Goal: Task Accomplishment & Management: Complete application form

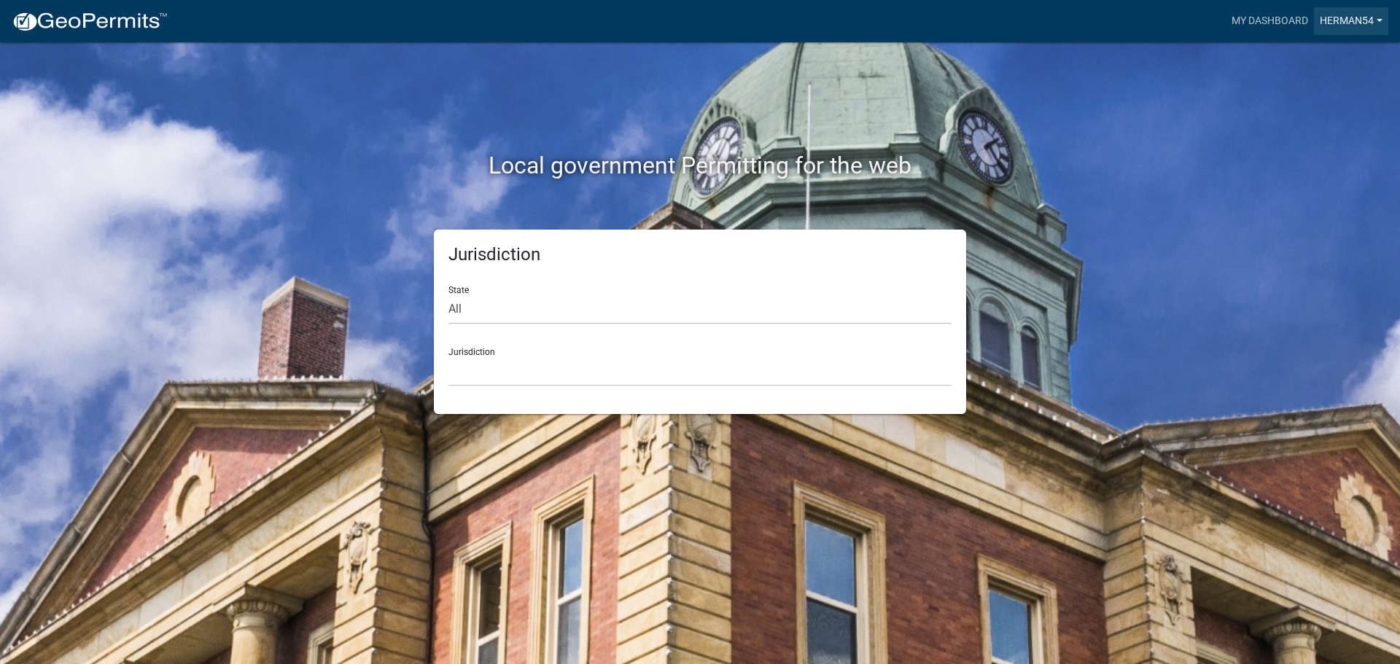
click at [1355, 20] on link "Herman54" at bounding box center [1351, 21] width 74 height 28
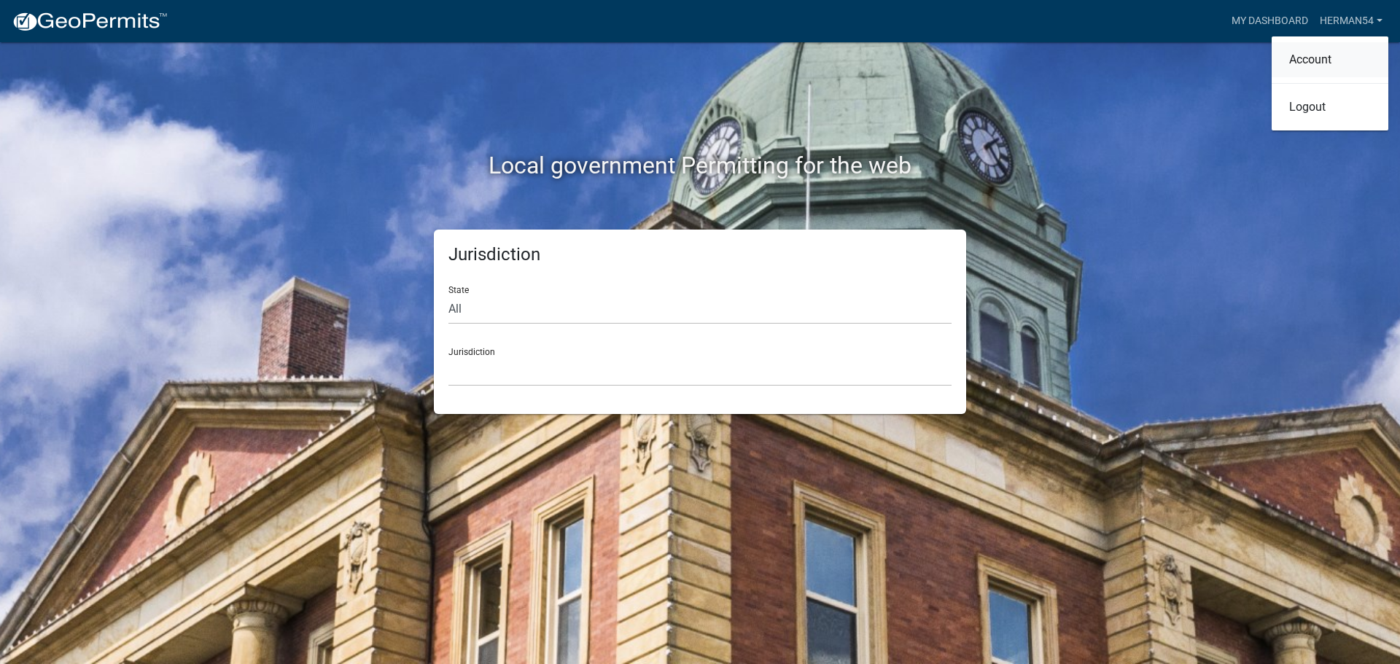
click at [1304, 56] on link "Account" at bounding box center [1330, 59] width 117 height 35
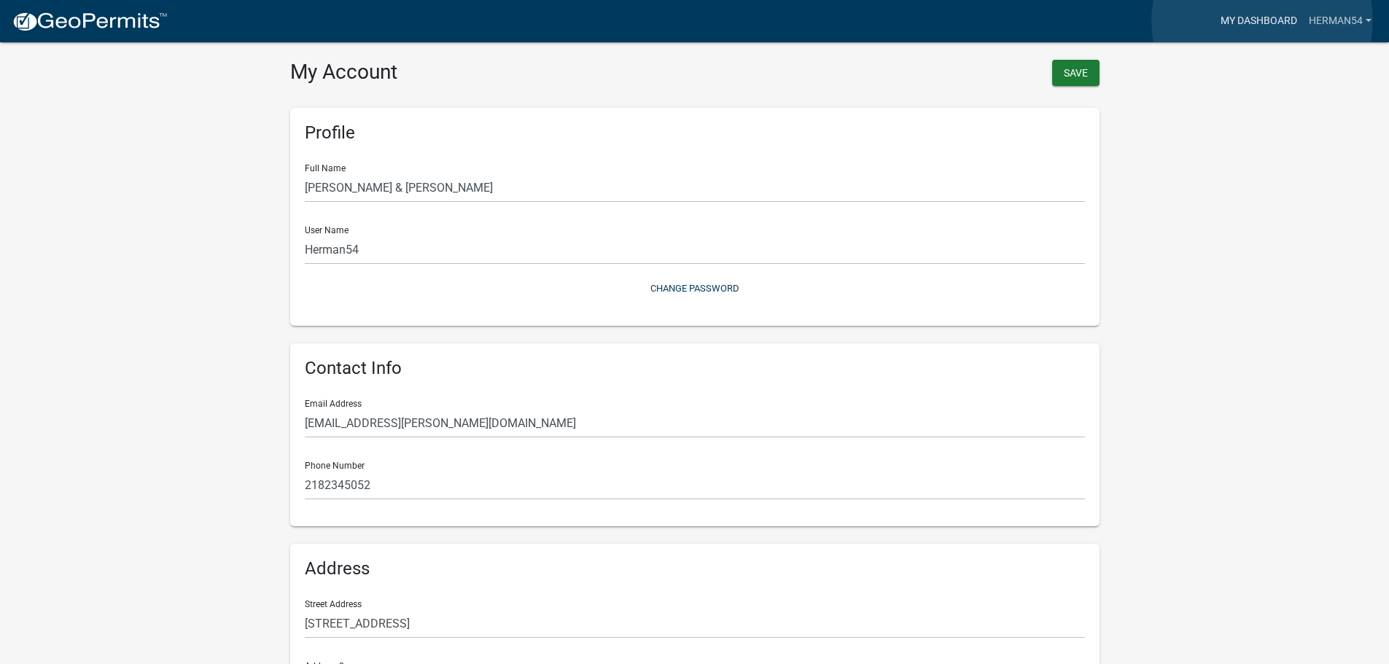
click at [1263, 20] on link "My Dashboard" at bounding box center [1259, 21] width 88 height 28
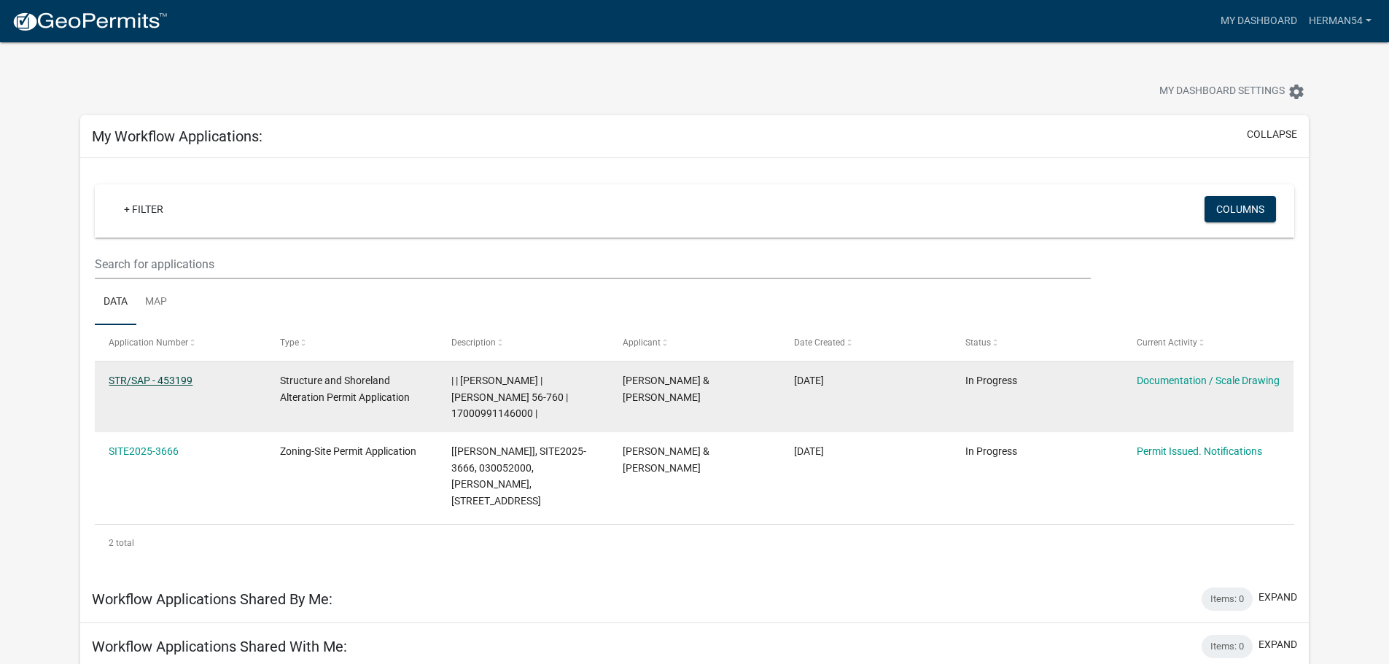
click at [161, 379] on link "STR/SAP - 453199" at bounding box center [151, 381] width 84 height 12
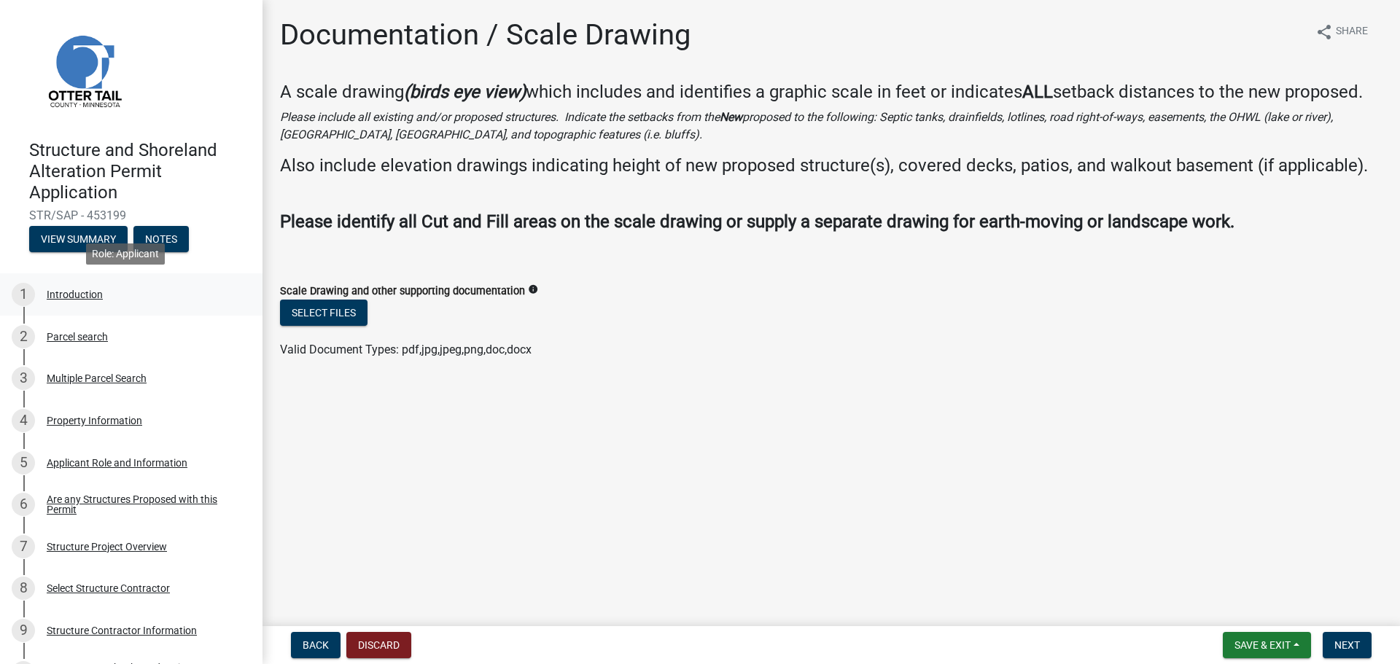
click at [81, 292] on div "Introduction" at bounding box center [75, 294] width 56 height 10
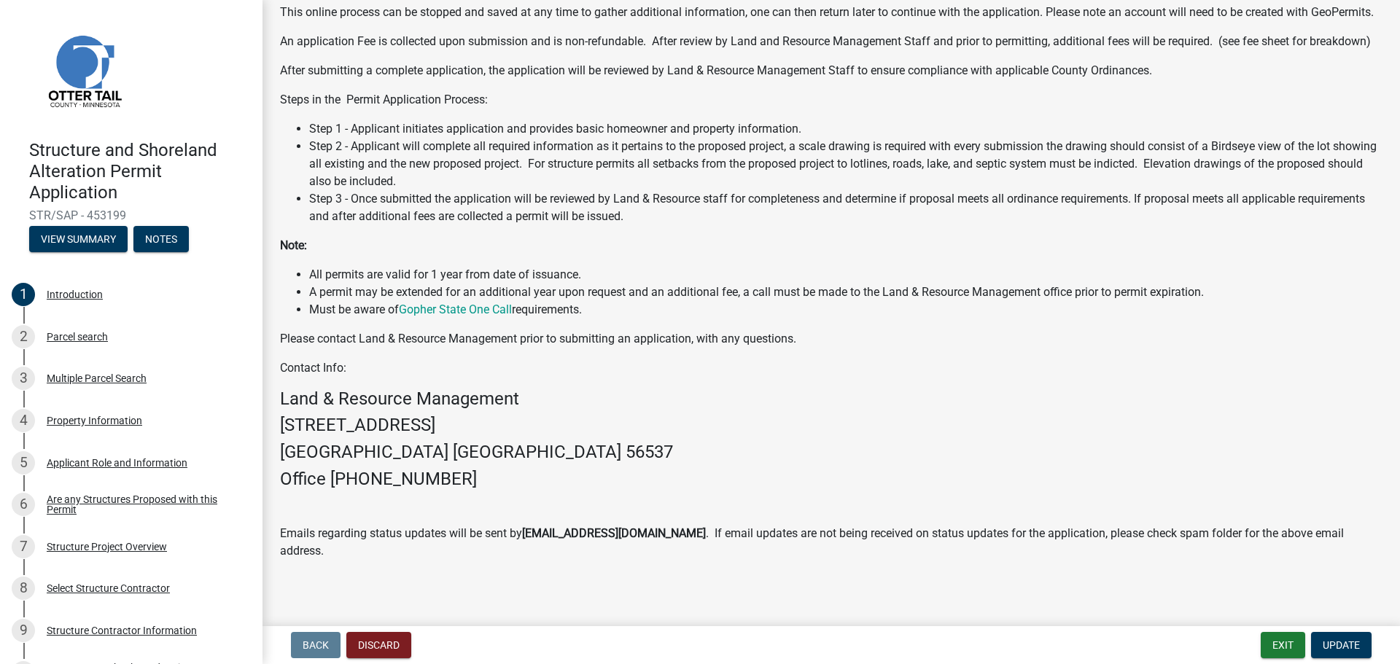
scroll to position [210, 0]
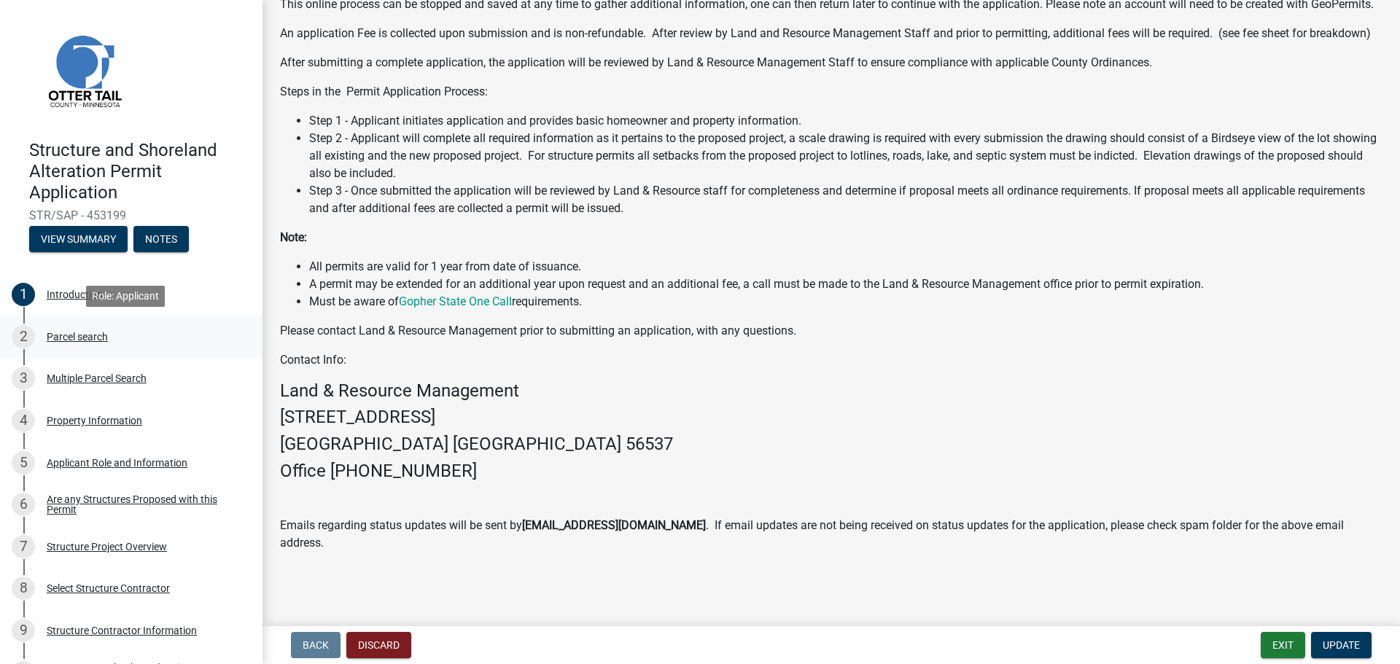
click at [72, 339] on div "Parcel search" at bounding box center [77, 337] width 61 height 10
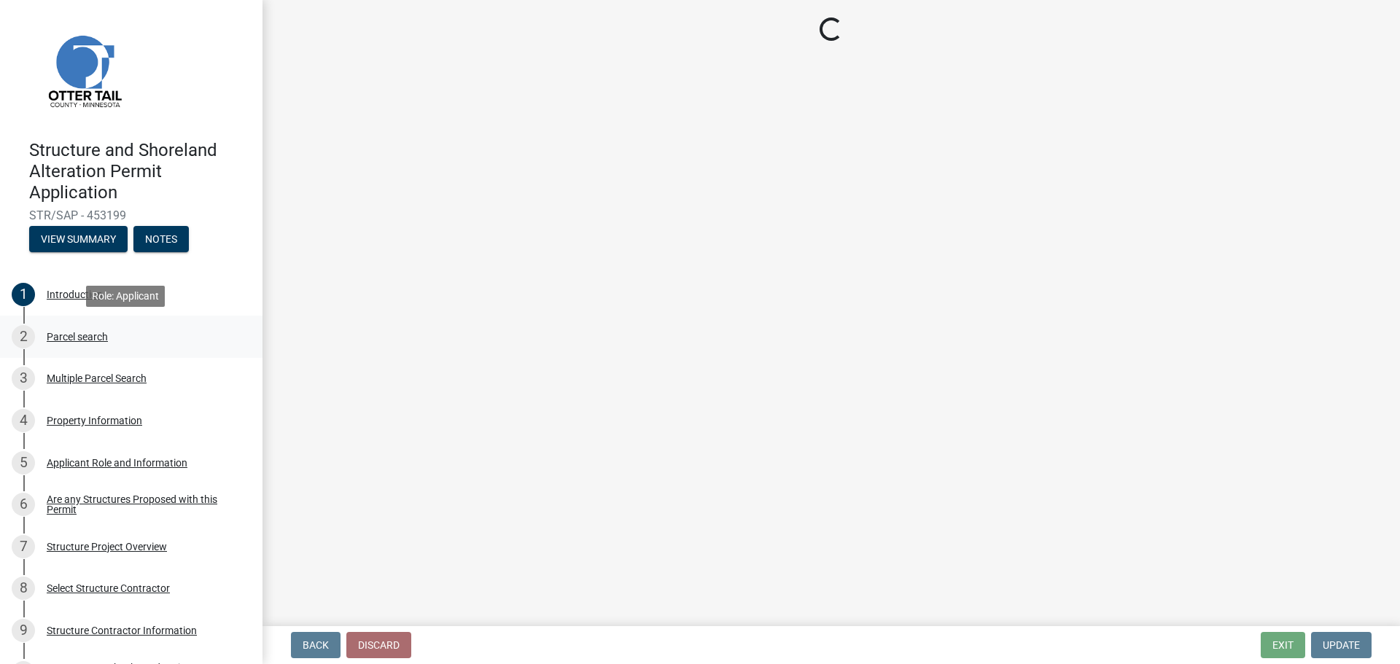
scroll to position [0, 0]
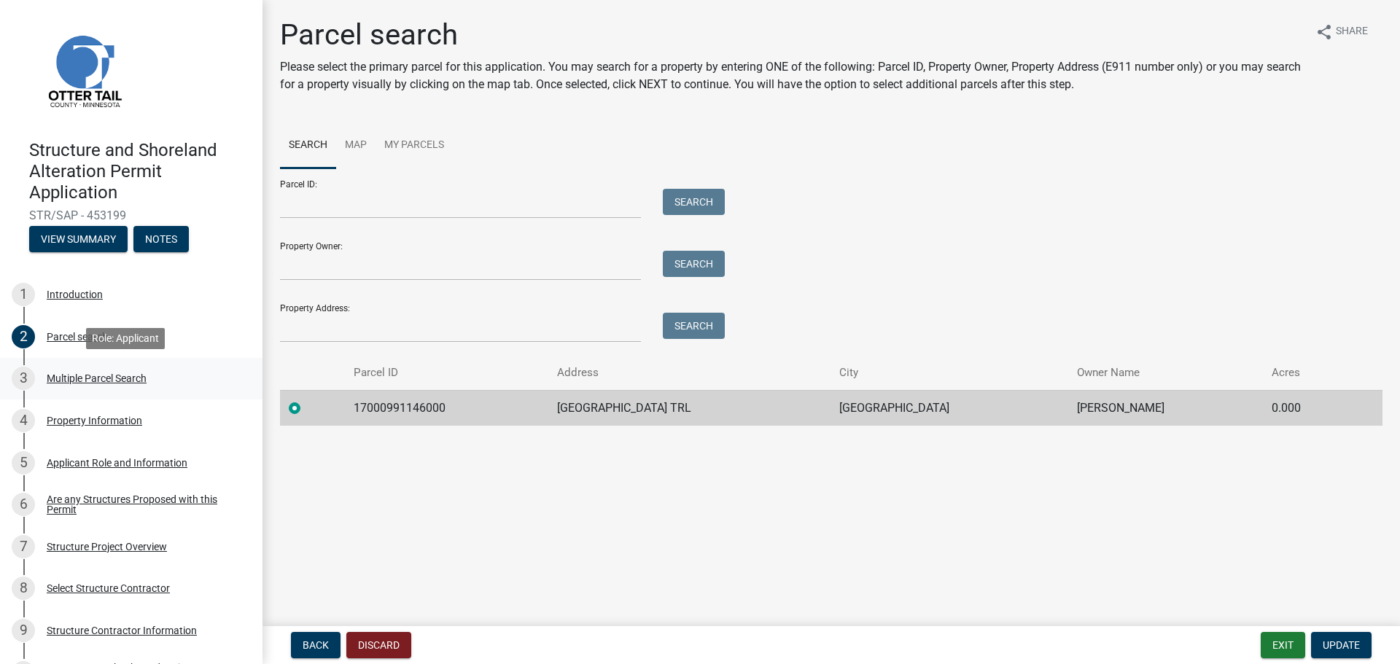
click at [69, 378] on div "Multiple Parcel Search" at bounding box center [97, 378] width 100 height 10
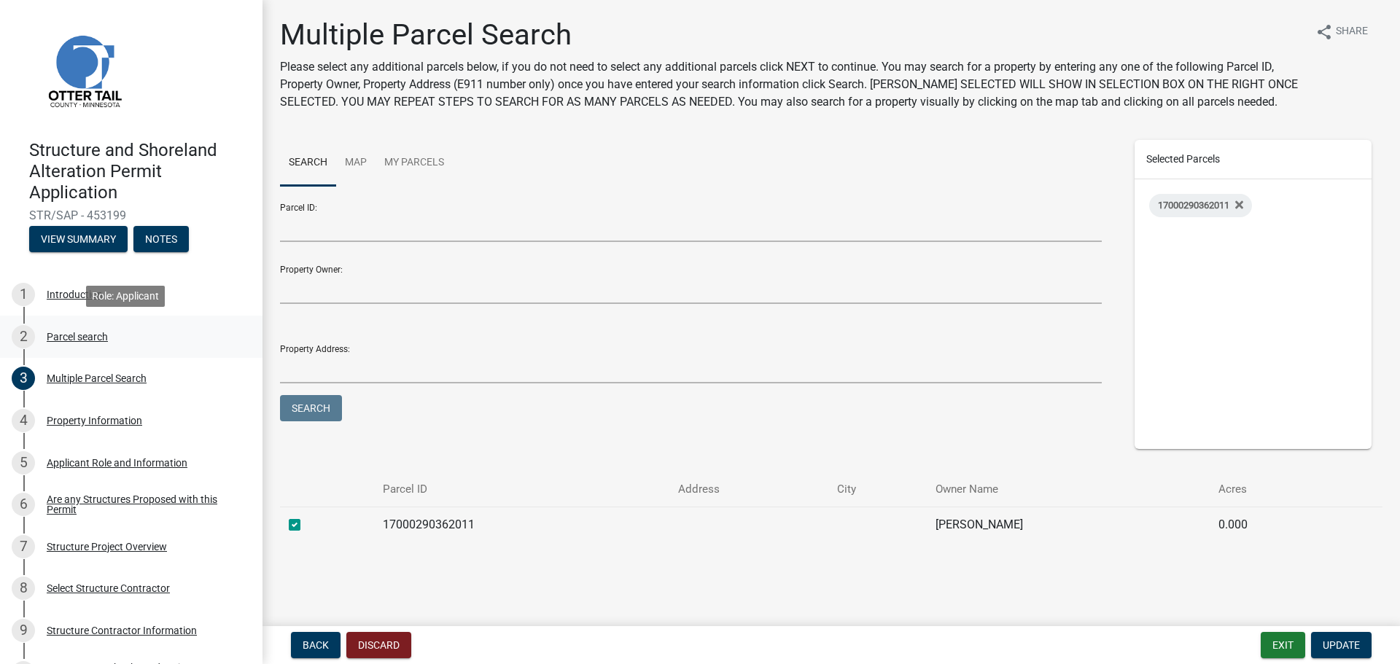
click at [84, 338] on div "Parcel search" at bounding box center [77, 337] width 61 height 10
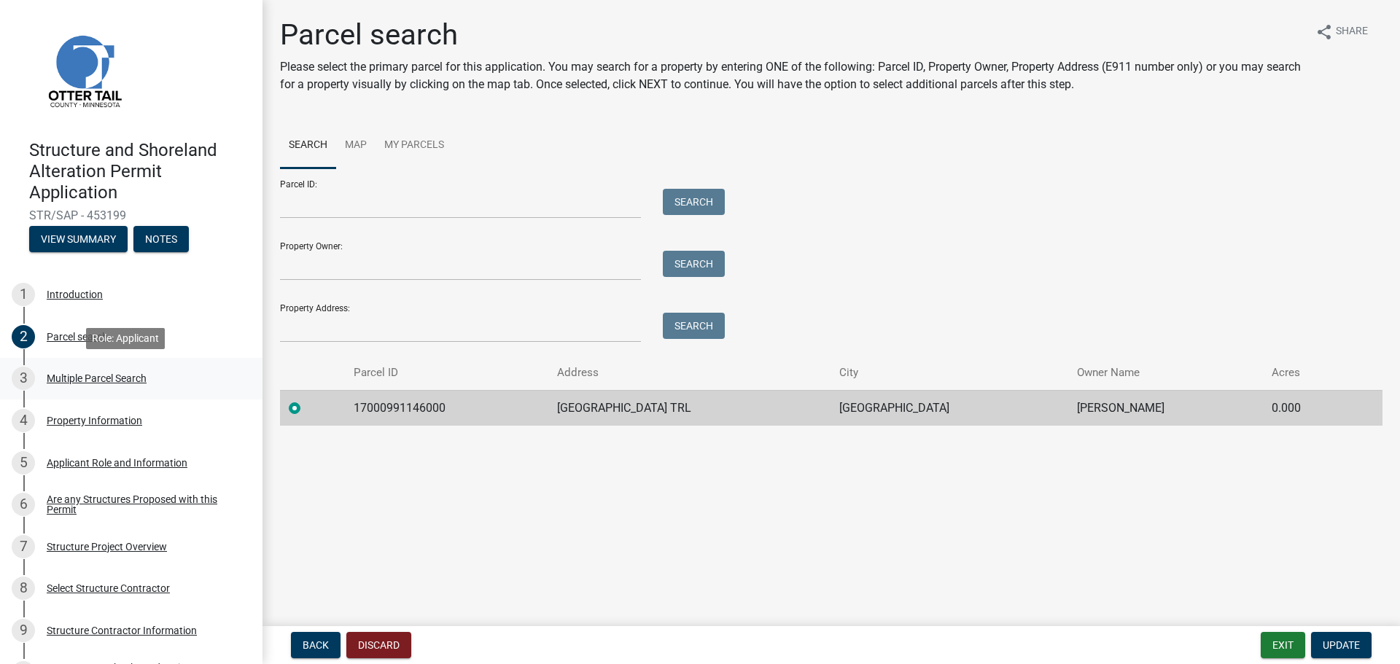
click at [58, 379] on div "Multiple Parcel Search" at bounding box center [97, 378] width 100 height 10
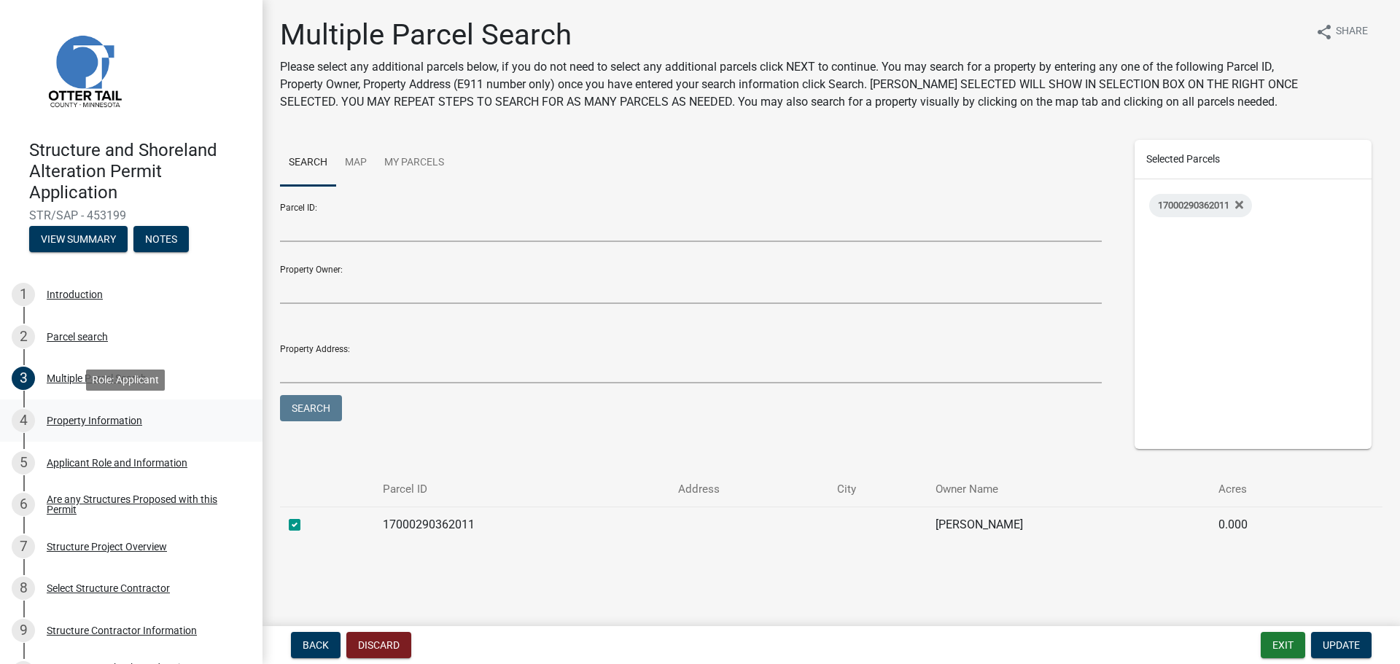
click at [73, 423] on div "Property Information" at bounding box center [95, 421] width 96 height 10
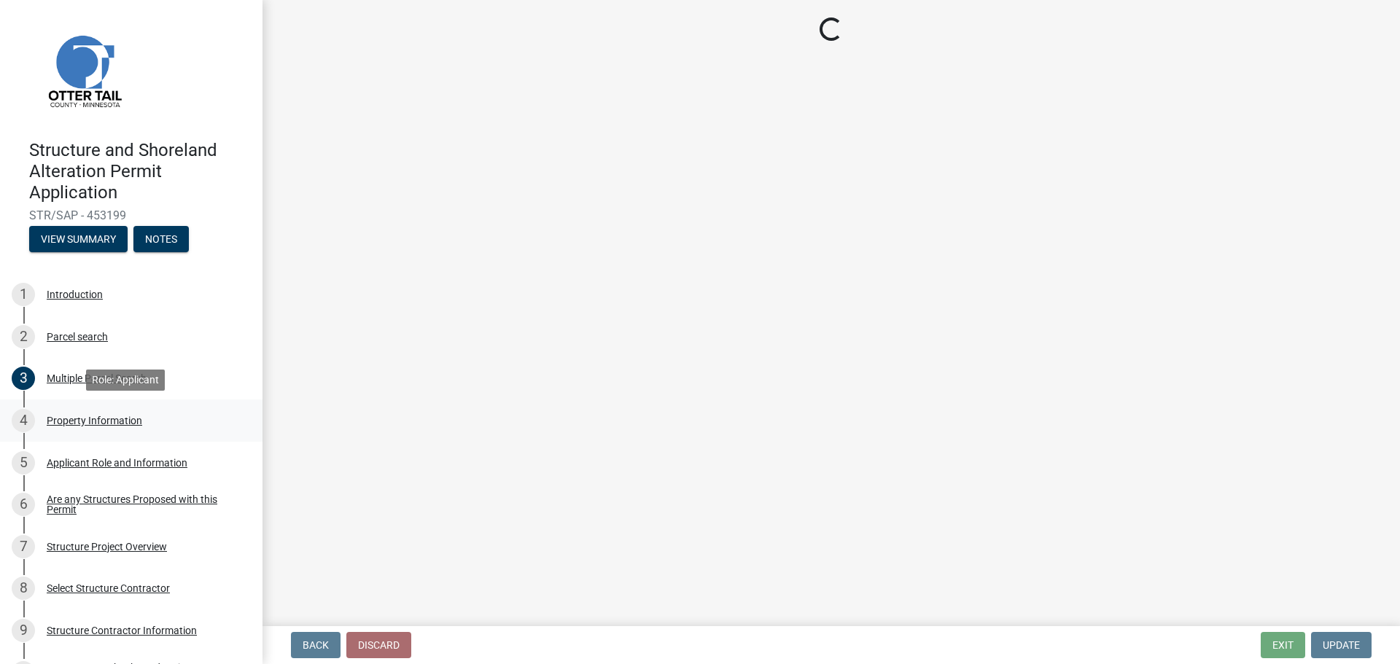
select select "21cdef33-1681-41da-b7a6-3f3c66787771"
select select "bc365043-463f-4dd2-a146-228392936da3"
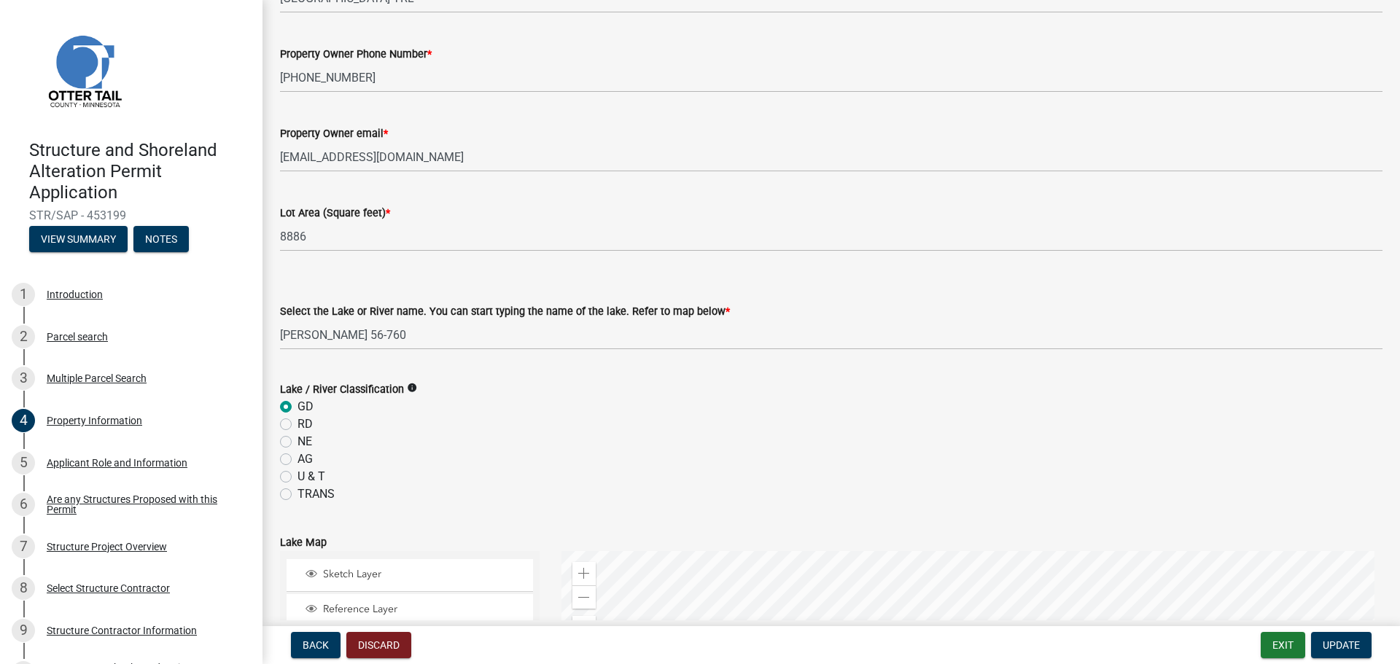
scroll to position [219, 0]
click at [408, 385] on icon "info" at bounding box center [412, 385] width 10 height 10
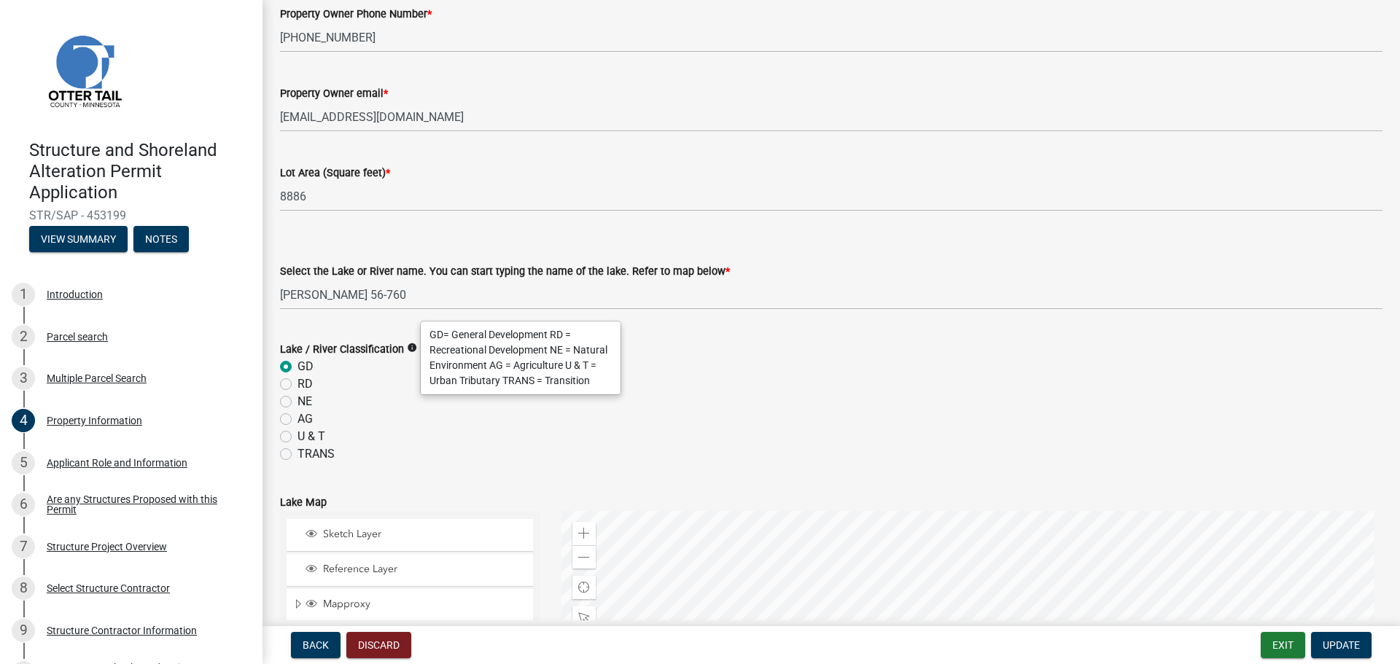
scroll to position [292, 0]
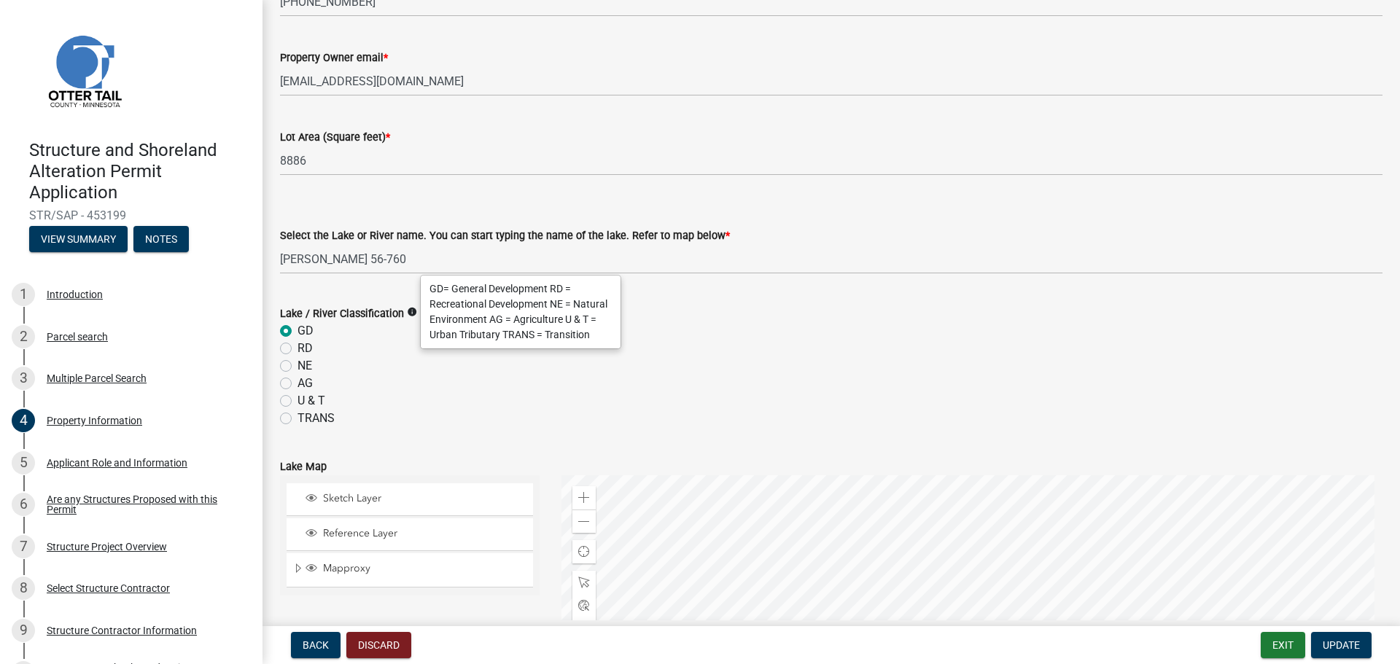
click at [297, 350] on label "RD" at bounding box center [304, 348] width 15 height 17
click at [297, 349] on input "RD" at bounding box center [301, 344] width 9 height 9
radio input "true"
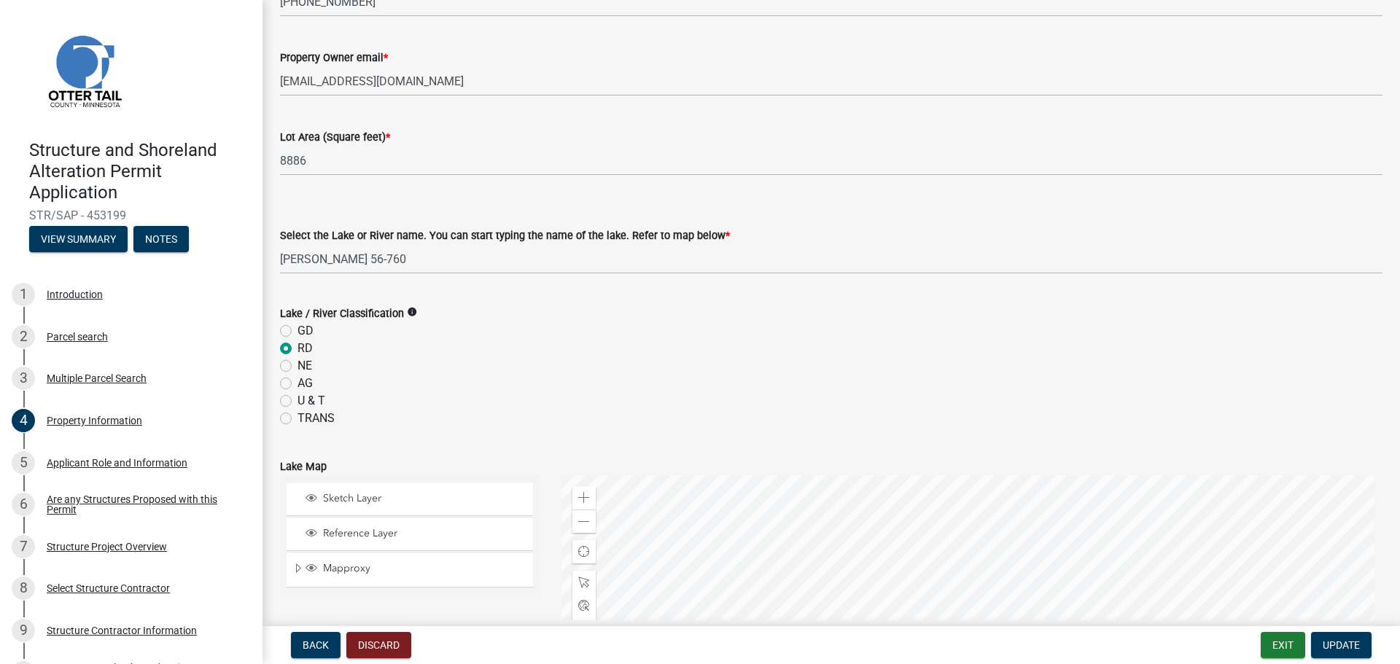
click at [407, 308] on icon "info" at bounding box center [412, 312] width 10 height 10
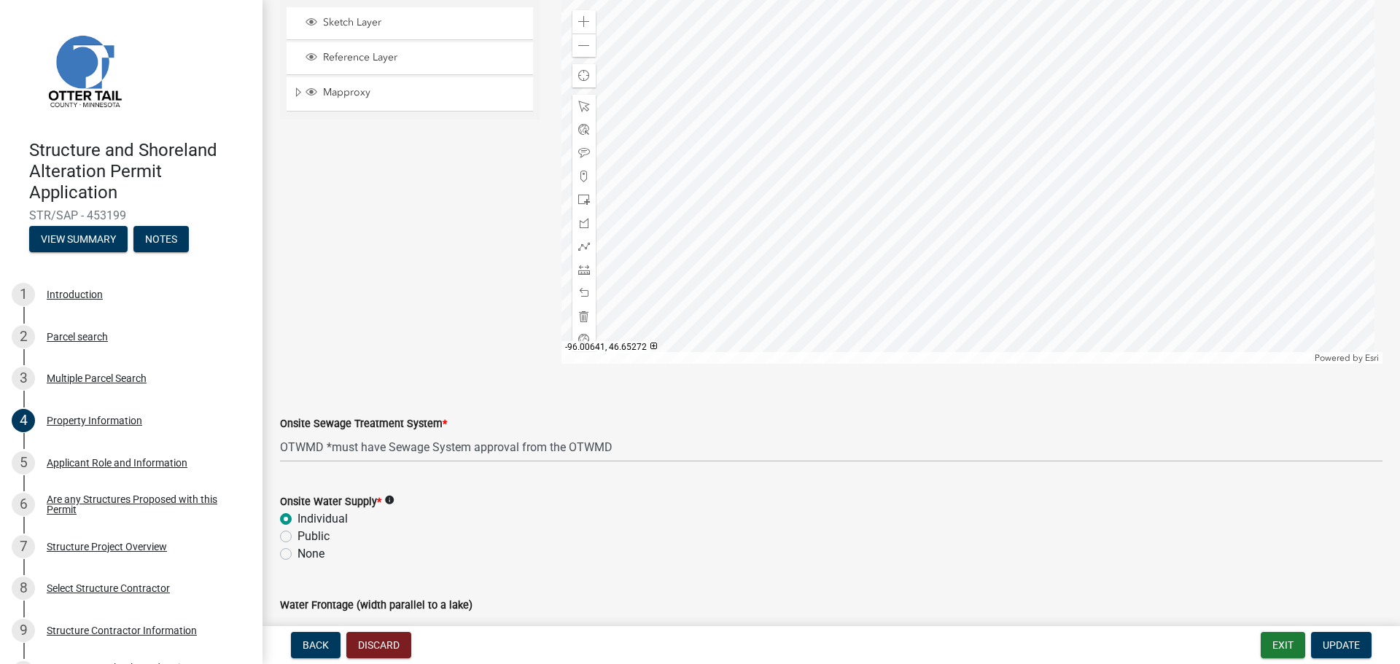
scroll to position [802, 0]
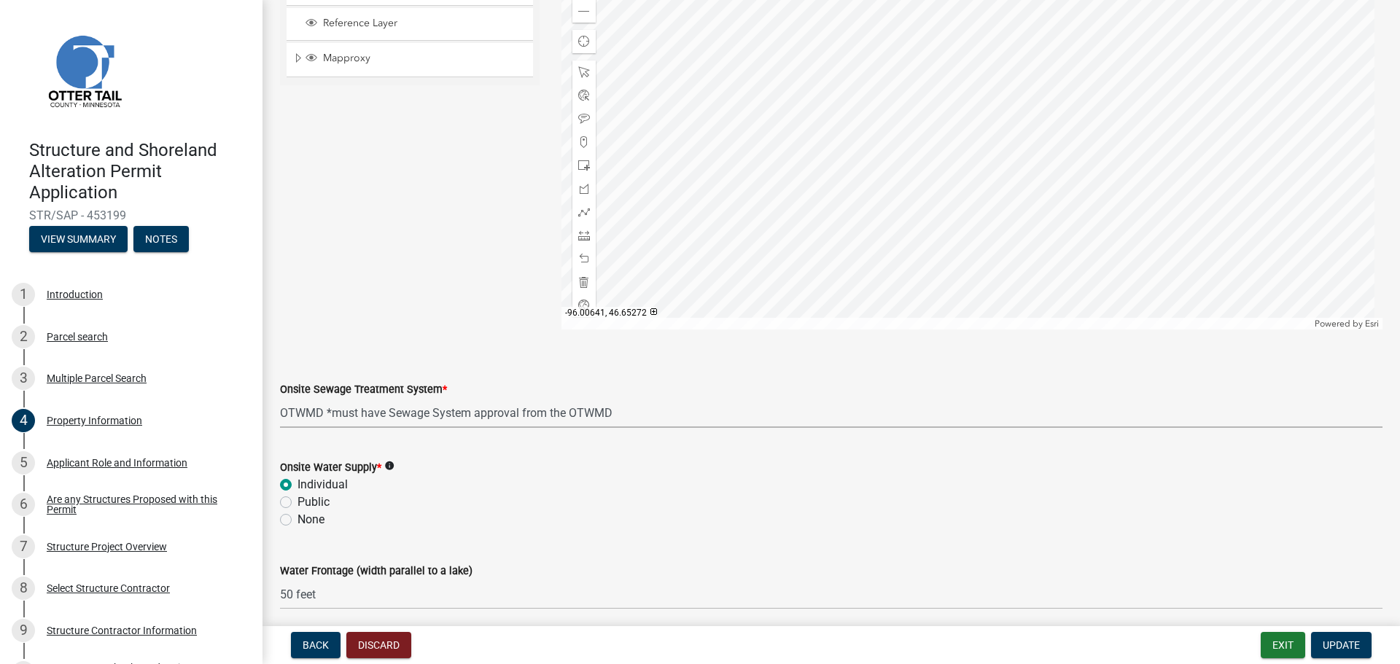
click at [607, 405] on select "Select Item... L&R Certificate of Compliance within 5yrs Compliance Inspection …" at bounding box center [831, 413] width 1102 height 30
click at [280, 398] on select "Select Item... L&R Certificate of Compliance within 5yrs Compliance Inspection …" at bounding box center [831, 413] width 1102 height 30
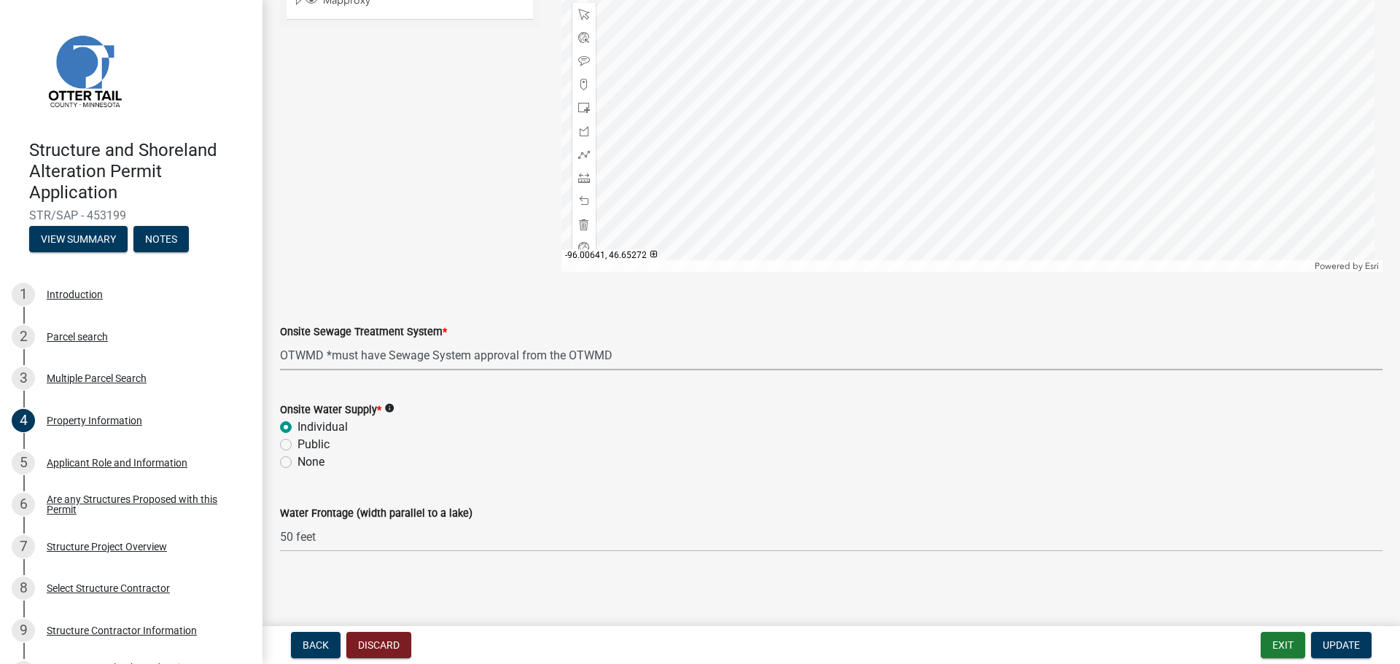
click at [390, 408] on icon "info" at bounding box center [389, 408] width 10 height 10
click at [389, 445] on div "Public" at bounding box center [831, 444] width 1102 height 17
click at [1338, 647] on span "Update" at bounding box center [1341, 645] width 37 height 12
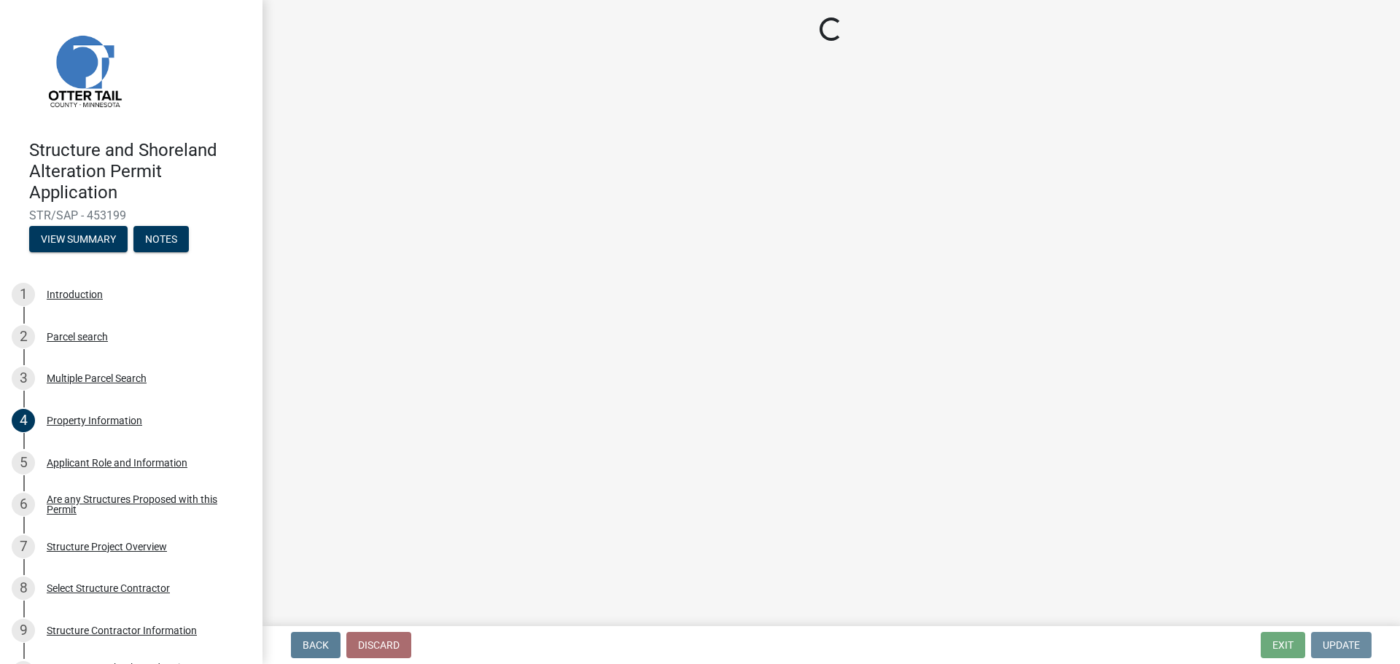
scroll to position [0, 0]
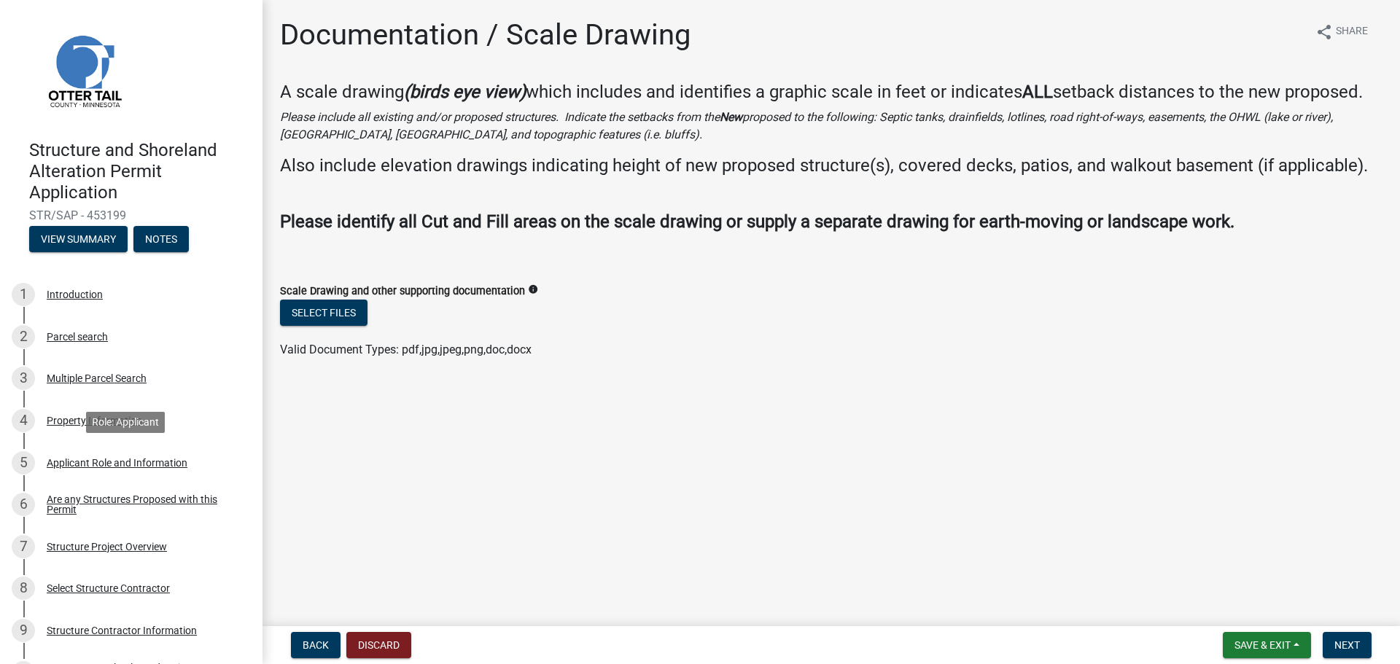
click at [100, 464] on div "Applicant Role and Information" at bounding box center [117, 463] width 141 height 10
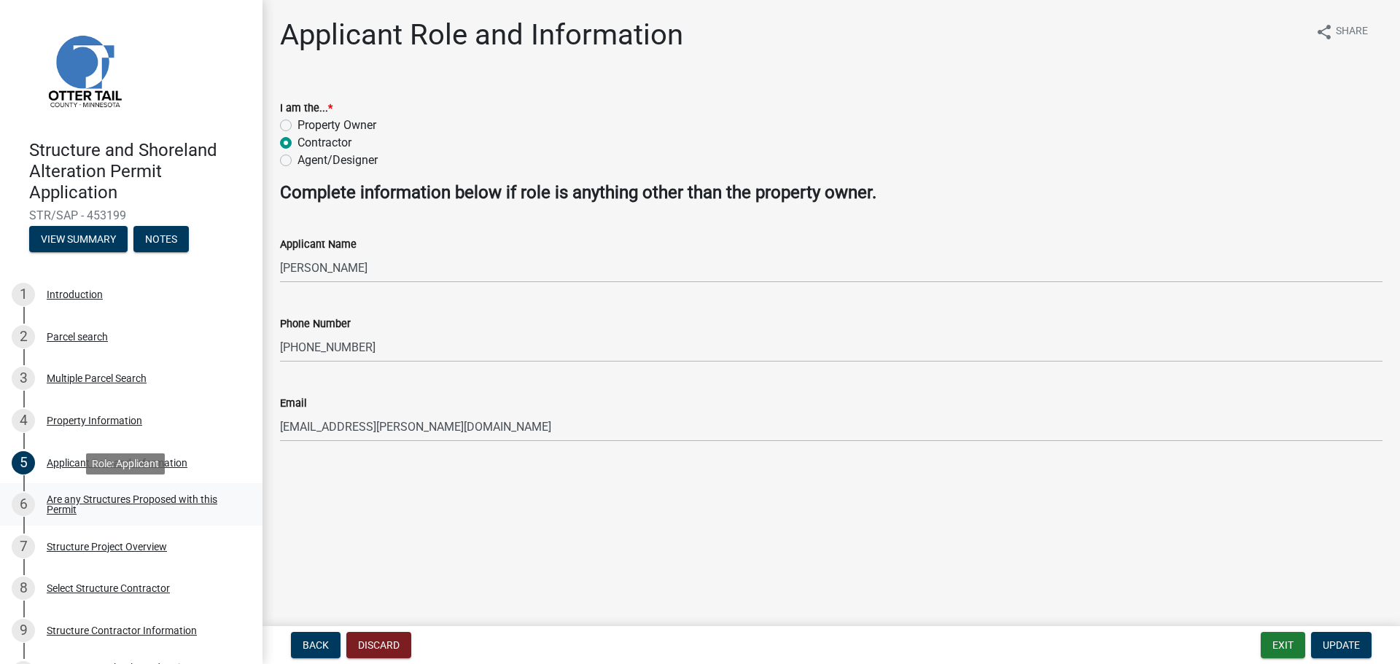
click at [73, 502] on div "Are any Structures Proposed with this Permit" at bounding box center [143, 504] width 192 height 20
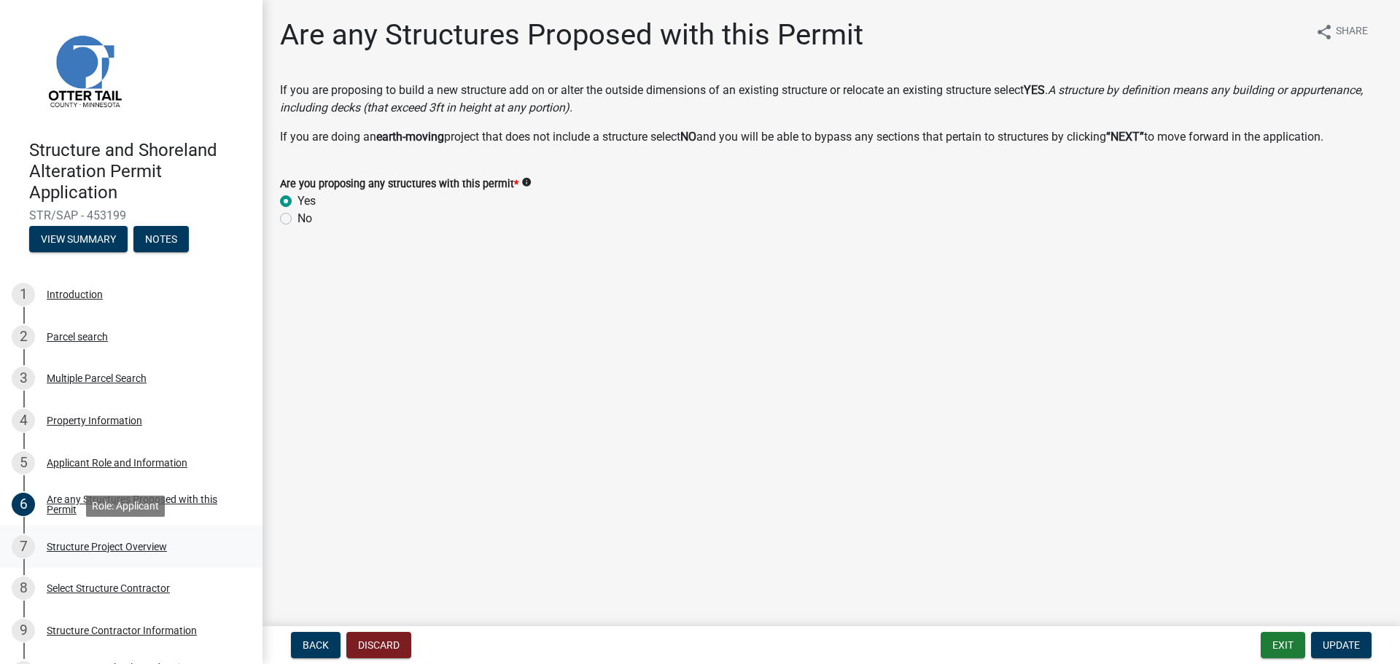
click at [65, 548] on div "Structure Project Overview" at bounding box center [107, 547] width 120 height 10
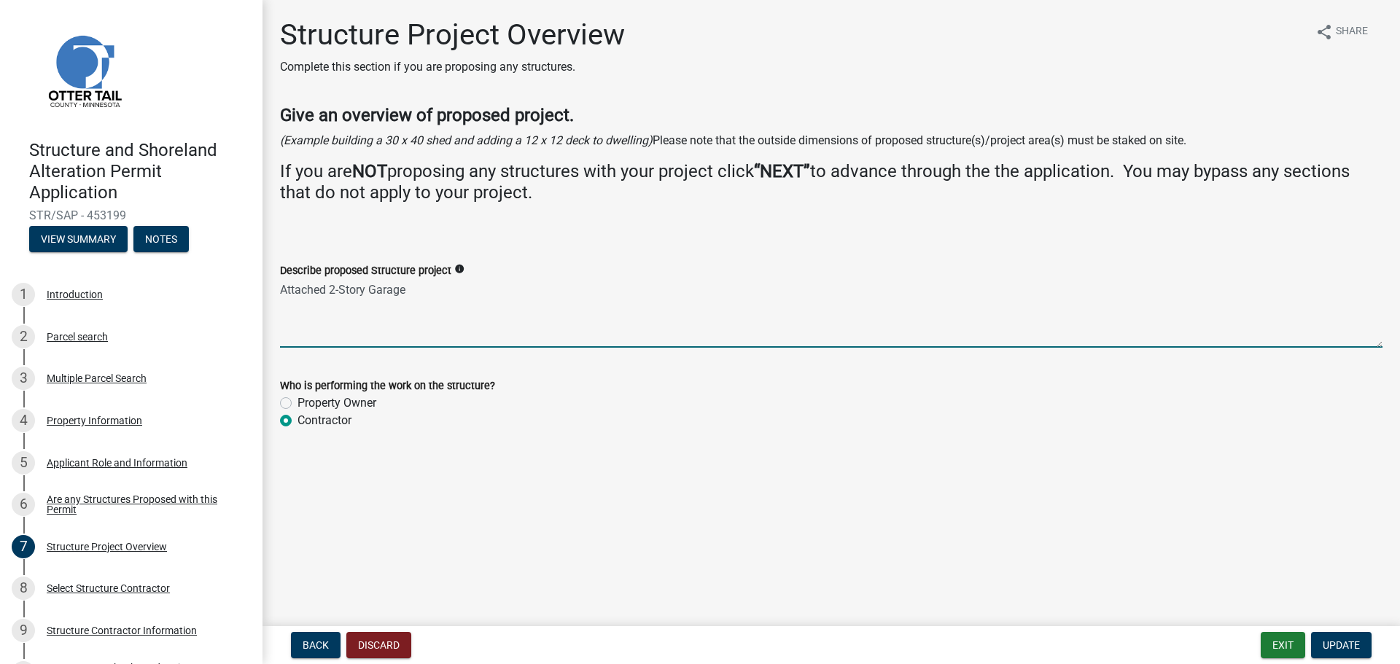
click at [284, 289] on textarea "Attached 2-Story Garage" at bounding box center [831, 313] width 1102 height 69
click at [388, 286] on textarea "Building an attached 2-Story Garage" at bounding box center [831, 313] width 1102 height 69
click at [465, 287] on textarea "Building an attached 24 ft x 26 ft 2-Story Garage" at bounding box center [831, 313] width 1102 height 69
click at [494, 287] on textarea "Building an attached 24 ft x 26 ft 2-story Garage" at bounding box center [831, 313] width 1102 height 69
type textarea "Building an attached 24 ft x 26 ft 2-story garage"
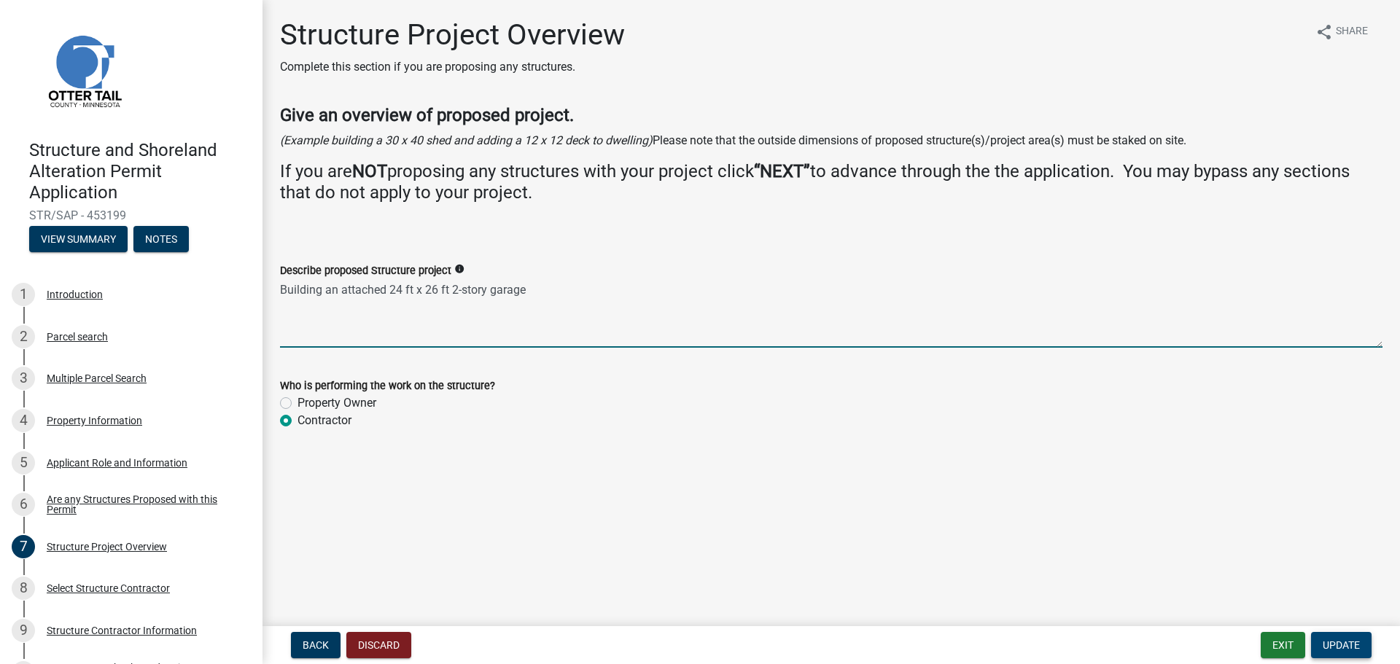
click at [1340, 645] on span "Update" at bounding box center [1341, 645] width 37 height 12
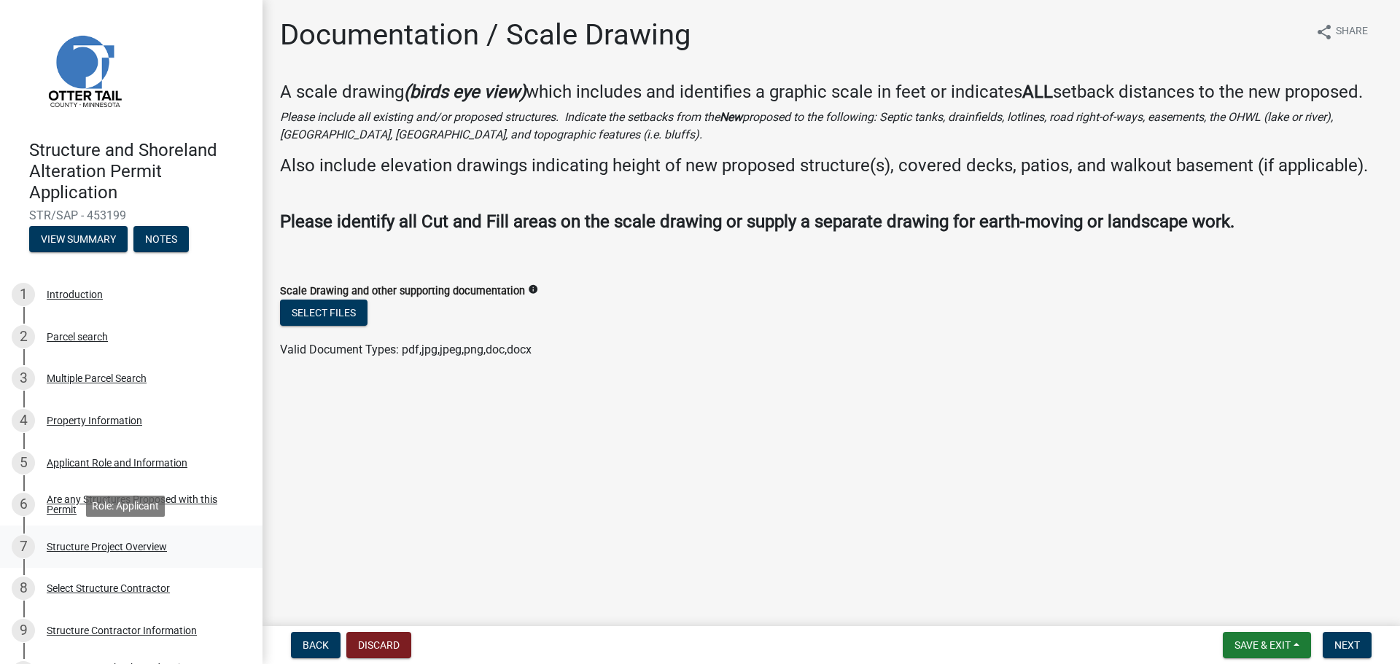
click at [87, 545] on div "Structure Project Overview" at bounding box center [107, 547] width 120 height 10
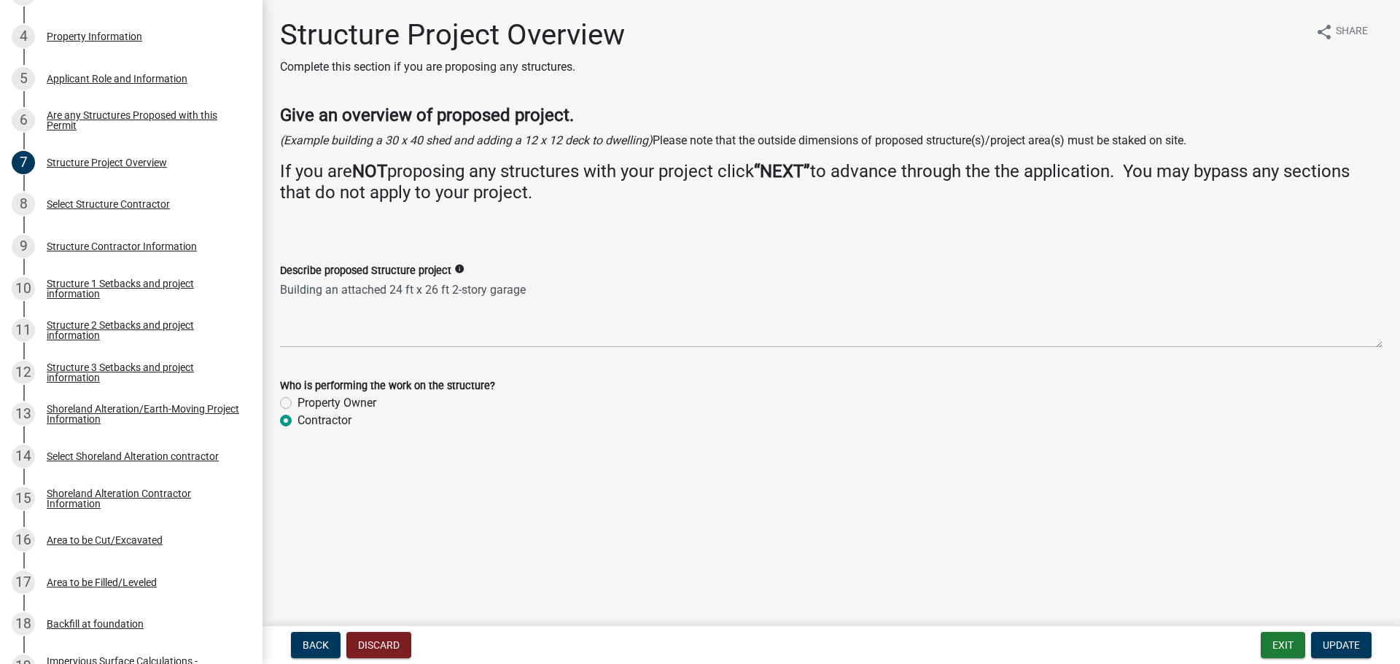
scroll to position [394, 0]
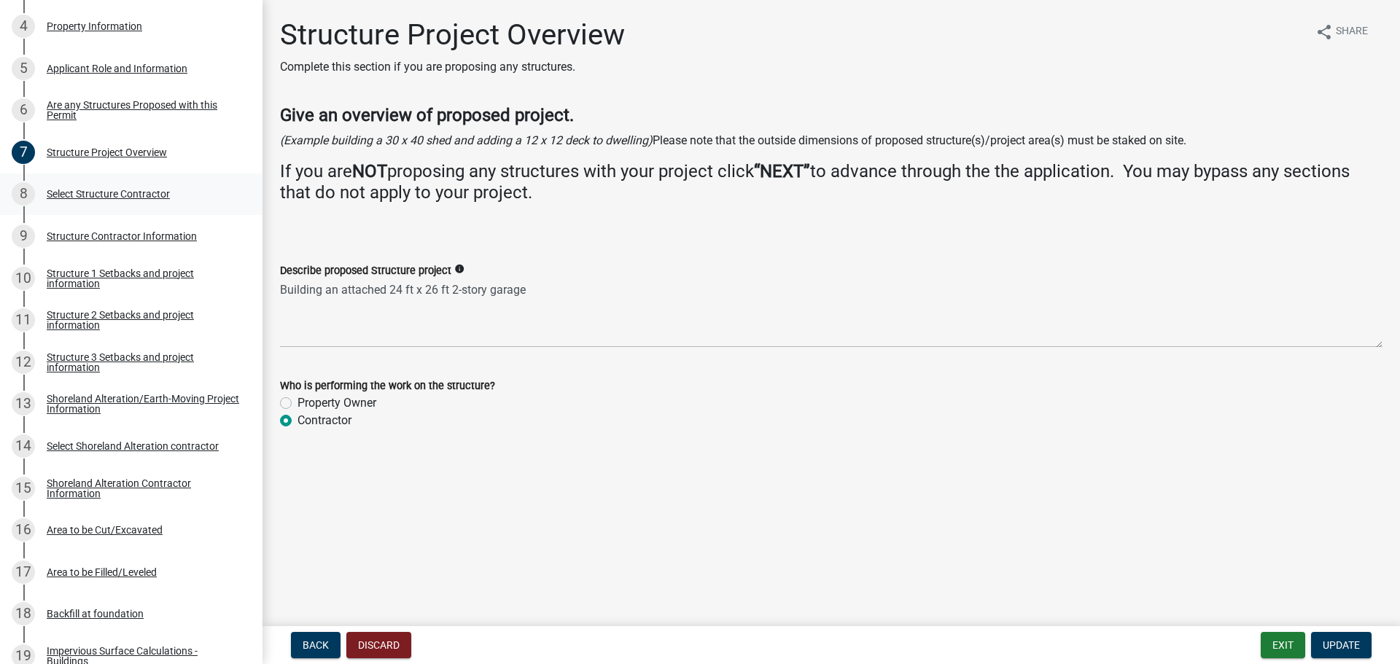
click at [90, 191] on div "Select Structure Contractor" at bounding box center [108, 194] width 123 height 10
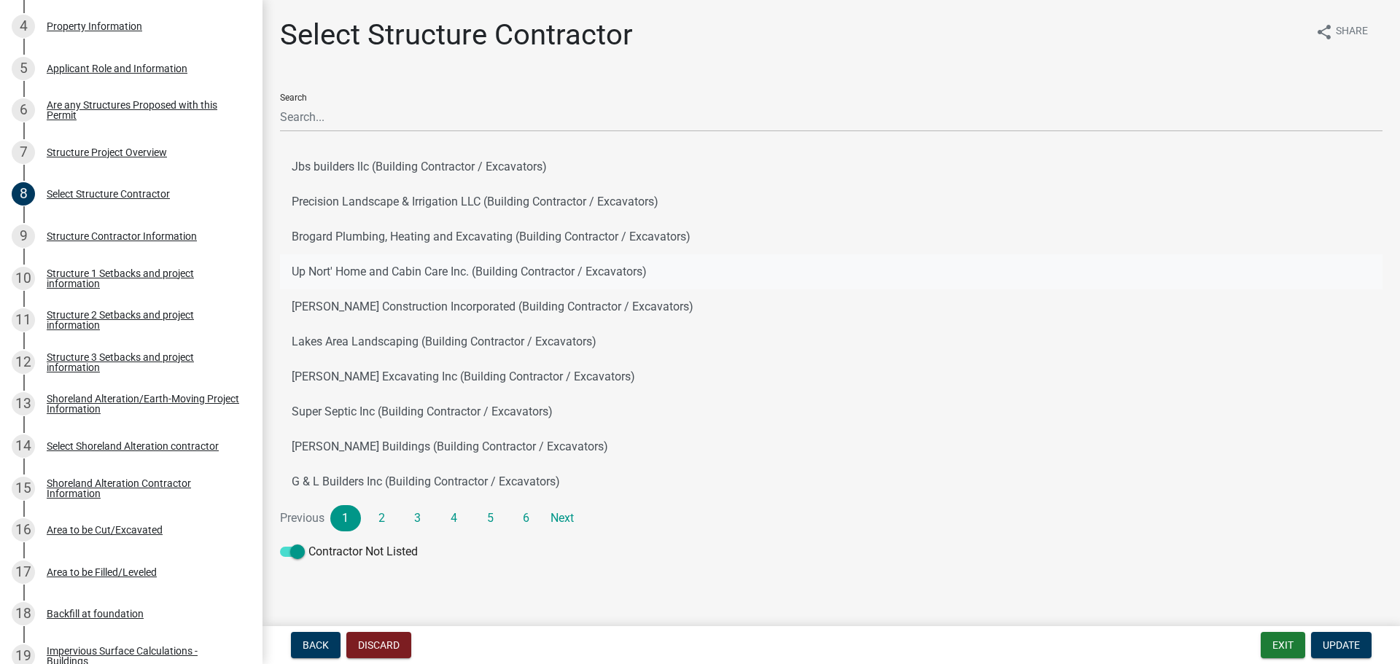
scroll to position [3, 0]
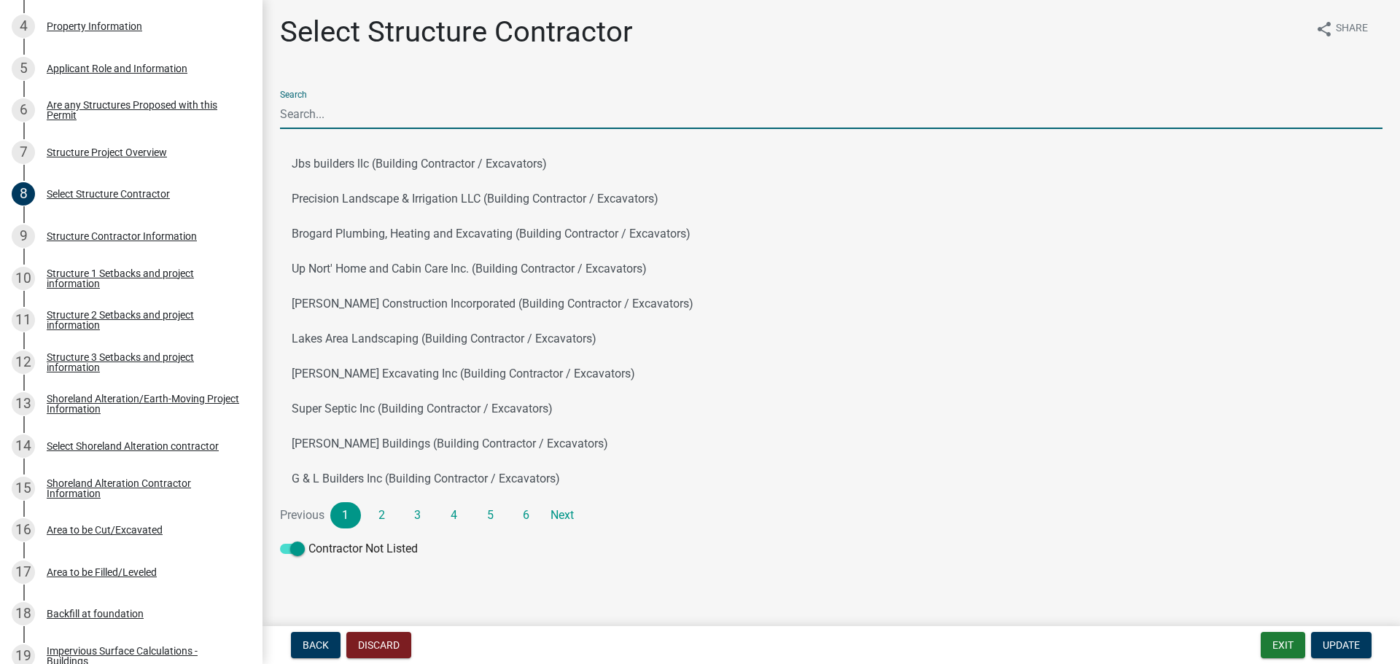
click at [341, 118] on input "Search" at bounding box center [831, 114] width 1102 height 30
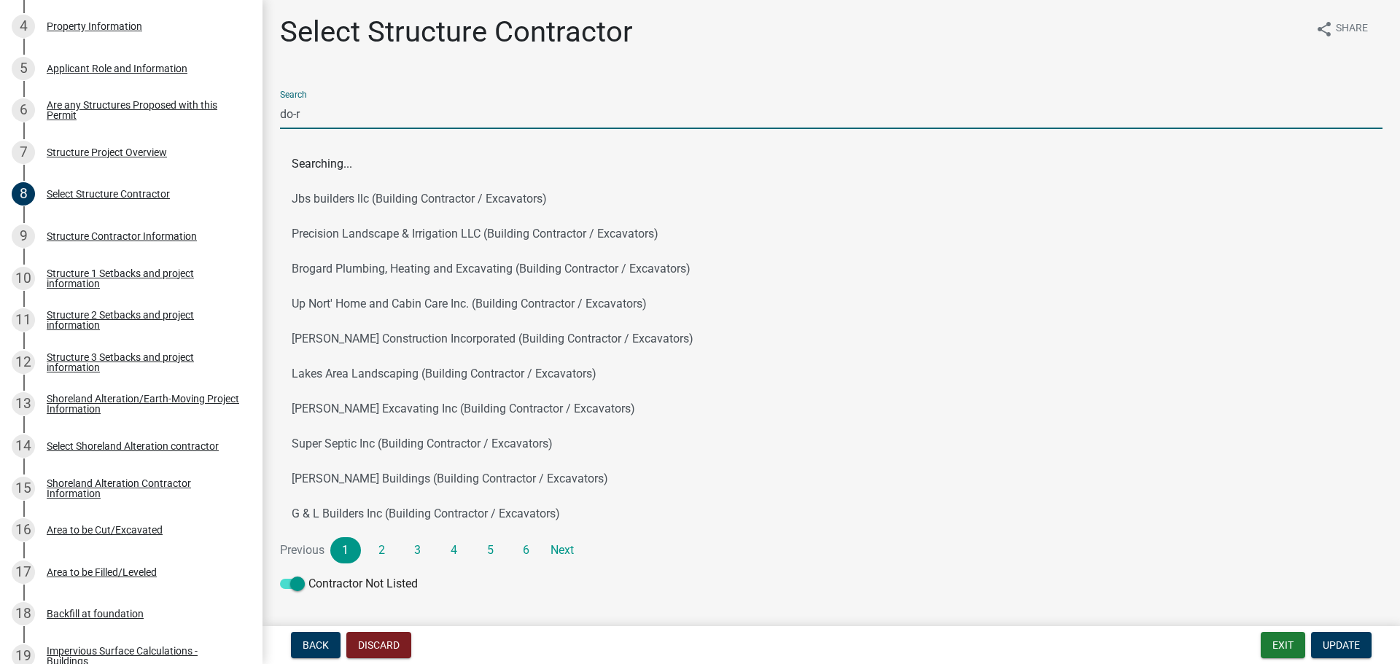
scroll to position [0, 0]
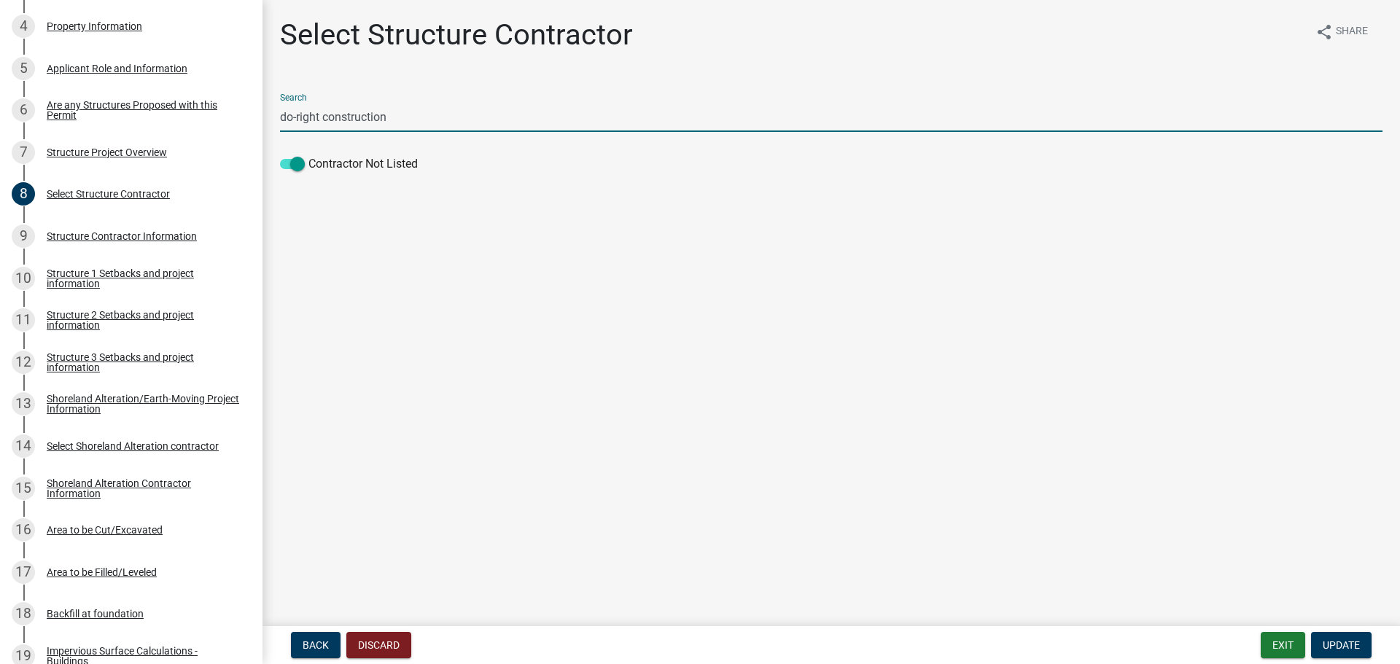
click at [391, 115] on input "do-right construction" at bounding box center [831, 117] width 1102 height 30
type input "do-right construction"
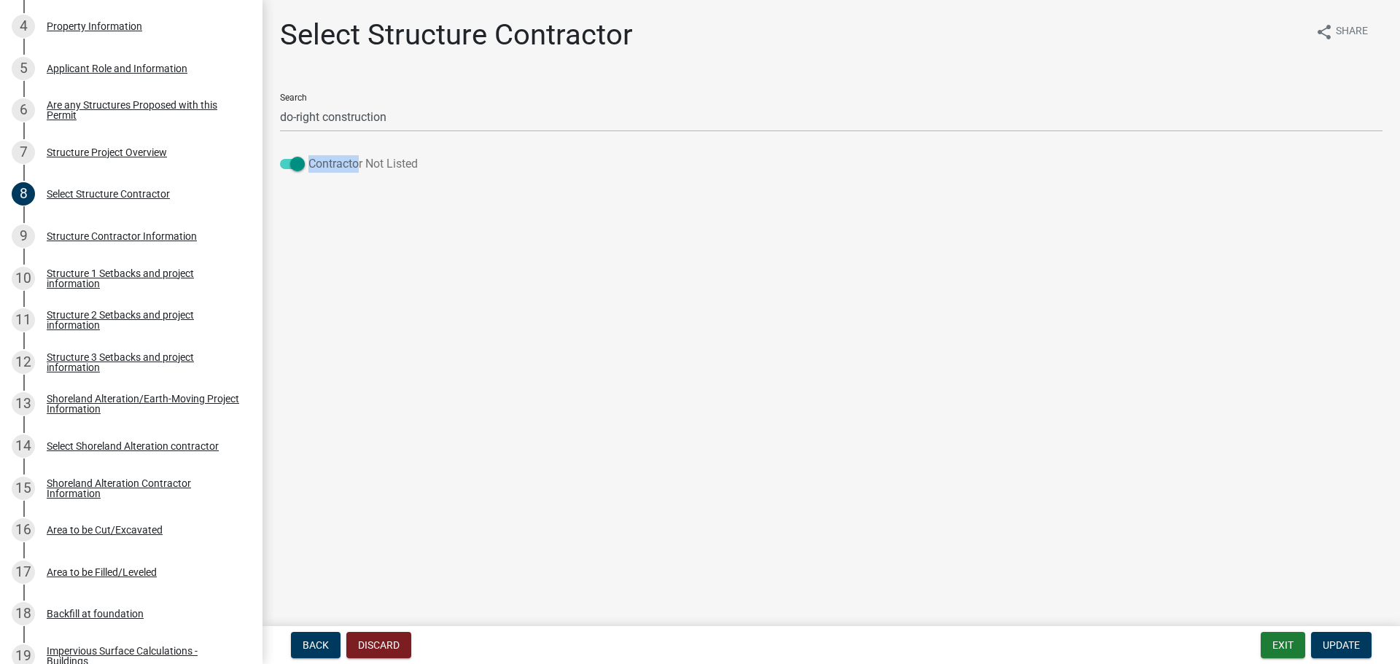
drag, startPoint x: 297, startPoint y: 161, endPoint x: 387, endPoint y: 171, distance: 91.0
click at [369, 170] on label "Contractor Not Listed" at bounding box center [349, 163] width 138 height 17
click at [301, 160] on span at bounding box center [292, 164] width 25 height 10
click at [308, 155] on input "Contractor Not Listed" at bounding box center [308, 155] width 0 height 0
click at [95, 192] on div "Select Structure Contractor" at bounding box center [108, 194] width 123 height 10
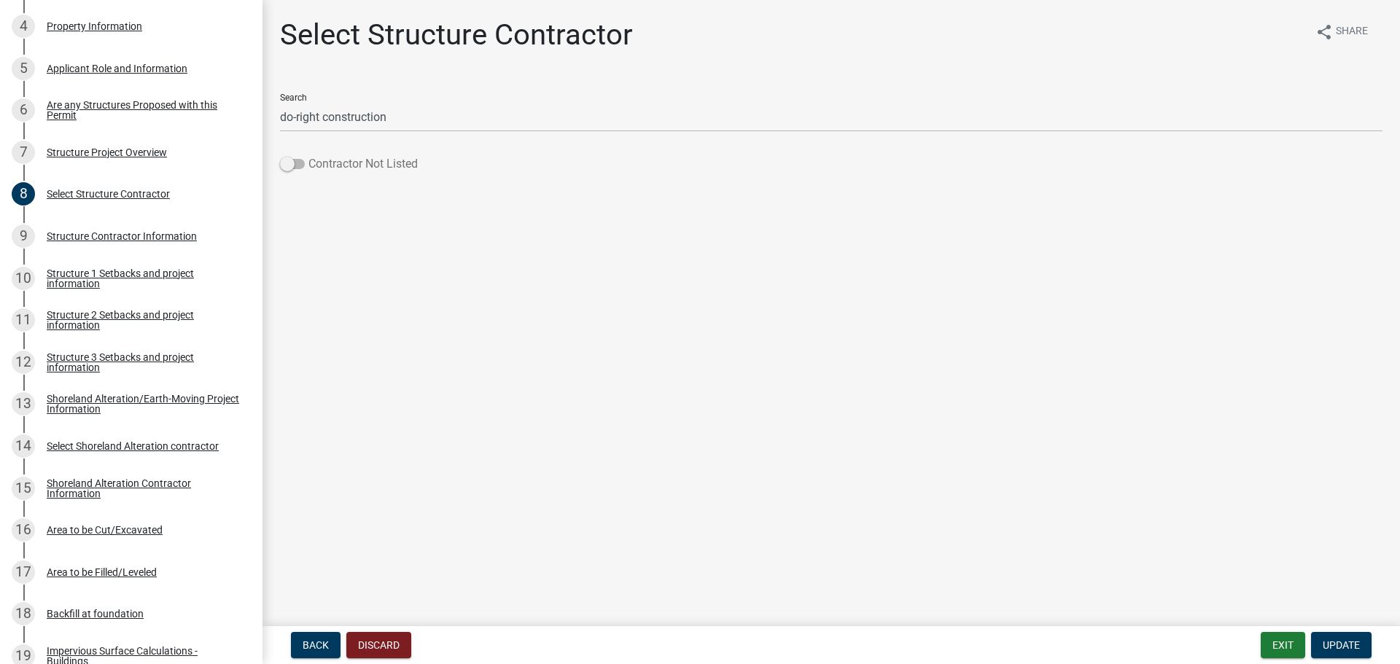
click at [291, 162] on span at bounding box center [292, 164] width 25 height 10
click at [308, 155] on input "Contractor Not Listed" at bounding box center [308, 155] width 0 height 0
click at [89, 189] on div "Select Structure Contractor" at bounding box center [108, 194] width 123 height 10
click at [1347, 640] on span "Update" at bounding box center [1341, 645] width 37 height 12
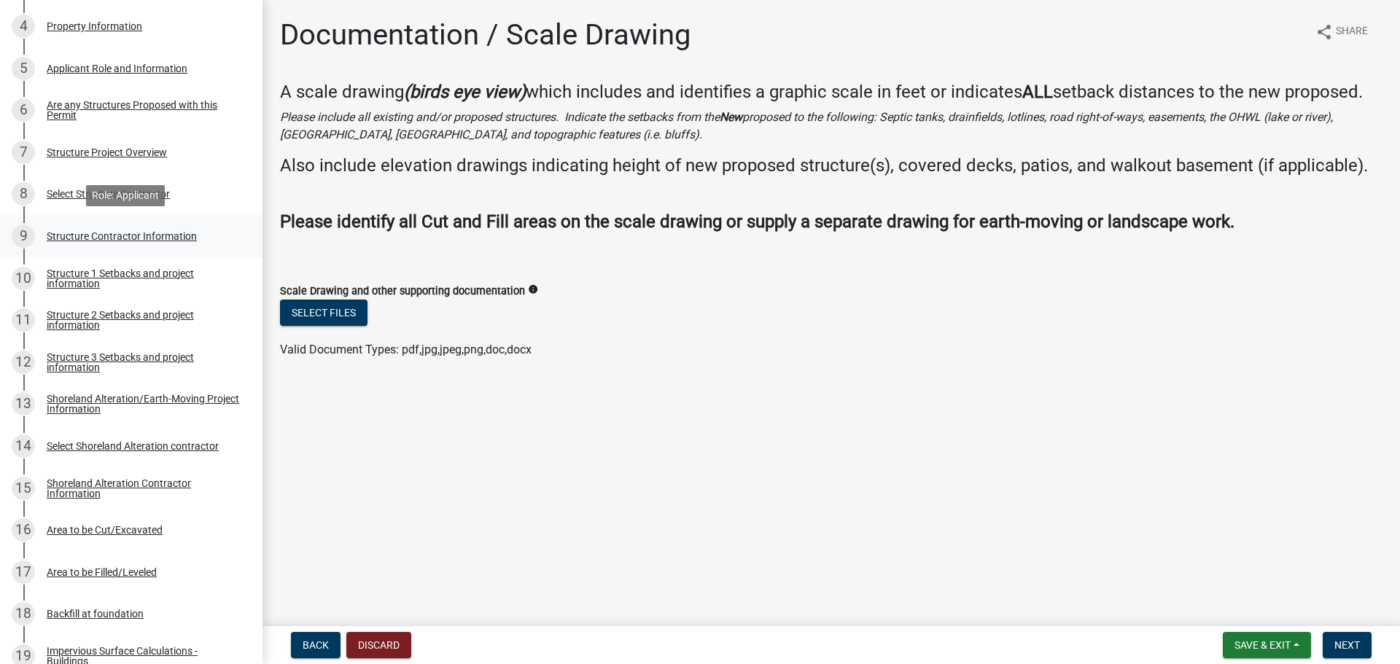
click at [94, 235] on div "Structure Contractor Information" at bounding box center [122, 236] width 150 height 10
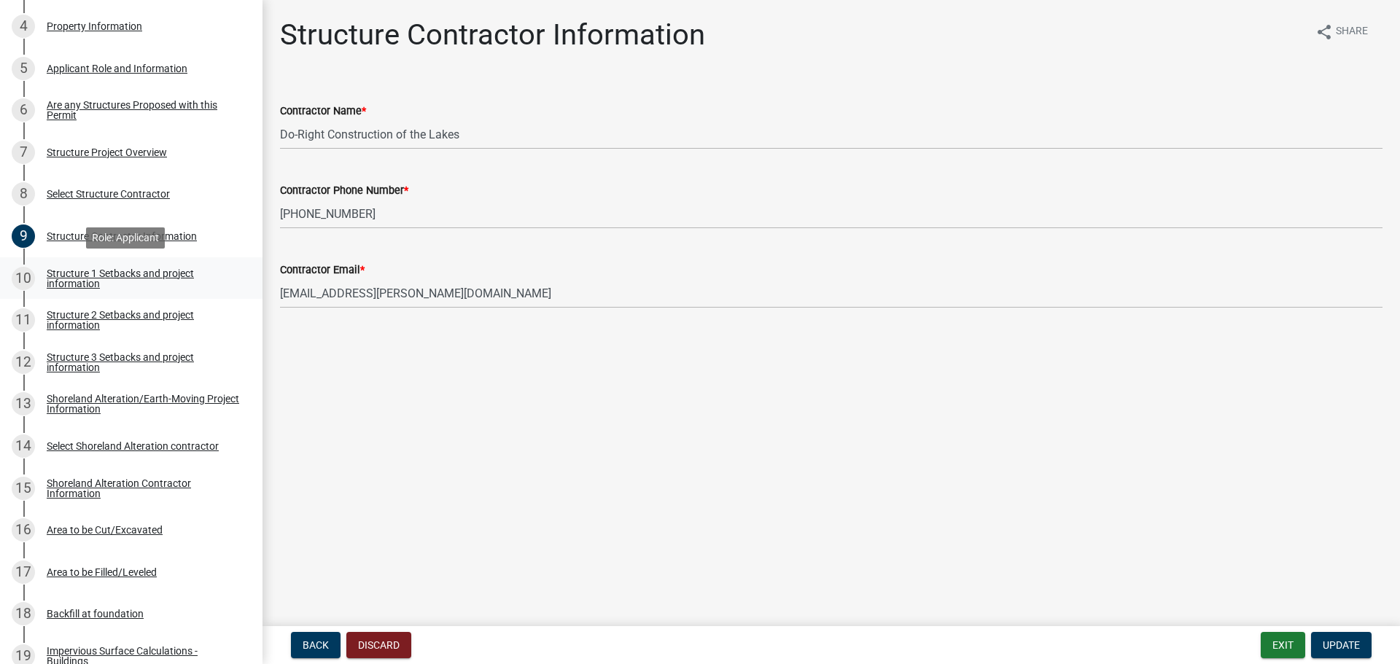
click at [66, 278] on div "Structure 1 Setbacks and project information" at bounding box center [143, 278] width 192 height 20
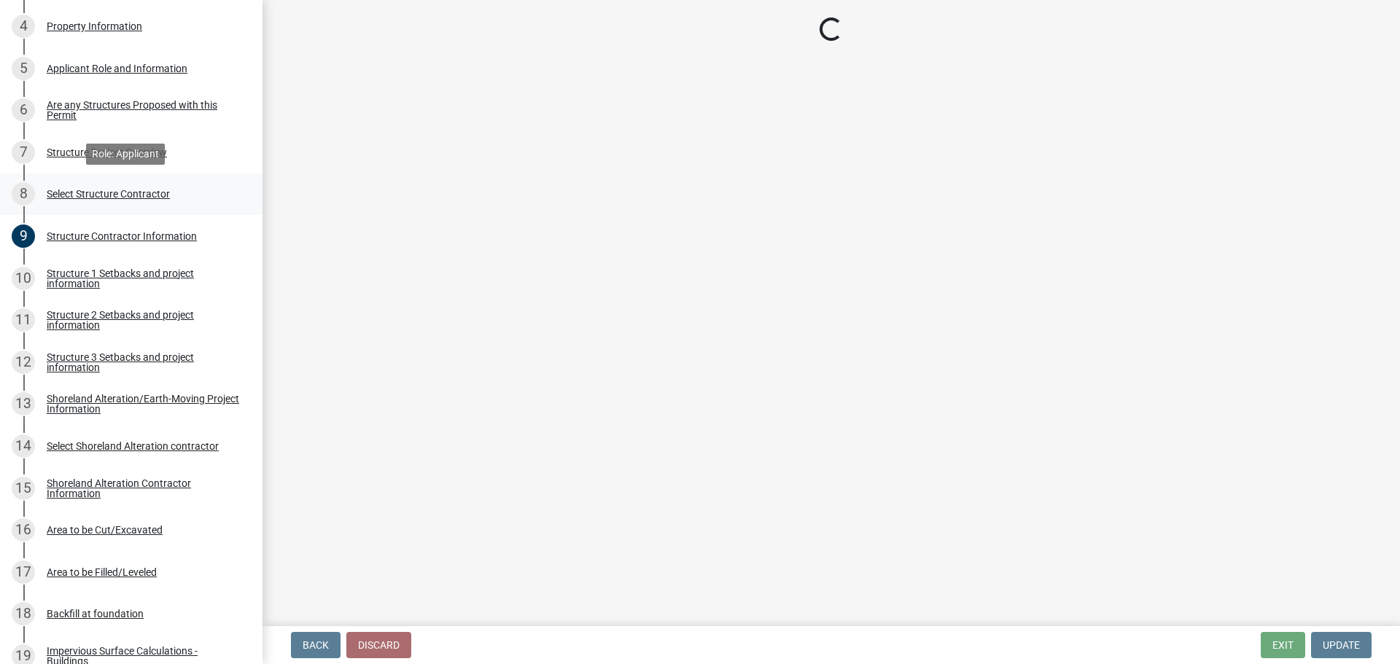
select select "c185e313-3403-4239-bd61-bb563c58a77a"
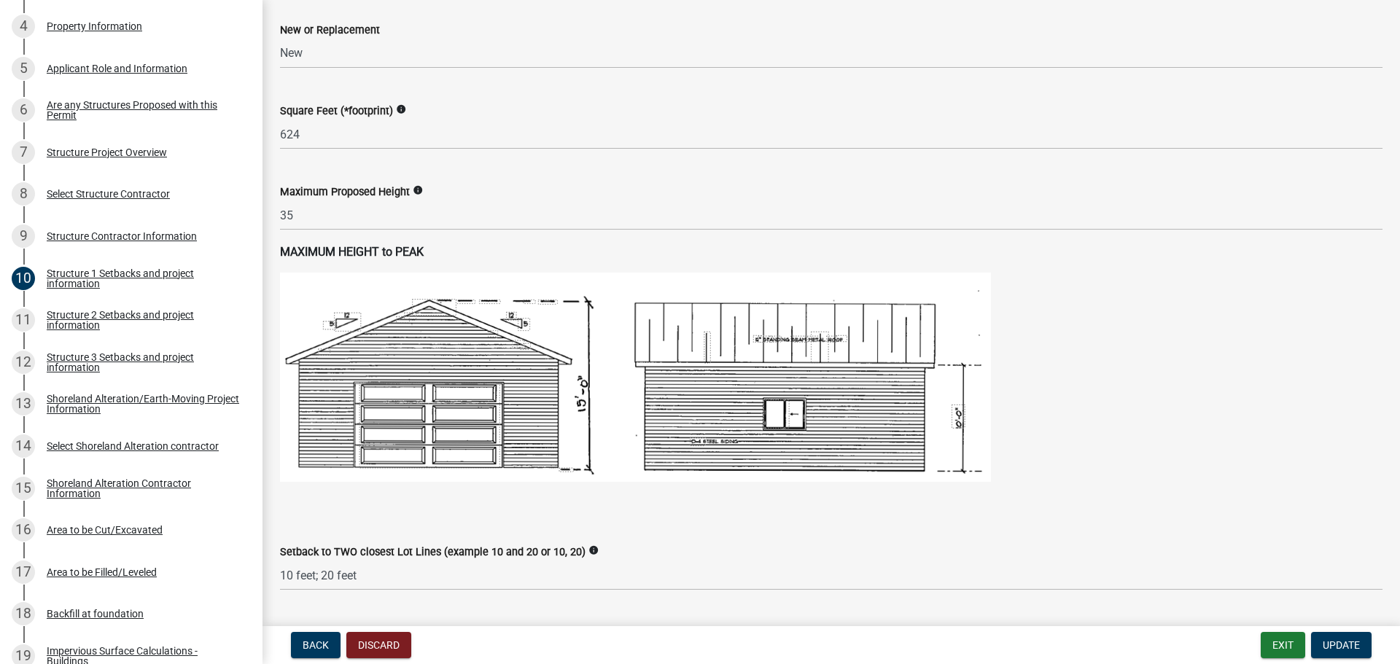
scroll to position [656, 0]
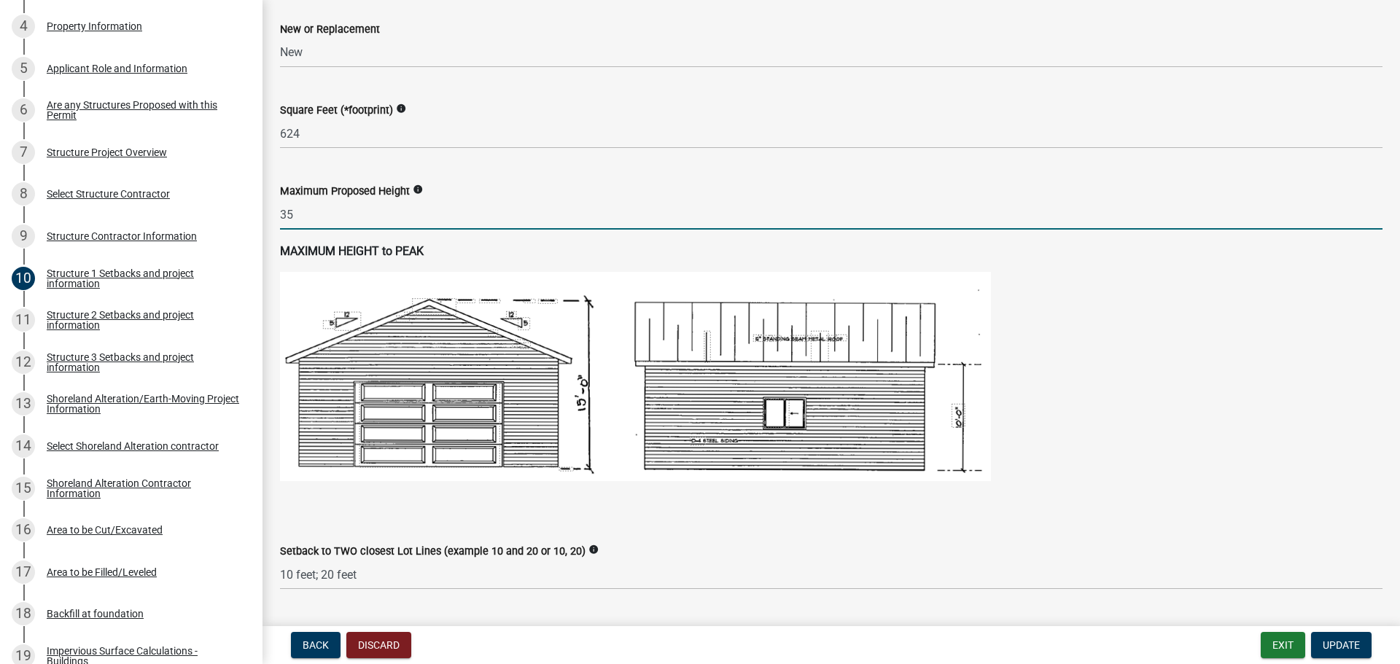
click at [297, 214] on input "35" at bounding box center [831, 215] width 1102 height 30
click at [285, 212] on input "35" at bounding box center [831, 215] width 1102 height 30
type input "32"
click at [416, 187] on icon "info" at bounding box center [418, 189] width 10 height 10
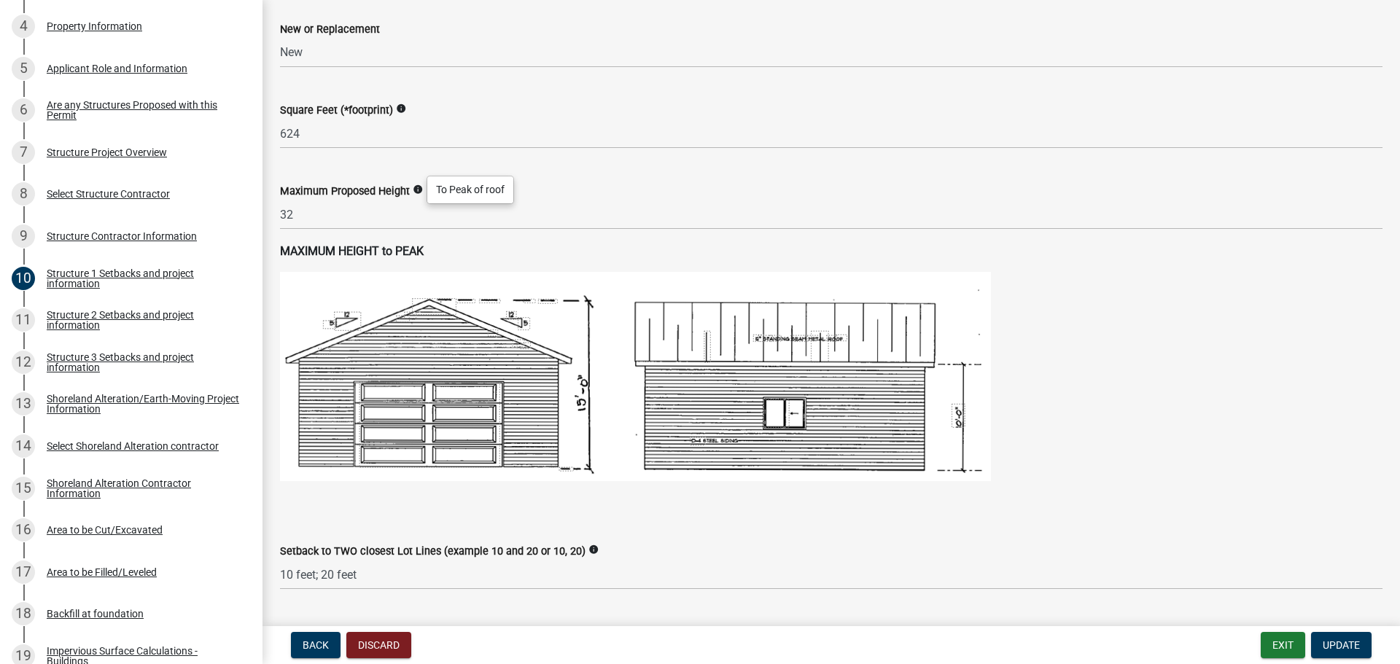
click at [417, 187] on icon "info" at bounding box center [418, 189] width 10 height 10
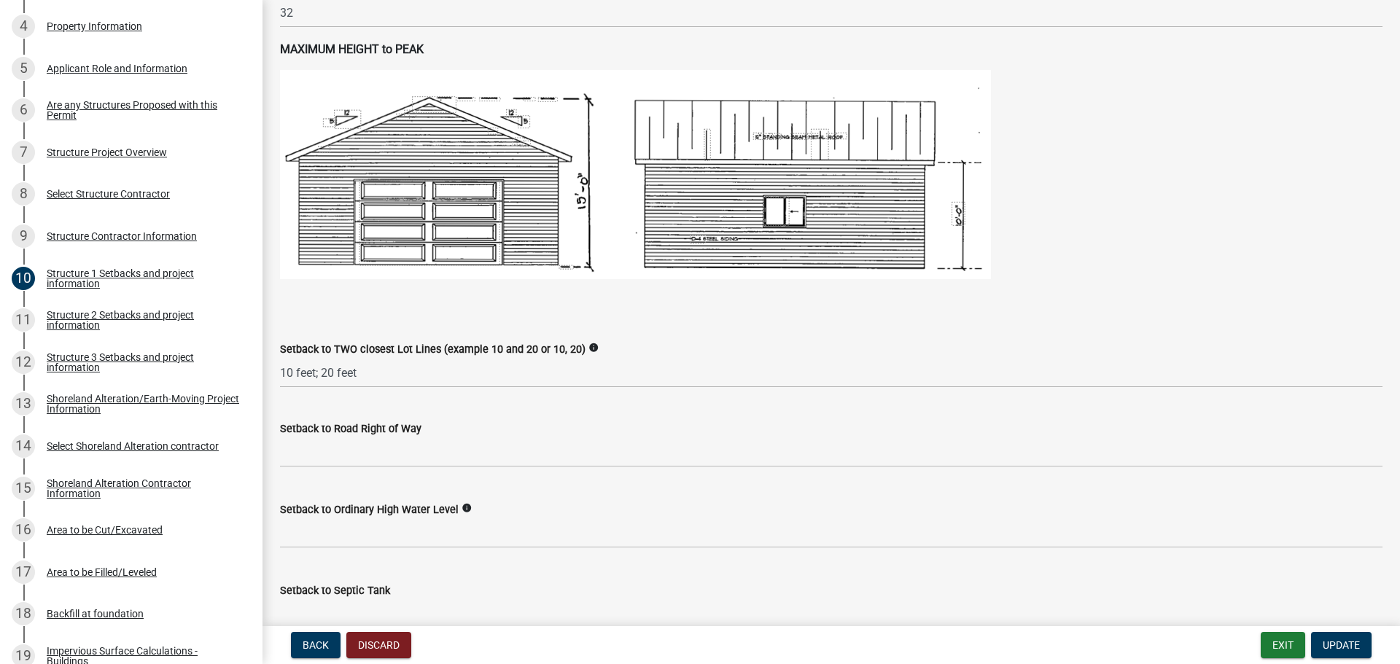
scroll to position [875, 0]
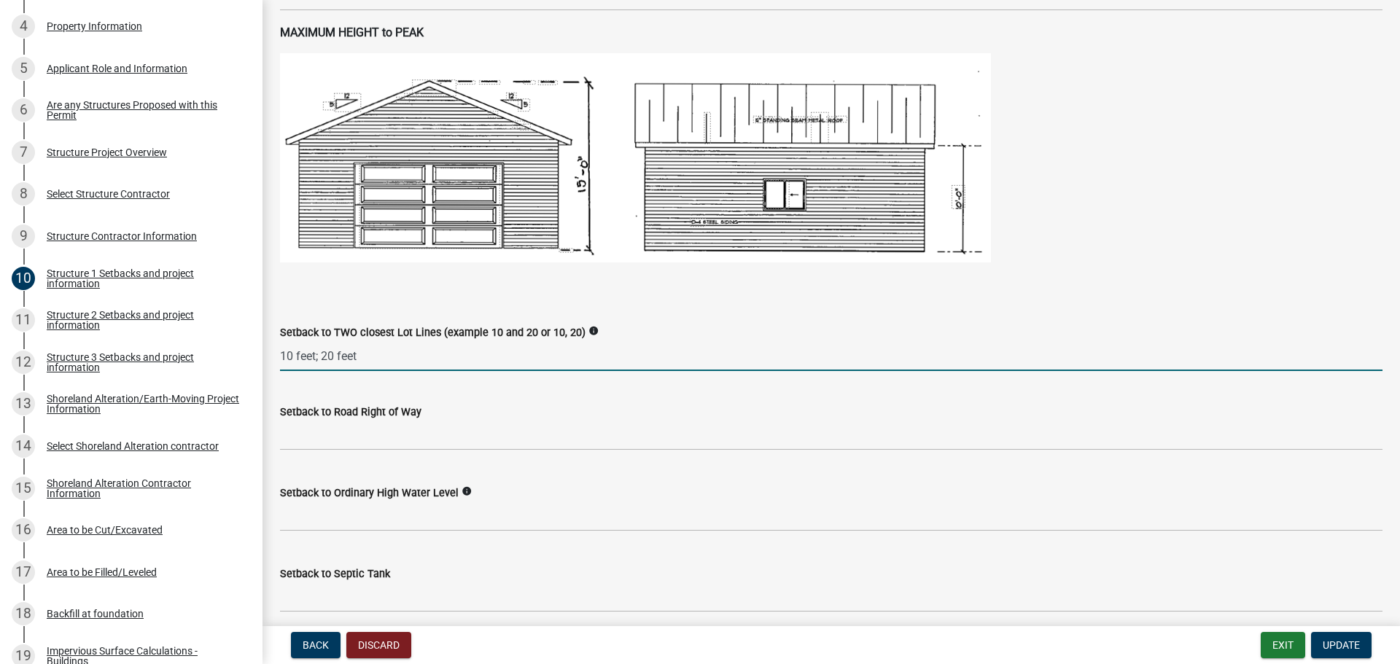
click at [390, 364] on input "10 feet; 20 feet" at bounding box center [831, 356] width 1102 height 30
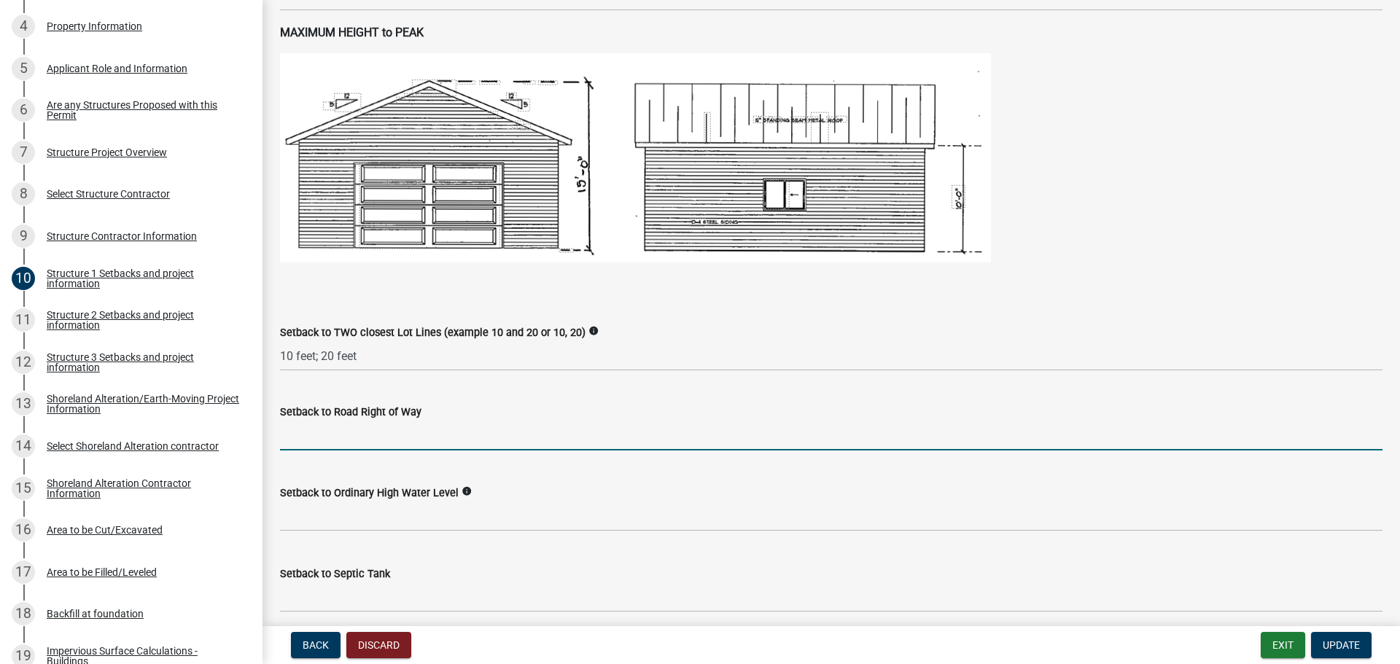
click at [294, 440] on input "text" at bounding box center [831, 436] width 1102 height 30
type input "55"
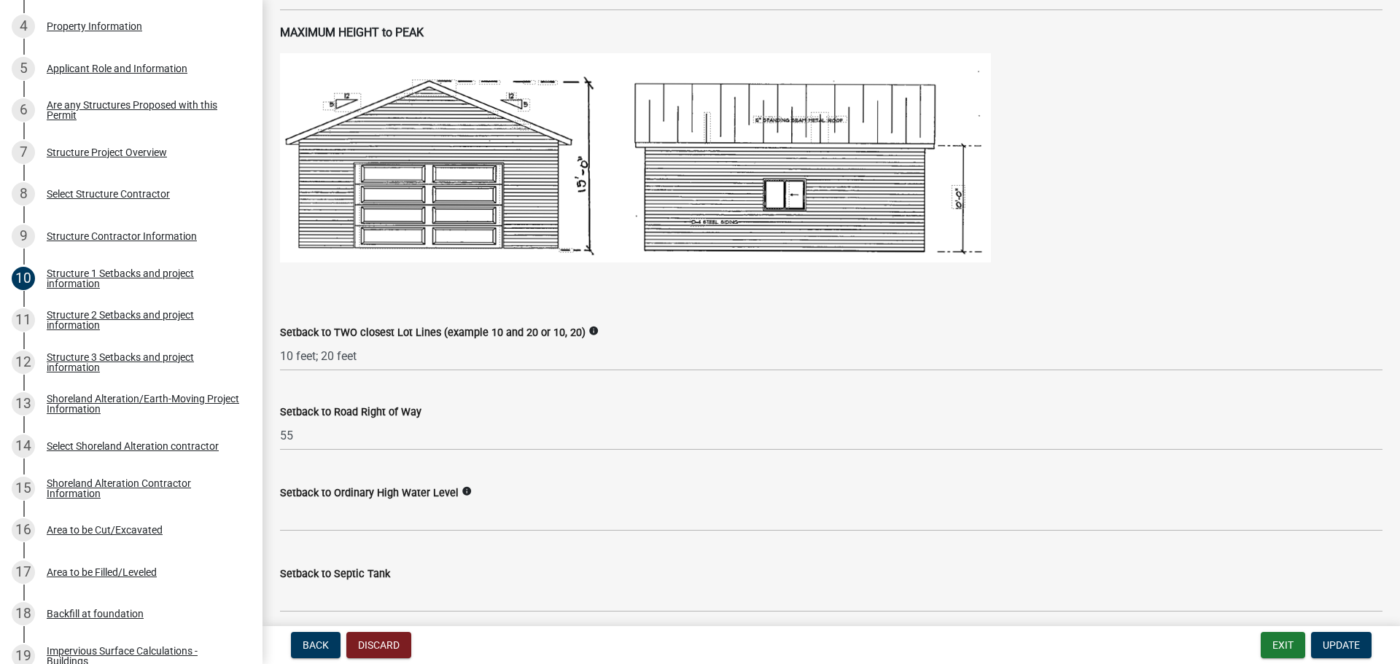
click at [462, 490] on icon "info" at bounding box center [467, 491] width 10 height 10
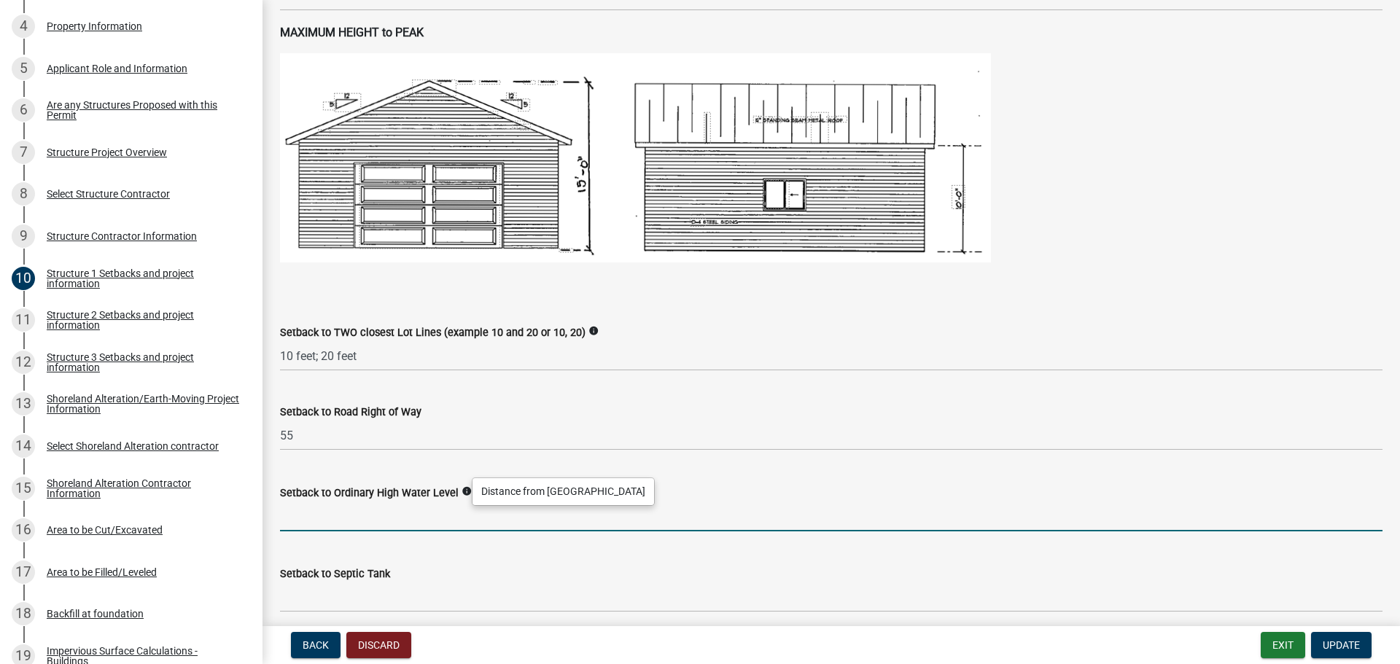
click at [306, 526] on input "text" at bounding box center [831, 517] width 1102 height 30
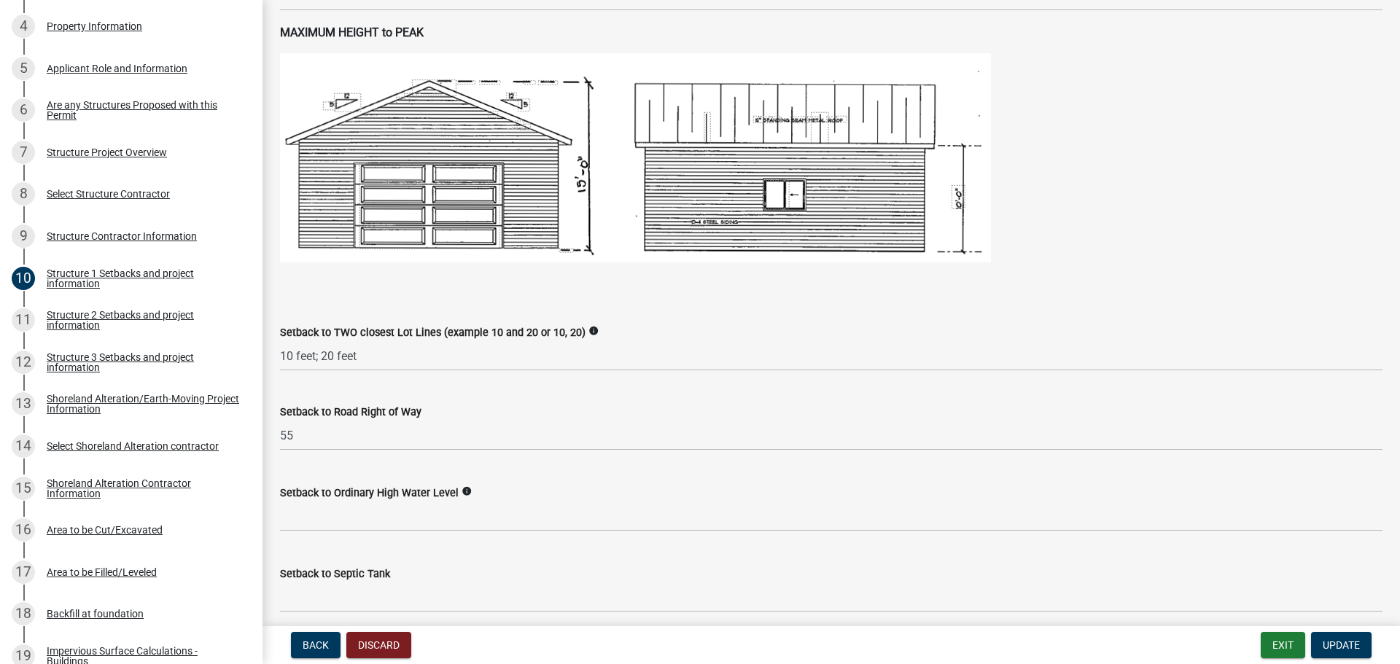
click at [462, 489] on icon "info" at bounding box center [467, 491] width 10 height 10
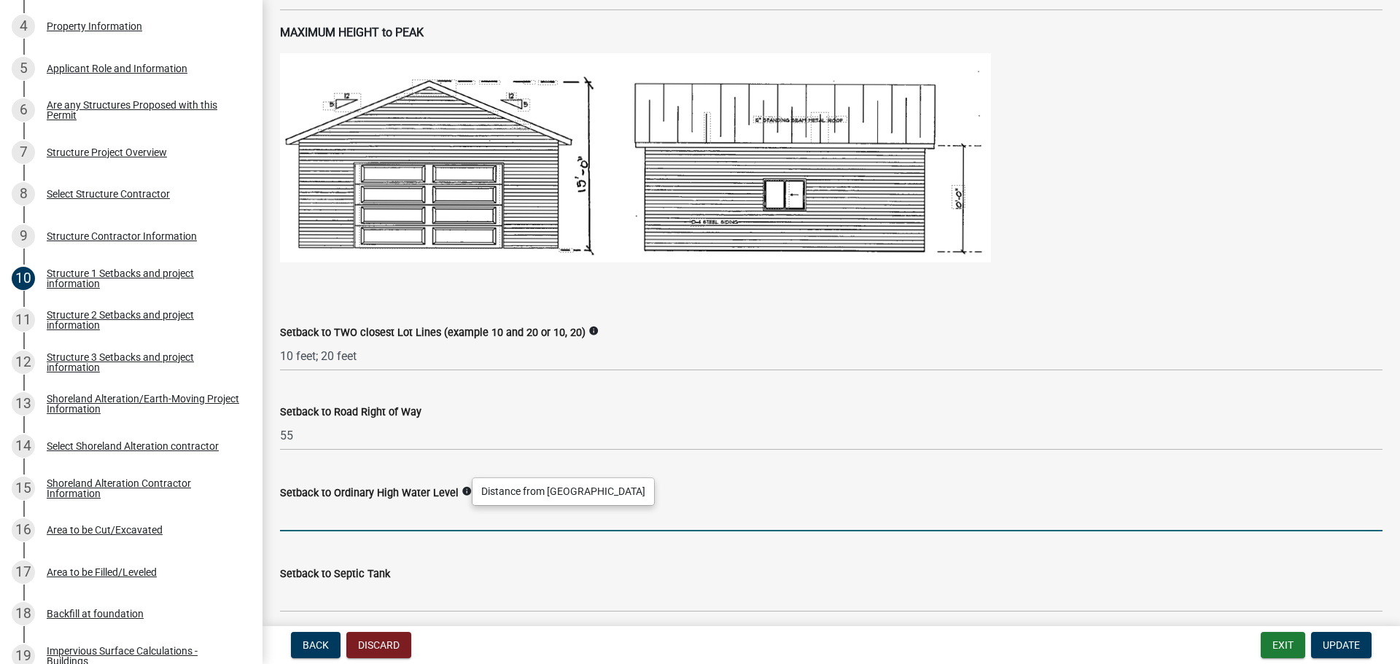
click at [335, 522] on input "text" at bounding box center [831, 517] width 1102 height 30
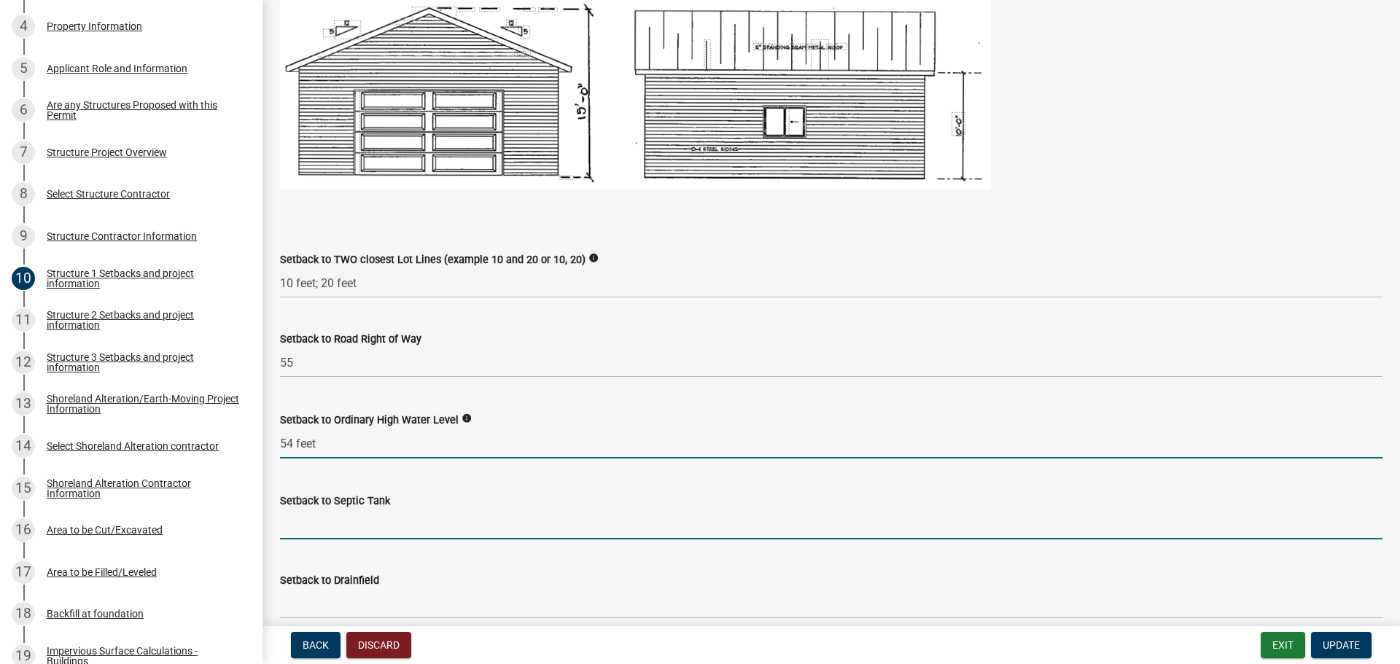
type input "54"
click at [316, 529] on input "Setback to Septic Tank" at bounding box center [831, 525] width 1102 height 30
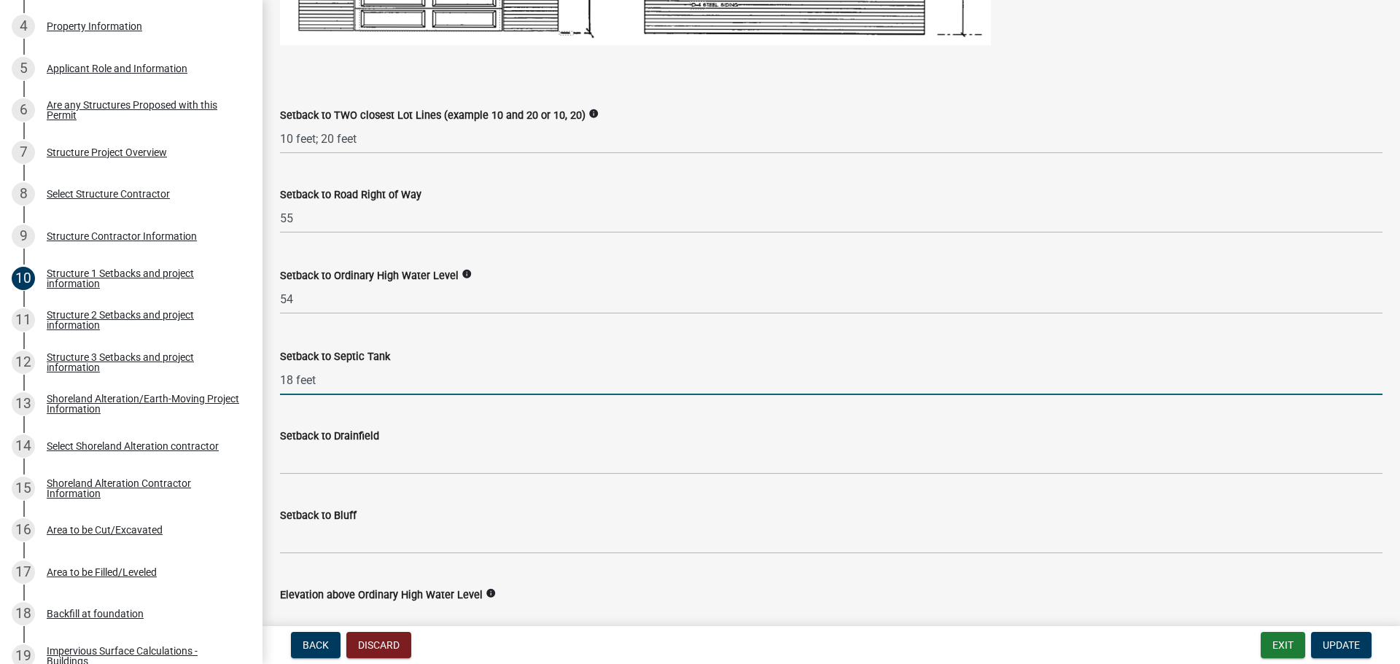
scroll to position [1167, 0]
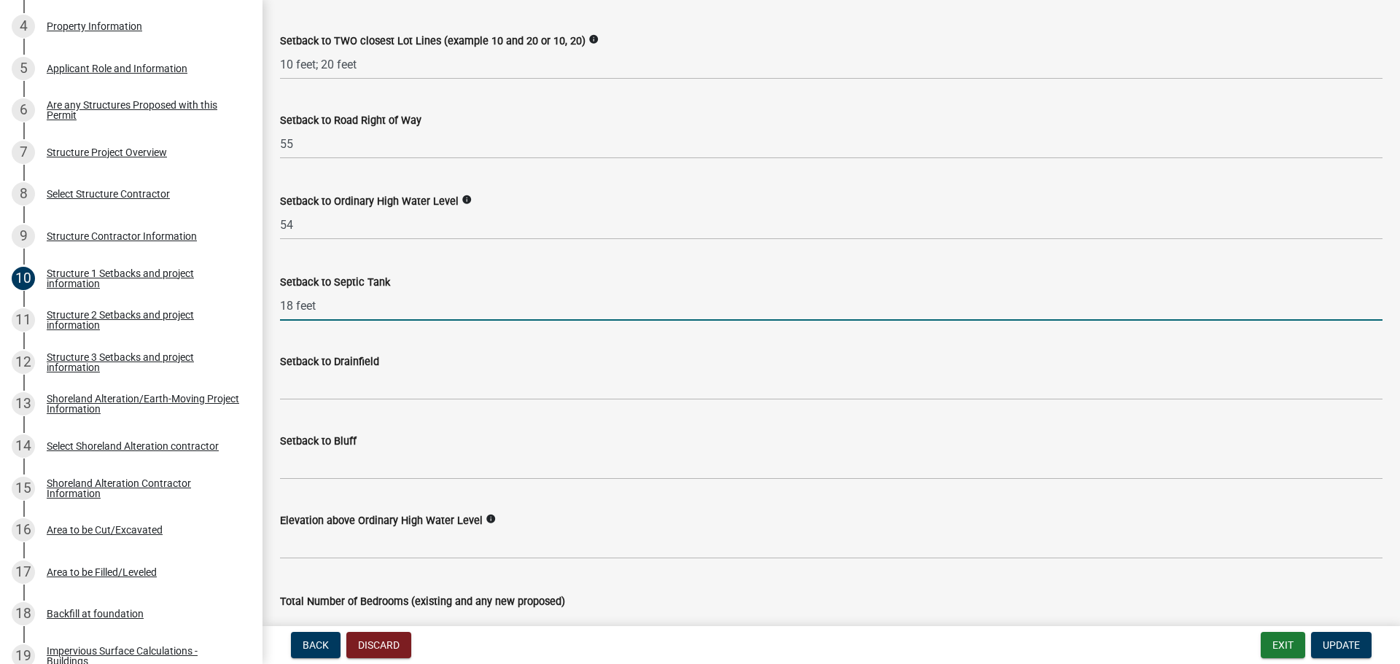
type input "18 feet"
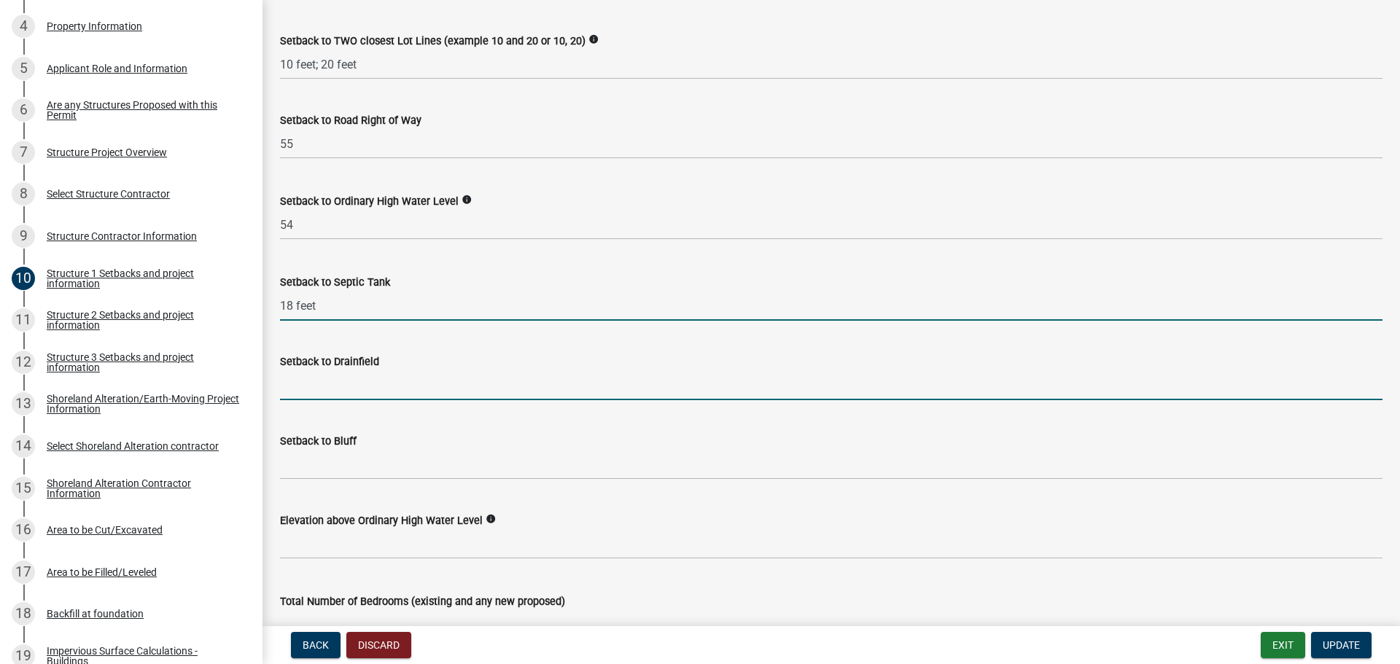
click at [326, 391] on input "Setback to Drainfield" at bounding box center [831, 385] width 1102 height 30
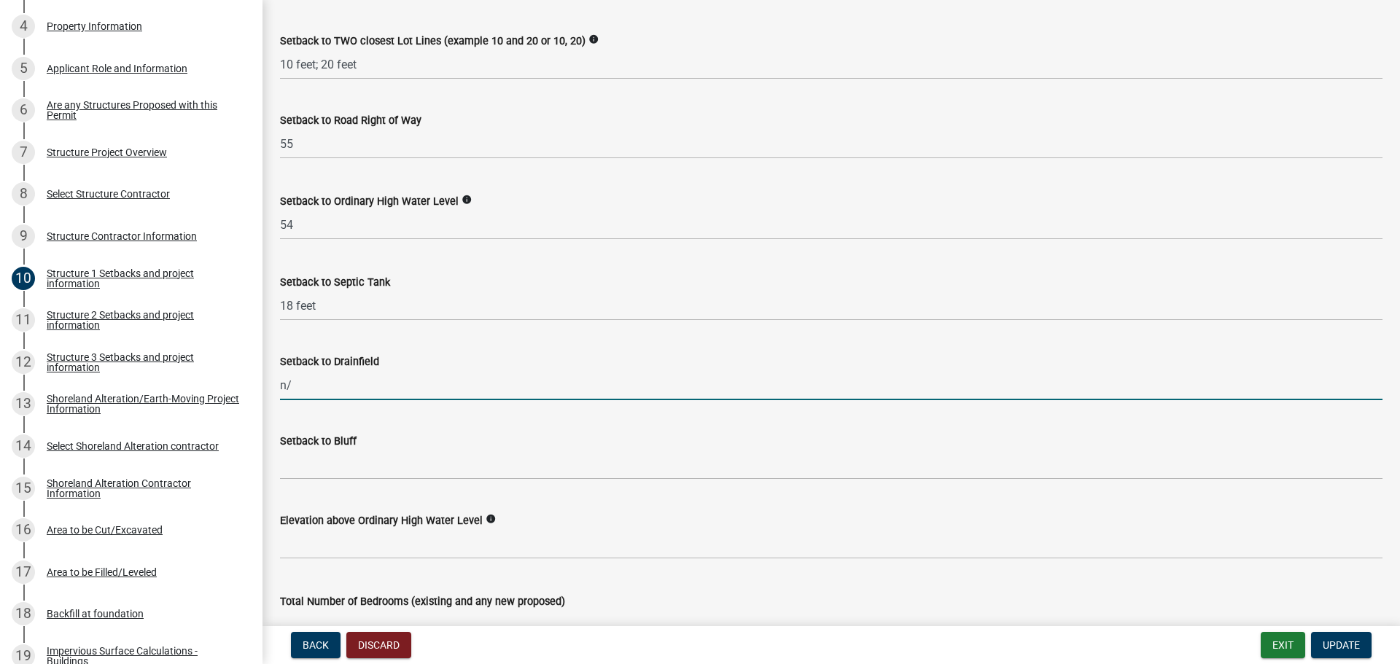
type input "n"
type input "N/A"
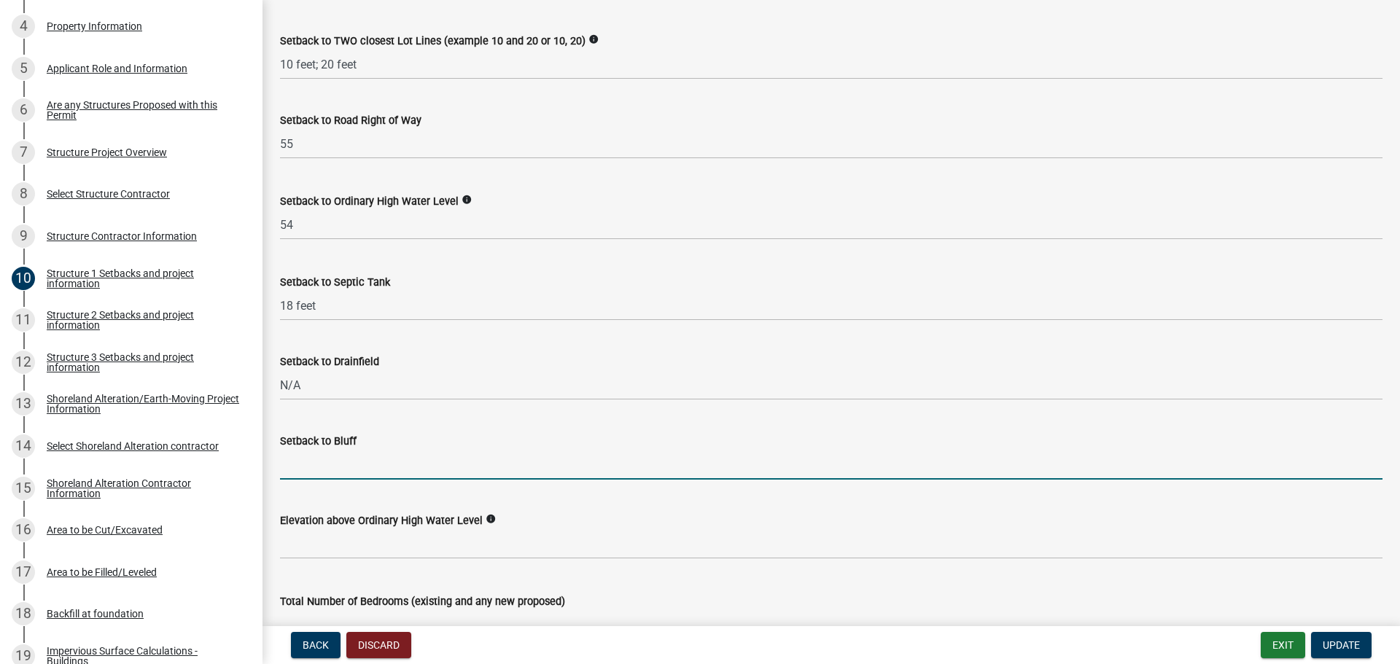
click at [306, 474] on input "Setback to Bluff" at bounding box center [831, 465] width 1102 height 30
type input "N/A"
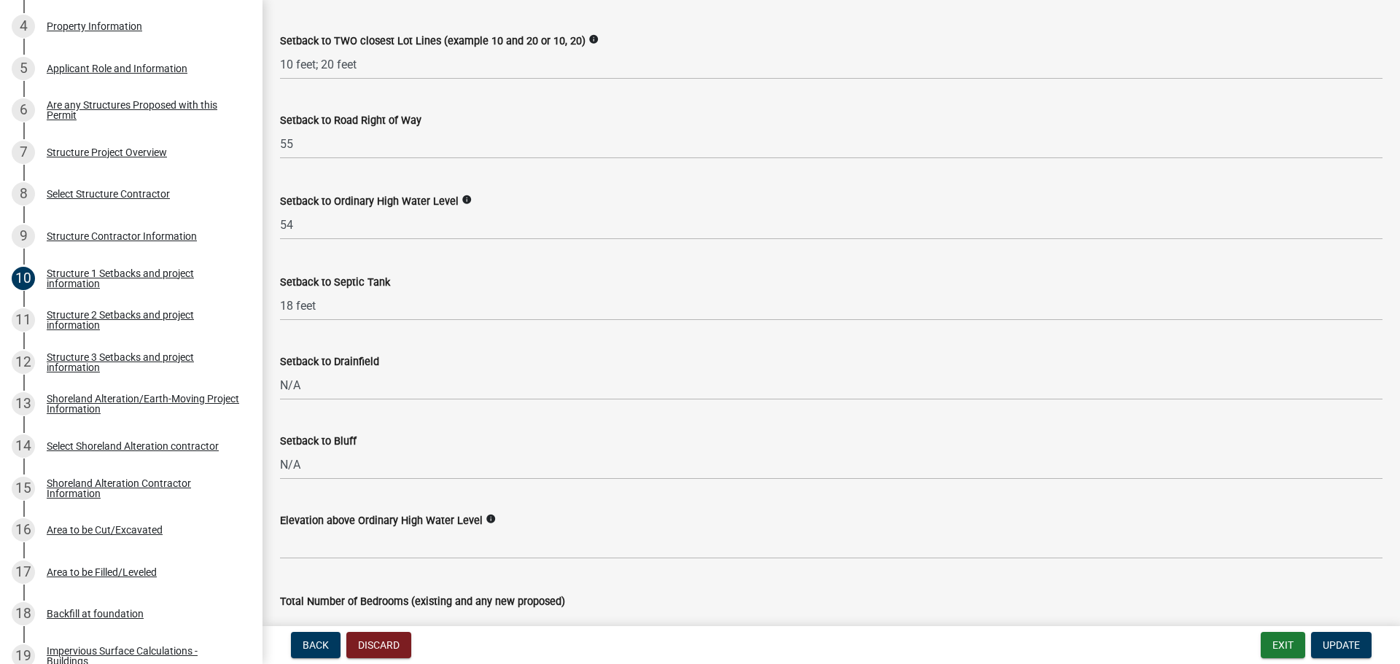
click at [486, 517] on icon "info" at bounding box center [491, 519] width 10 height 10
click at [767, 524] on div "Elevation above Ordinary High Water Level info" at bounding box center [831, 520] width 1102 height 17
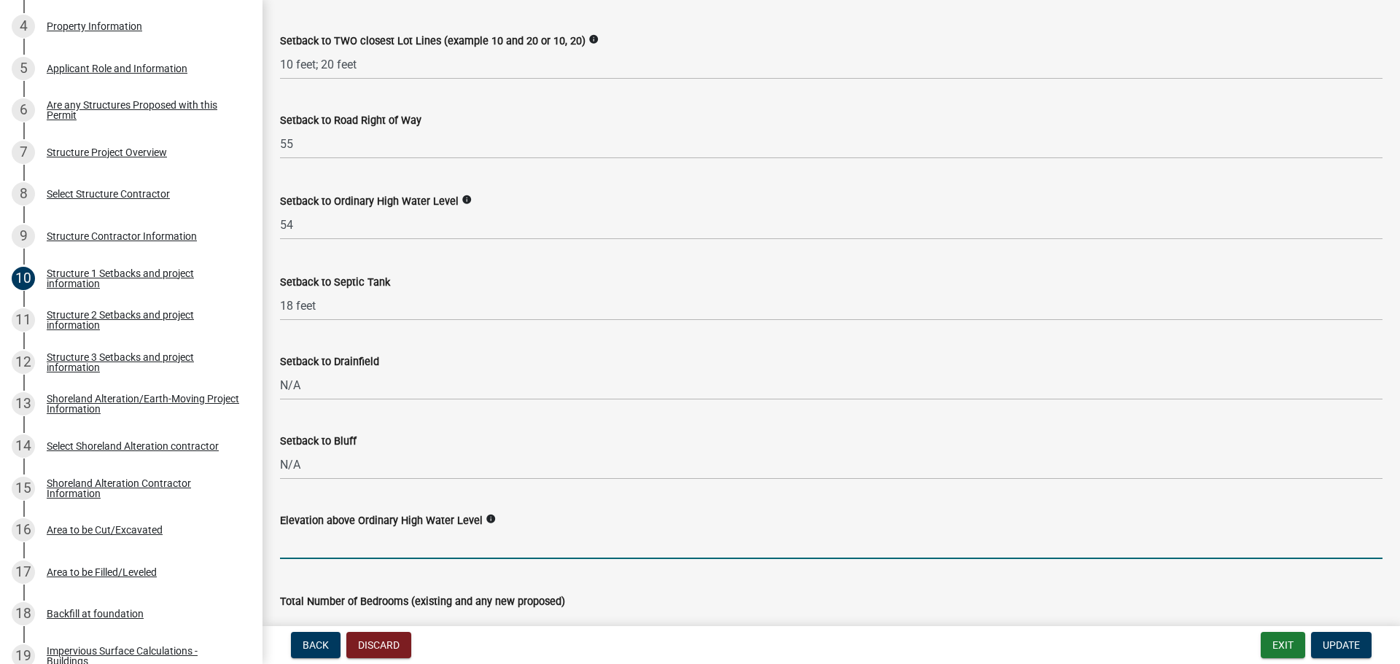
click at [302, 548] on input "text" at bounding box center [831, 544] width 1102 height 30
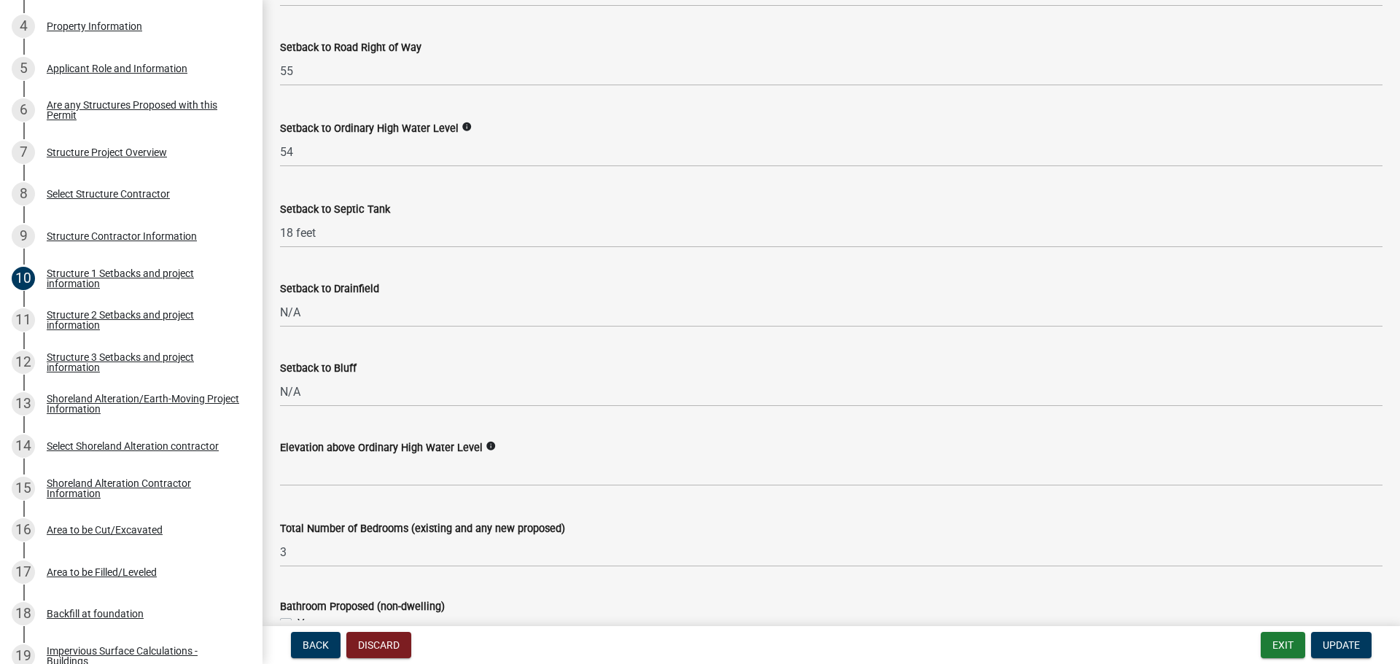
click at [486, 446] on icon "info" at bounding box center [491, 446] width 10 height 10
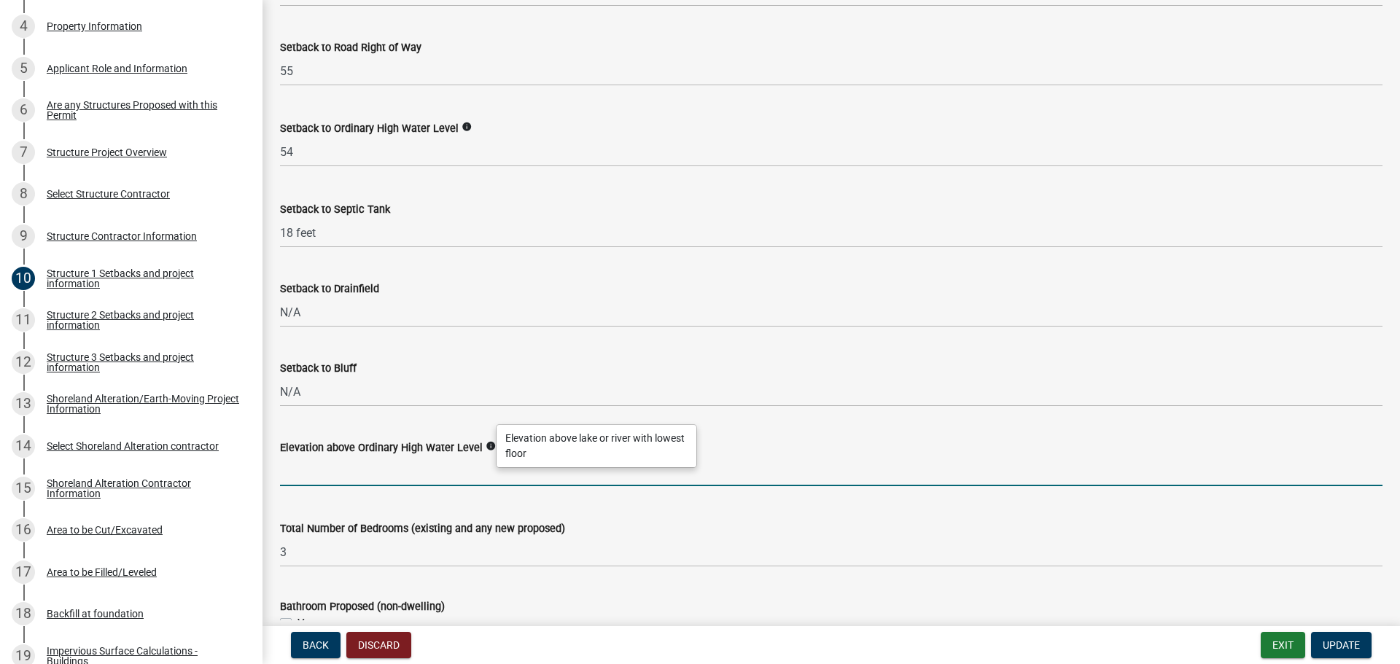
click at [296, 480] on input "text" at bounding box center [831, 471] width 1102 height 30
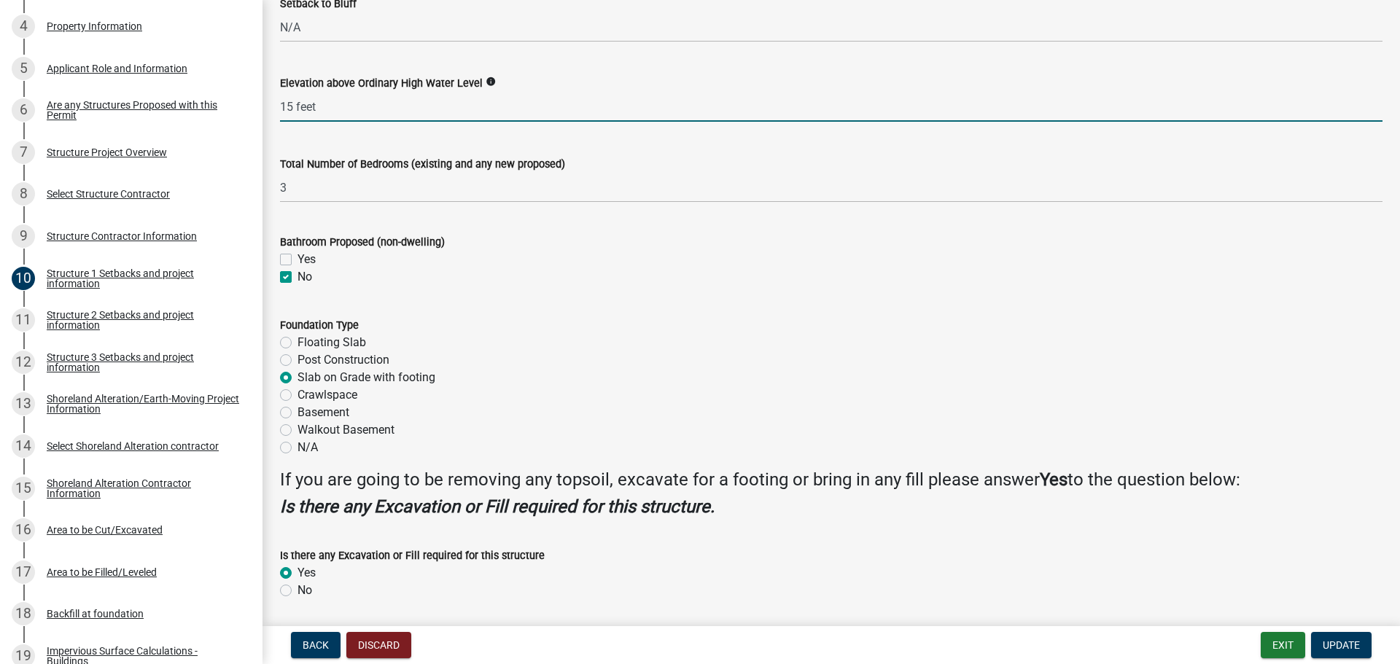
scroll to position [1653, 0]
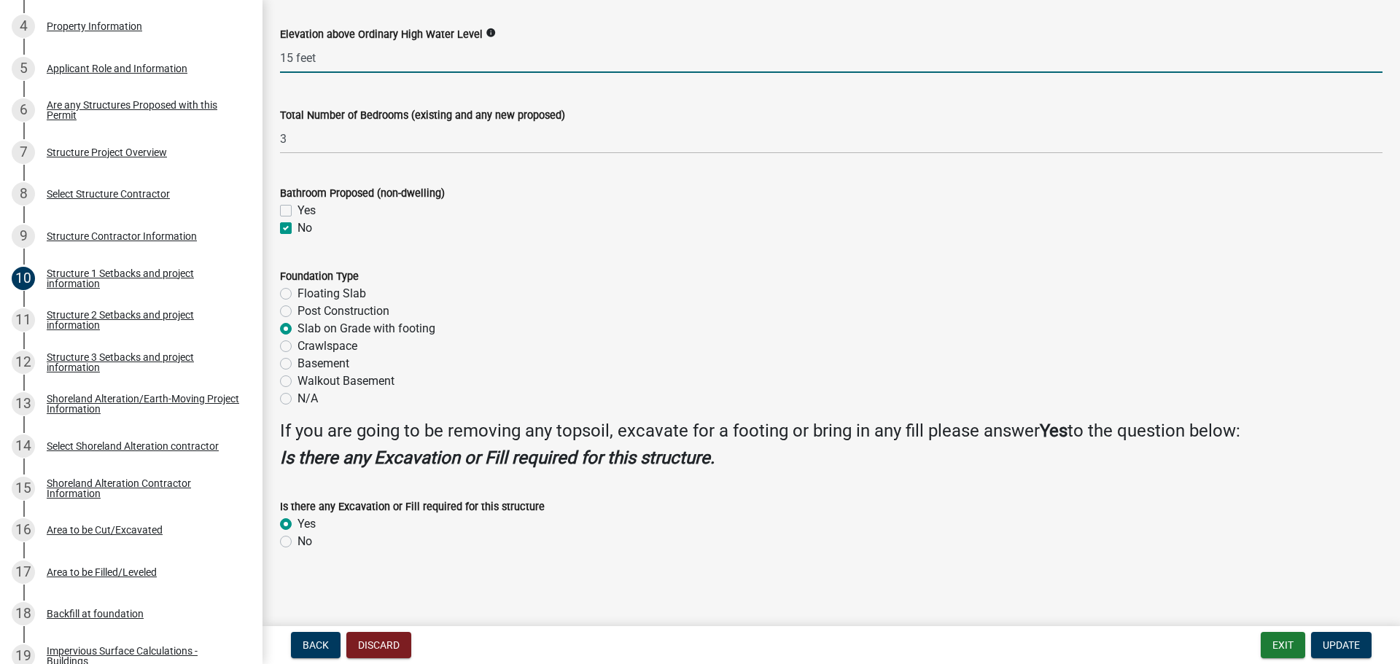
type input "15"
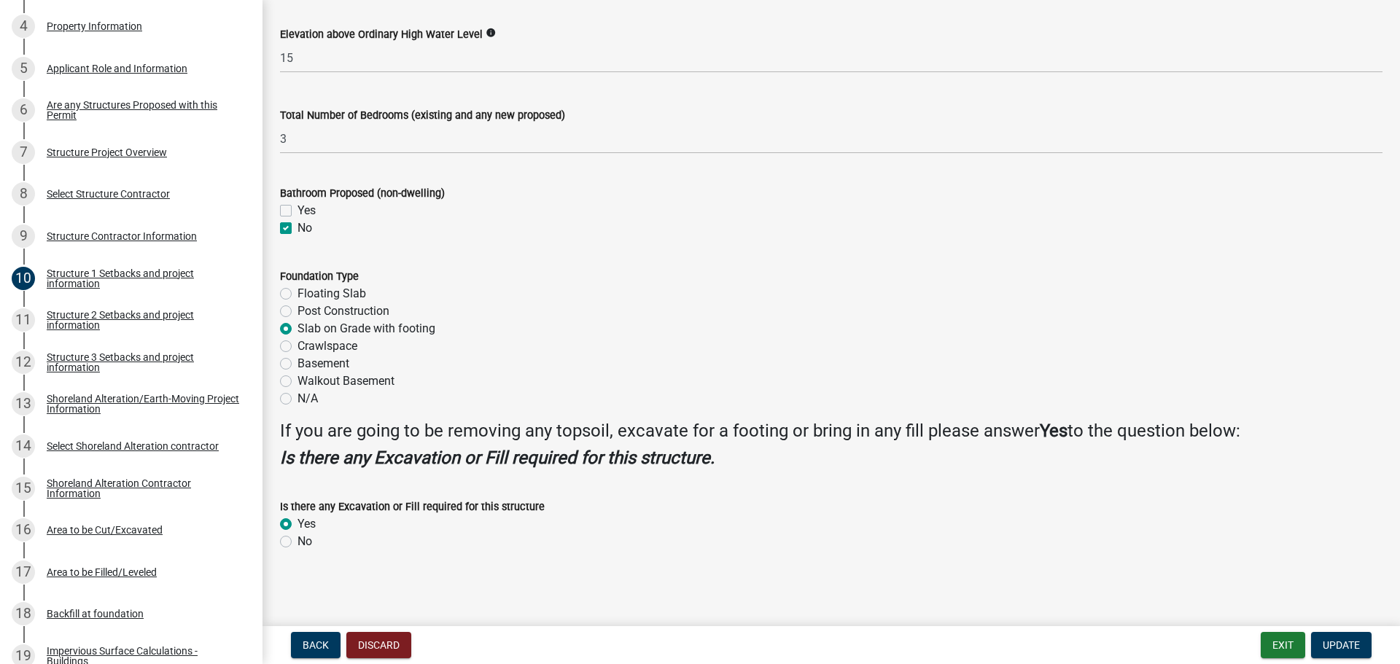
click at [297, 228] on label "No" at bounding box center [304, 227] width 15 height 17
click at [297, 228] on input "No" at bounding box center [301, 223] width 9 height 9
checkbox input "false"
click at [297, 231] on label "No" at bounding box center [304, 227] width 15 height 17
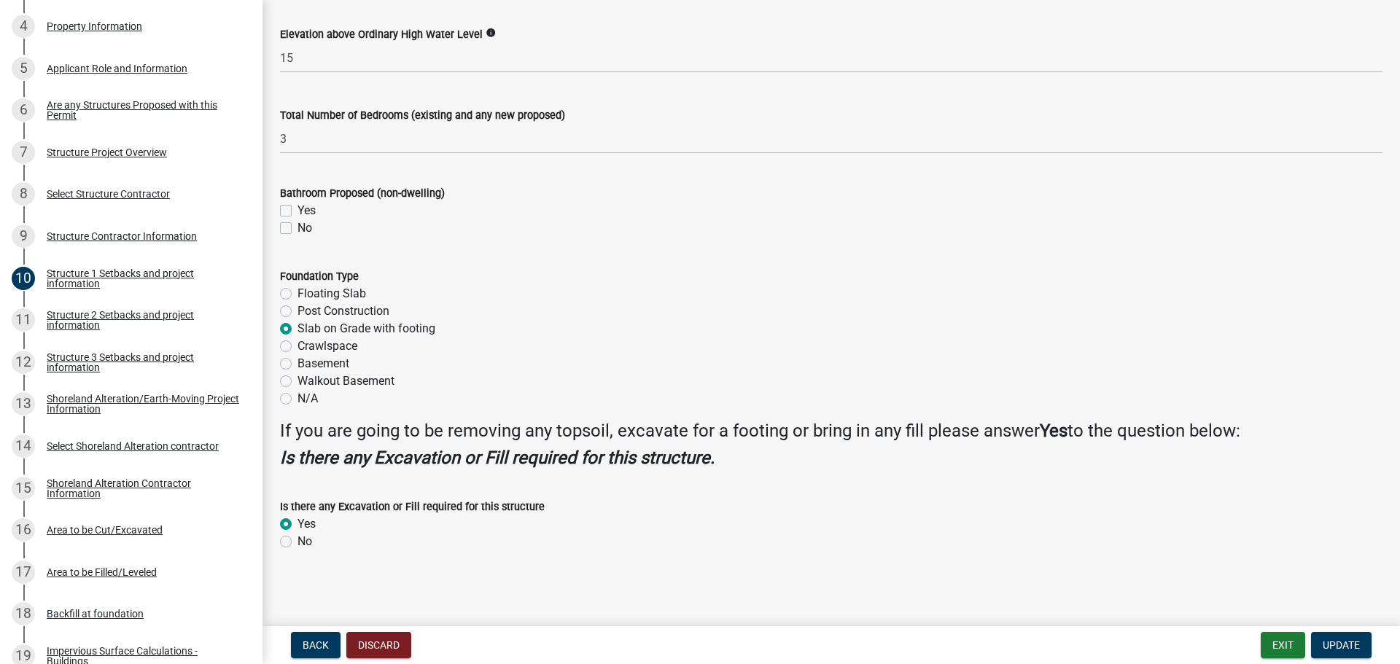
click at [297, 229] on input "No" at bounding box center [301, 223] width 9 height 9
checkbox input "true"
checkbox input "false"
checkbox input "true"
click at [1344, 647] on span "Update" at bounding box center [1341, 645] width 37 height 12
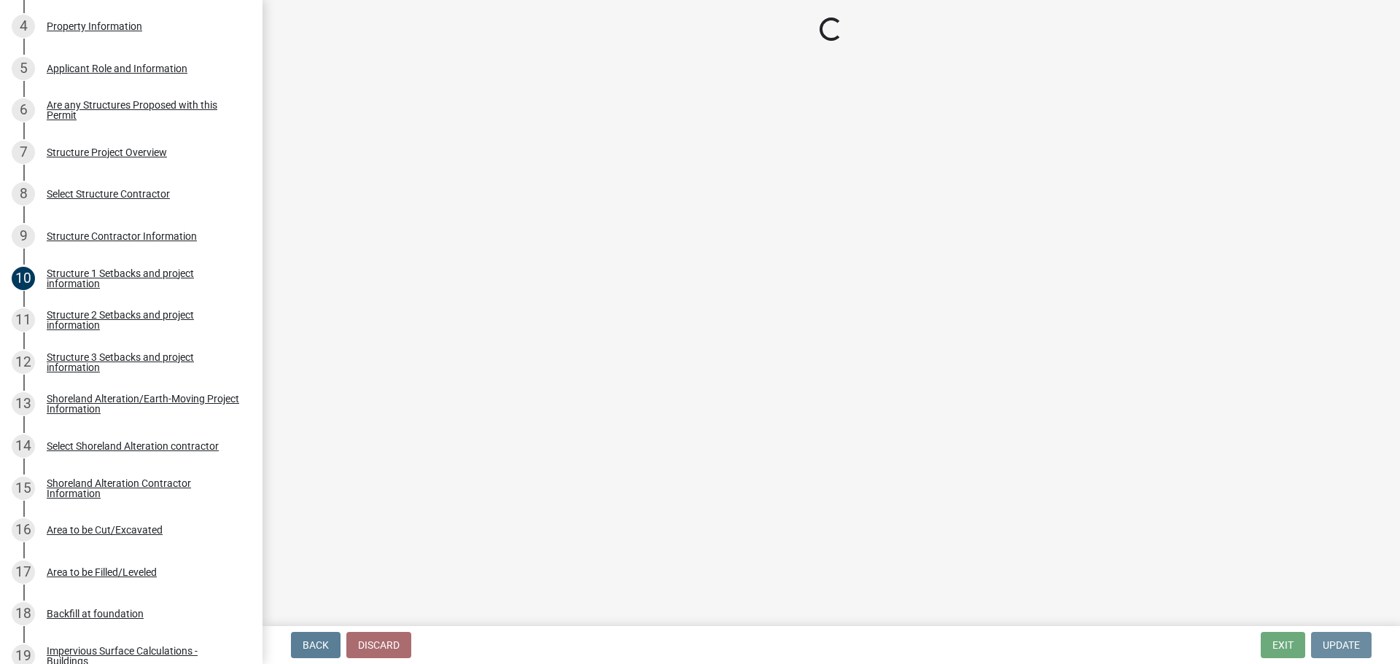
scroll to position [0, 0]
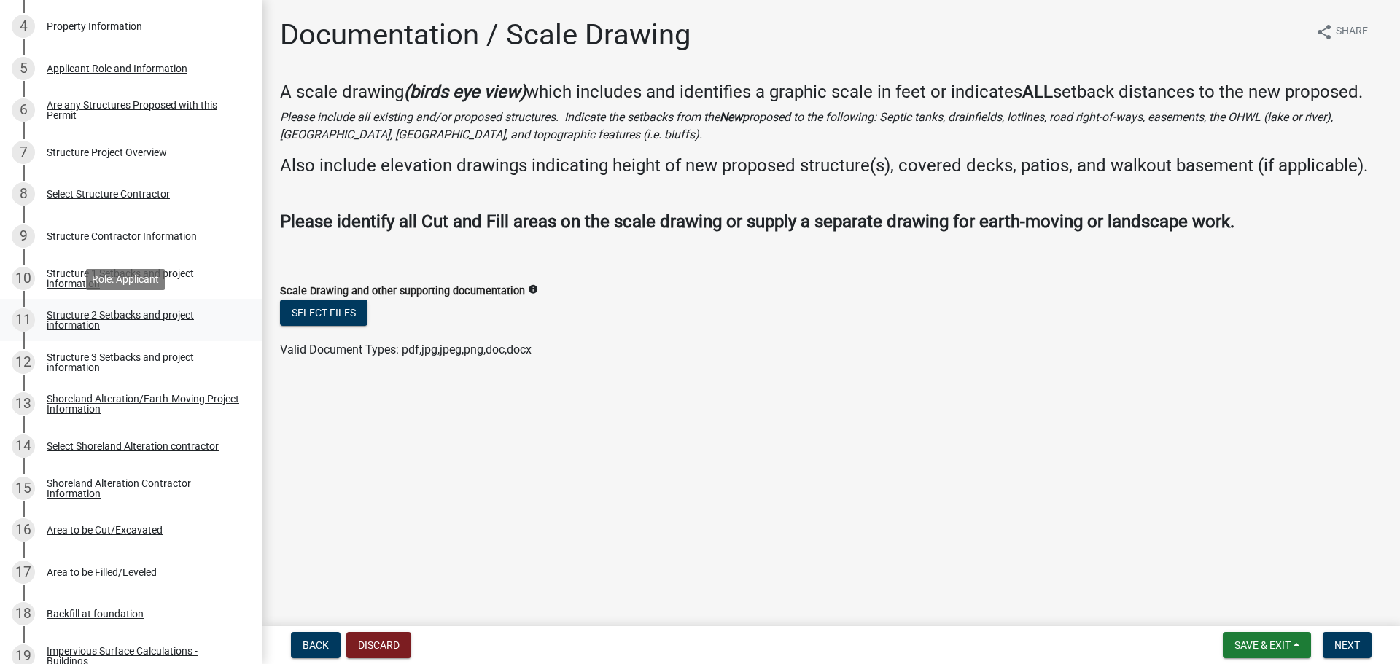
click at [76, 314] on div "Structure 2 Setbacks and project information" at bounding box center [143, 320] width 192 height 20
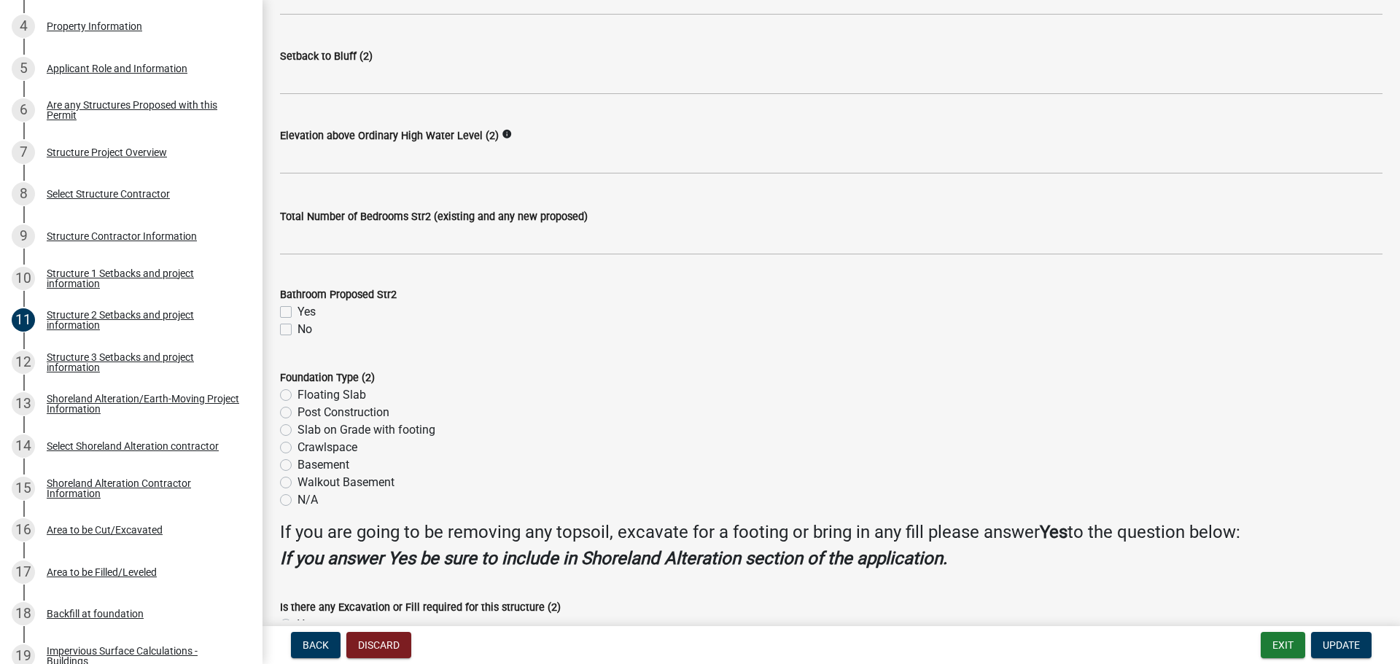
scroll to position [1240, 0]
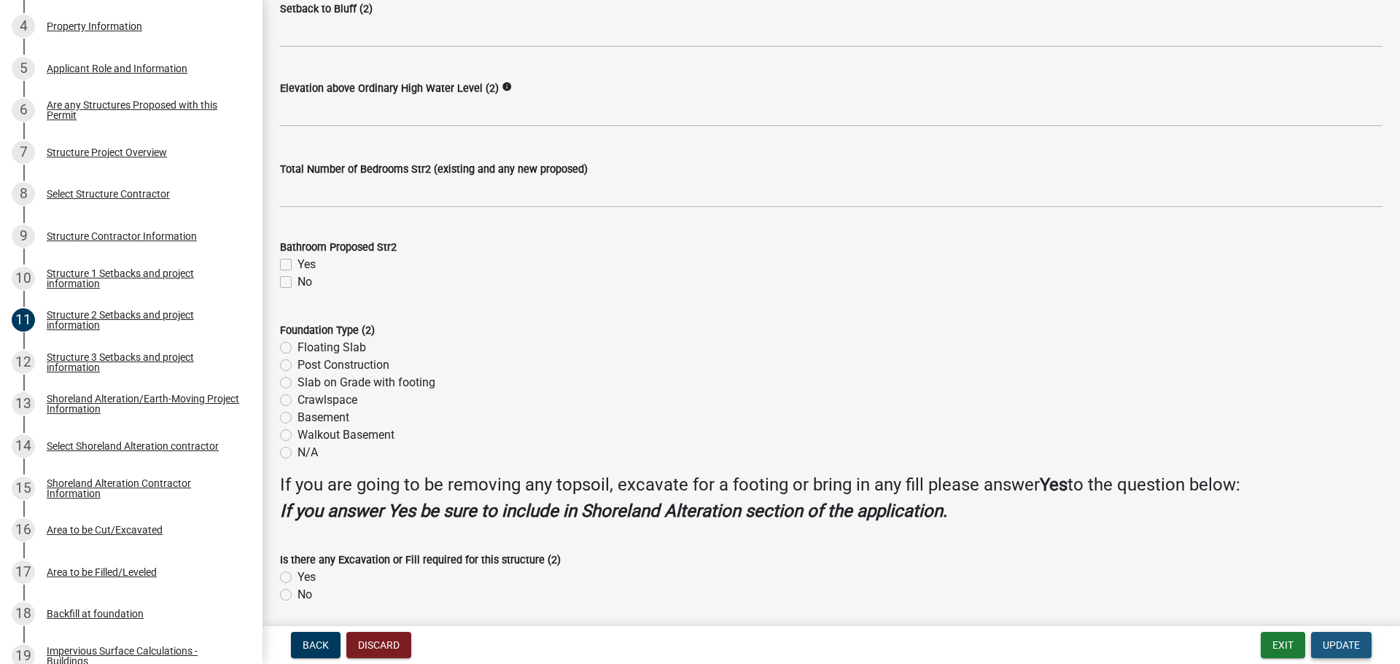
click at [1338, 647] on span "Update" at bounding box center [1341, 645] width 37 height 12
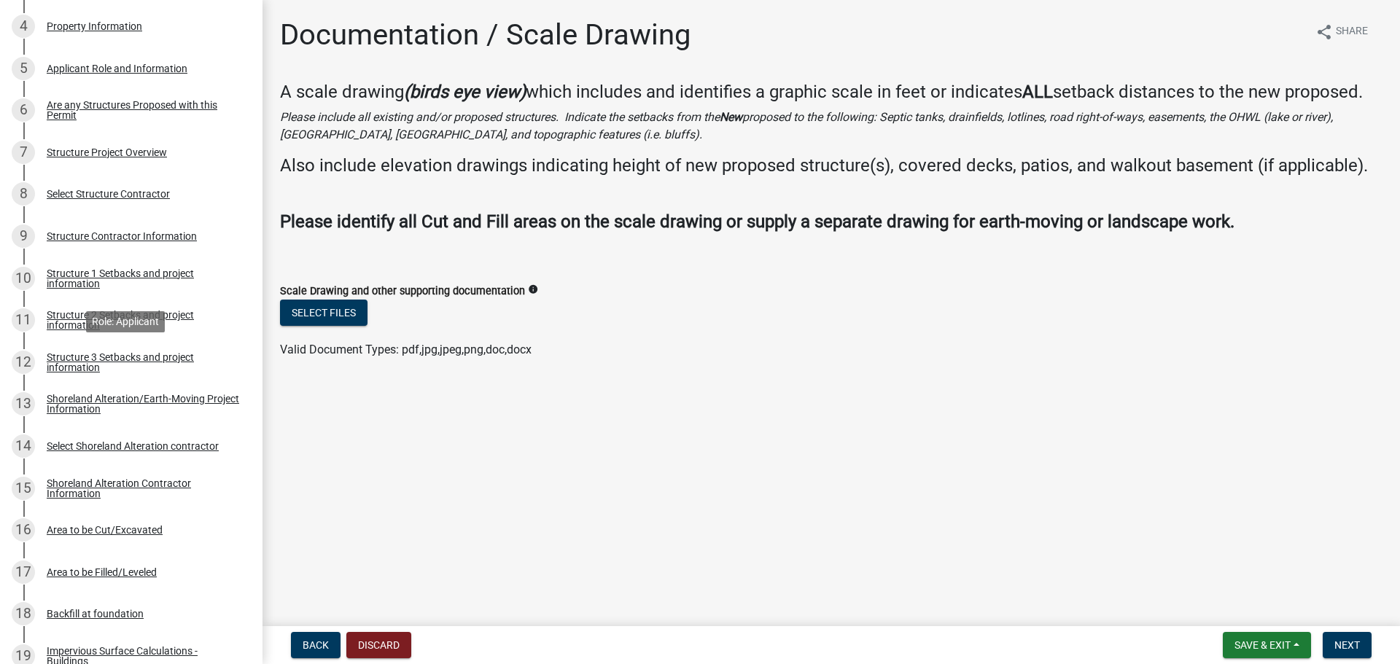
click at [75, 365] on div "Structure 3 Setbacks and project information" at bounding box center [143, 362] width 192 height 20
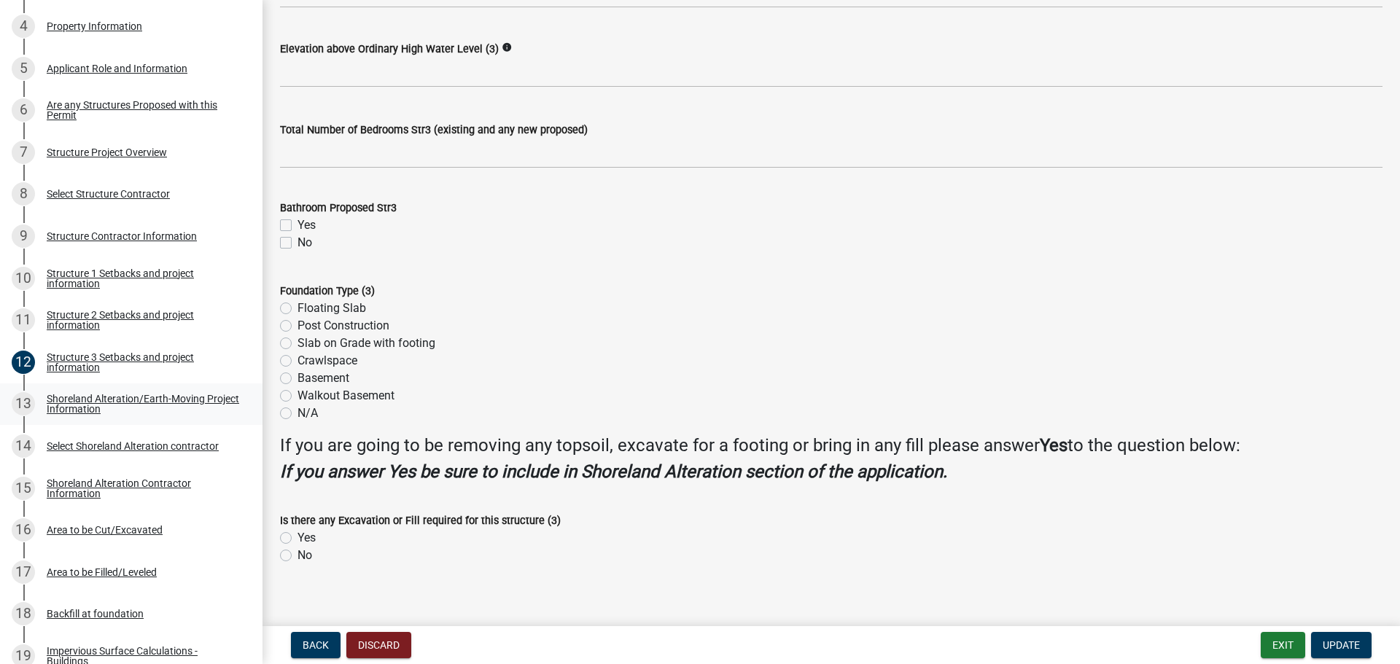
scroll to position [1293, 0]
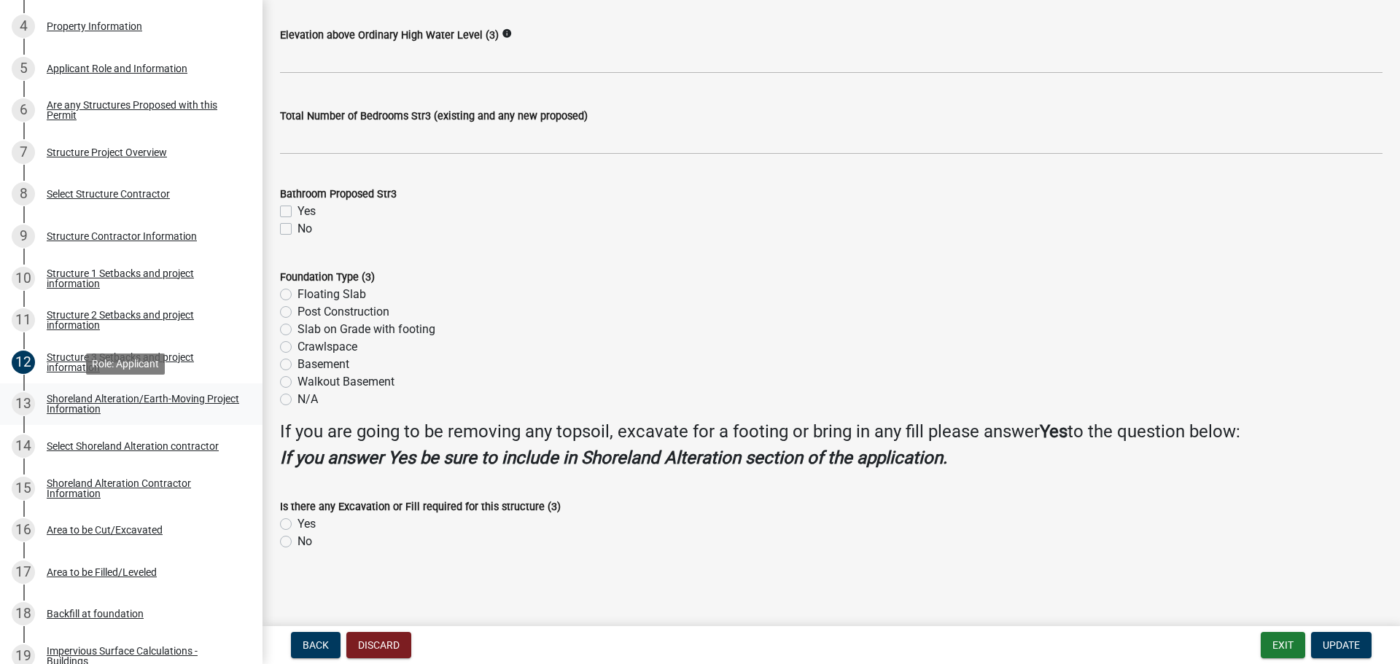
click at [80, 406] on div "Shoreland Alteration/Earth-Moving Project Information" at bounding box center [143, 404] width 192 height 20
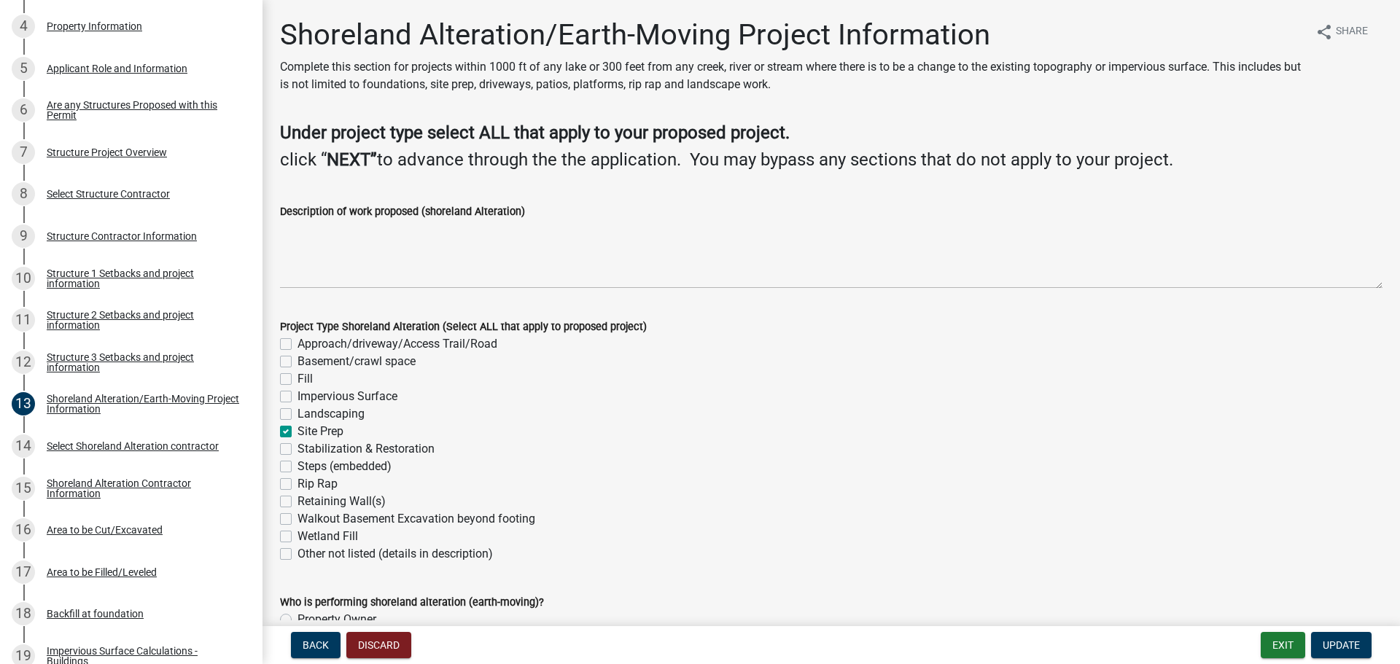
scroll to position [73, 0]
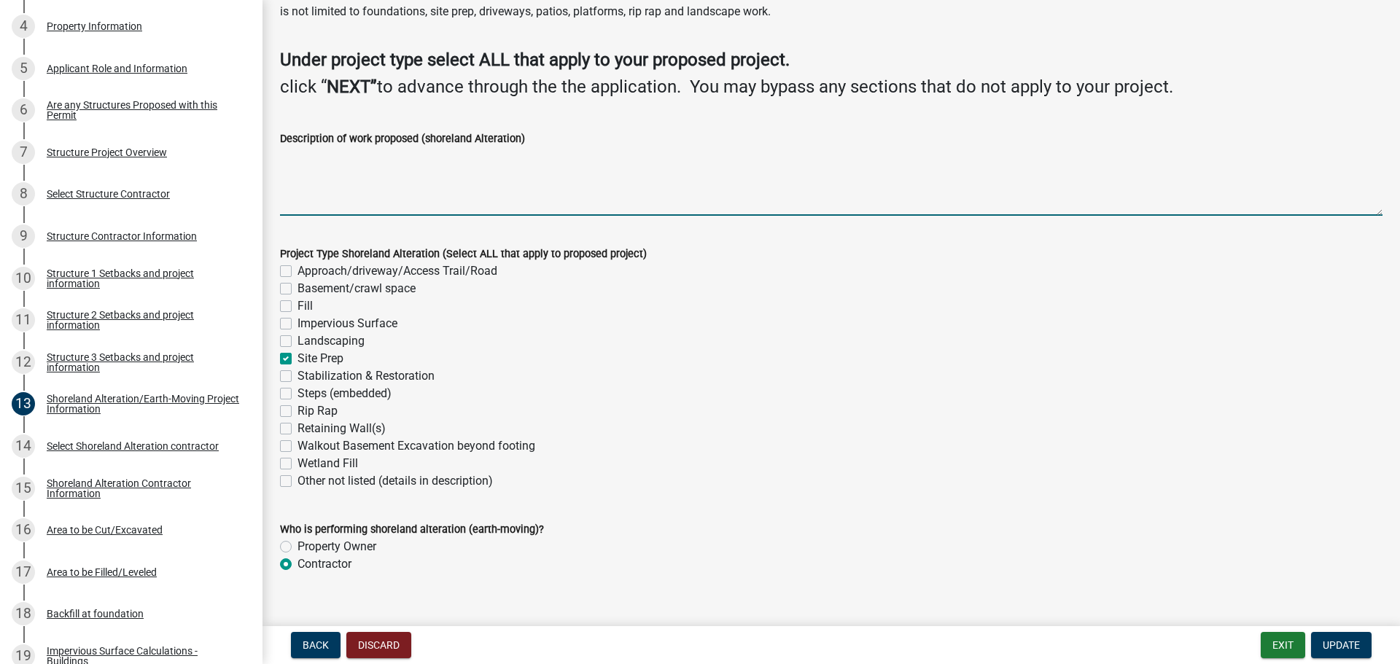
click at [295, 206] on textarea "Description of work proposed (shoreland Alteration)" at bounding box center [831, 181] width 1102 height 69
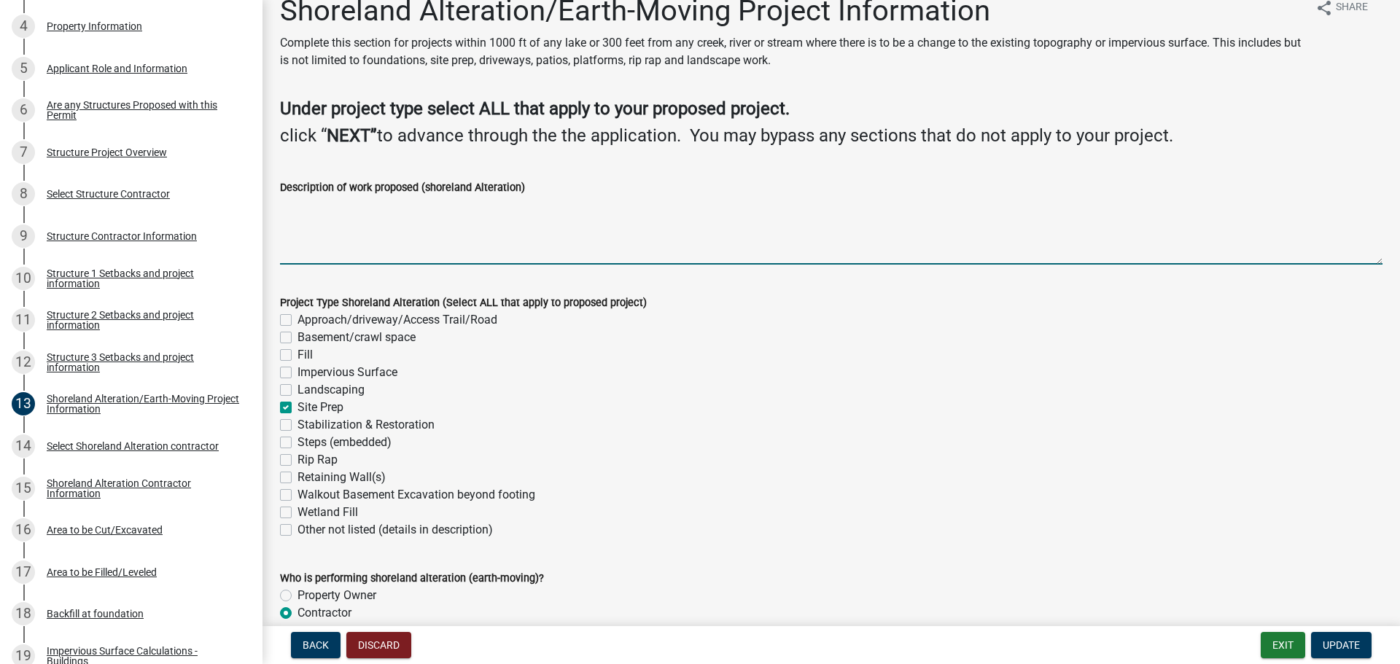
scroll to position [0, 0]
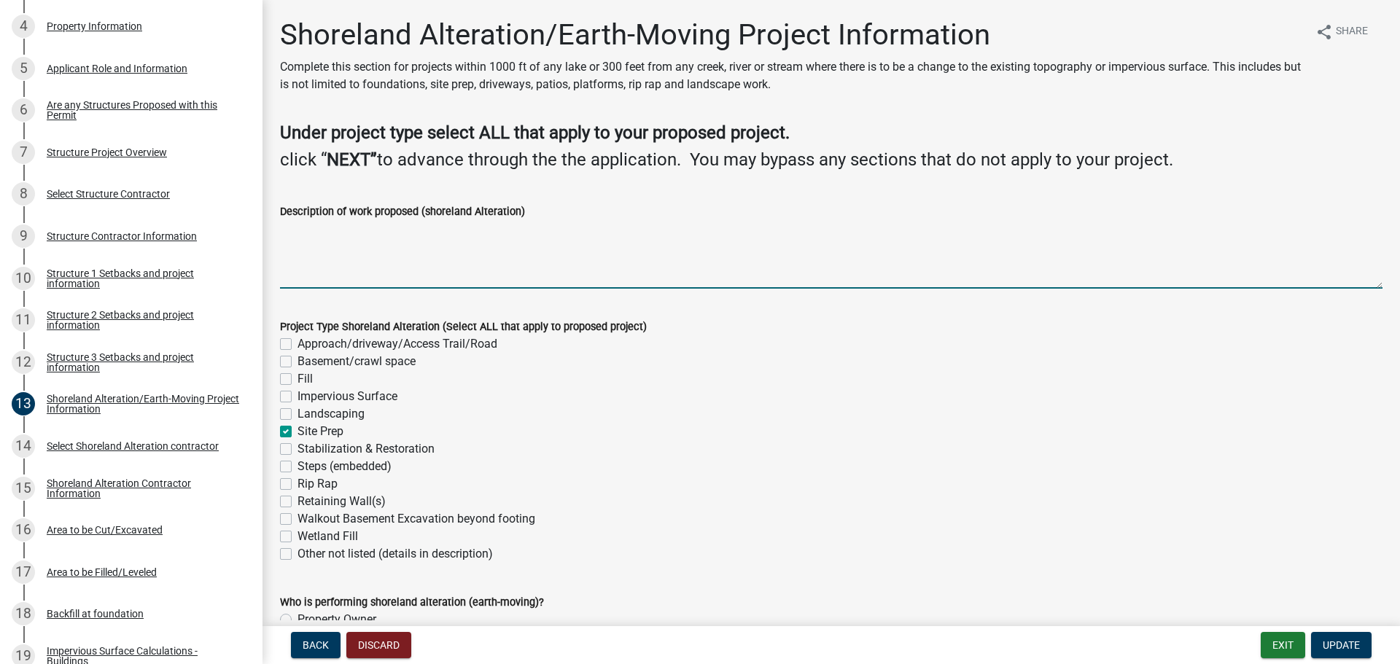
click at [341, 277] on textarea "Description of work proposed (shoreland Alteration)" at bounding box center [831, 254] width 1102 height 69
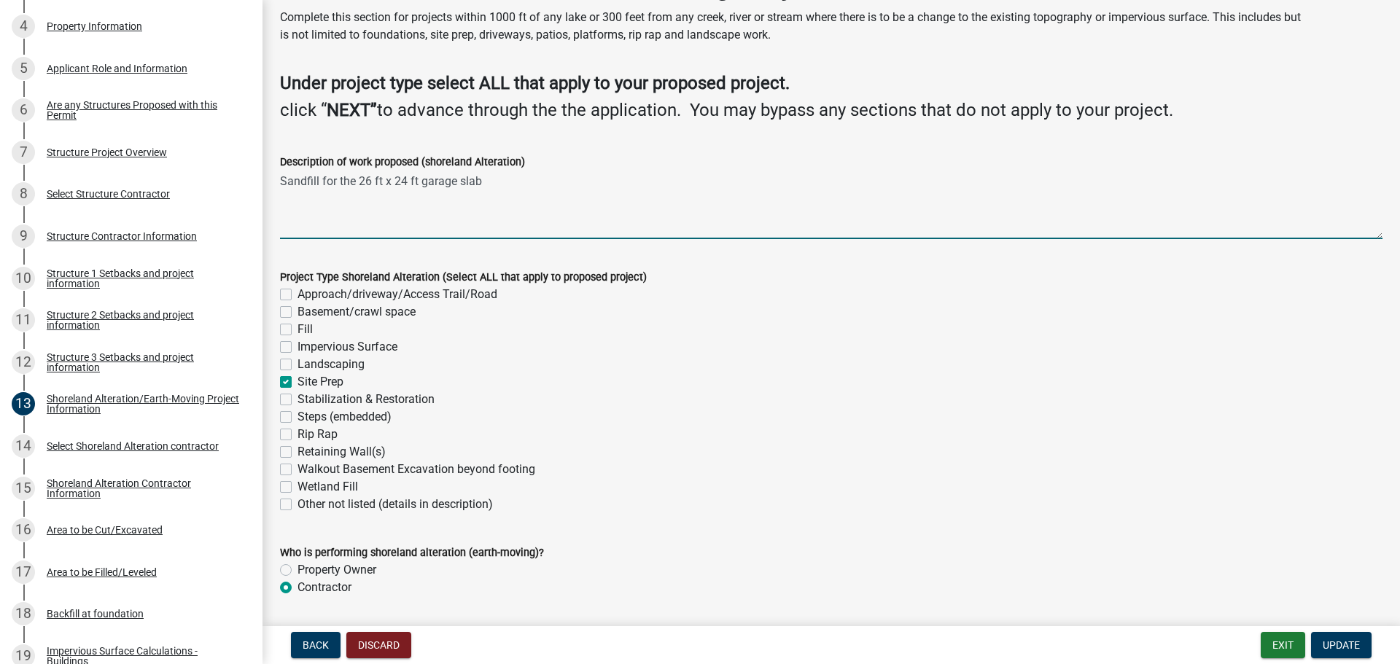
scroll to position [73, 0]
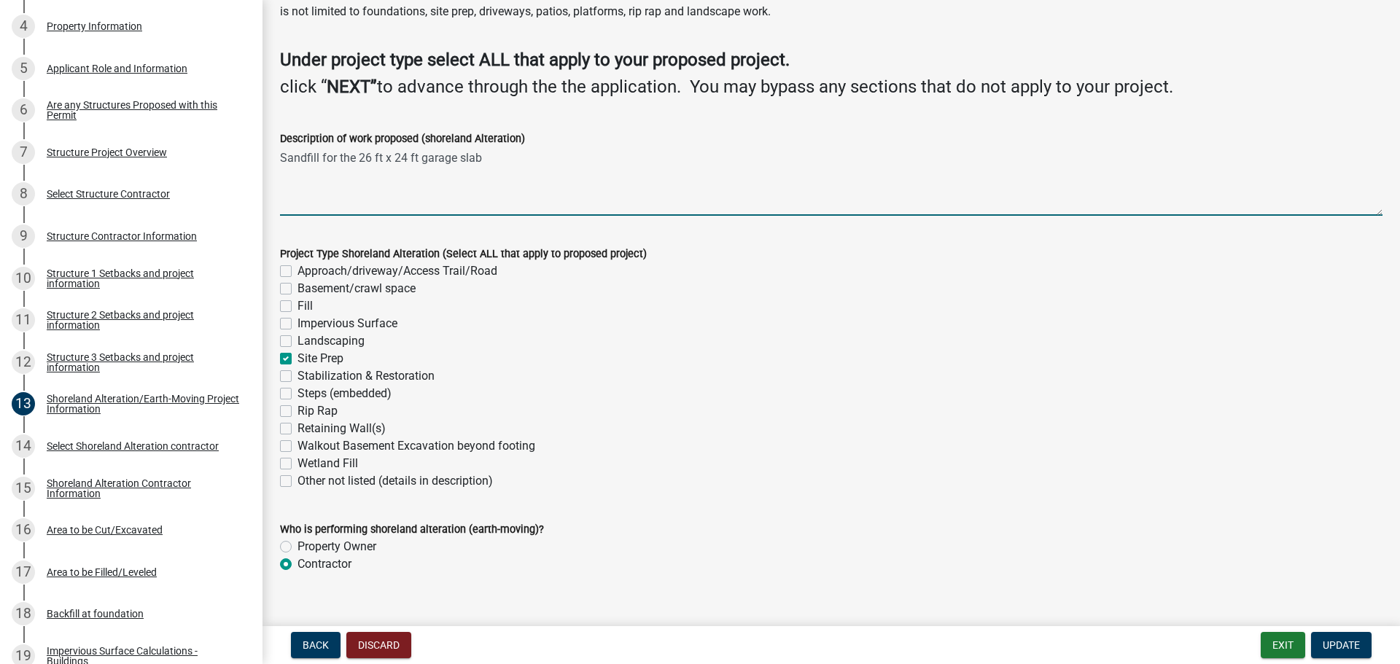
type textarea "Sandfill for the 26 ft x 24 ft garage slab"
click at [297, 308] on label "Fill" at bounding box center [304, 305] width 15 height 17
click at [297, 307] on input "Fill" at bounding box center [301, 301] width 9 height 9
checkbox input "true"
checkbox input "false"
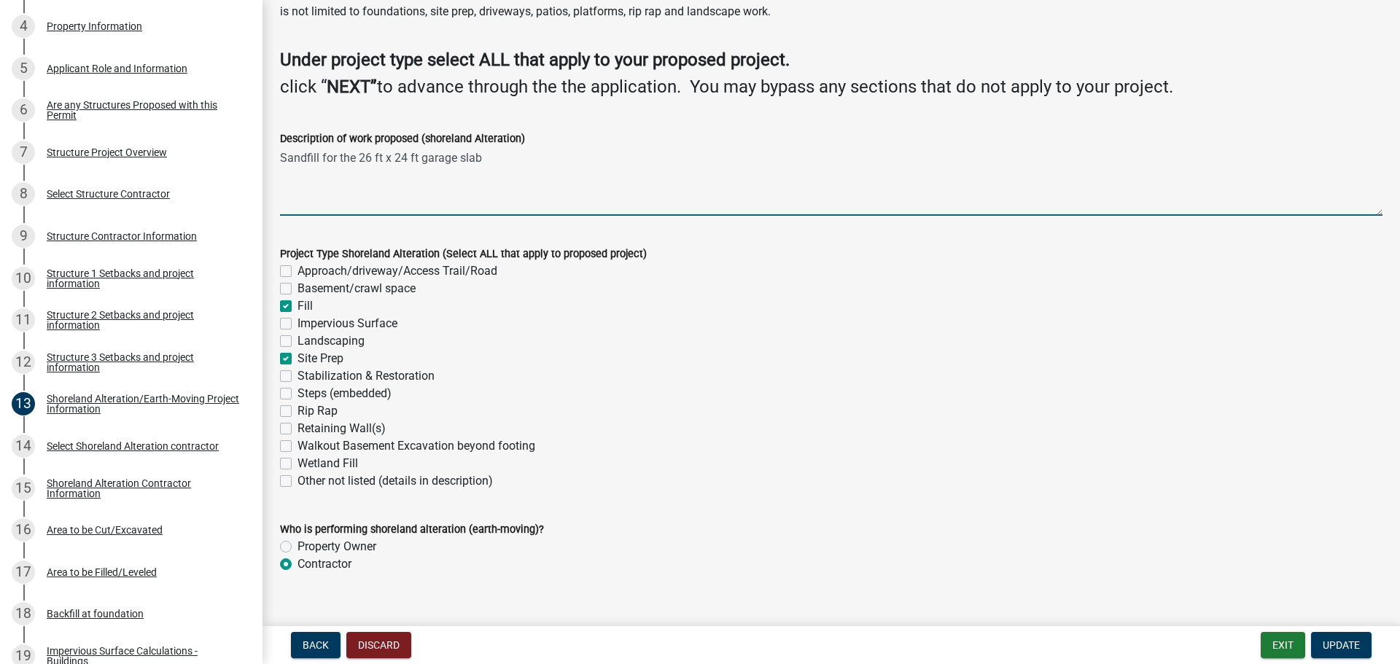
checkbox input "false"
checkbox input "true"
checkbox input "false"
checkbox input "true"
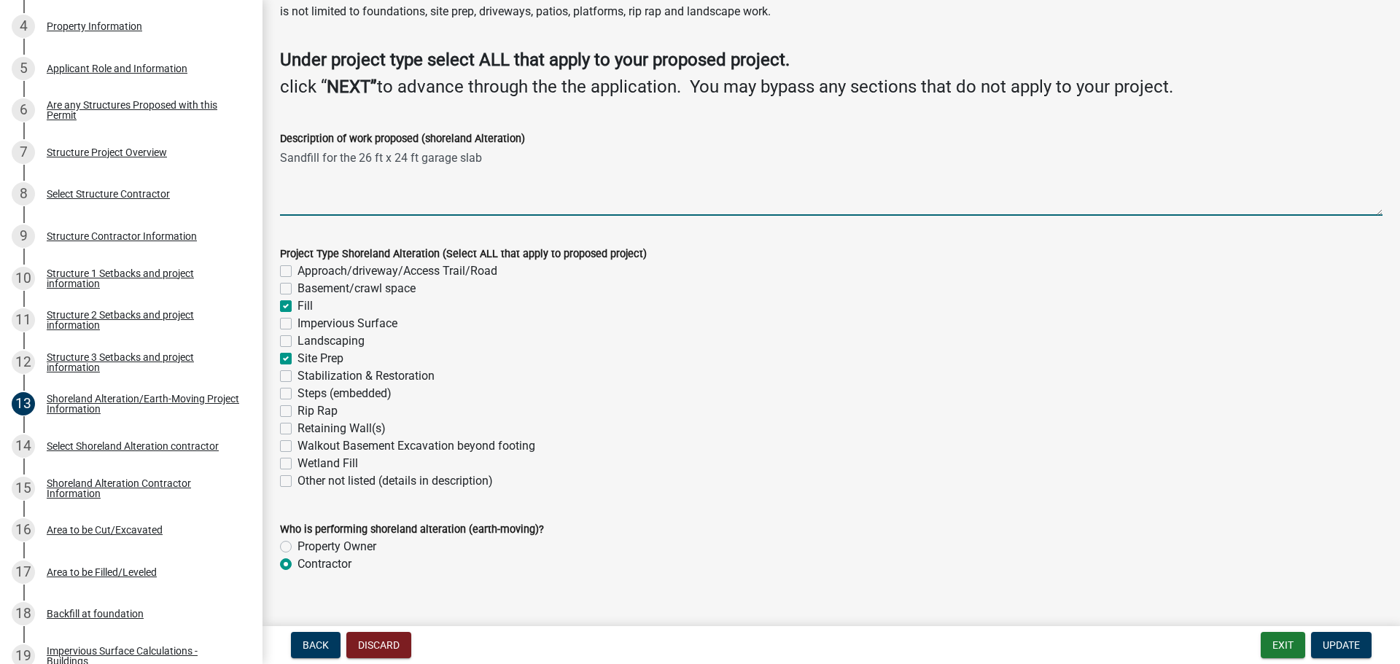
checkbox input "false"
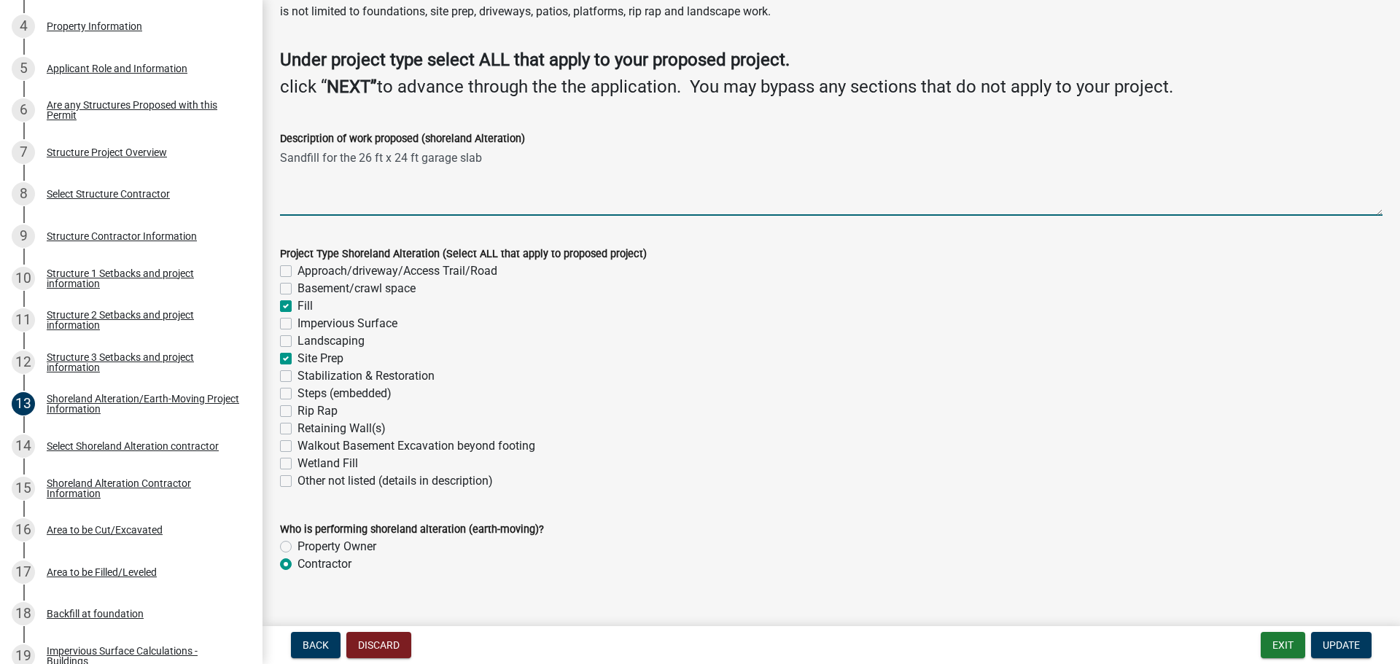
checkbox input "false"
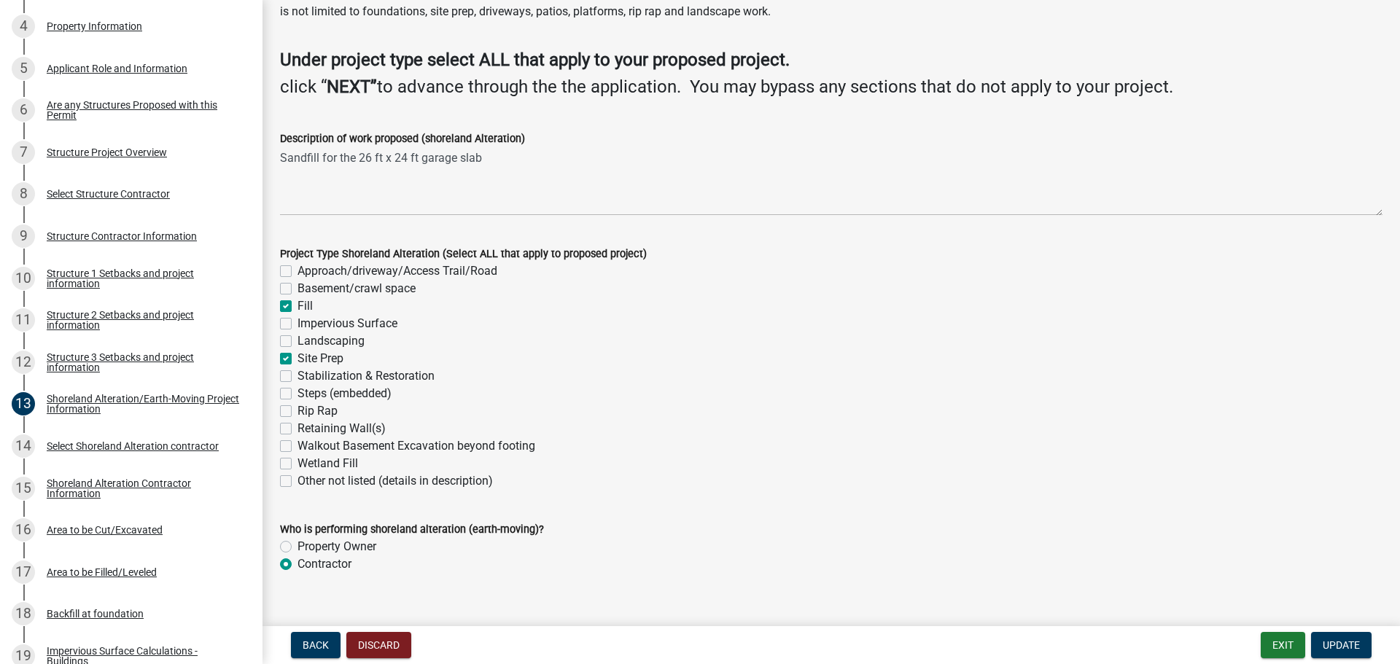
scroll to position [96, 0]
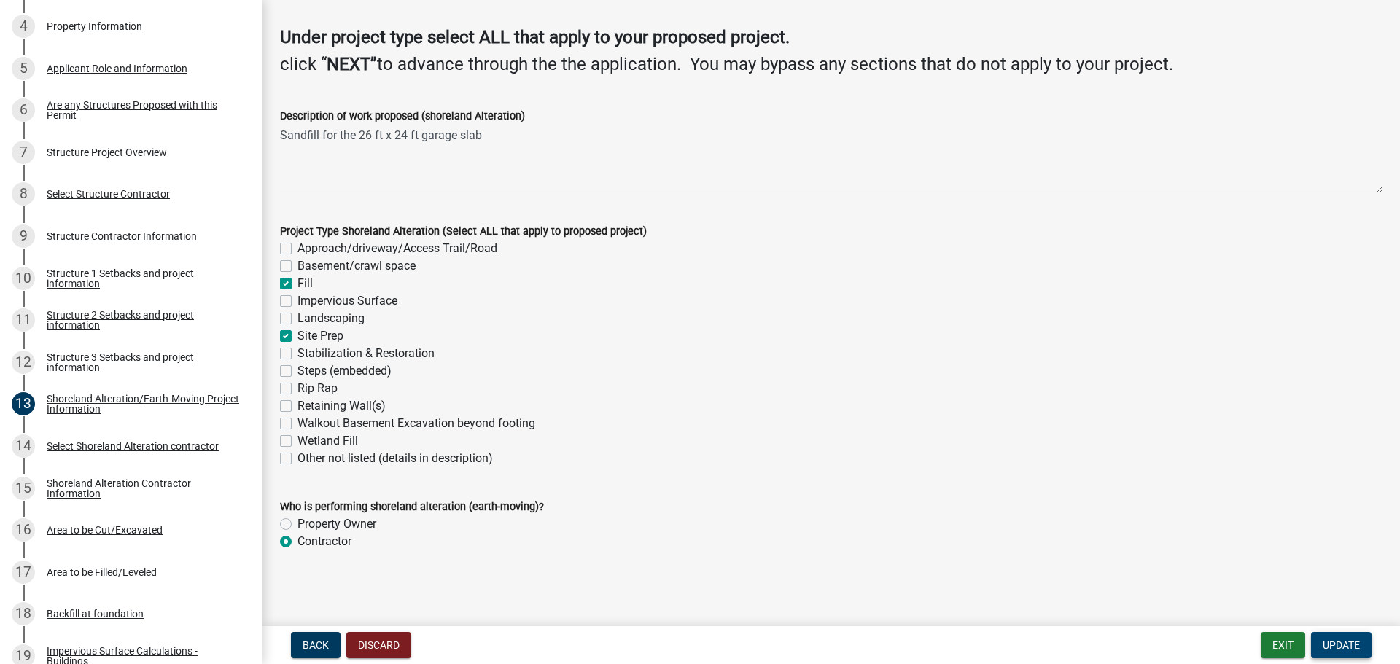
click at [1339, 642] on span "Update" at bounding box center [1341, 645] width 37 height 12
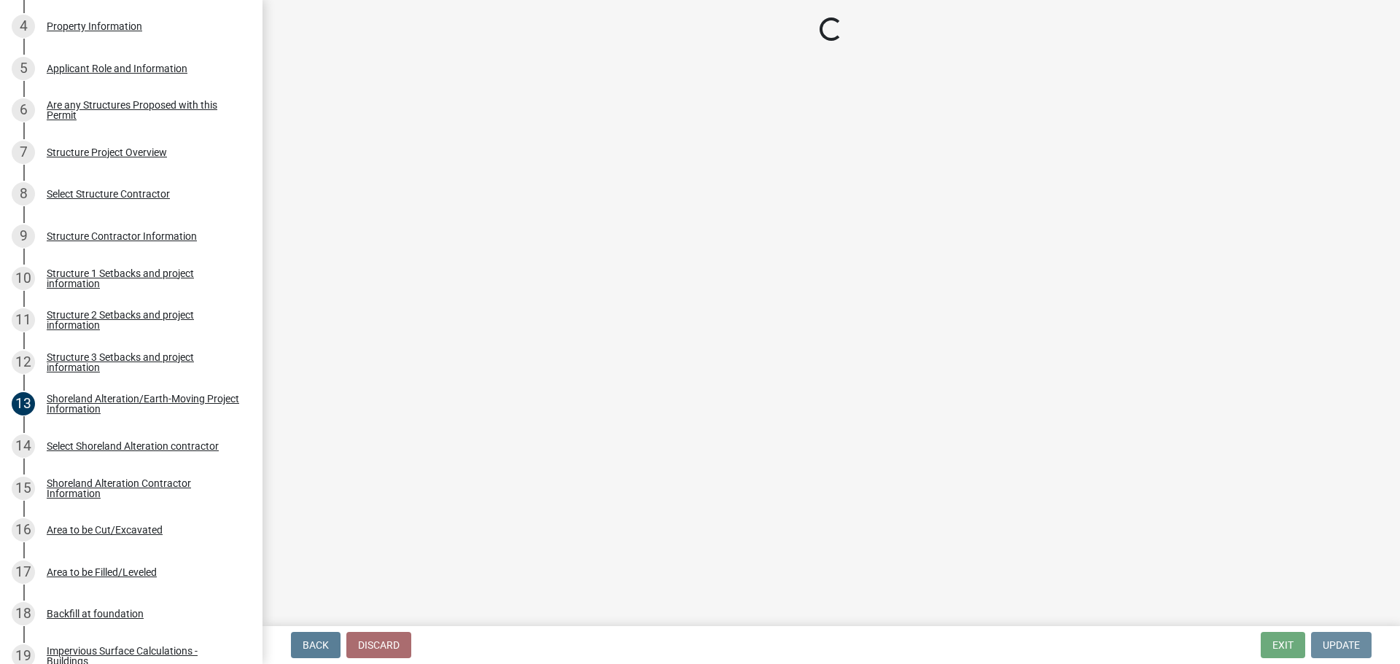
scroll to position [0, 0]
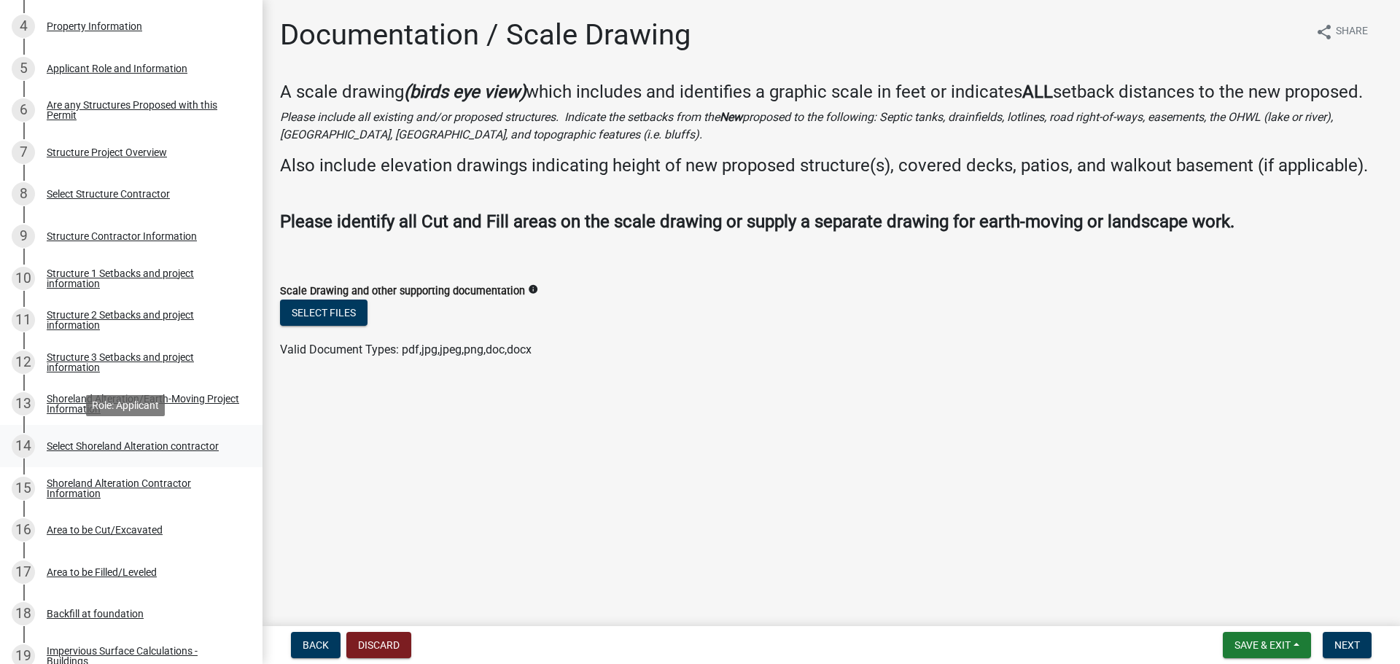
click at [160, 445] on div "Select Shoreland Alteration contractor" at bounding box center [133, 446] width 172 height 10
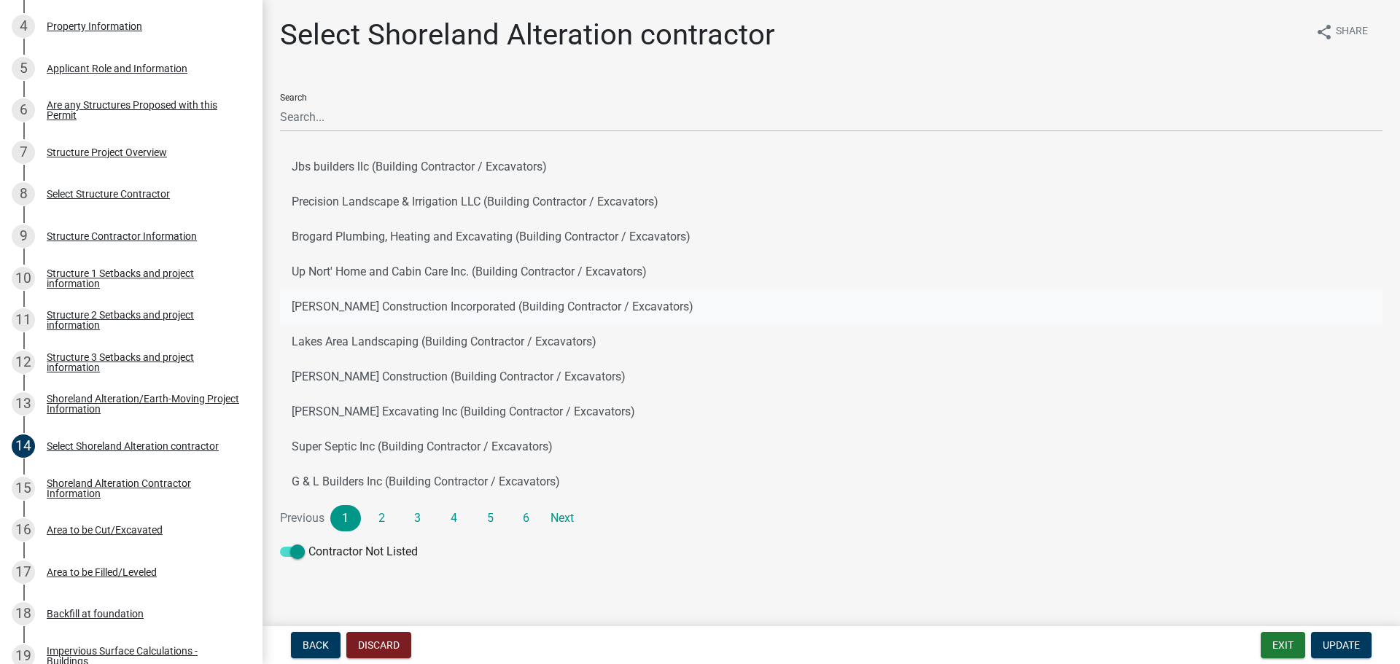
scroll to position [3, 0]
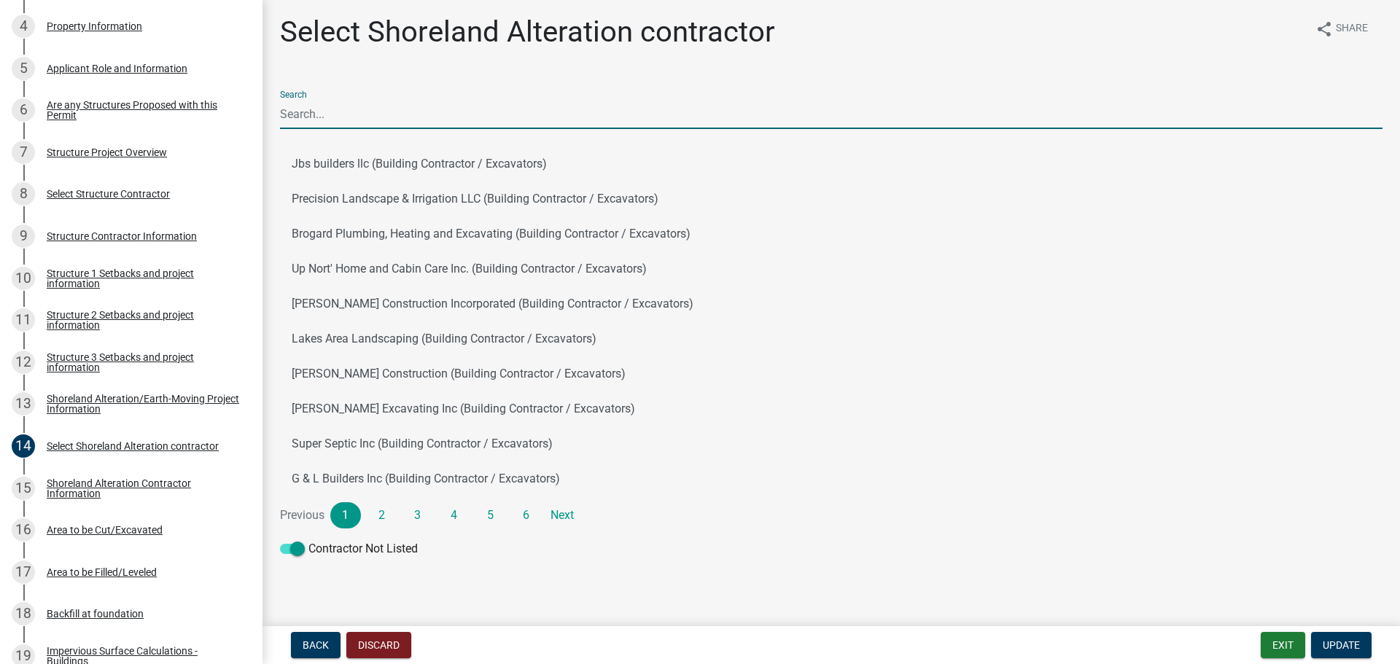
click at [324, 111] on input "Search" at bounding box center [831, 114] width 1102 height 30
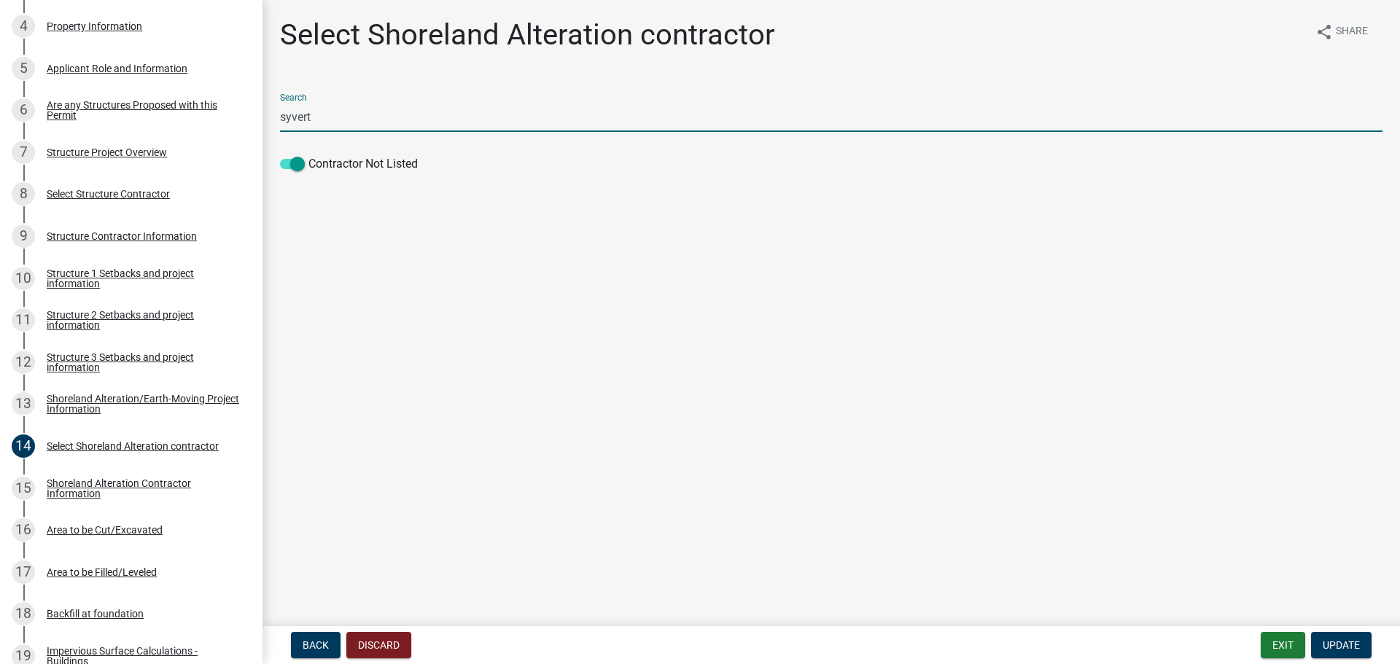
scroll to position [0, 0]
type input "syvert"
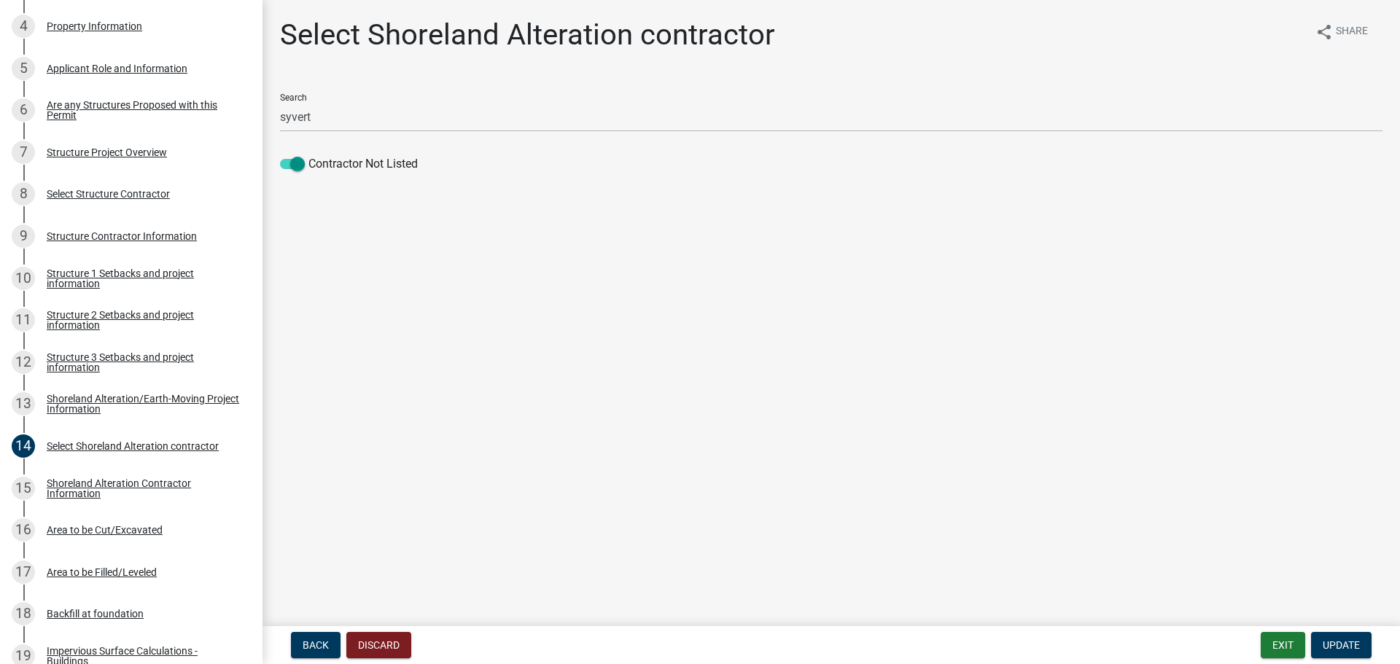
drag, startPoint x: 296, startPoint y: 163, endPoint x: 354, endPoint y: 175, distance: 59.6
click at [297, 163] on span at bounding box center [292, 164] width 25 height 10
click at [308, 155] on input "Contractor Not Listed" at bounding box center [308, 155] width 0 height 0
click at [285, 161] on span at bounding box center [292, 164] width 25 height 10
click at [308, 155] on input "Contractor Not Listed" at bounding box center [308, 155] width 0 height 0
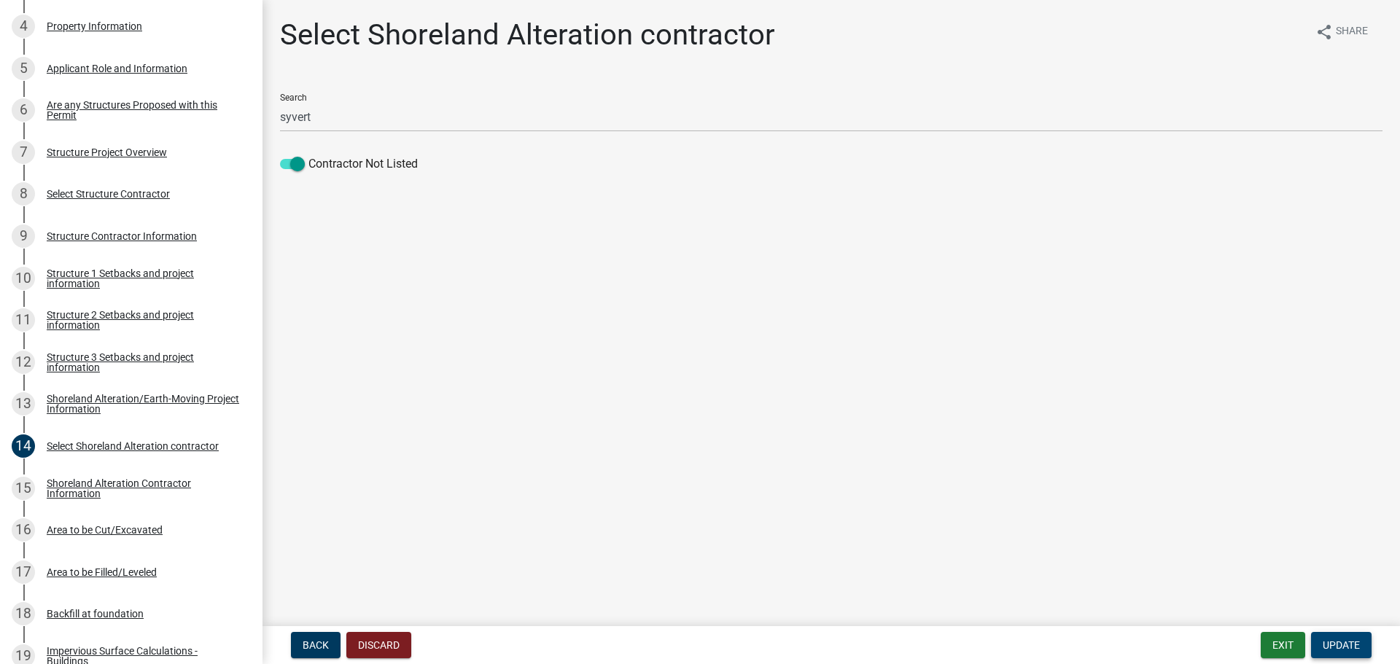
click at [1334, 647] on span "Update" at bounding box center [1341, 645] width 37 height 12
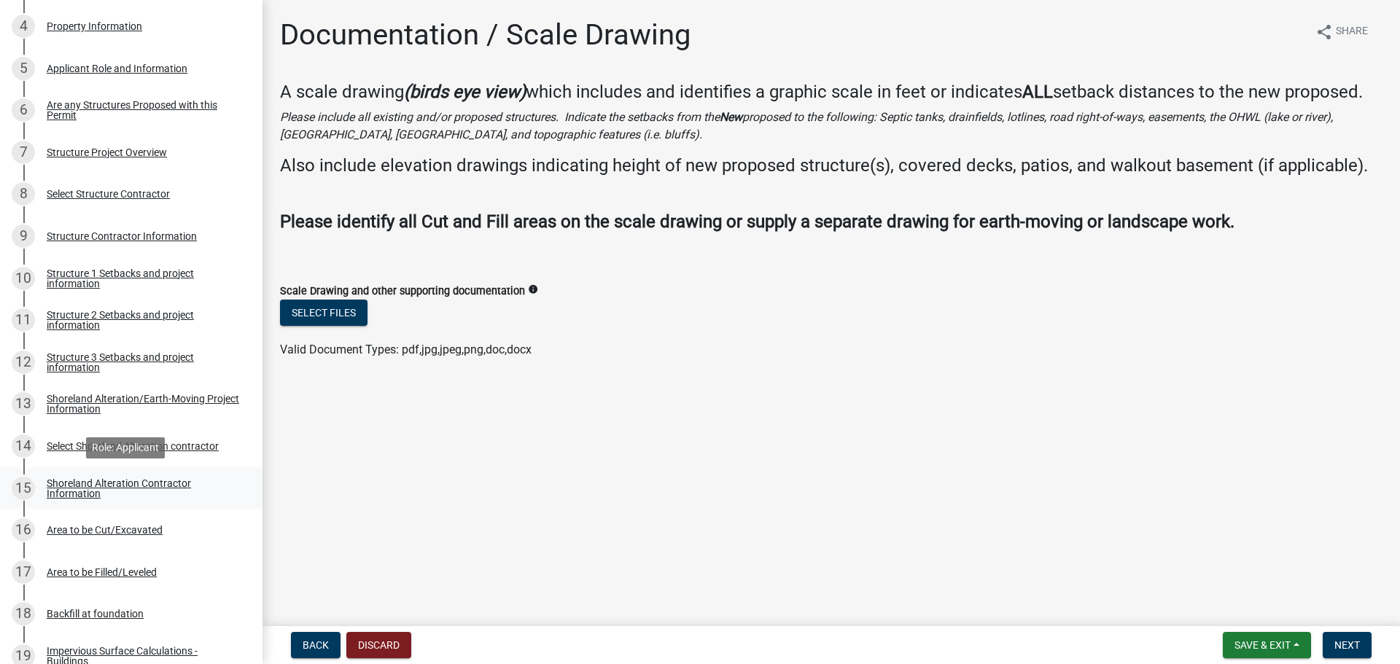
click at [73, 483] on div "Shoreland Alteration Contractor Information" at bounding box center [143, 488] width 192 height 20
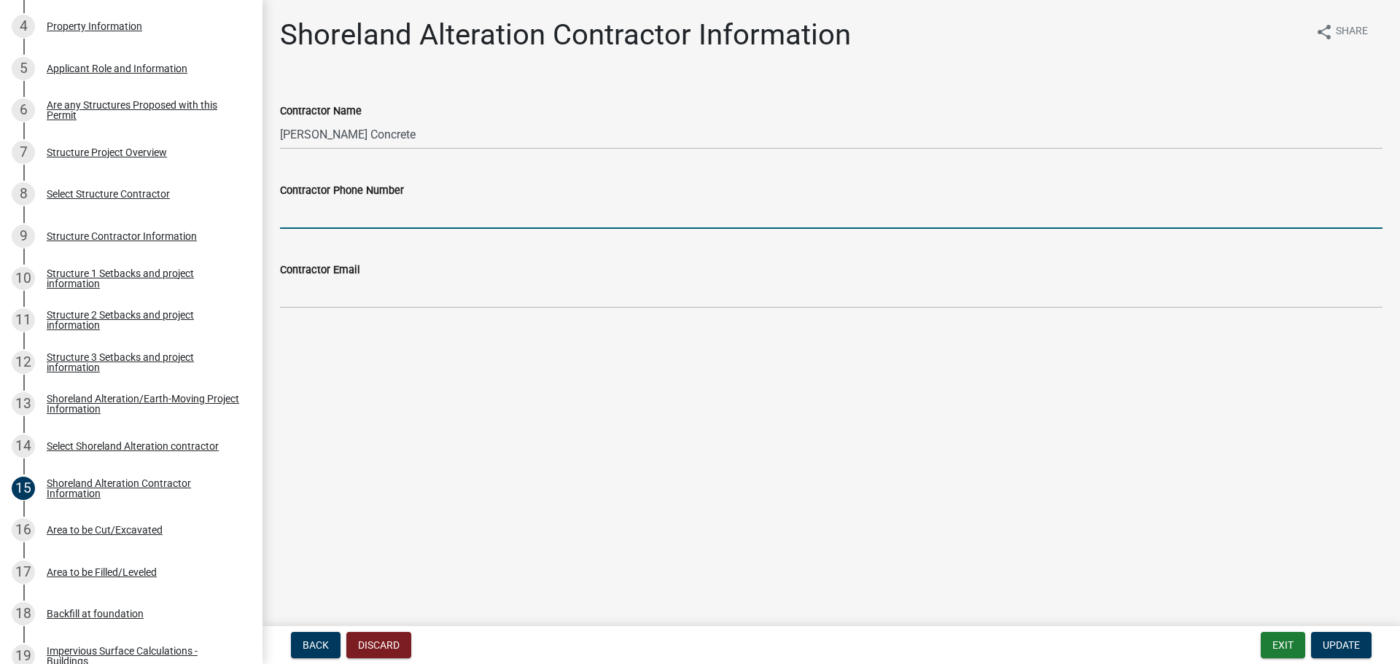
click at [341, 219] on input "Contractor Phone Number" at bounding box center [831, 214] width 1102 height 30
type input "[PHONE_NUMBER]"
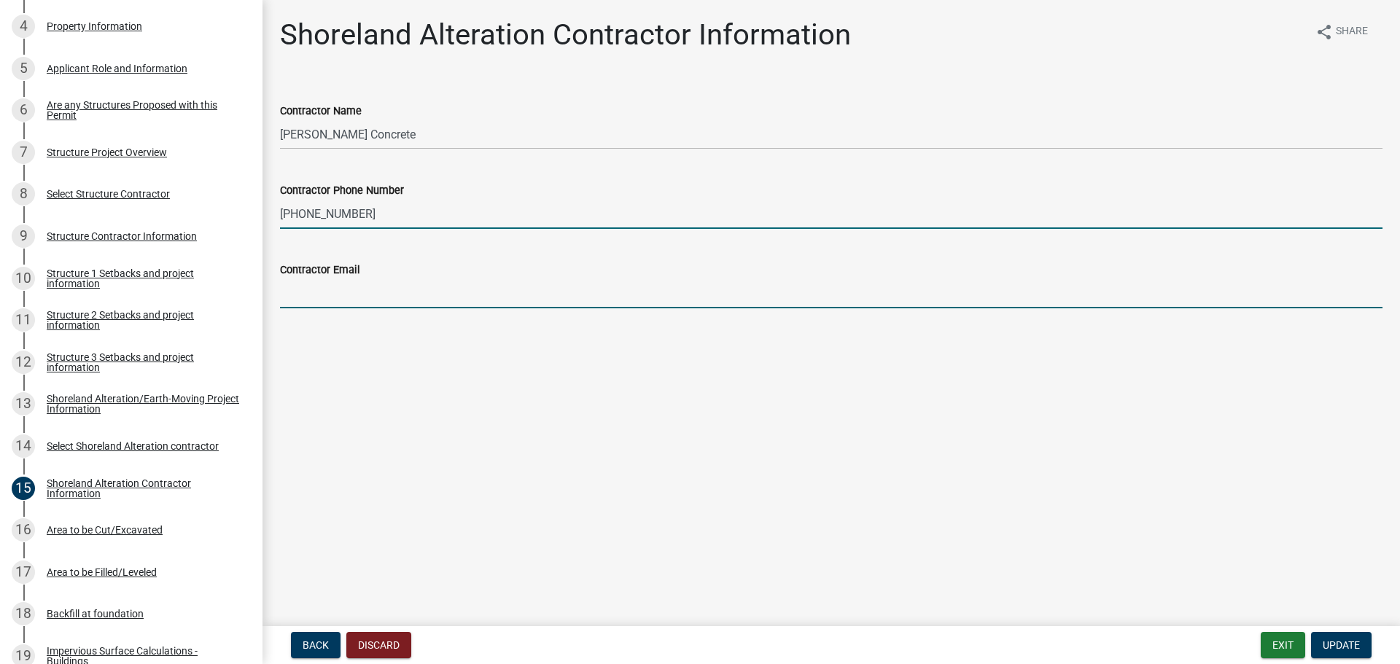
click at [329, 300] on input "Contractor Email" at bounding box center [831, 294] width 1102 height 30
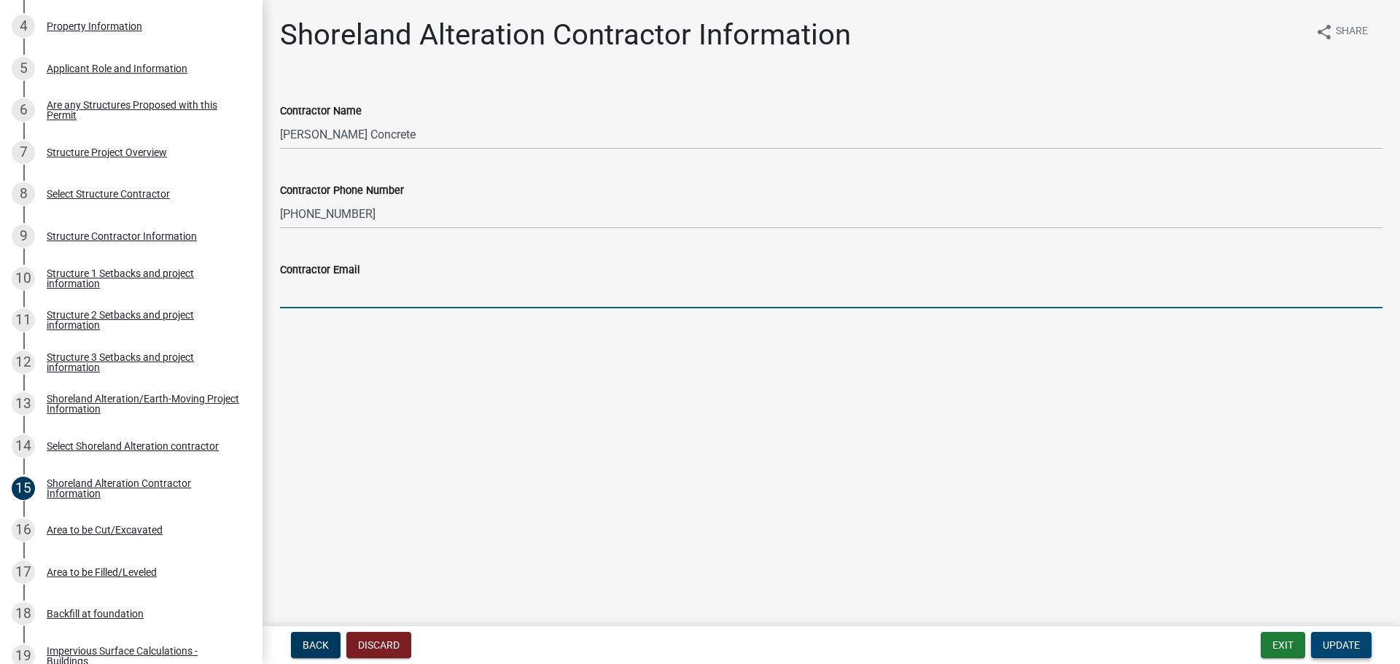
click at [1345, 642] on span "Update" at bounding box center [1341, 645] width 37 height 12
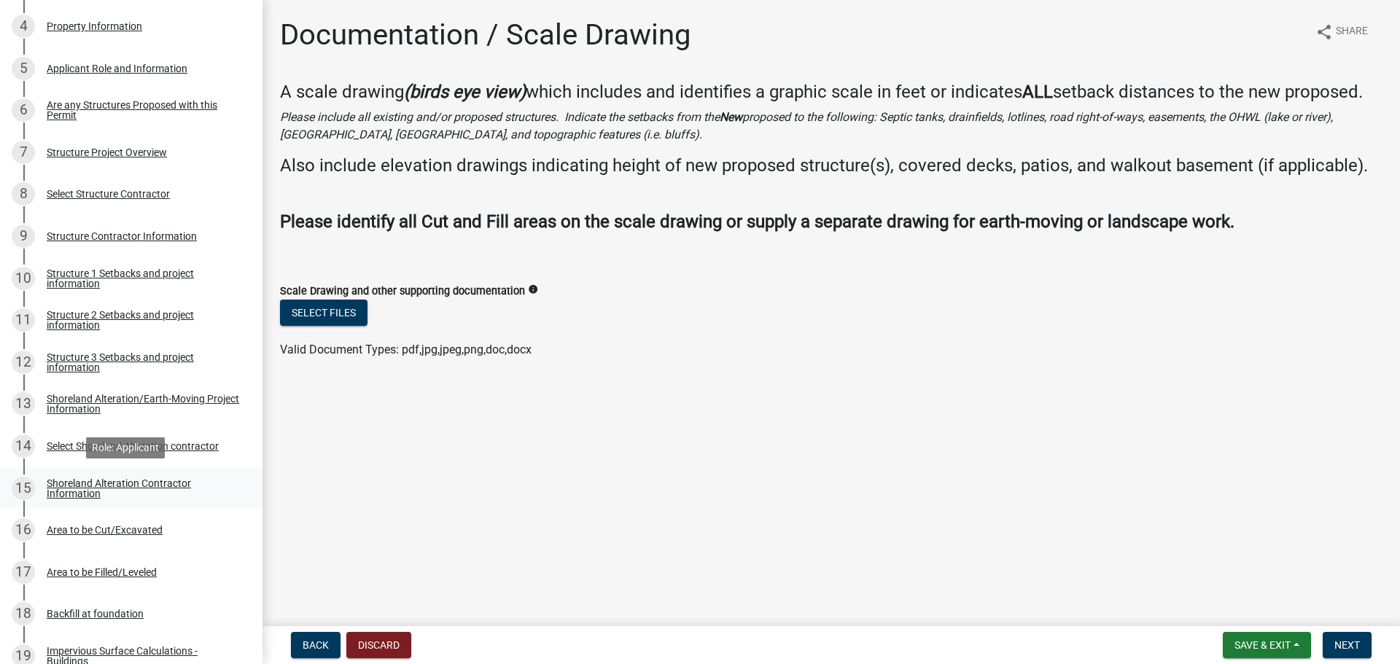
click at [87, 491] on div "Shoreland Alteration Contractor Information" at bounding box center [143, 488] width 192 height 20
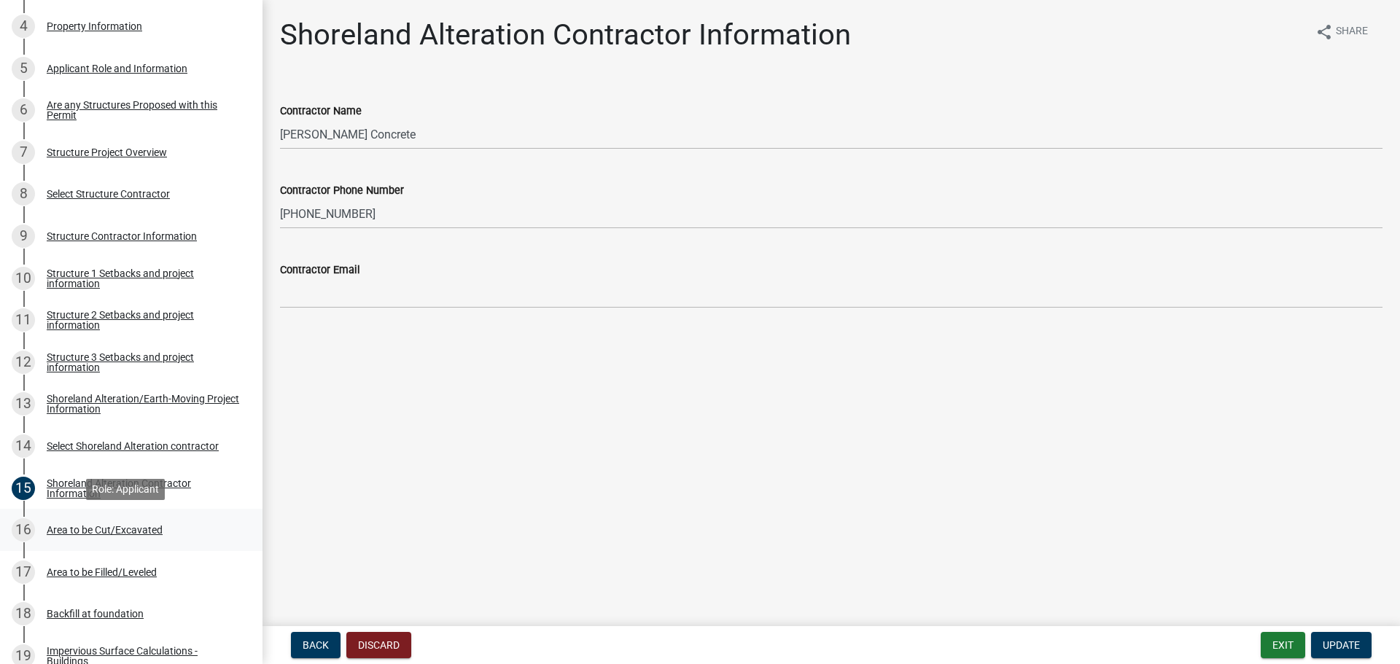
click at [91, 528] on div "Area to be Cut/Excavated" at bounding box center [105, 530] width 116 height 10
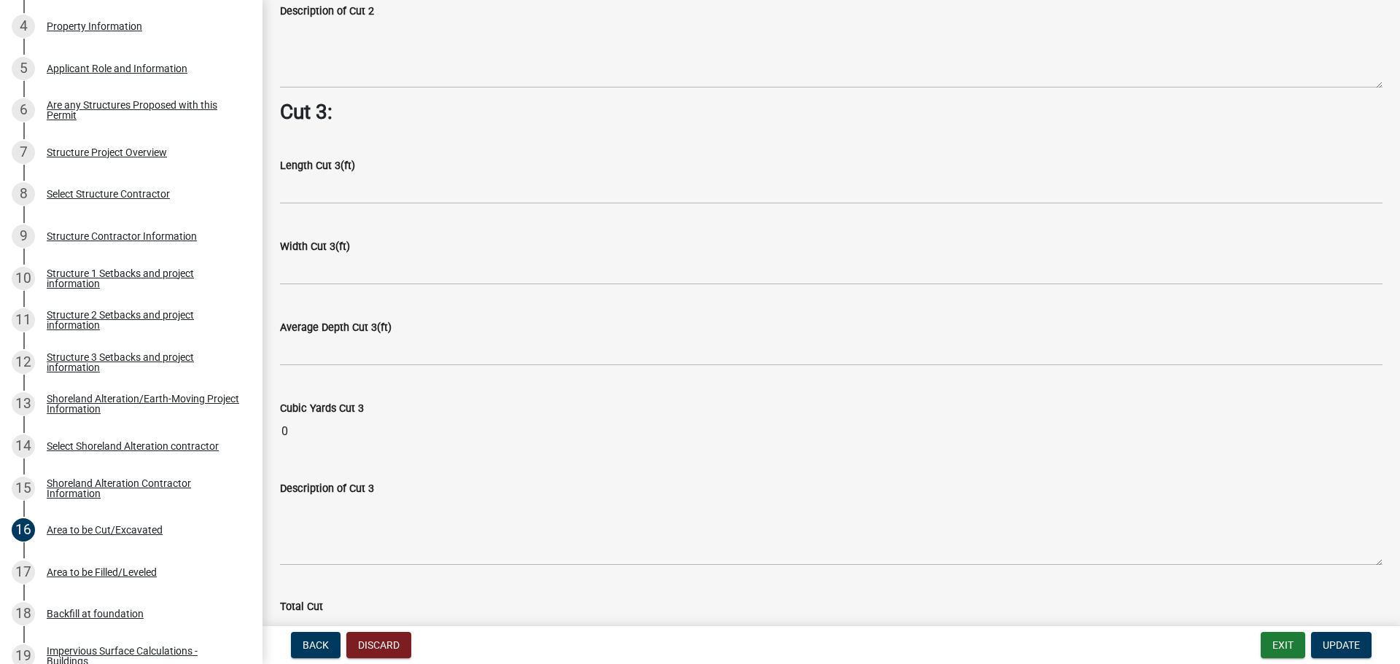
scroll to position [1878, 0]
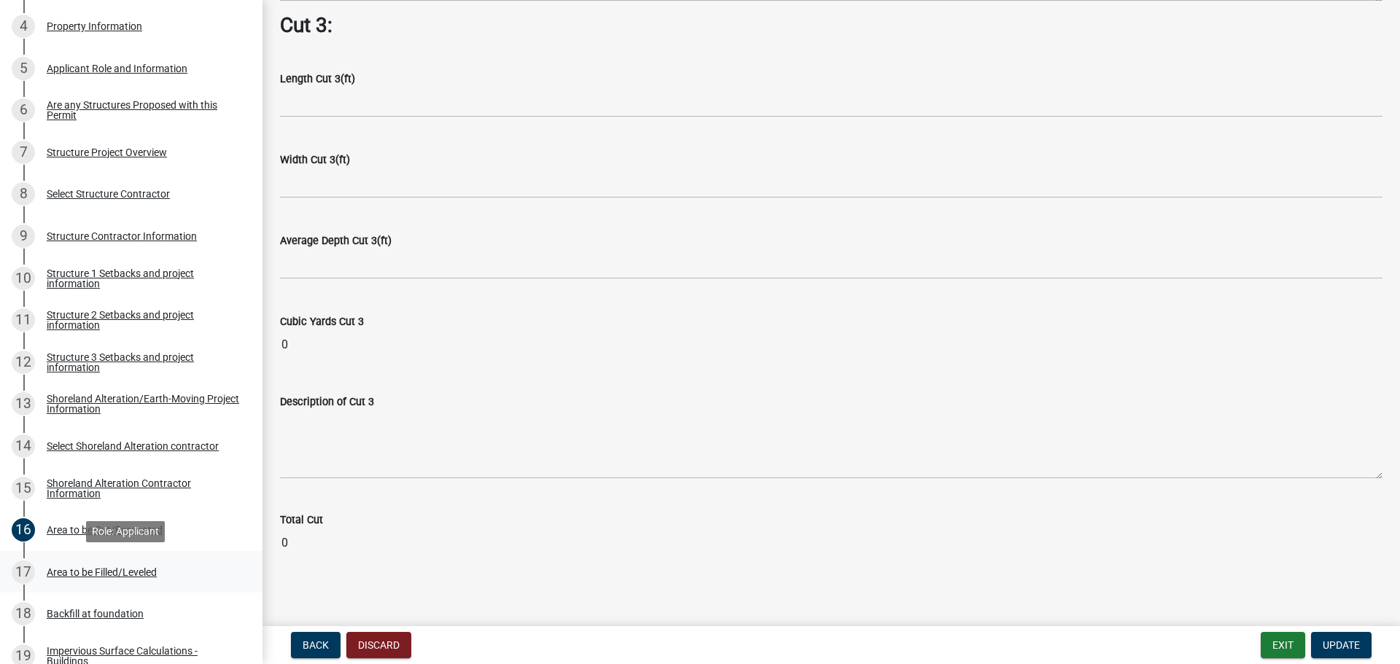
click at [86, 572] on div "Area to be Filled/Leveled" at bounding box center [102, 572] width 110 height 10
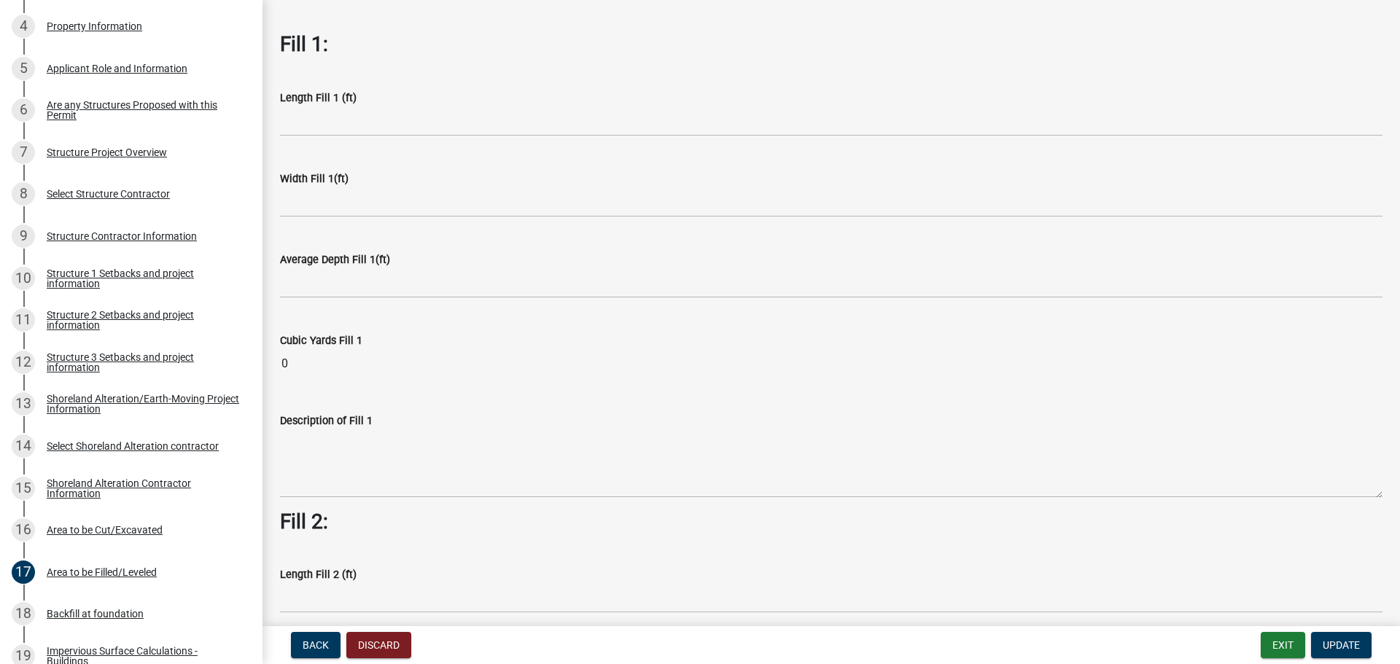
scroll to position [0, 0]
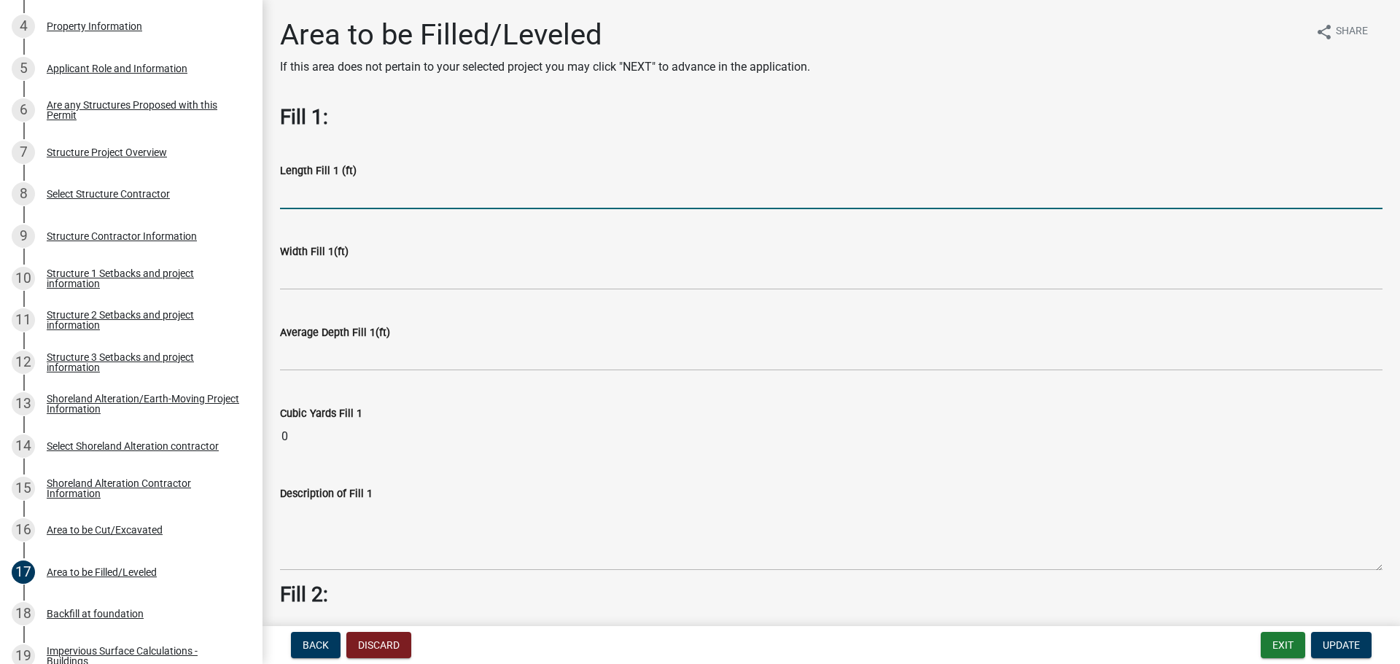
click at [321, 204] on input "text" at bounding box center [831, 194] width 1102 height 30
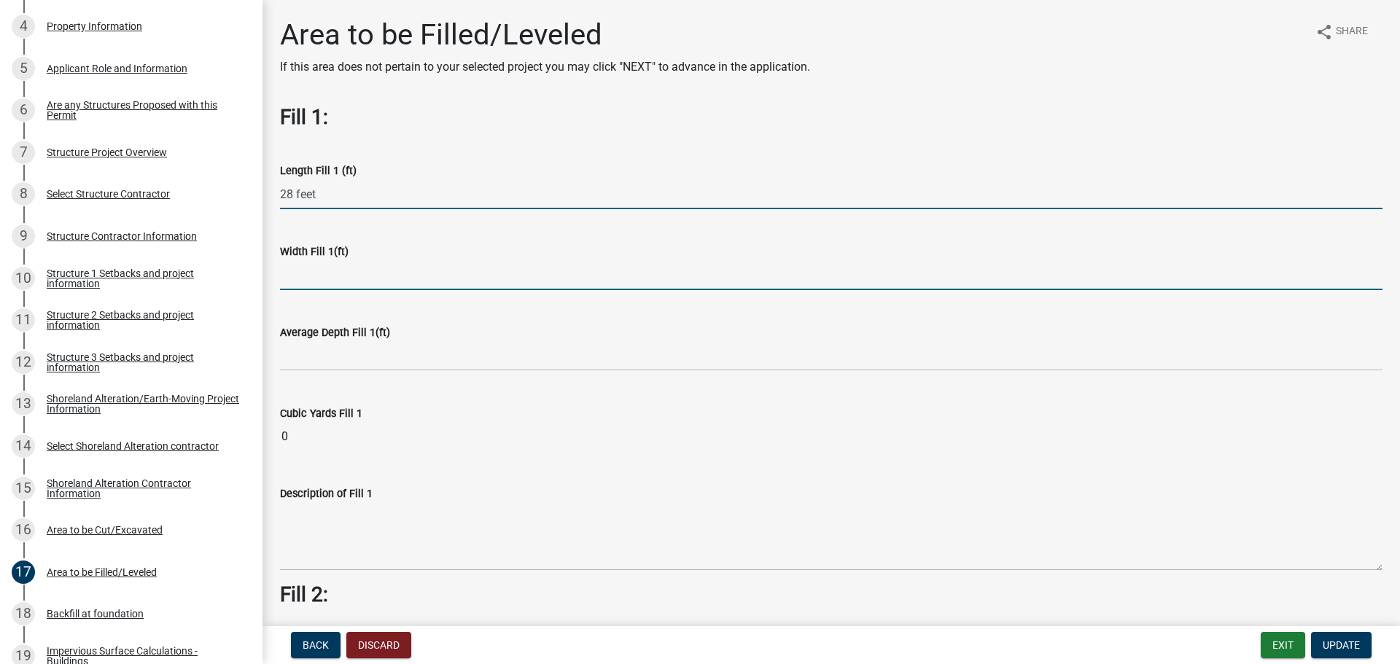
type input "28"
click at [309, 280] on input "text" at bounding box center [831, 275] width 1102 height 30
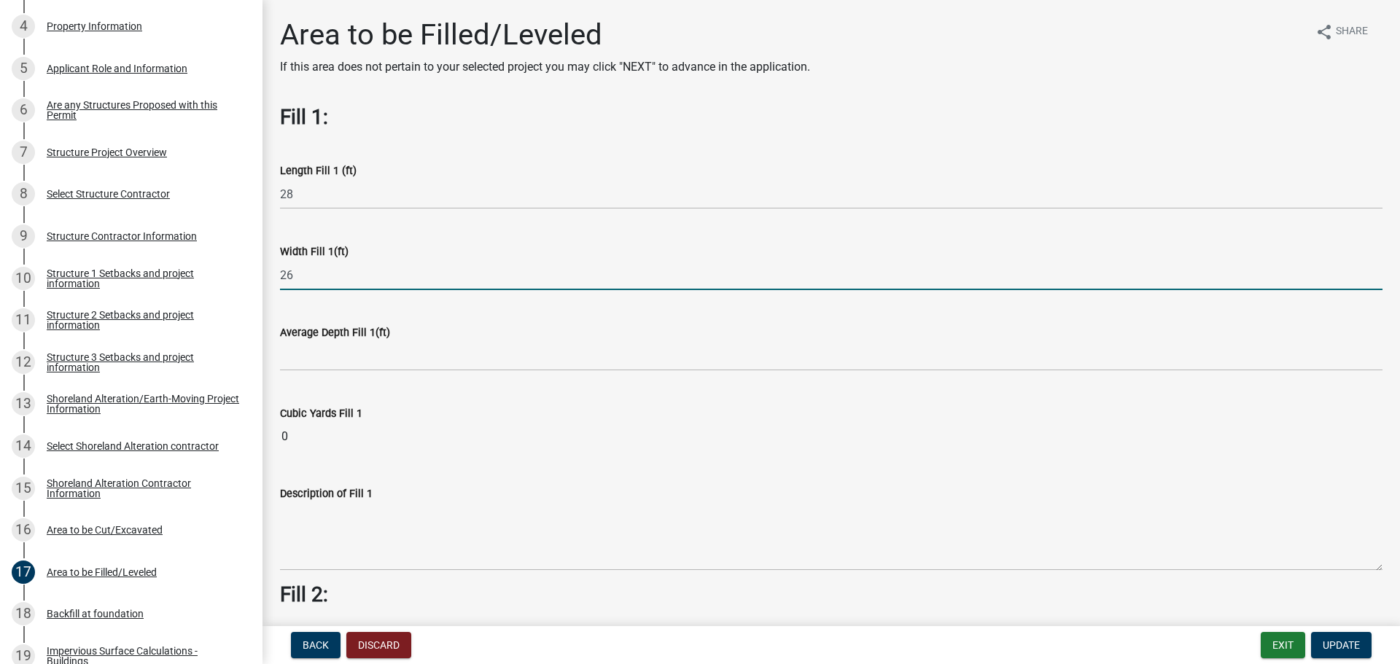
type input "26"
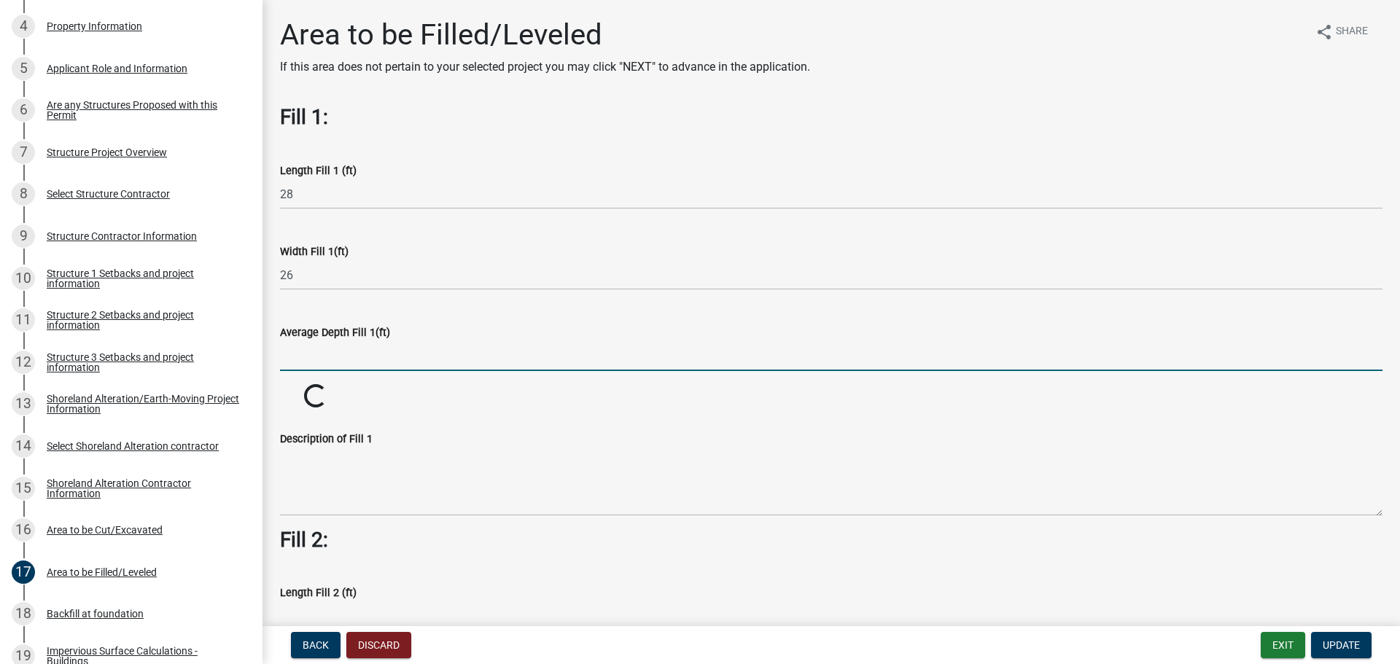
click at [300, 362] on input "text" at bounding box center [831, 356] width 1102 height 30
type input "1.5"
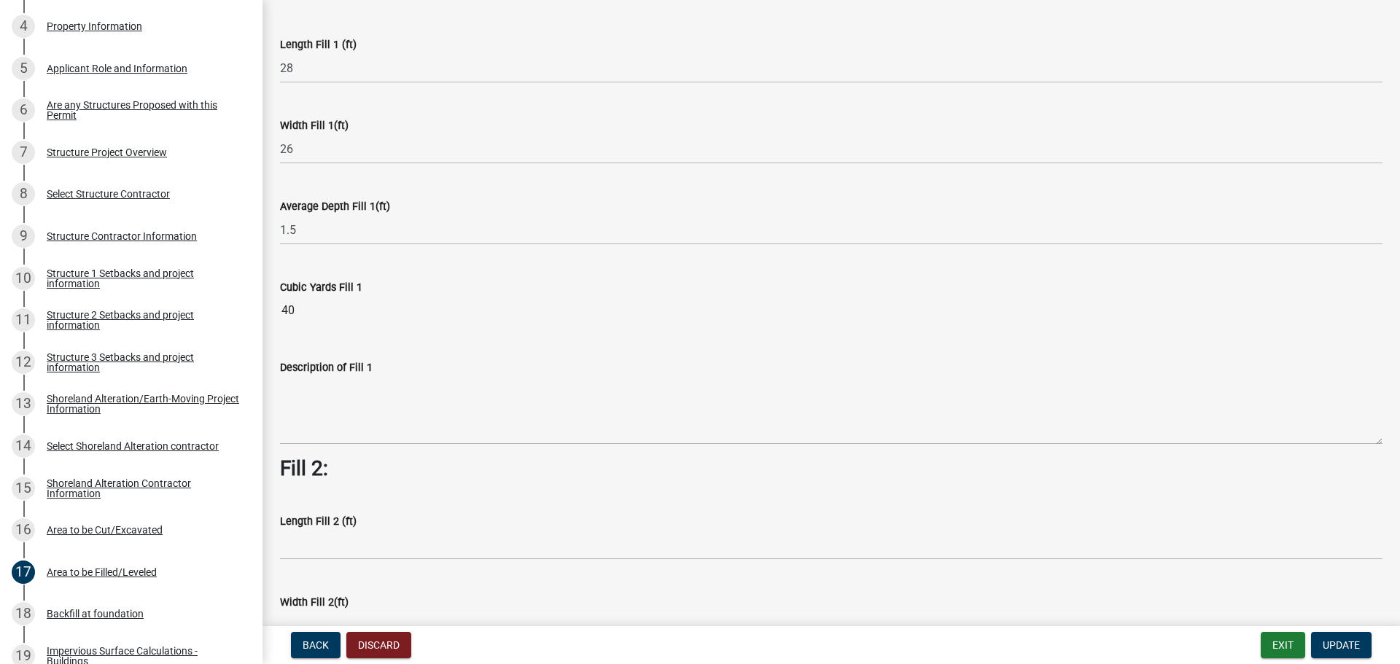
scroll to position [146, 0]
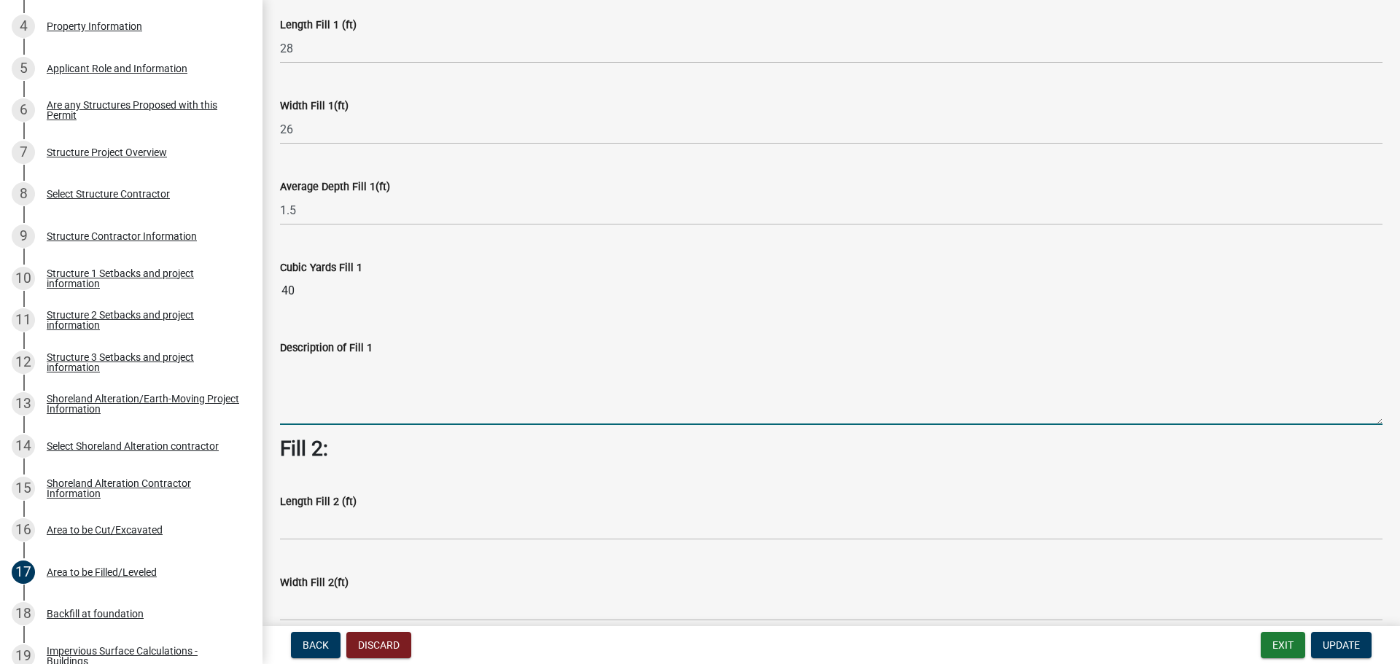
click at [293, 401] on textarea "Description of Fill 1" at bounding box center [831, 391] width 1102 height 69
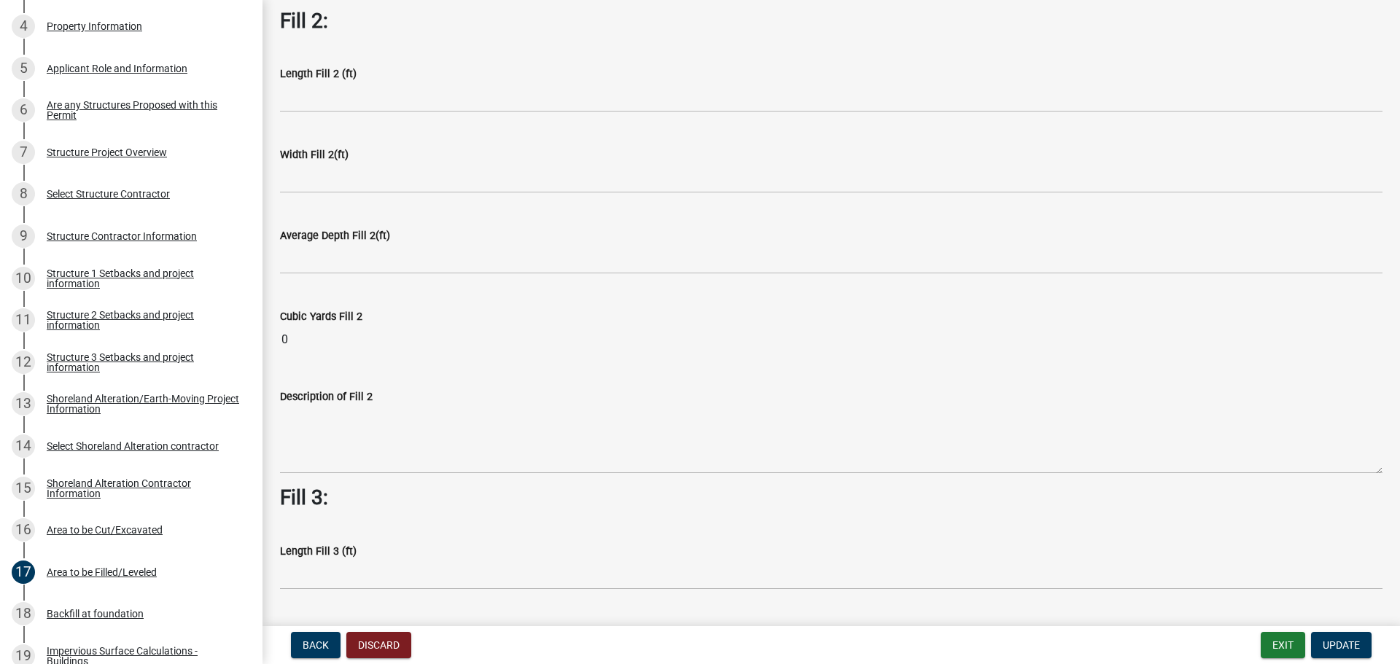
scroll to position [583, 0]
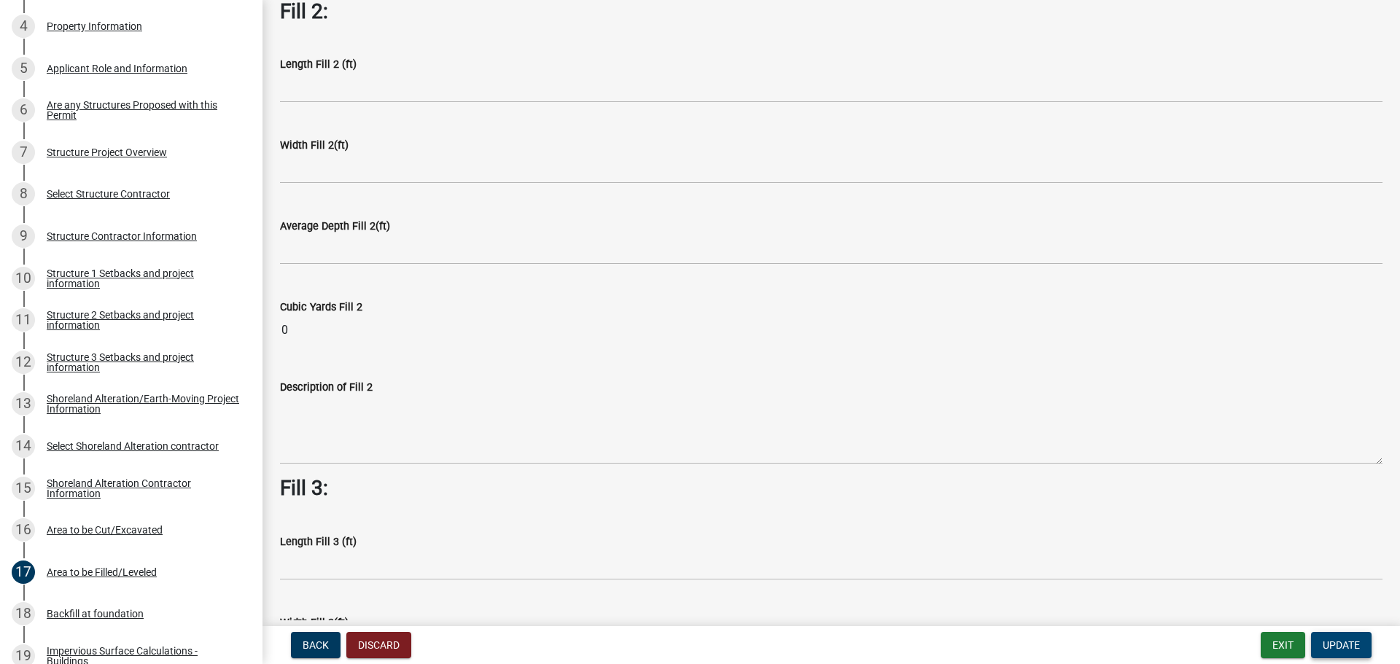
type textarea "sand"
click at [1330, 642] on span "Update" at bounding box center [1341, 645] width 37 height 12
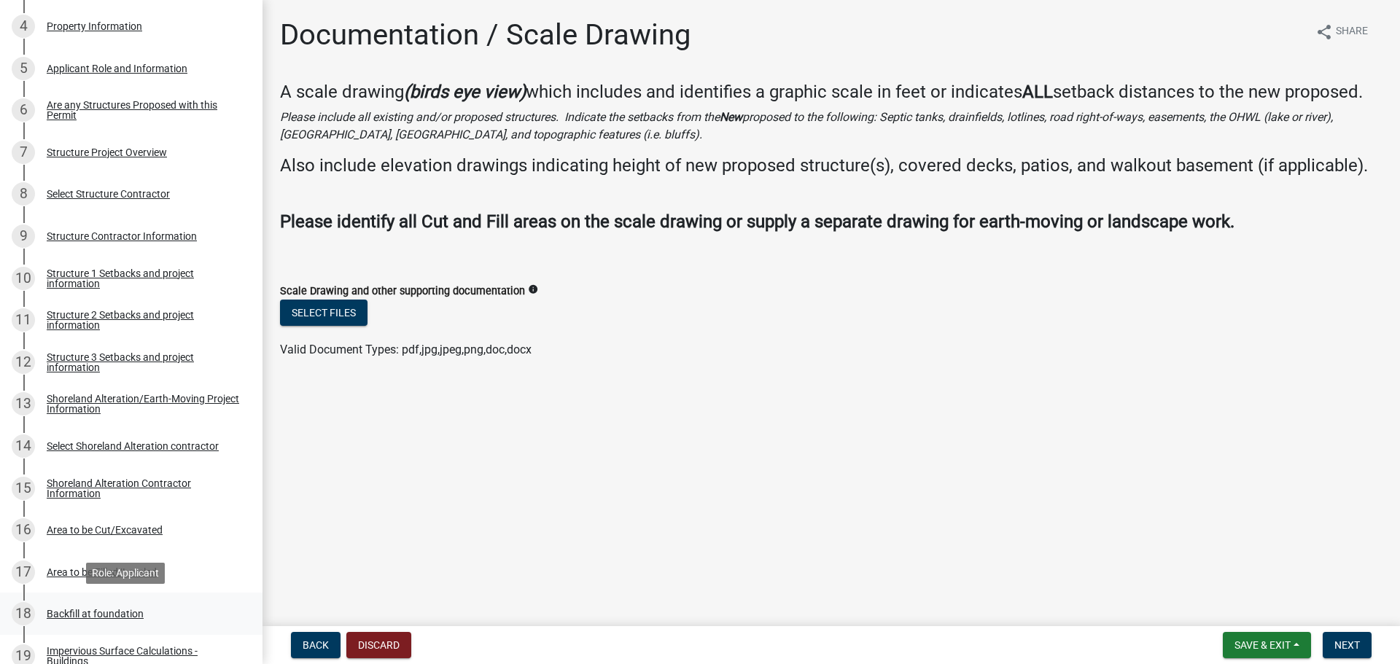
click at [93, 612] on div "Backfill at foundation" at bounding box center [95, 614] width 97 height 10
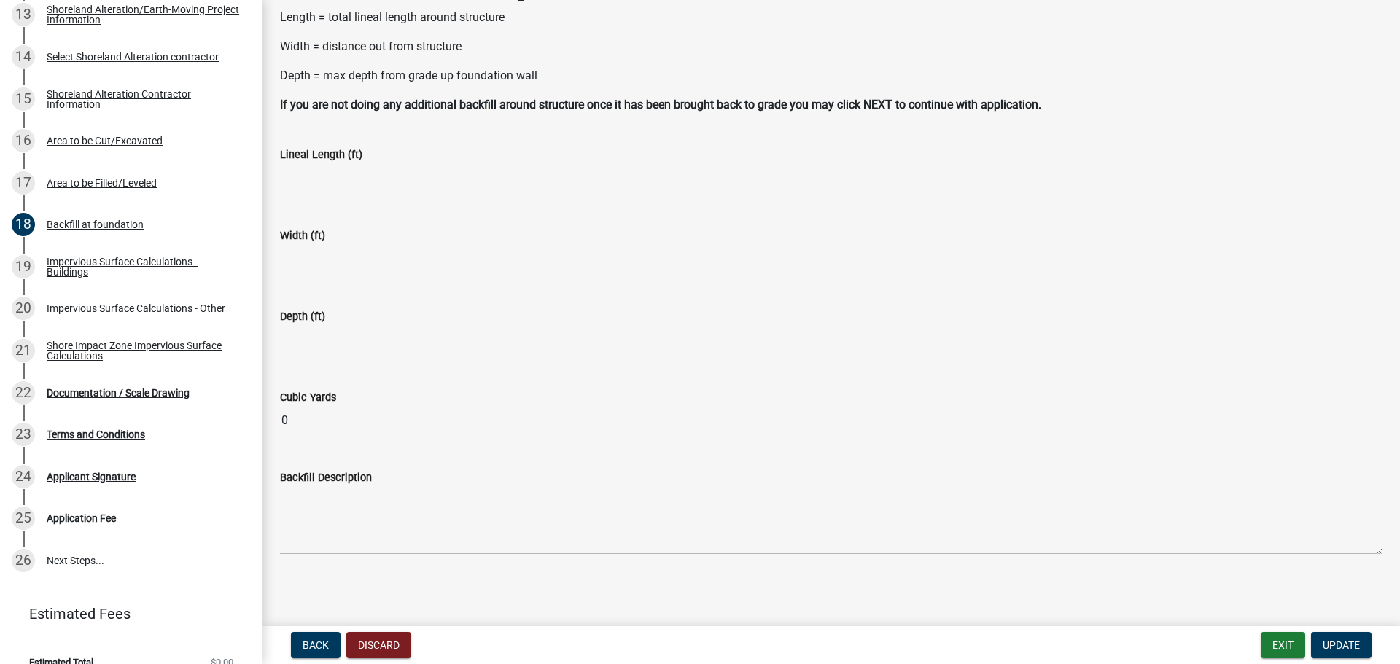
scroll to position [103, 0]
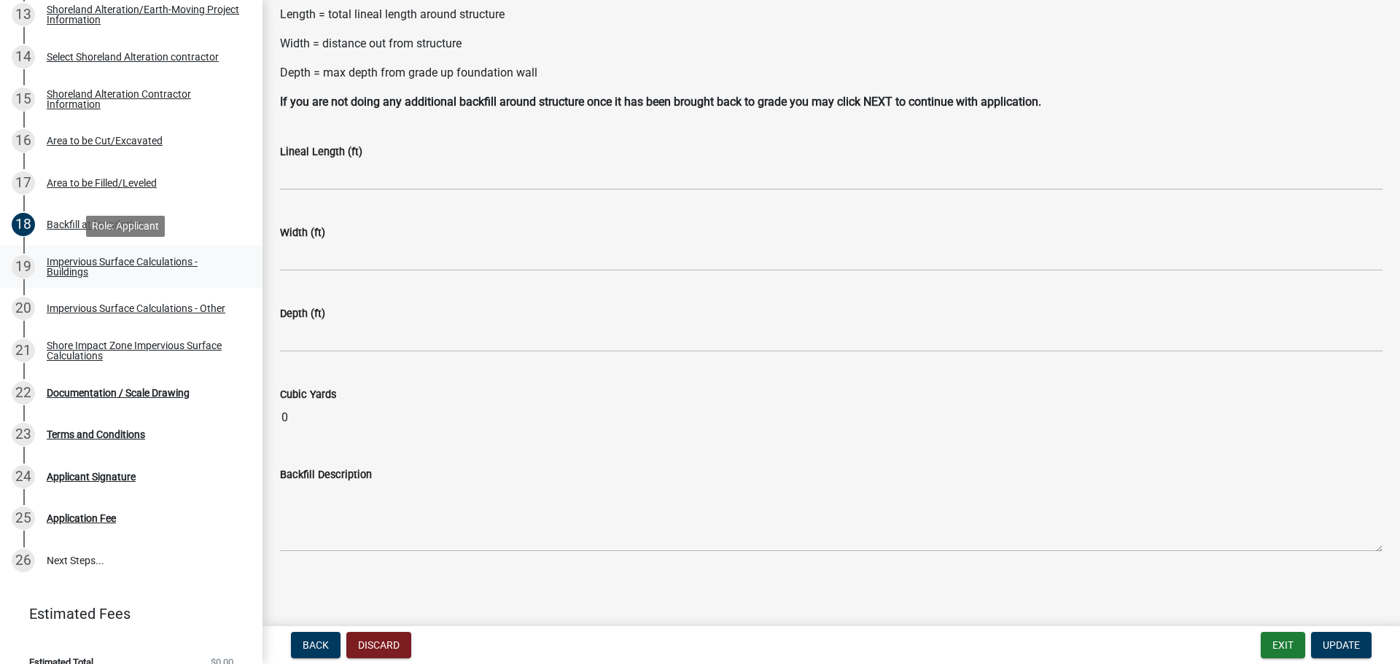
click at [69, 267] on div "Impervious Surface Calculations - Buildings" at bounding box center [143, 267] width 192 height 20
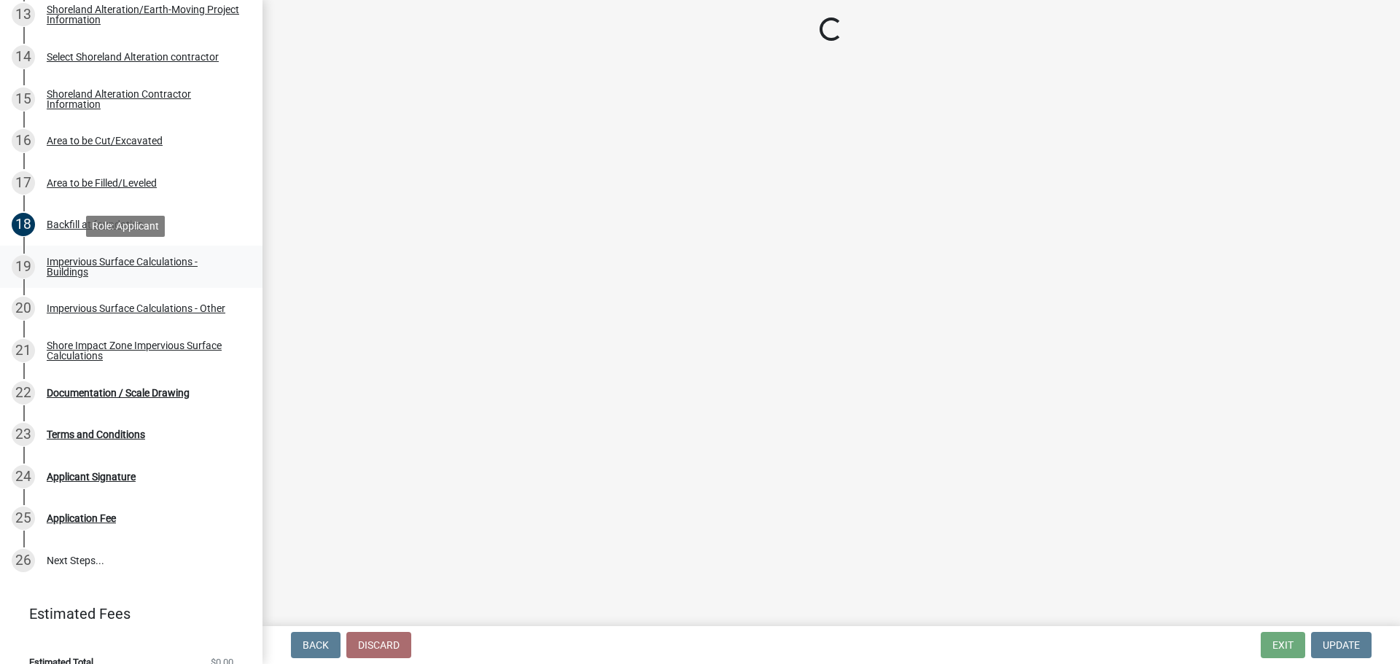
scroll to position [0, 0]
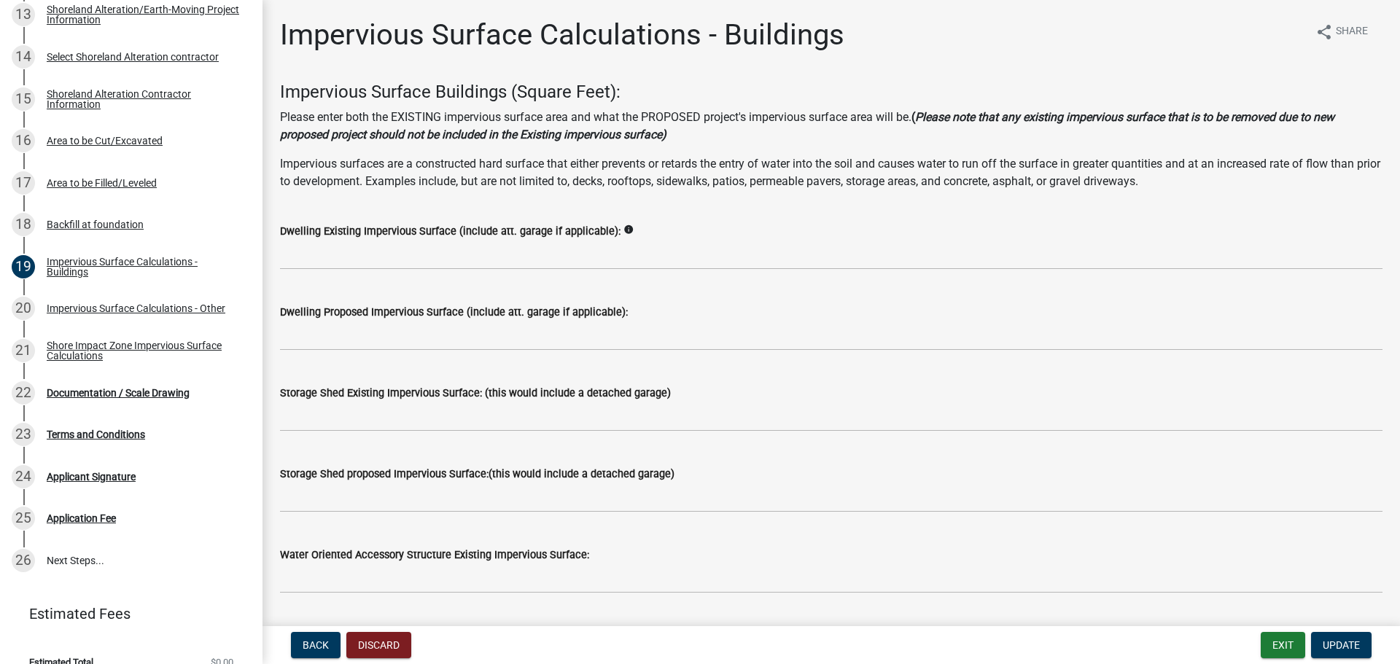
click at [623, 227] on icon "info" at bounding box center [628, 230] width 10 height 10
click at [342, 234] on label "Dwelling Existing Impervious Surface (include att. garage if applicable):" at bounding box center [450, 232] width 341 height 10
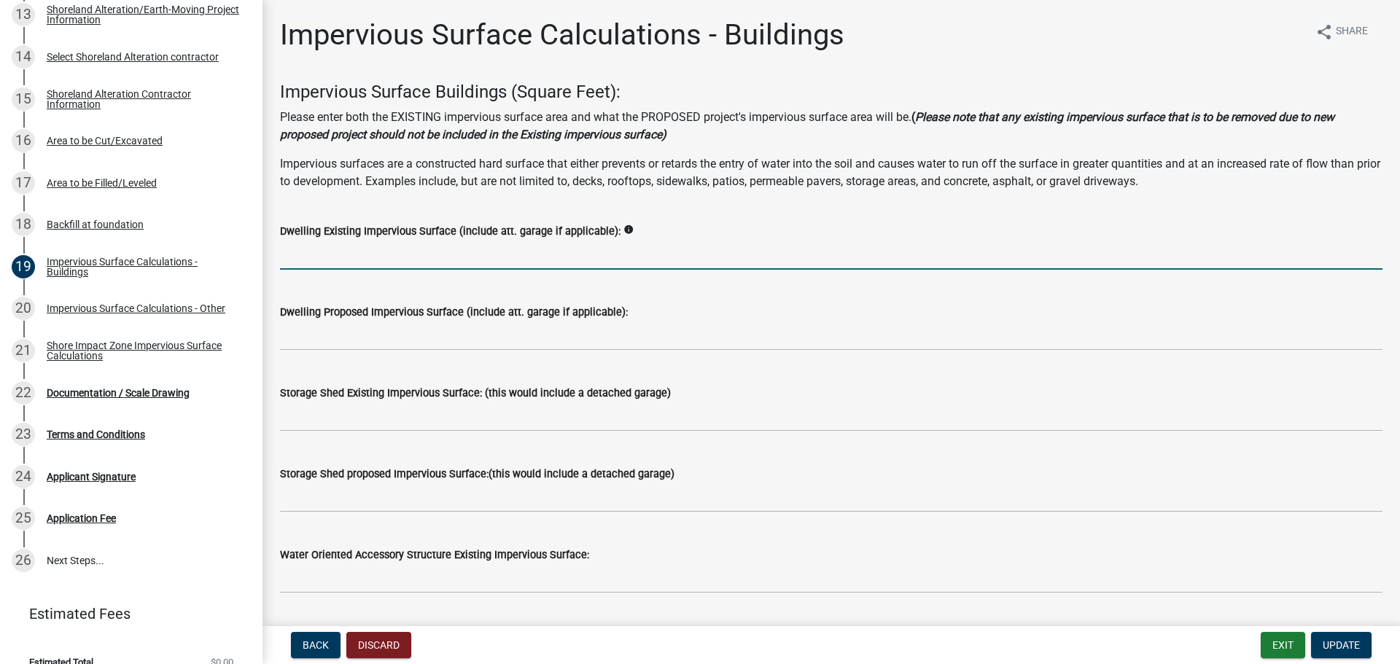
click at [300, 261] on input "text" at bounding box center [831, 255] width 1102 height 30
type input "672"
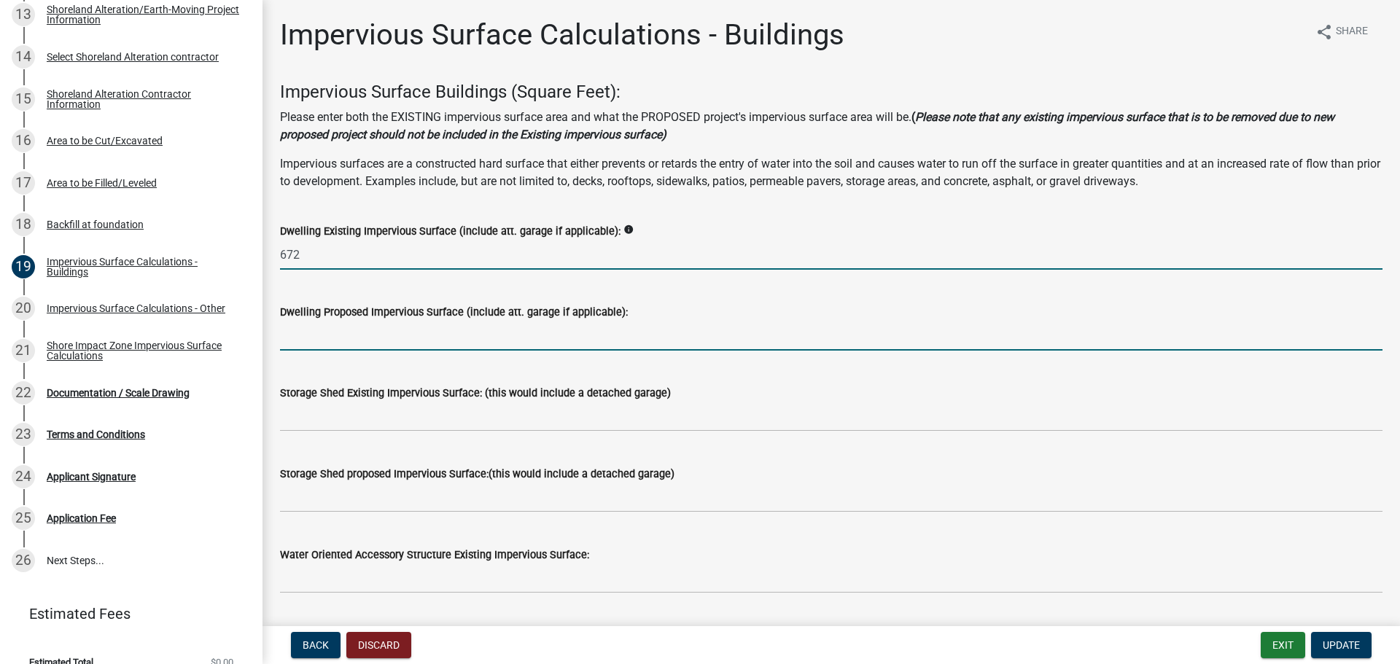
click at [300, 335] on input "text" at bounding box center [831, 336] width 1102 height 30
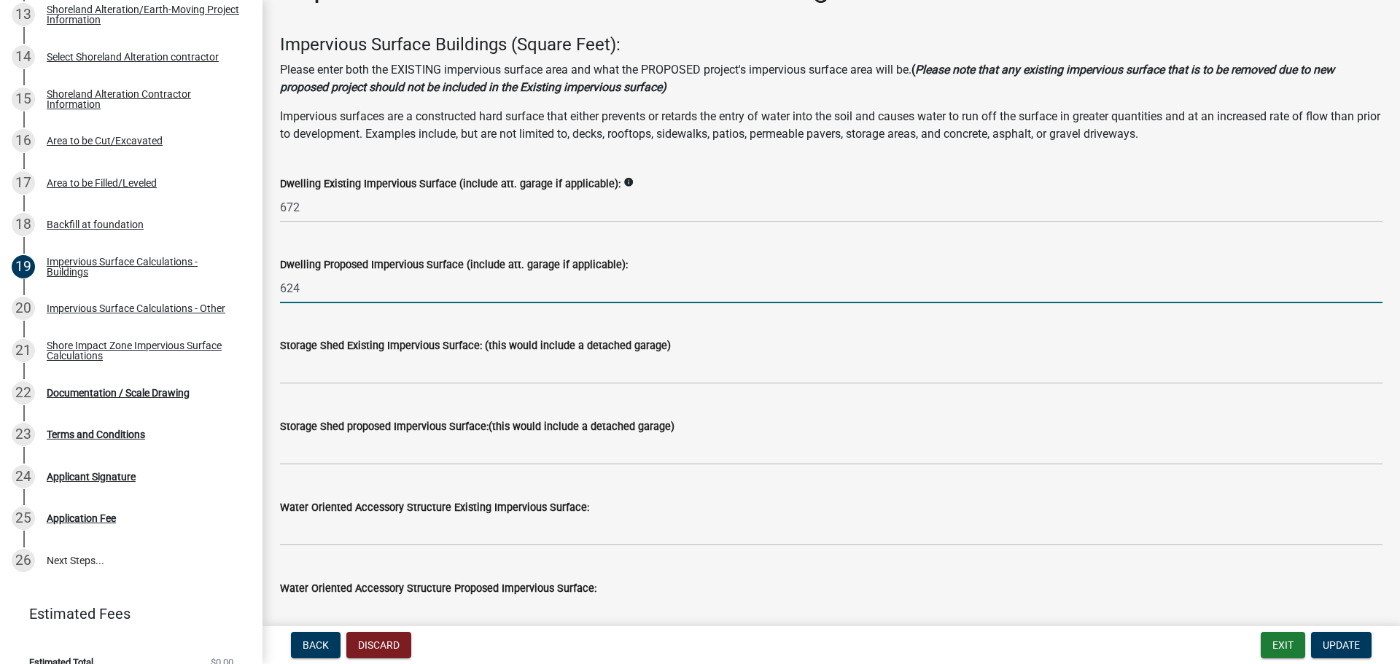
scroll to position [73, 0]
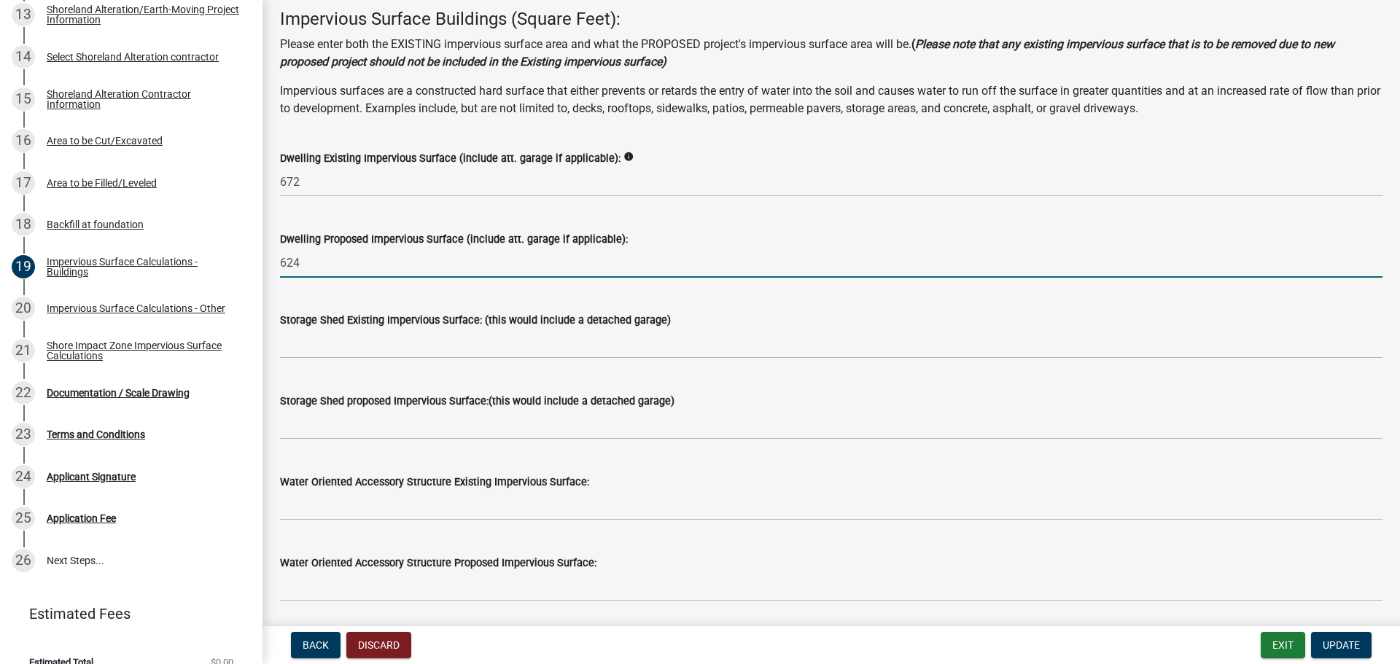
type input "624"
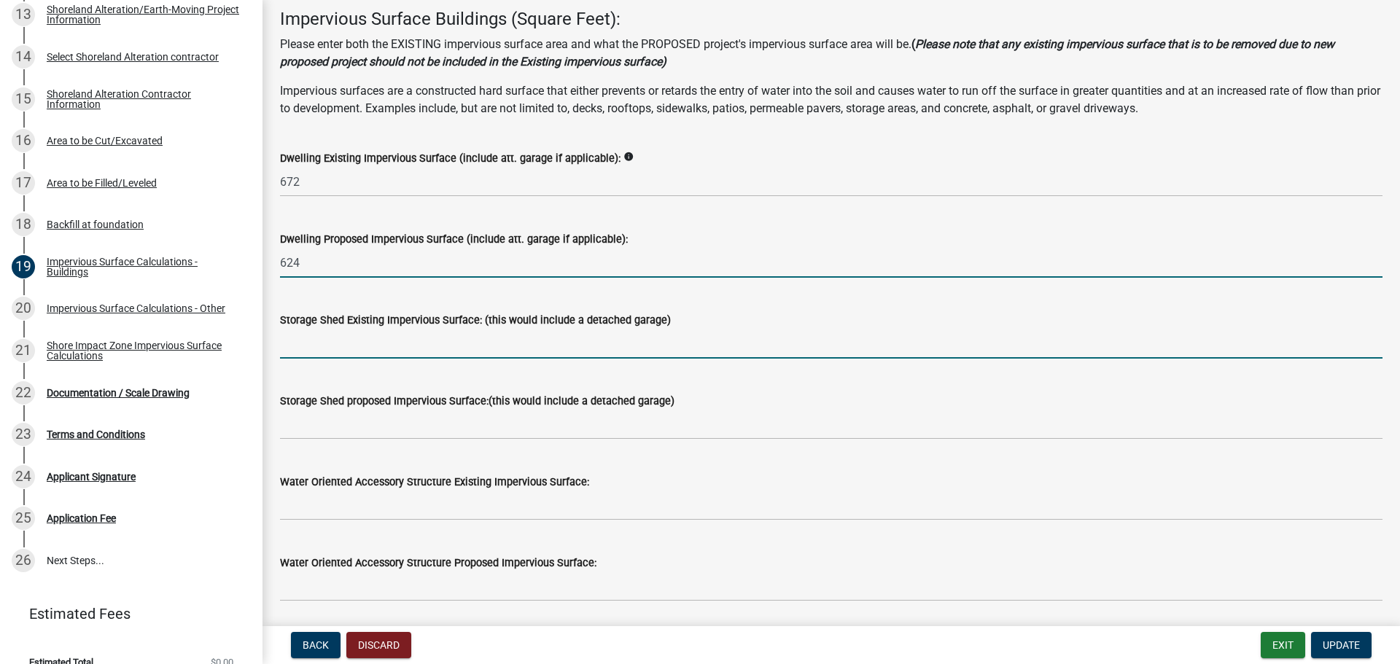
click at [294, 347] on input "text" at bounding box center [831, 344] width 1102 height 30
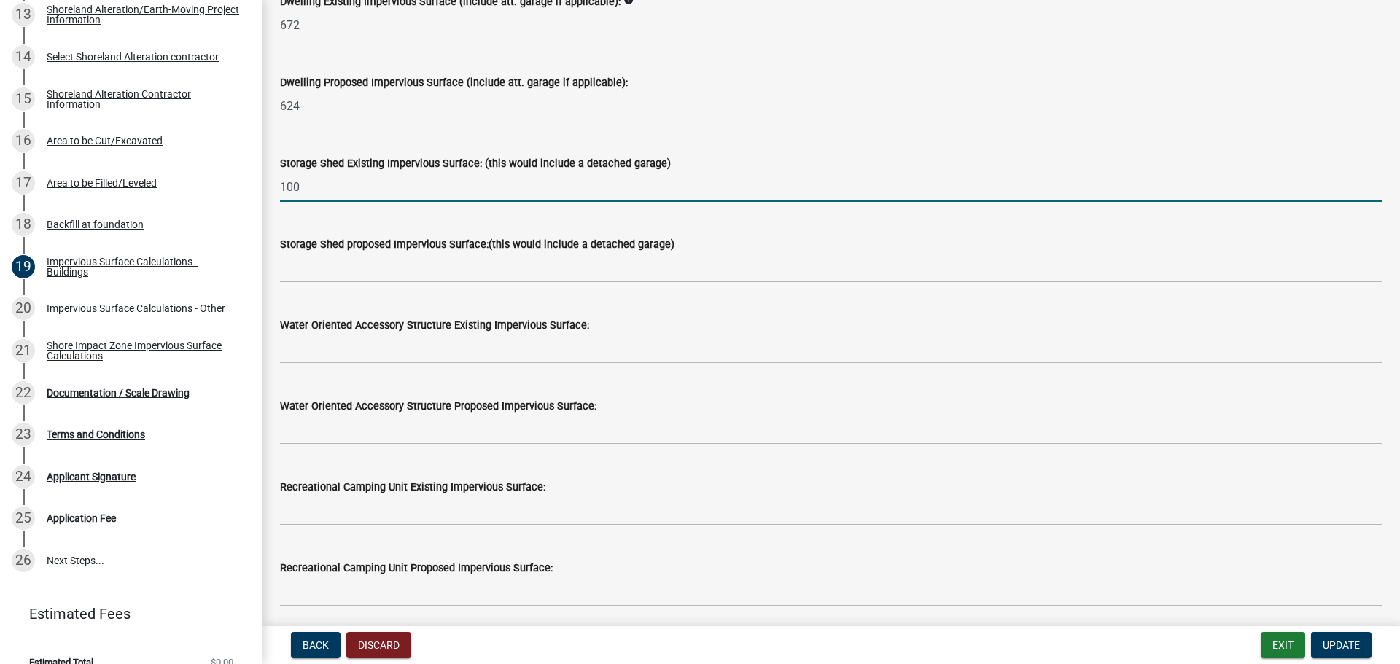
scroll to position [219, 0]
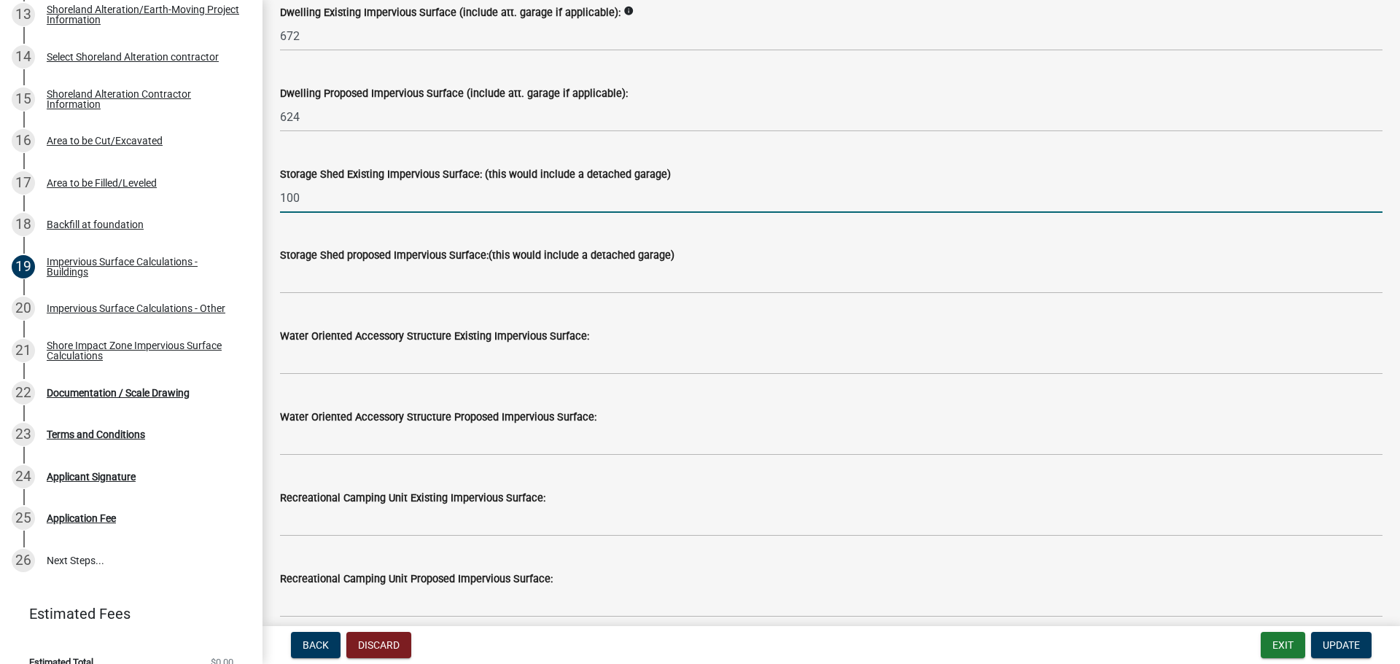
type input "100"
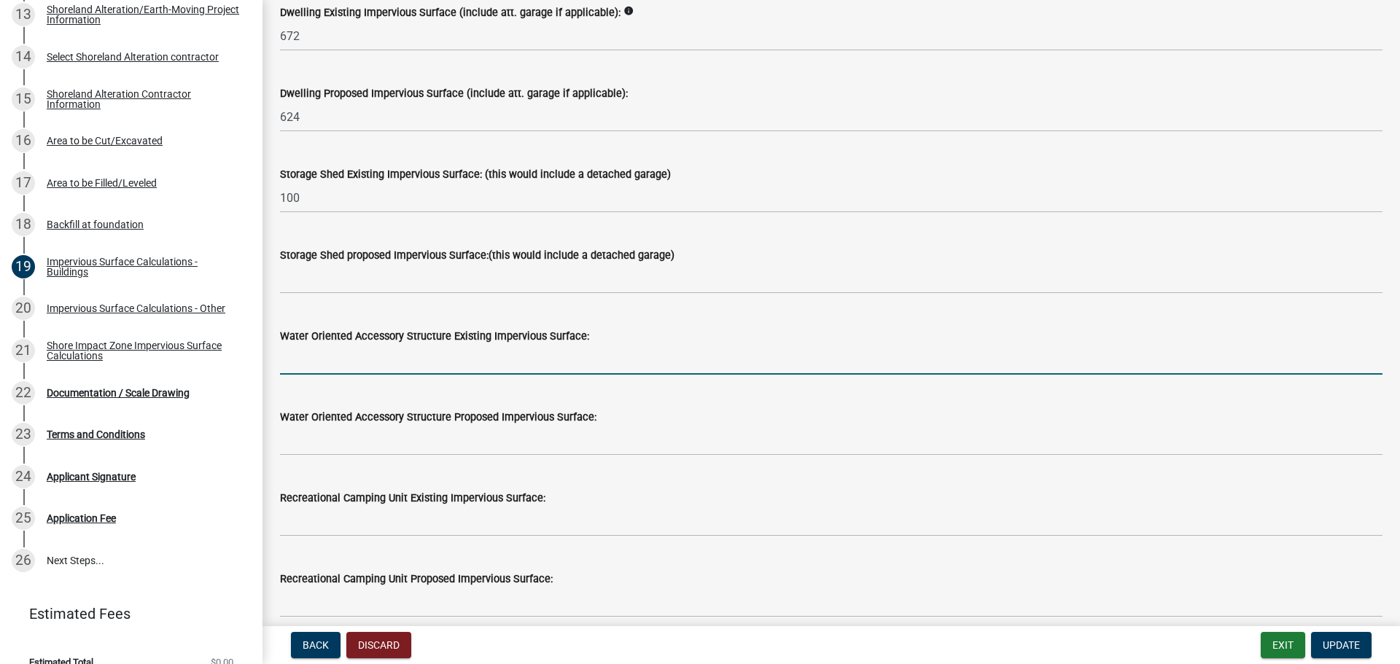
click at [311, 367] on input "text" at bounding box center [831, 360] width 1102 height 30
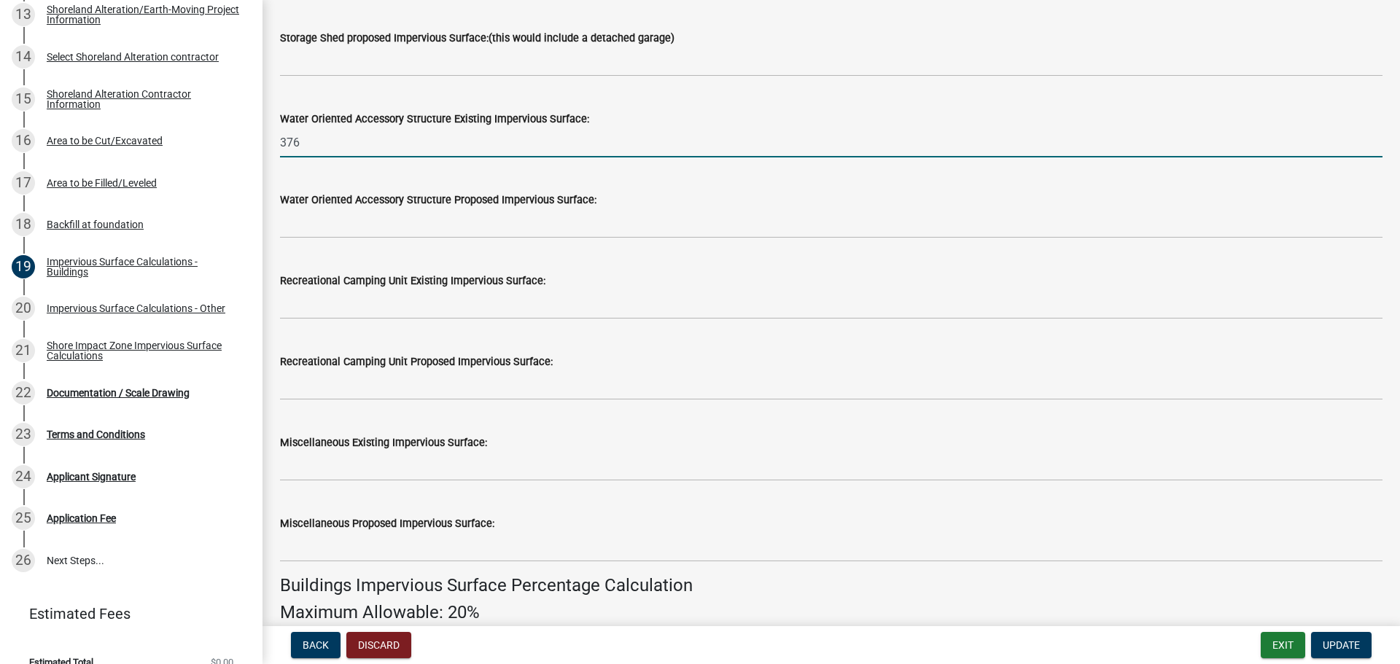
scroll to position [437, 0]
type input "376"
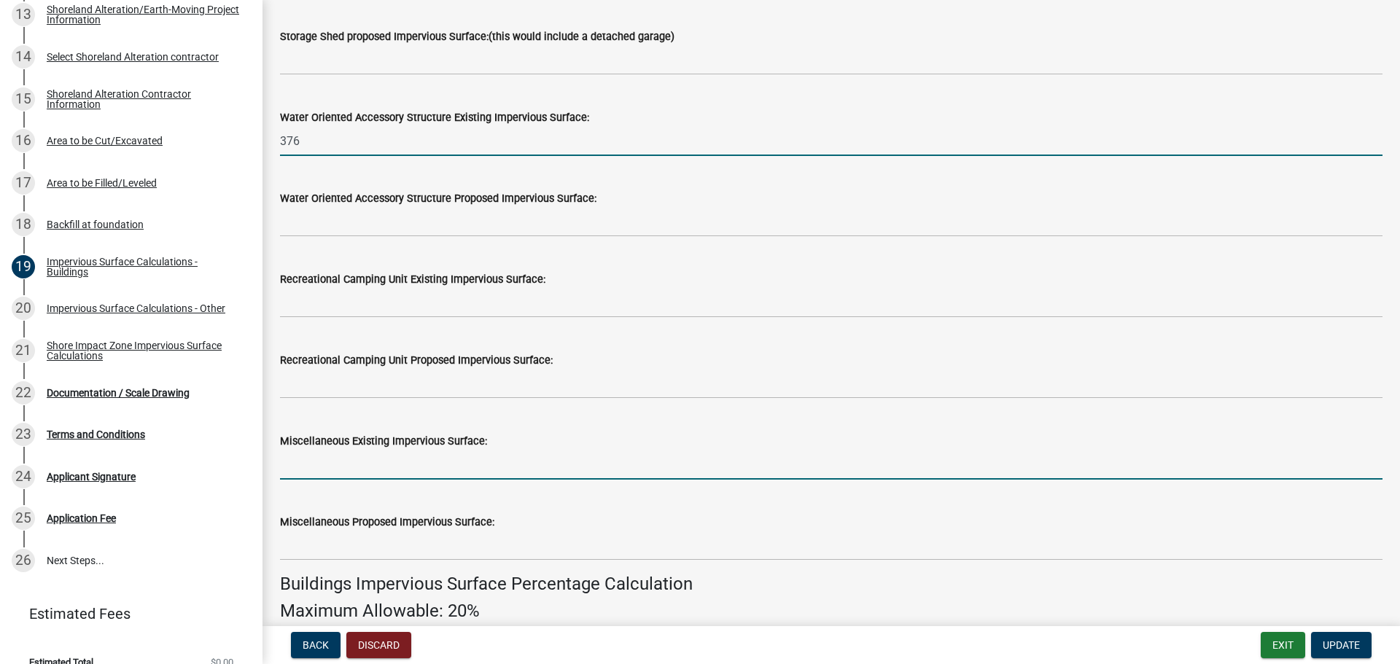
click at [298, 470] on input "text" at bounding box center [831, 465] width 1102 height 30
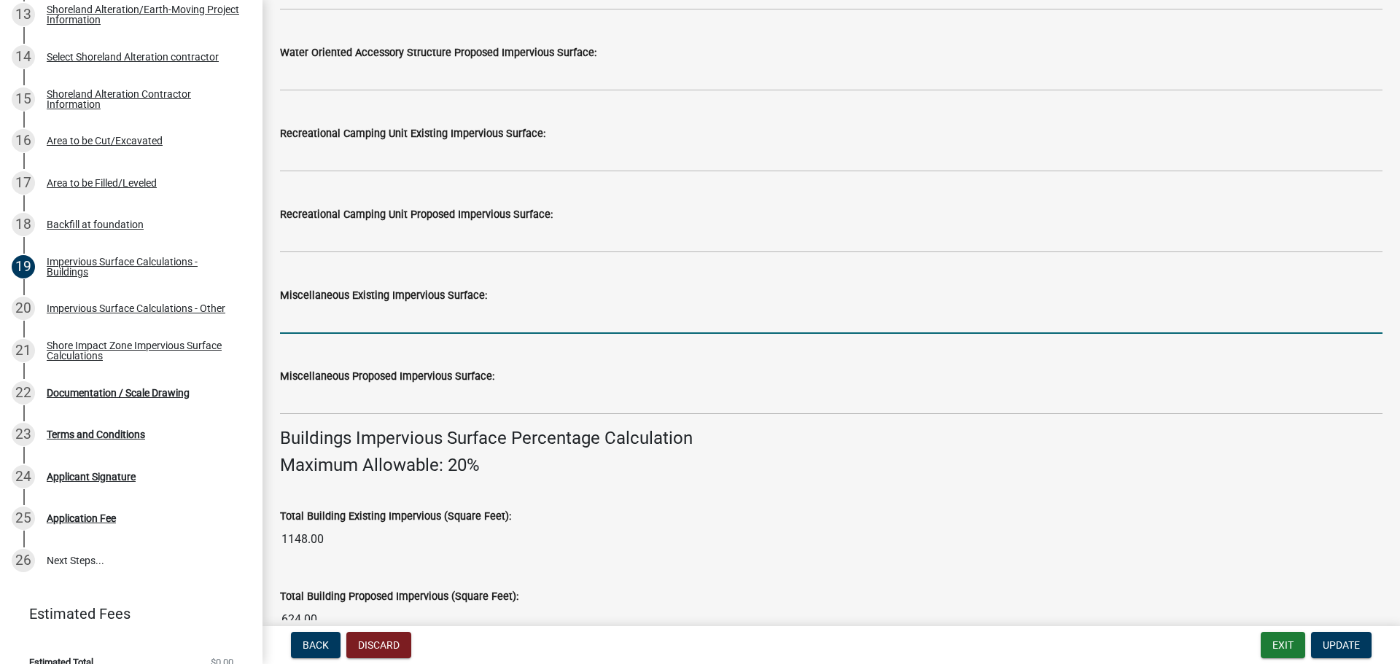
scroll to position [656, 0]
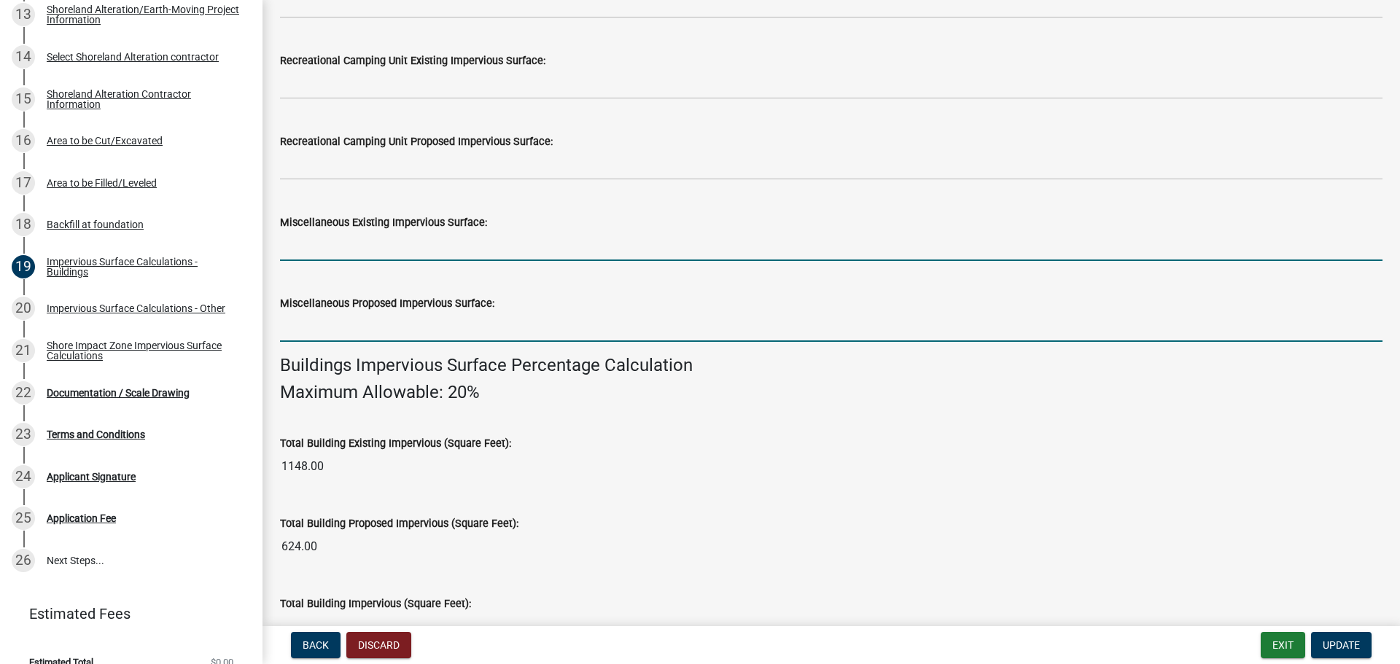
click at [295, 335] on input "text" at bounding box center [831, 327] width 1102 height 30
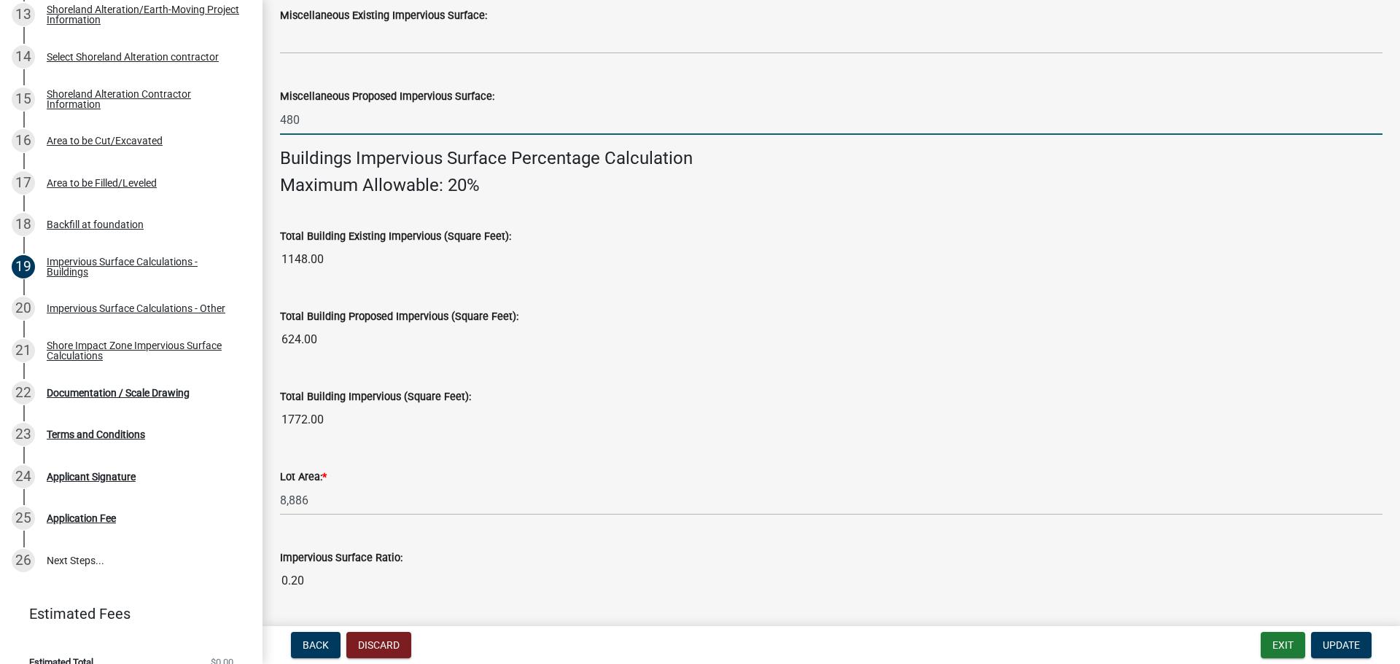
scroll to position [875, 0]
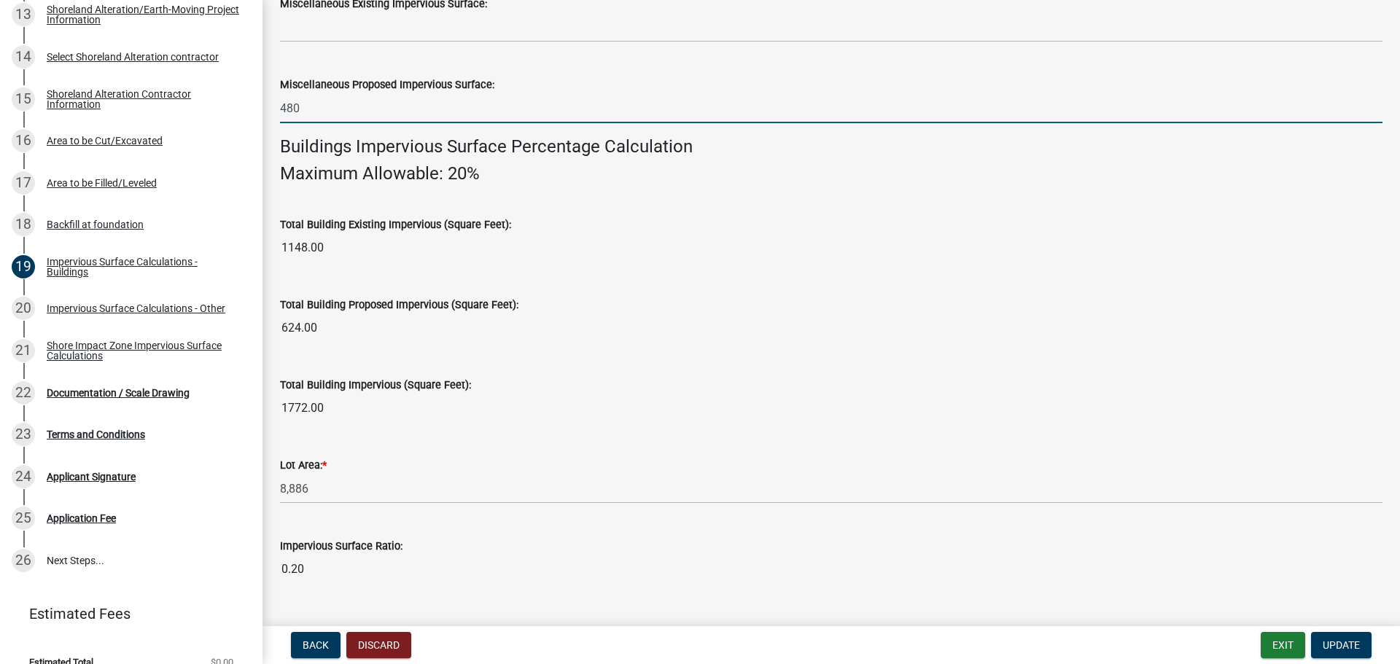
type input "480"
click at [331, 249] on input "1148.00" at bounding box center [831, 247] width 1102 height 29
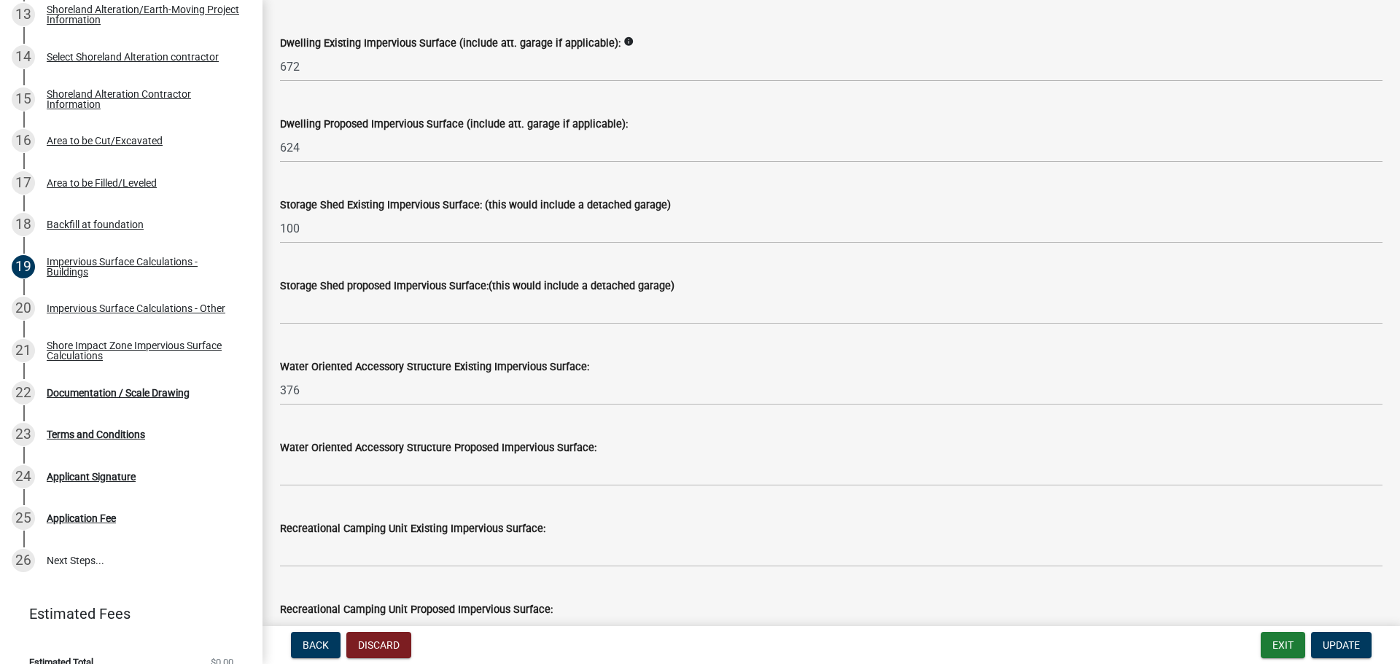
scroll to position [187, 0]
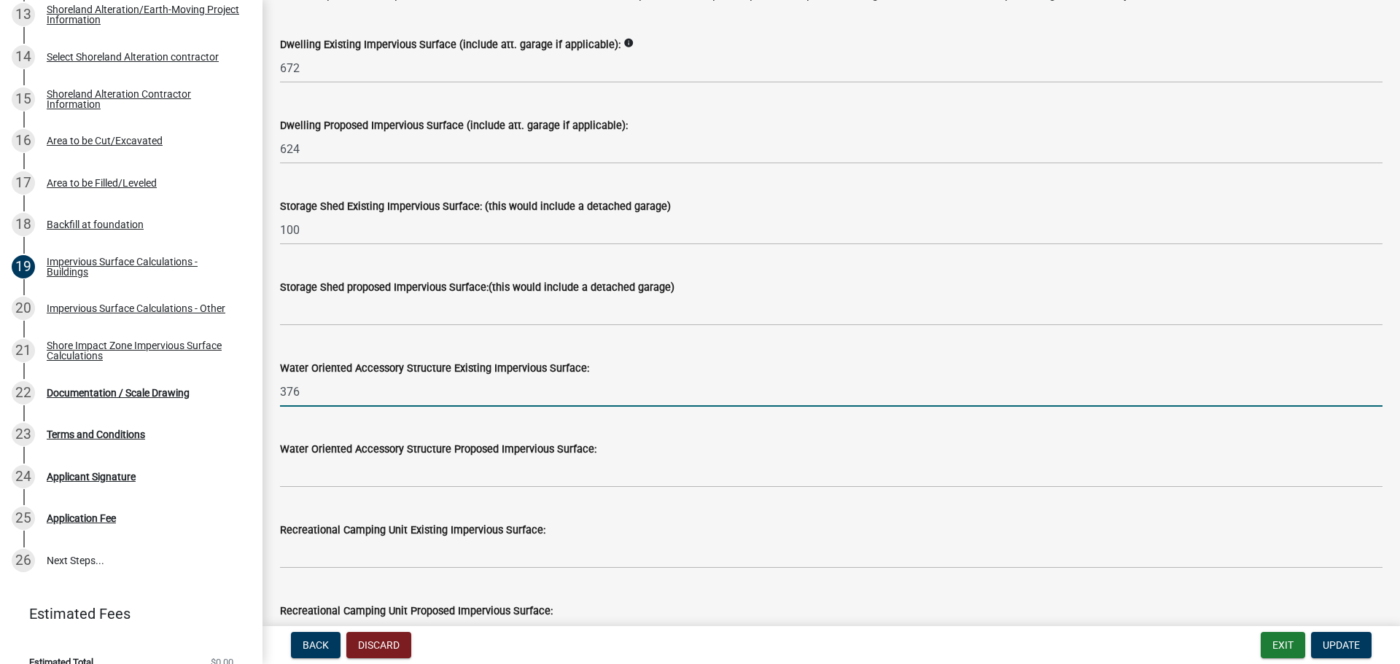
drag, startPoint x: 301, startPoint y: 385, endPoint x: 281, endPoint y: 389, distance: 20.0
click at [281, 389] on input "376" at bounding box center [831, 392] width 1102 height 30
type input "280"
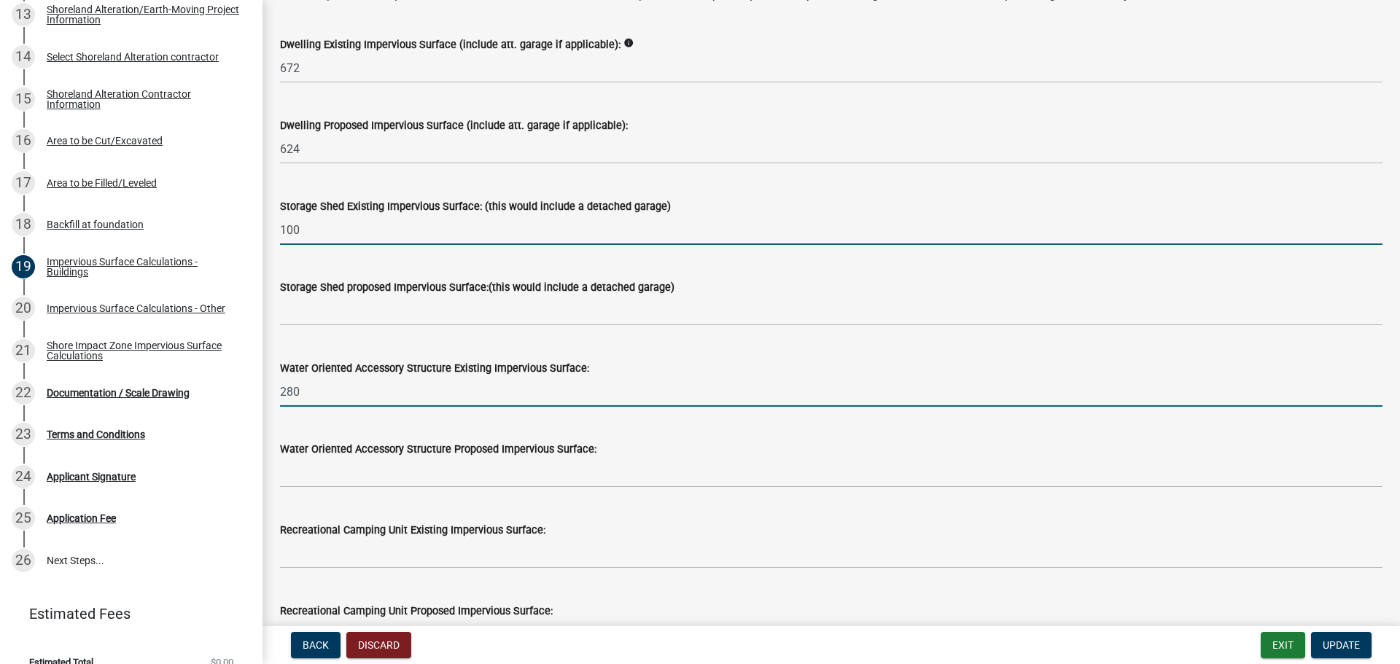
click at [316, 232] on input "100" at bounding box center [831, 230] width 1102 height 30
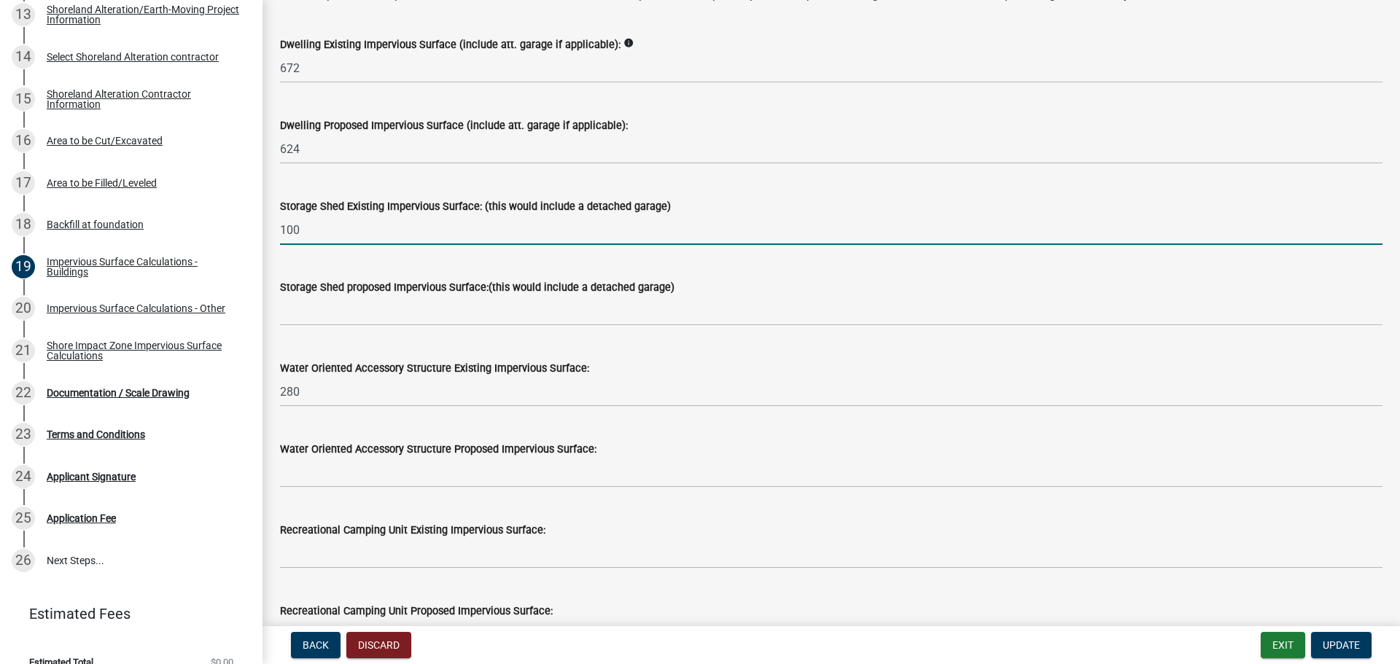
drag, startPoint x: 308, startPoint y: 230, endPoint x: 262, endPoint y: 228, distance: 45.3
click at [263, 228] on div "Impervious Surface Calculations - Buildings share Share Impervious Surface Buil…" at bounding box center [830, 577] width 1137 height 1493
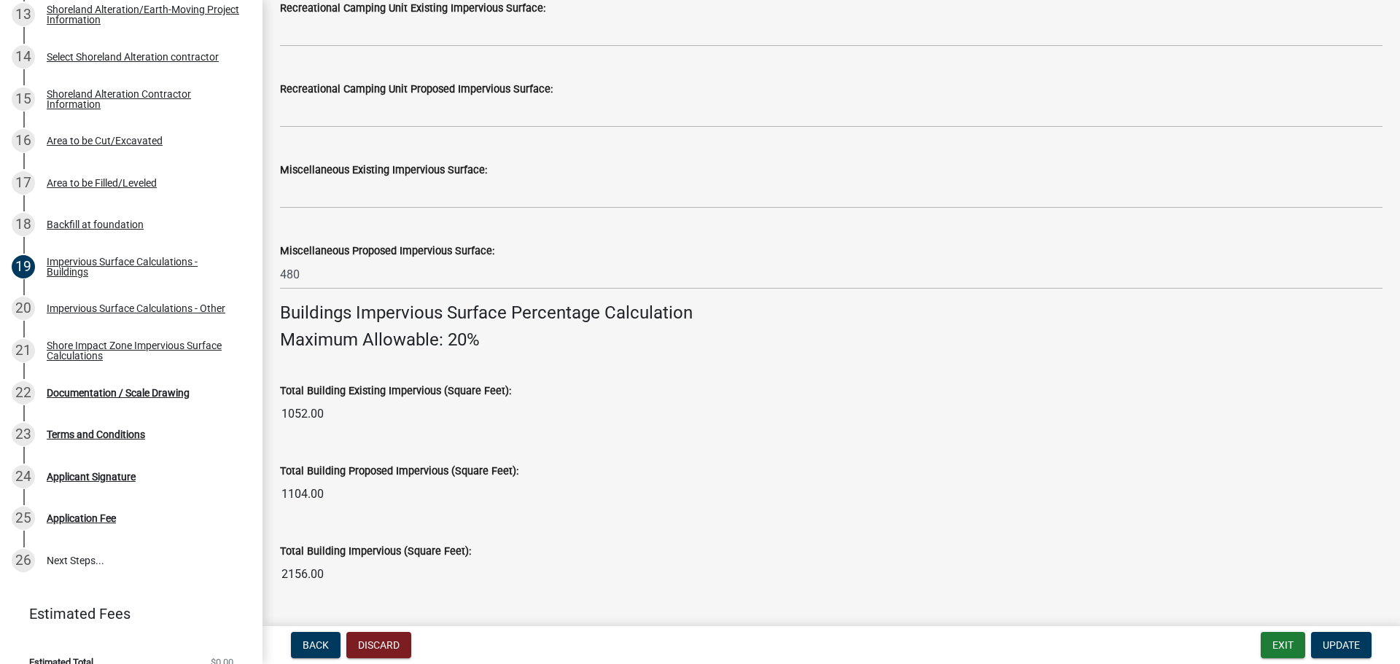
scroll to position [624, 0]
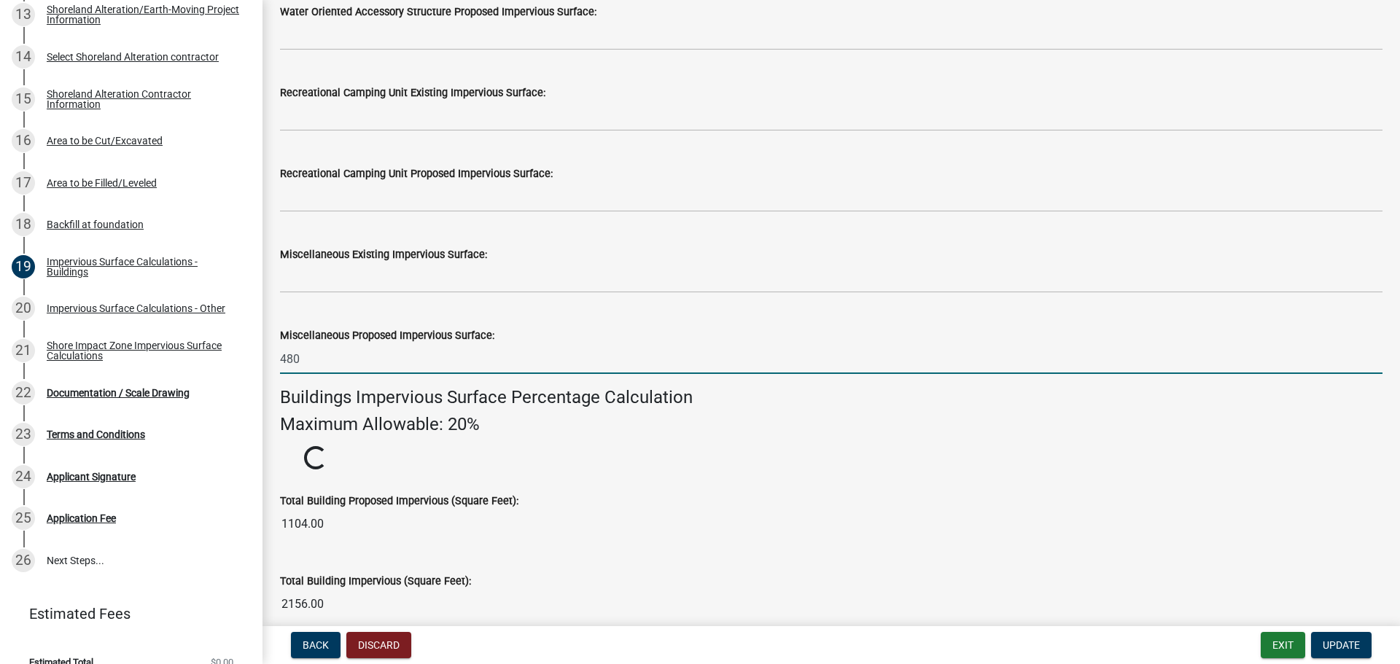
drag, startPoint x: 310, startPoint y: 362, endPoint x: 279, endPoint y: 357, distance: 30.9
click at [279, 357] on div "Miscellaneous Proposed Impervious Surface: 480" at bounding box center [831, 340] width 1124 height 68
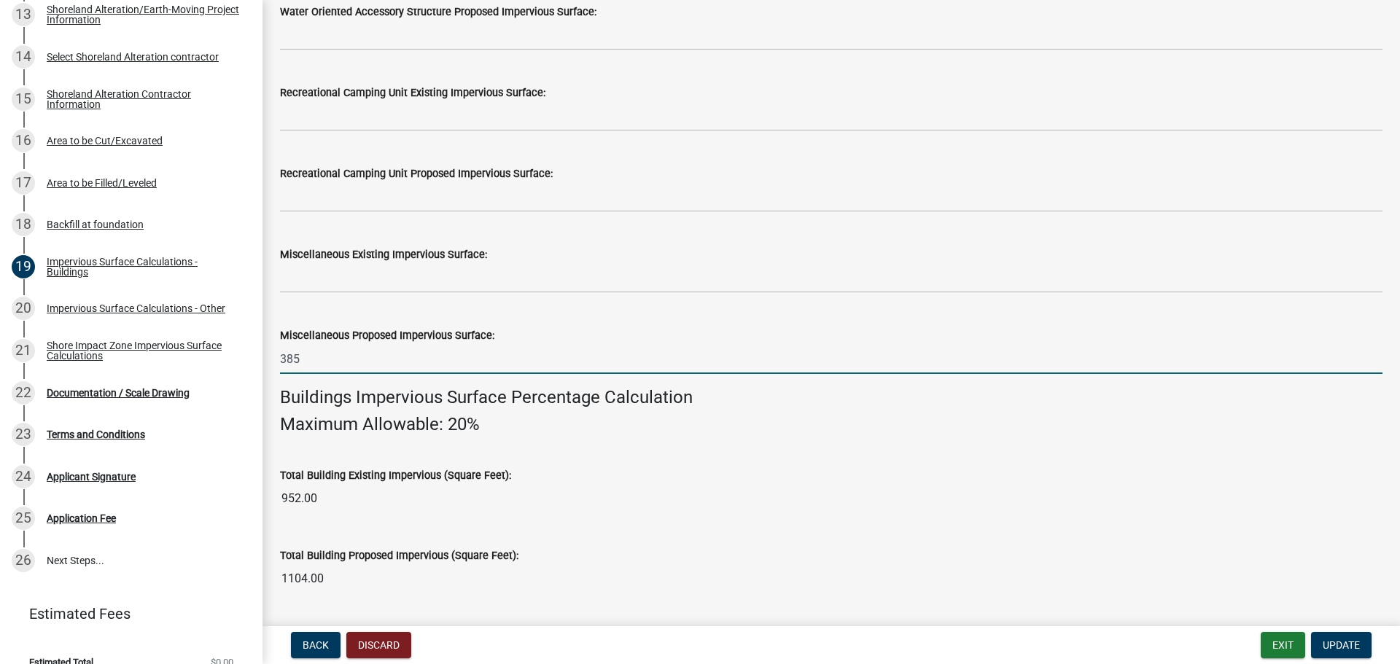
click at [429, 496] on input "952.00" at bounding box center [831, 498] width 1102 height 29
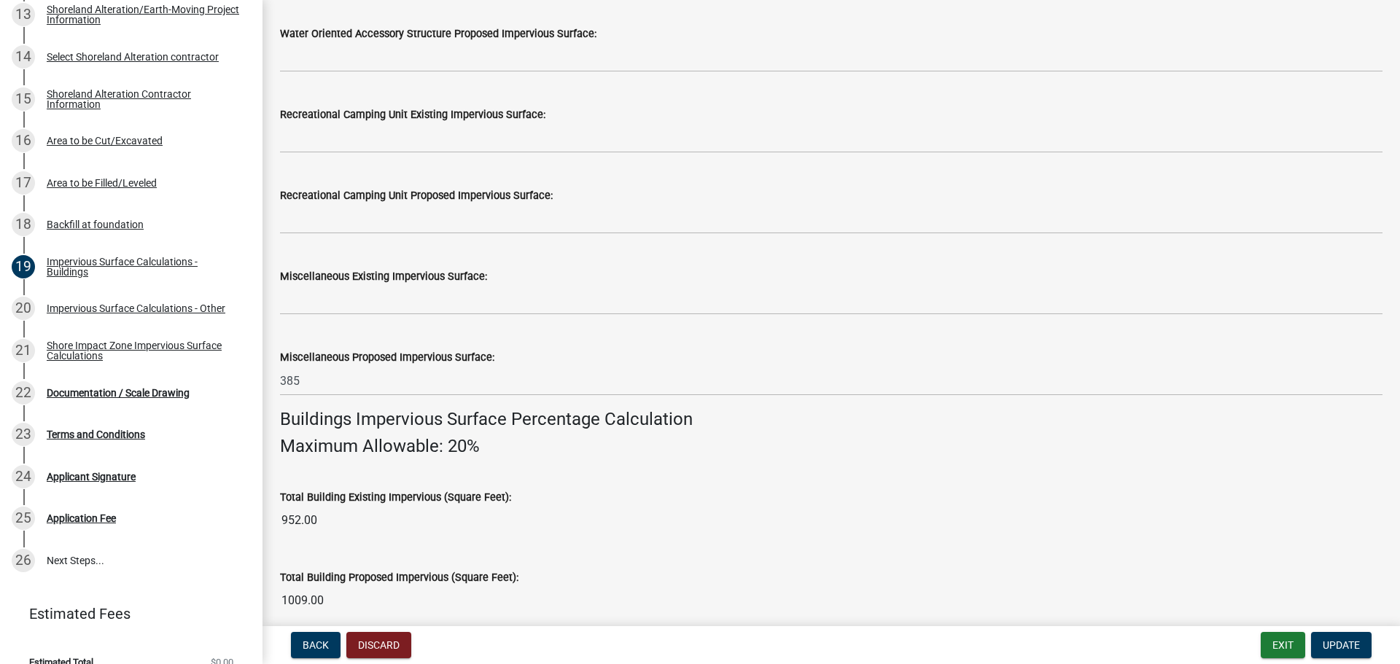
scroll to position [656, 0]
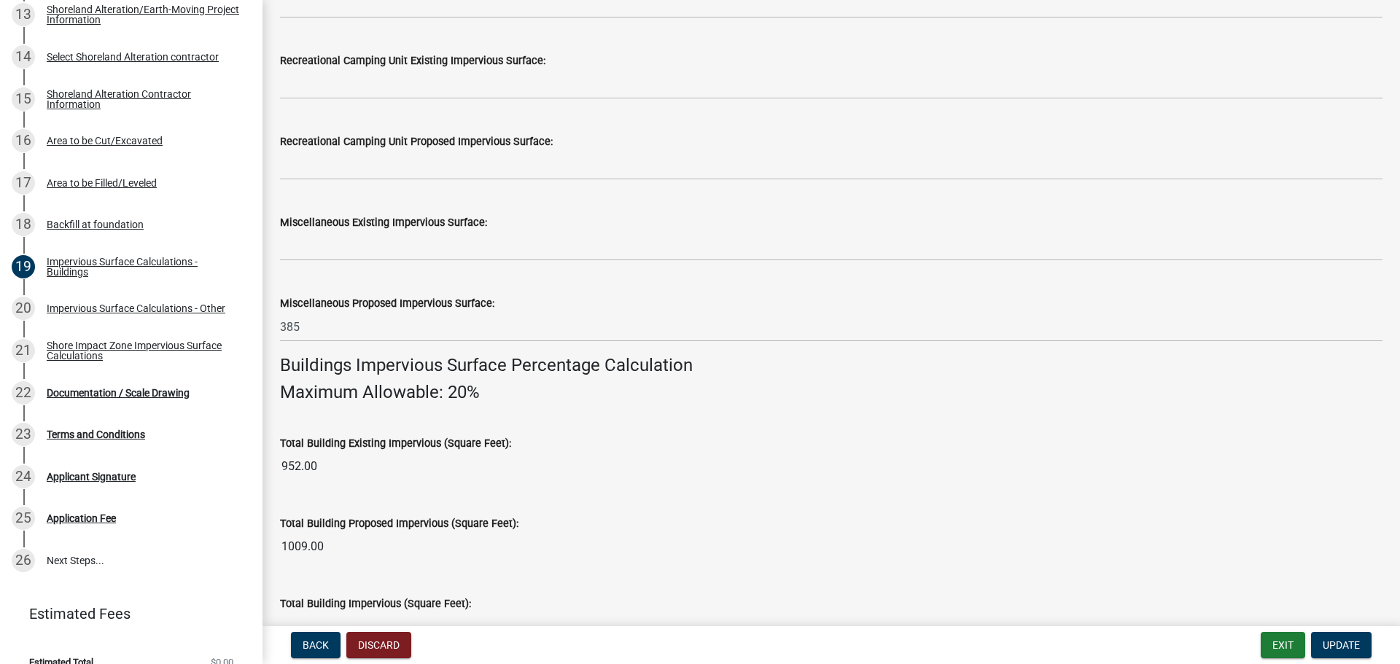
click at [335, 545] on input "1009.00" at bounding box center [831, 546] width 1102 height 29
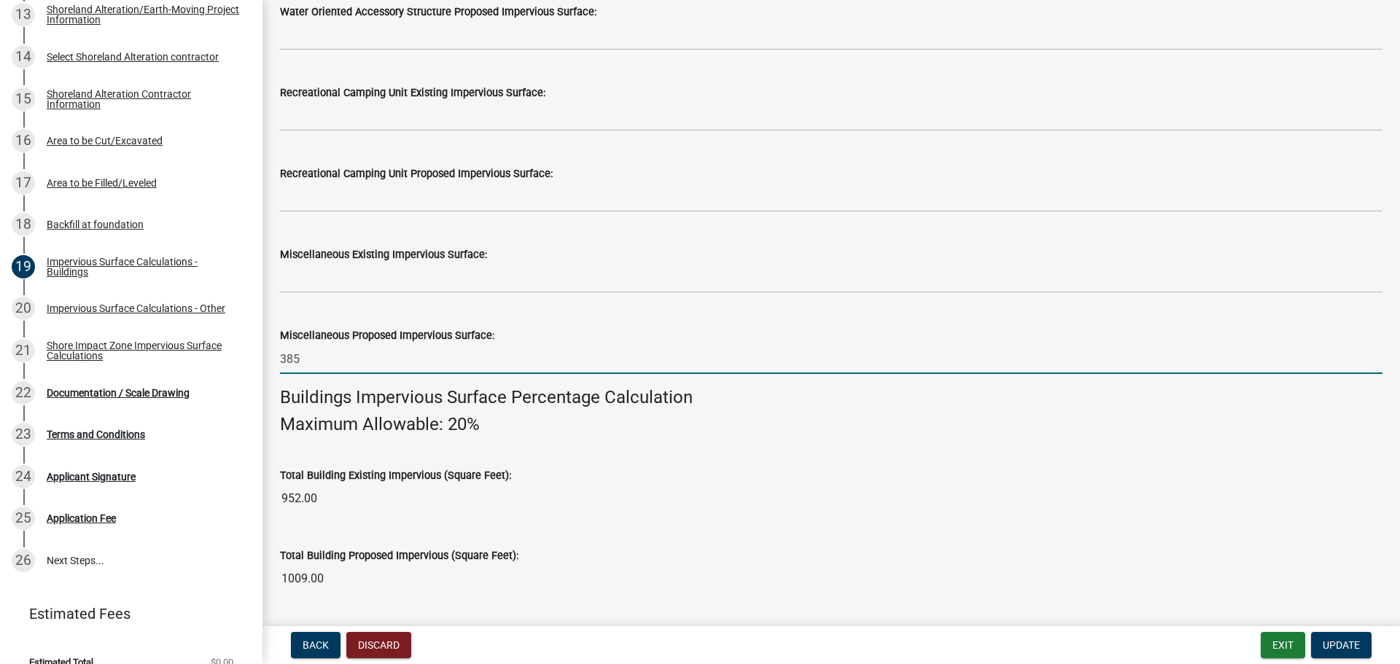
drag, startPoint x: 302, startPoint y: 359, endPoint x: 279, endPoint y: 355, distance: 22.9
click at [280, 355] on input "385" at bounding box center [831, 359] width 1102 height 30
click at [323, 499] on input "952.00" at bounding box center [831, 498] width 1102 height 29
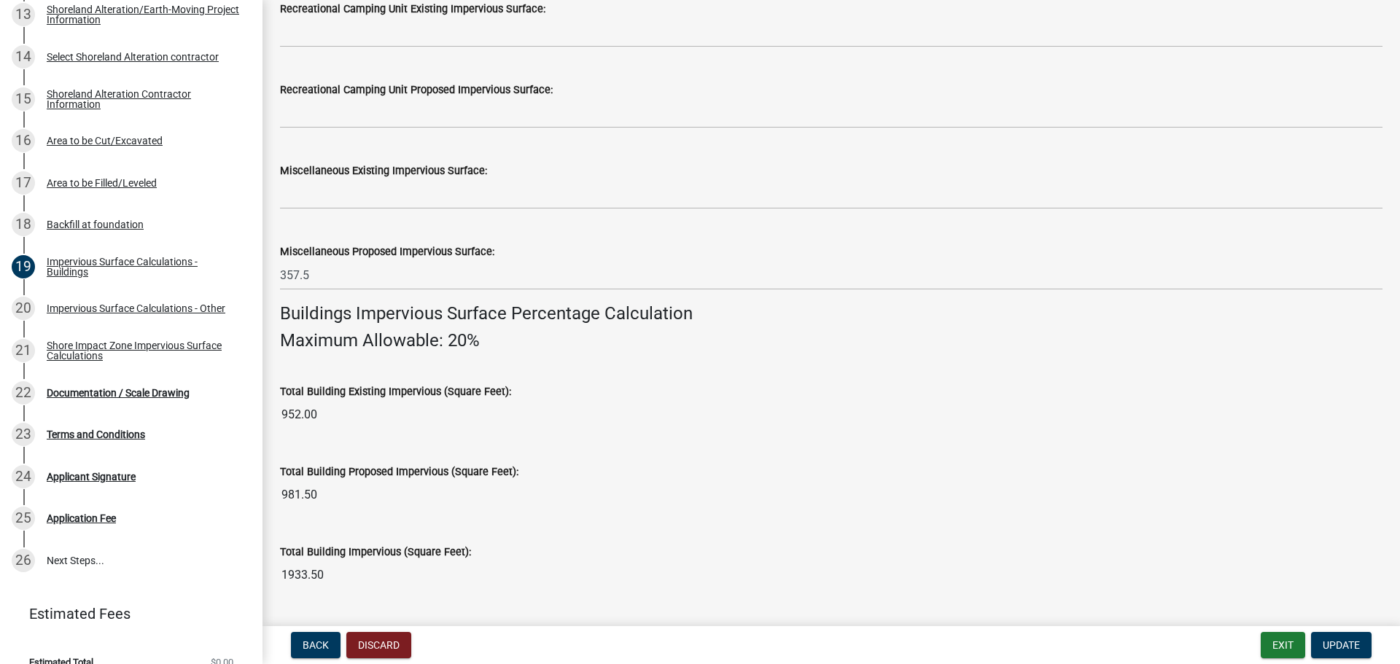
scroll to position [697, 0]
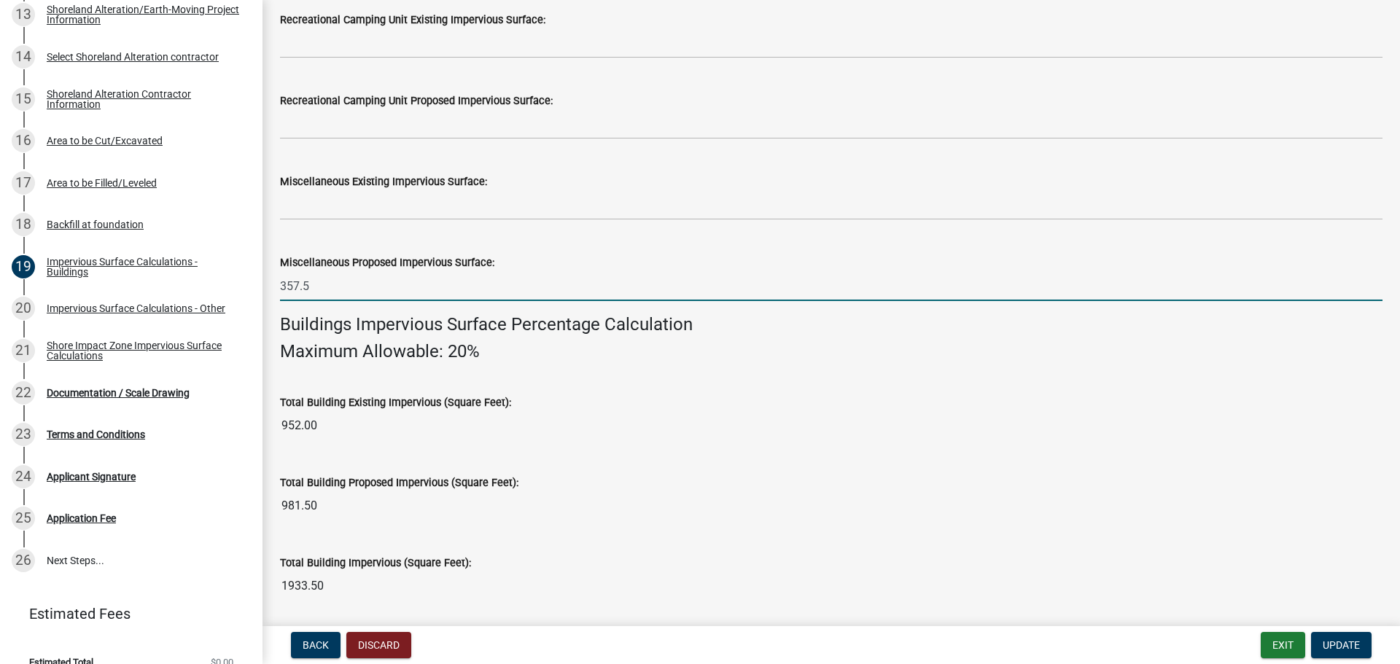
drag, startPoint x: 310, startPoint y: 282, endPoint x: 287, endPoint y: 286, distance: 22.9
click at [287, 286] on input "357.5" at bounding box center [831, 286] width 1102 height 30
click at [332, 286] on input "357.5" at bounding box center [831, 286] width 1102 height 30
type input "3"
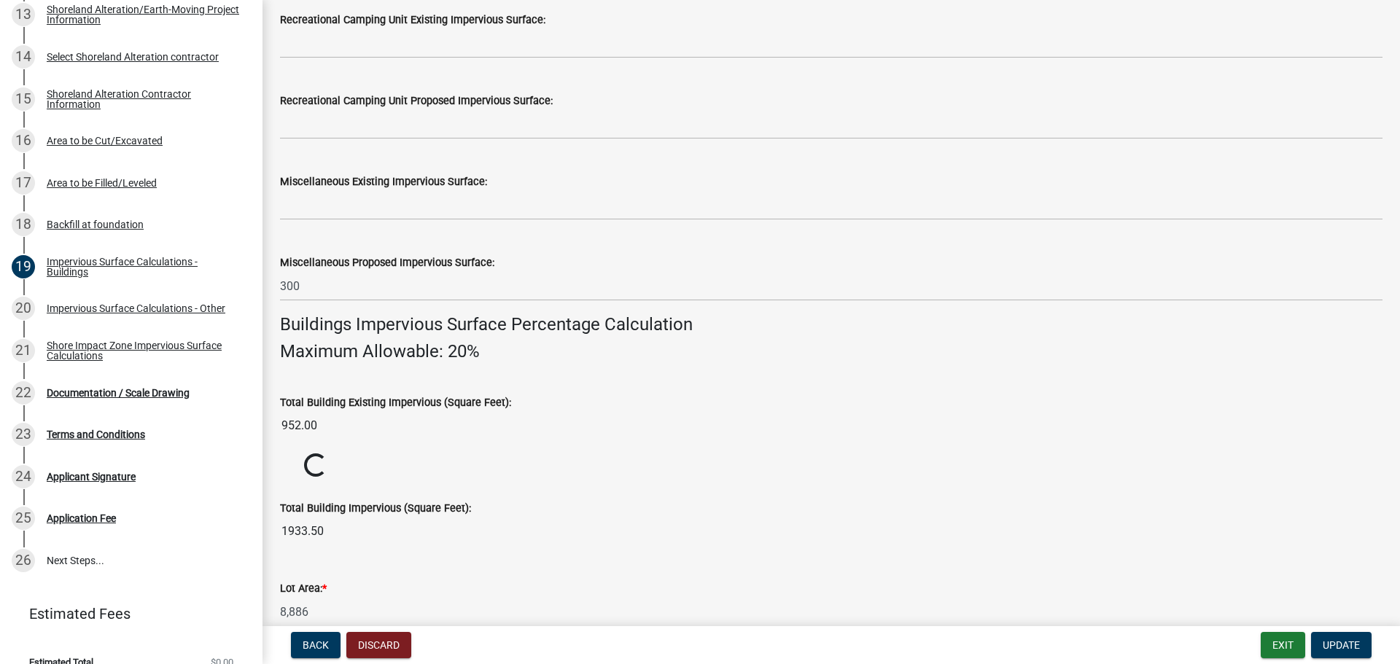
click at [530, 416] on input "952.00" at bounding box center [831, 425] width 1102 height 29
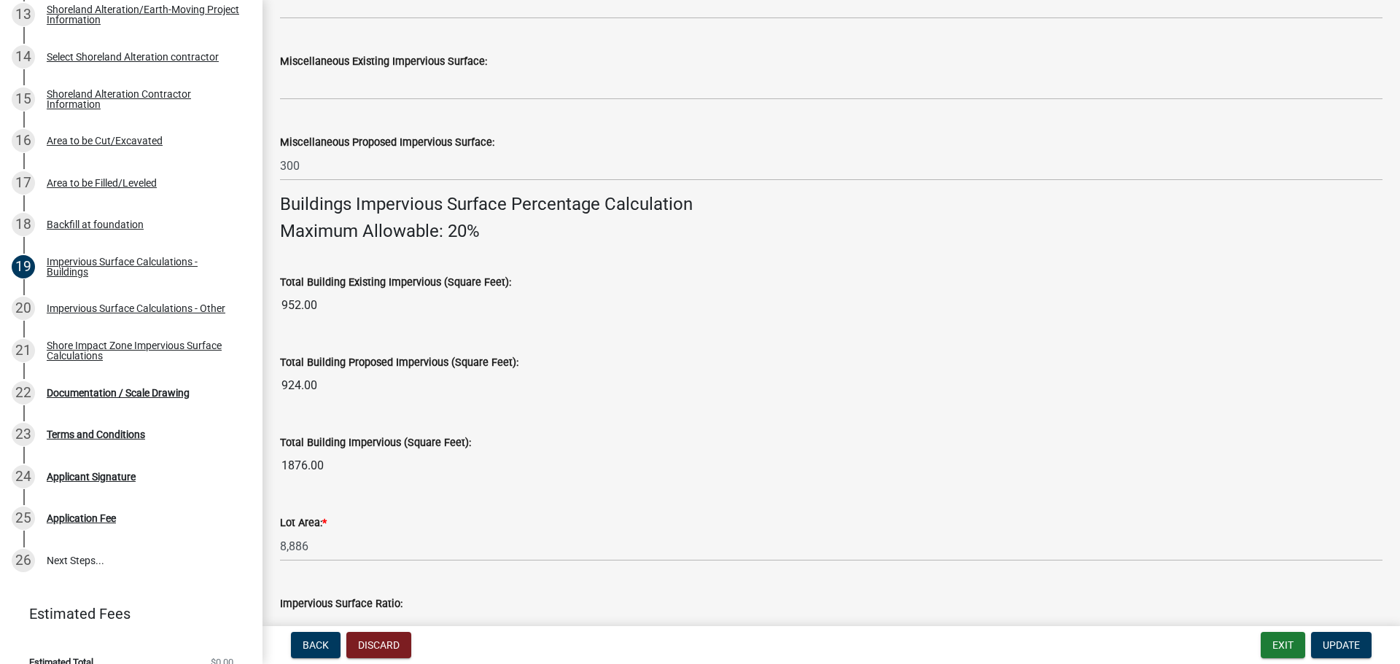
scroll to position [843, 0]
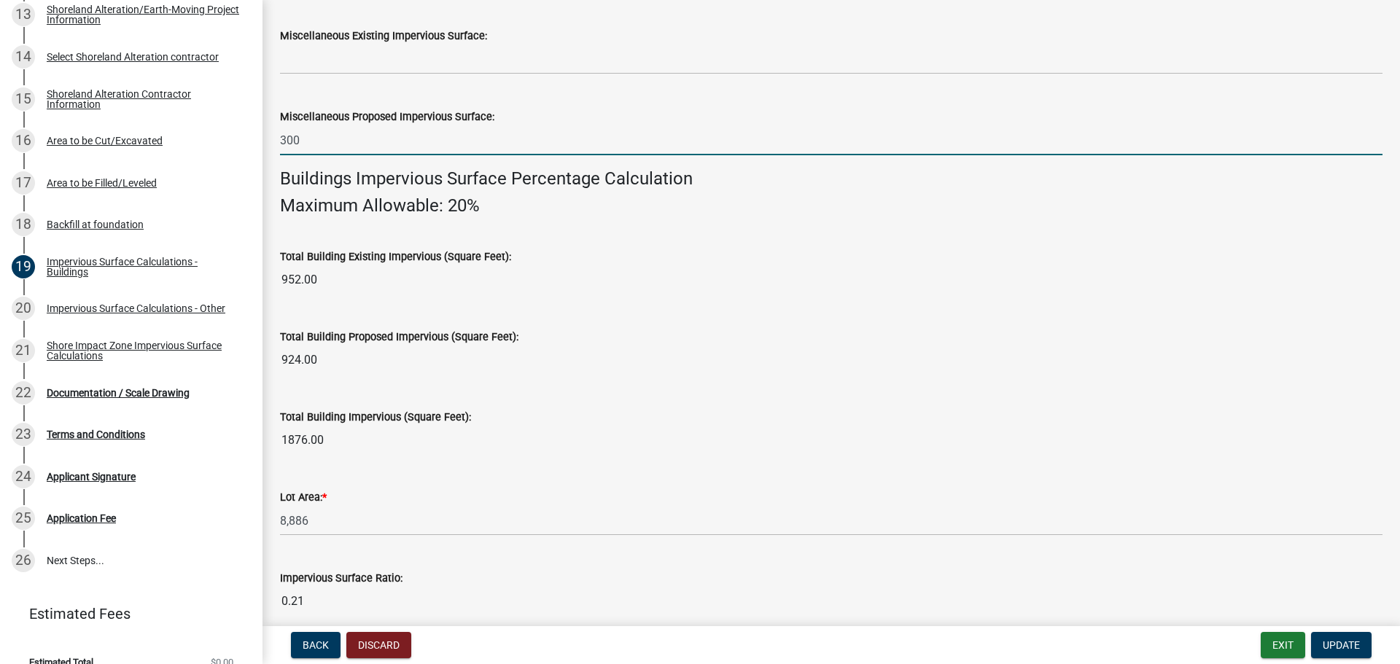
drag, startPoint x: 302, startPoint y: 136, endPoint x: 284, endPoint y: 131, distance: 18.9
click at [279, 136] on div "Miscellaneous Proposed Impervious Surface: 300" at bounding box center [831, 121] width 1124 height 68
type input "270"
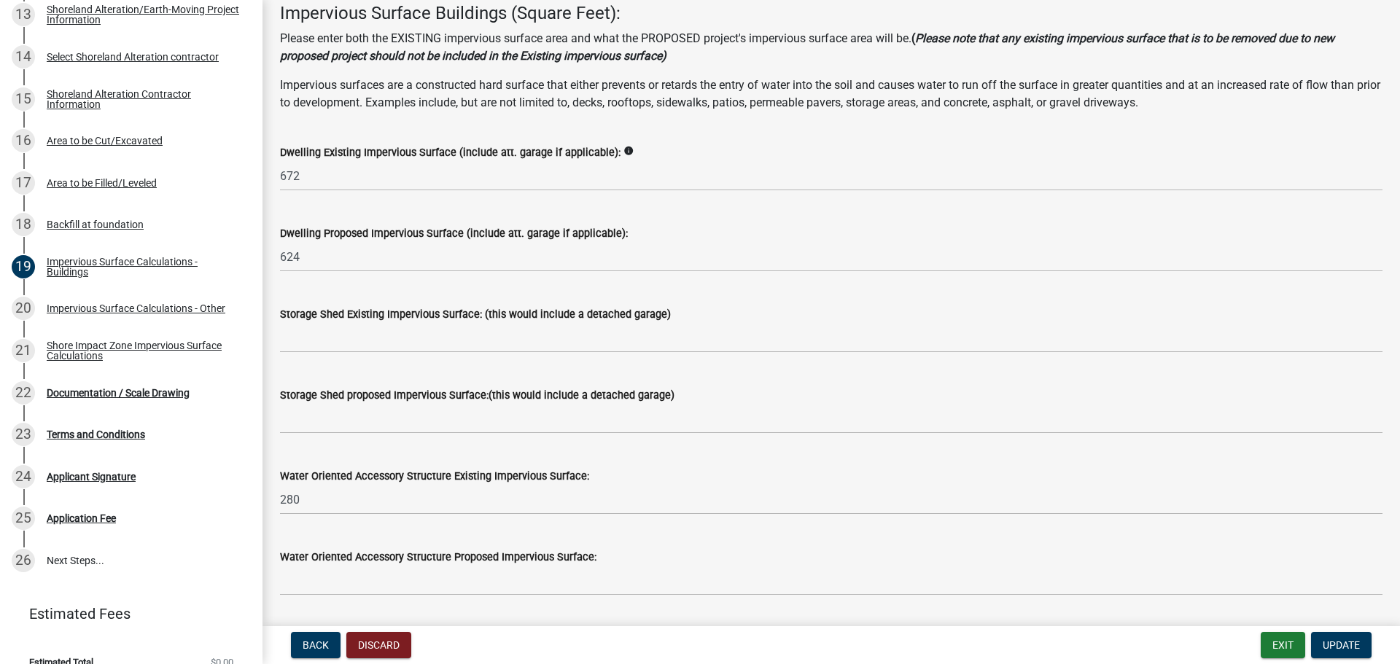
scroll to position [114, 0]
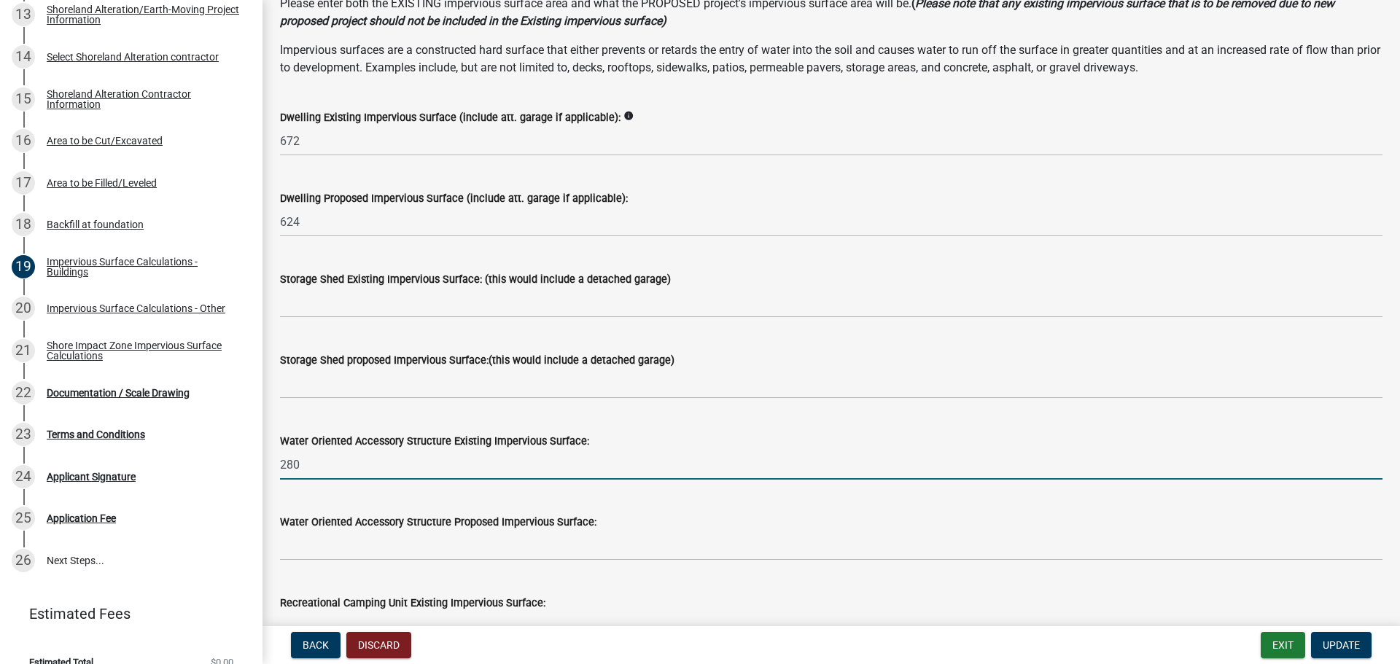
drag, startPoint x: 298, startPoint y: 465, endPoint x: 273, endPoint y: 462, distance: 25.7
click at [273, 462] on div "Water Oriented Accessory Structure Existing Impervious Surface: 280" at bounding box center [831, 446] width 1124 height 68
type input "224"
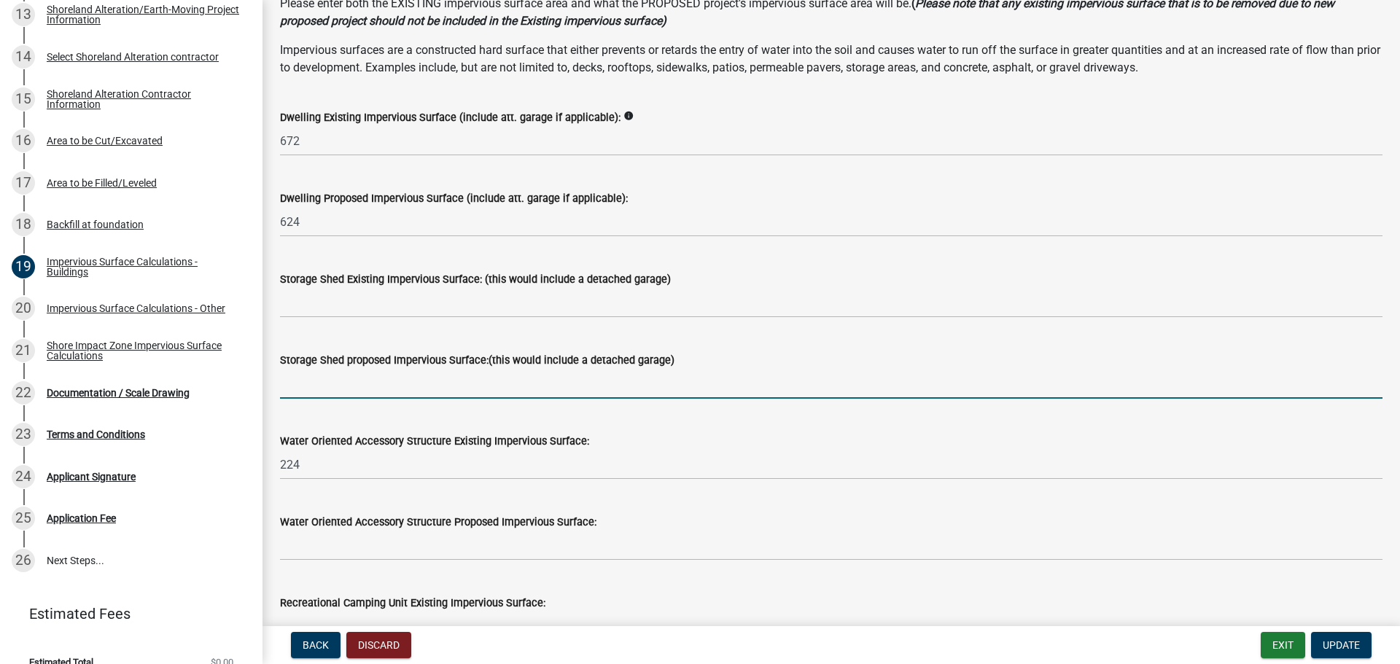
click at [411, 384] on input "text" at bounding box center [831, 384] width 1102 height 30
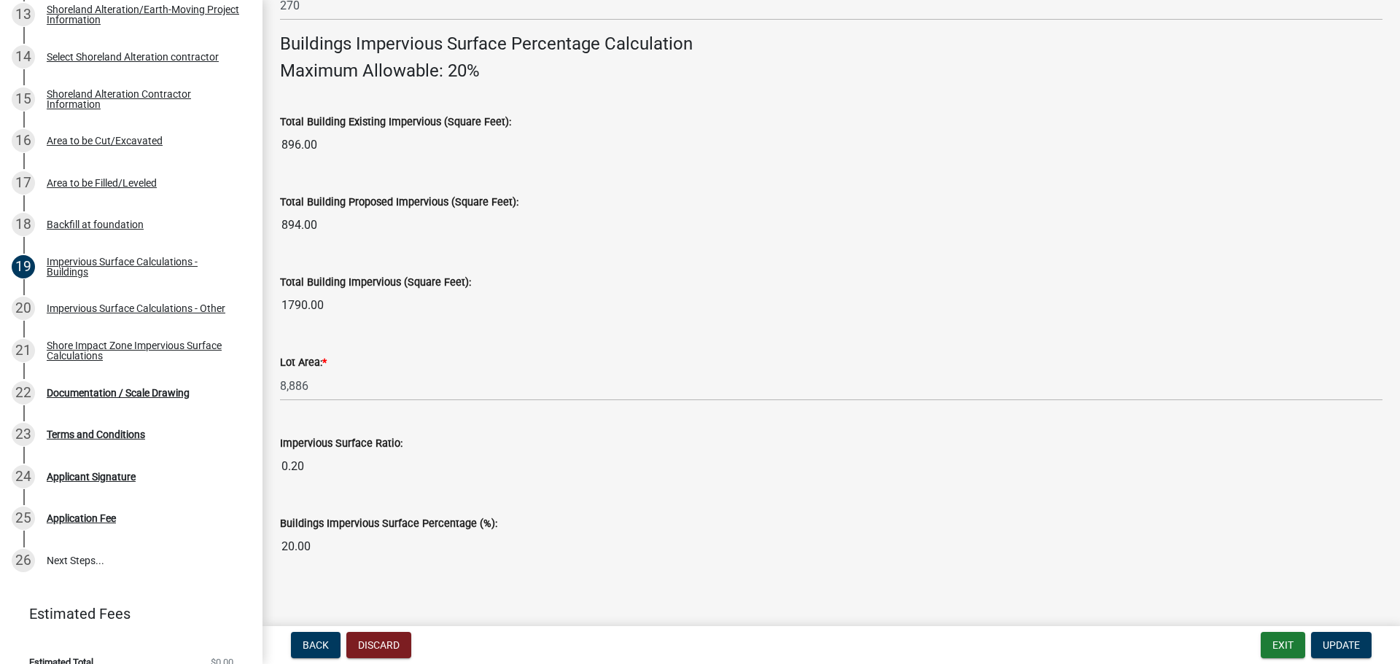
scroll to position [989, 0]
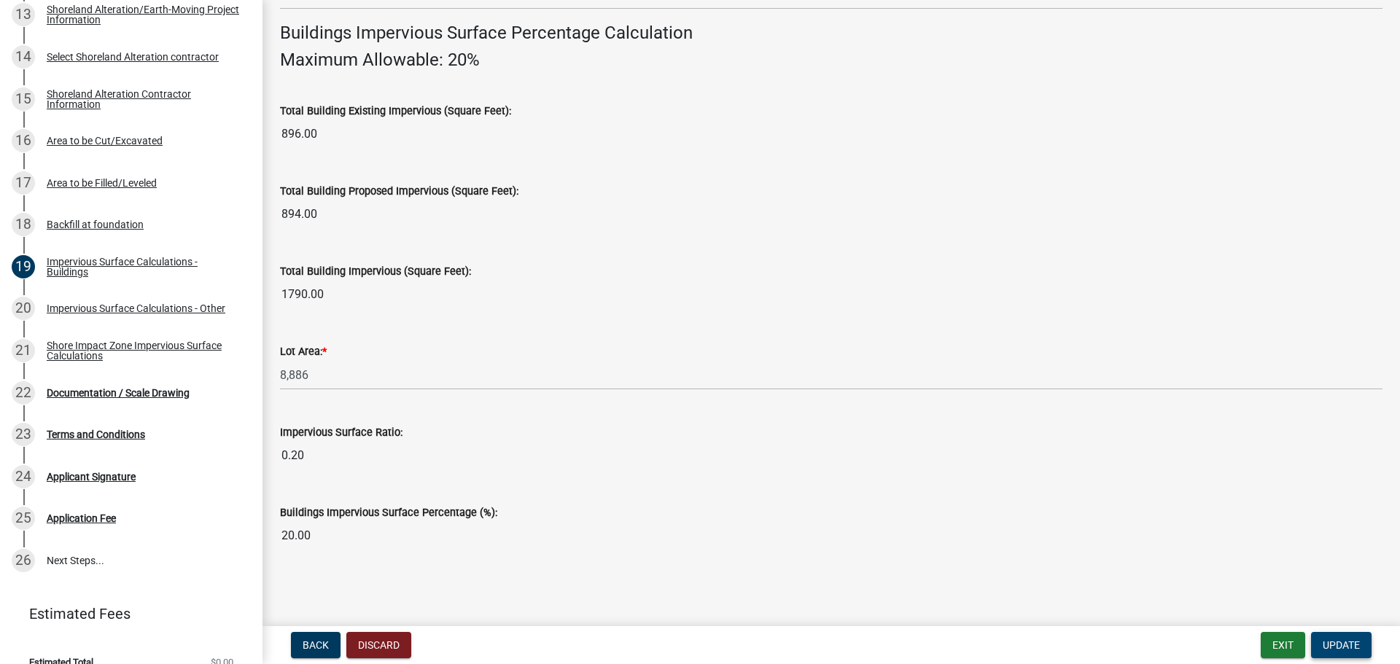
click at [1352, 645] on span "Update" at bounding box center [1341, 645] width 37 height 12
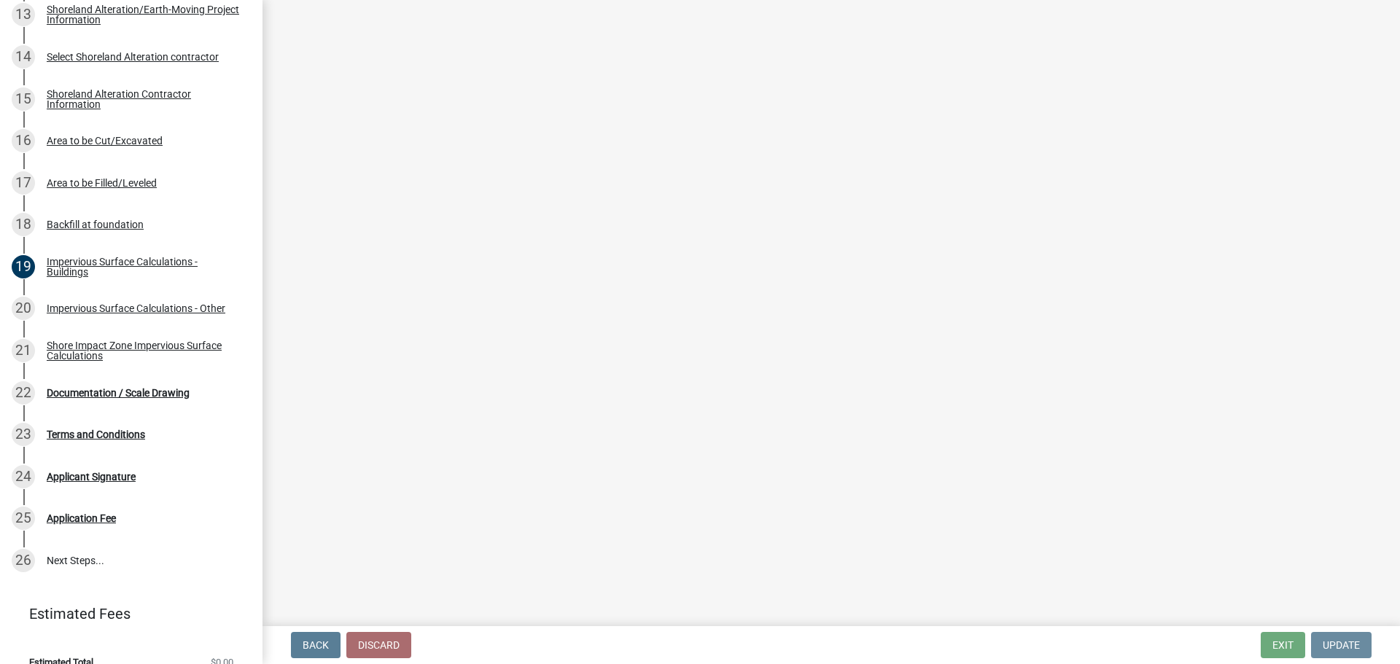
scroll to position [0, 0]
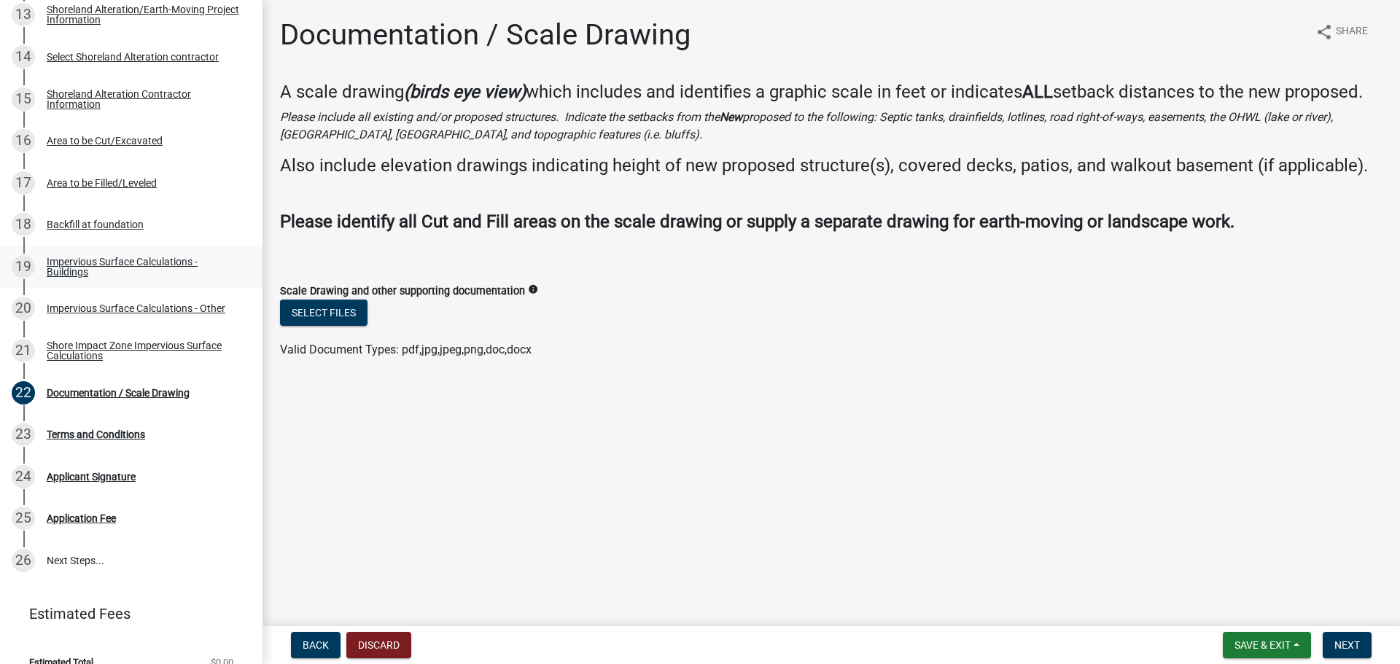
click at [77, 262] on div "Impervious Surface Calculations - Buildings" at bounding box center [143, 267] width 192 height 20
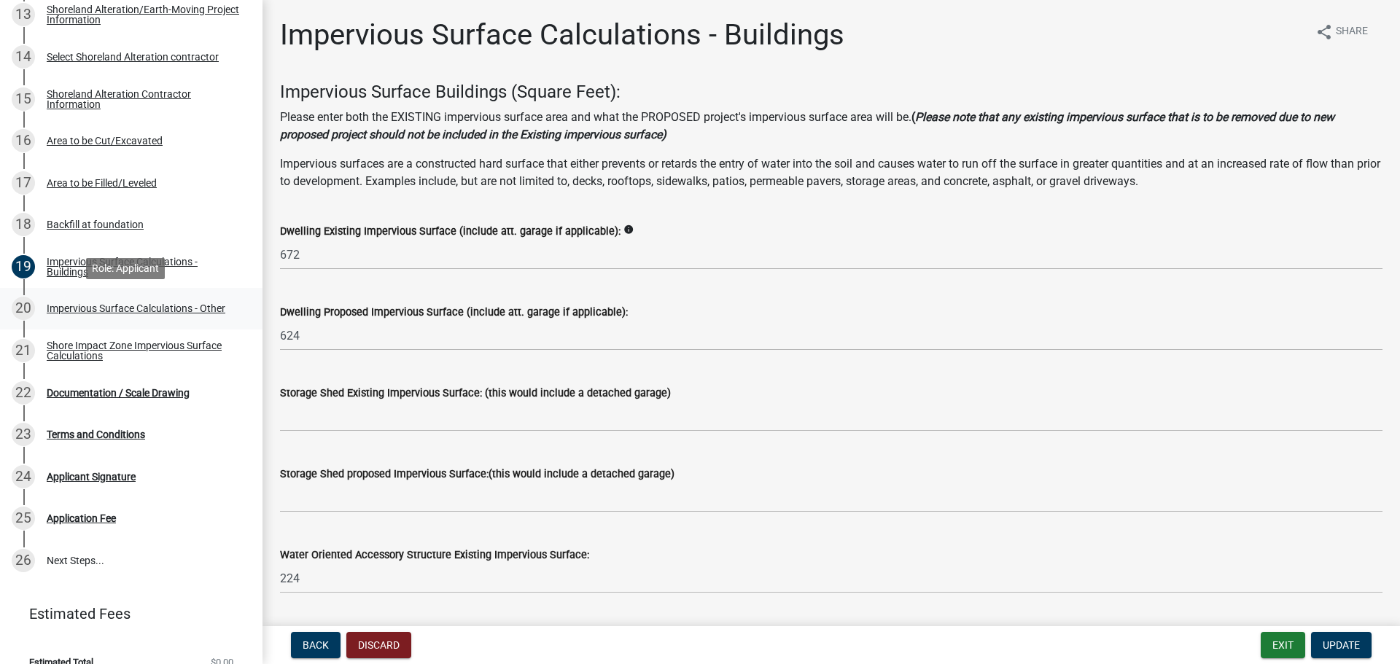
click at [97, 308] on div "Impervious Surface Calculations - Other" at bounding box center [136, 308] width 179 height 10
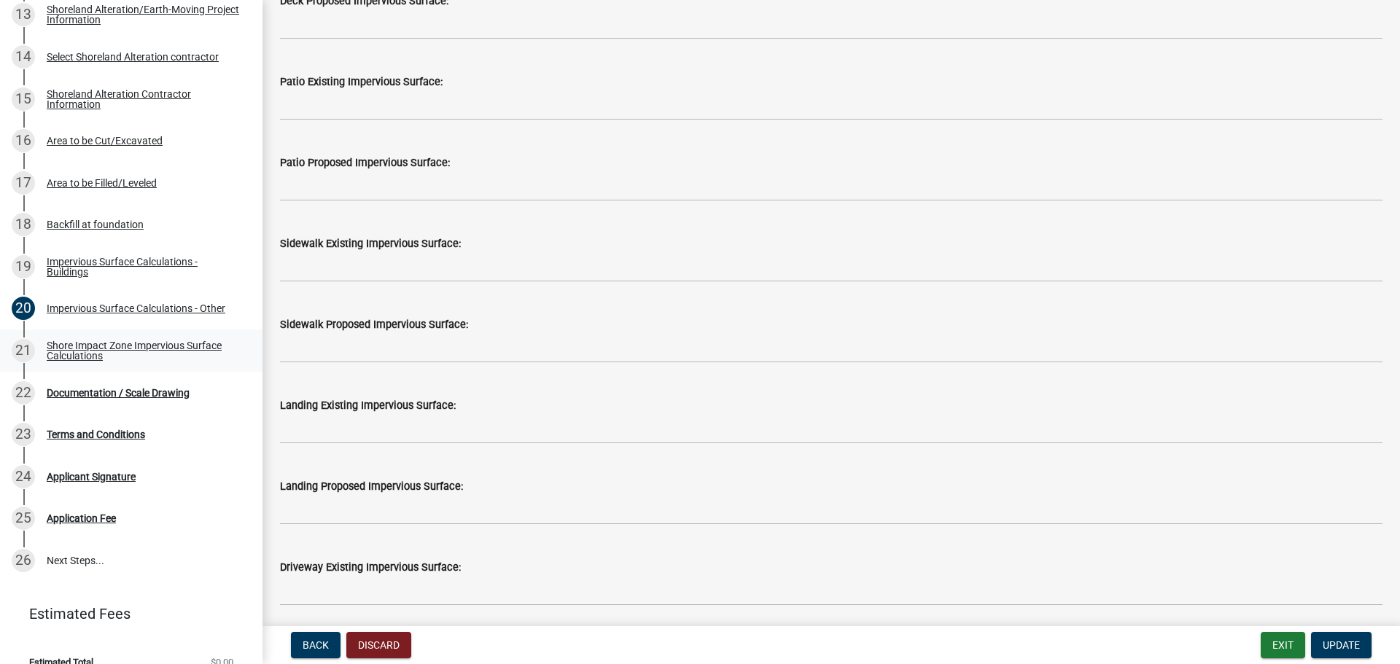
scroll to position [146, 0]
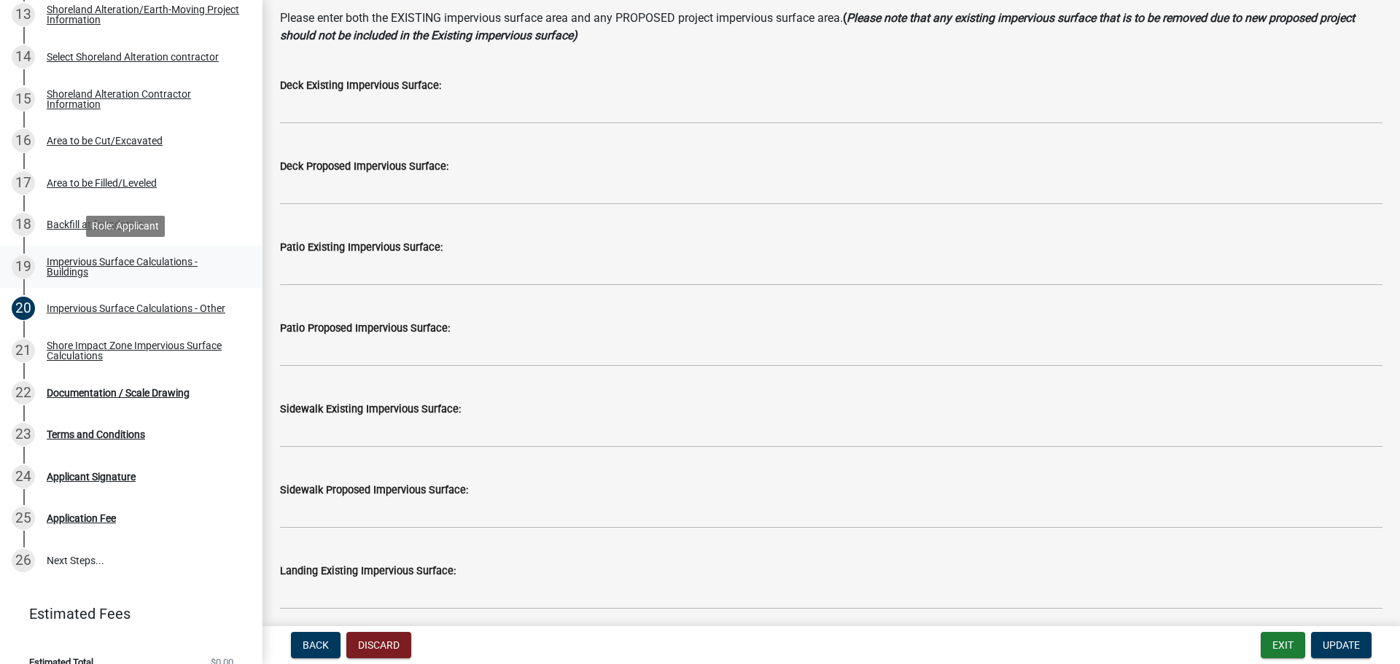
click at [66, 262] on div "Impervious Surface Calculations - Buildings" at bounding box center [143, 267] width 192 height 20
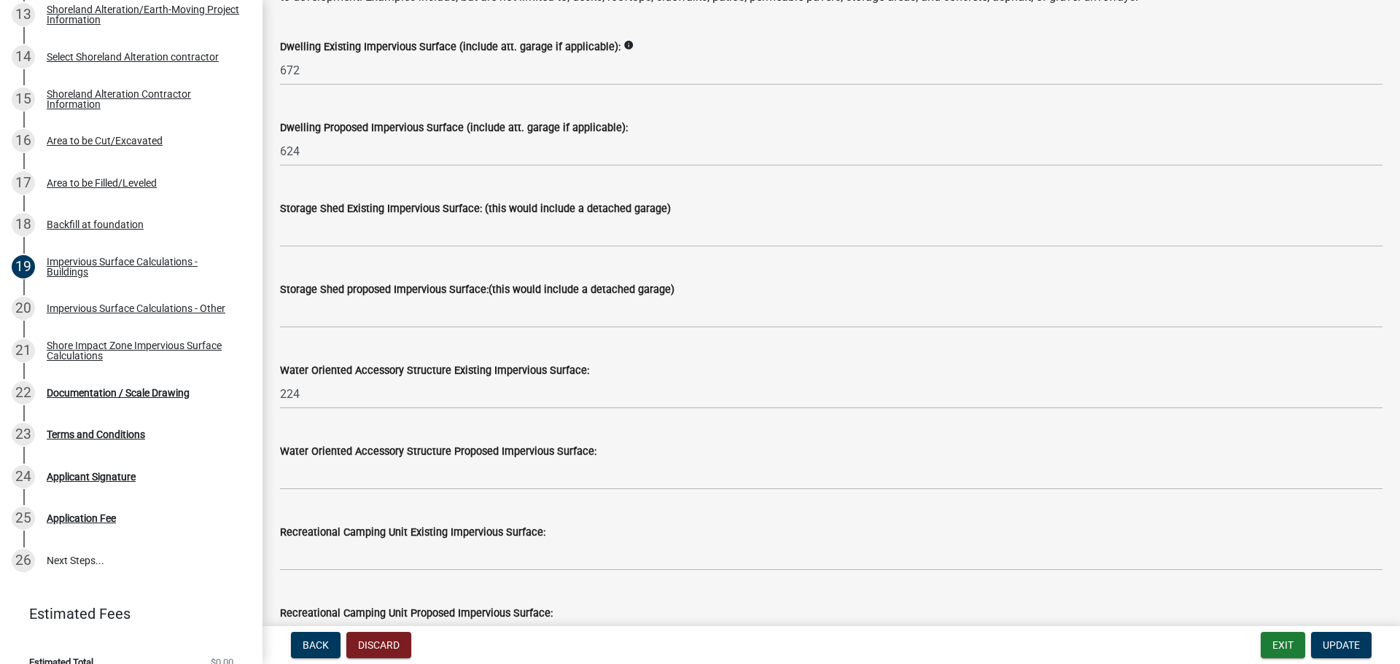
scroll to position [219, 0]
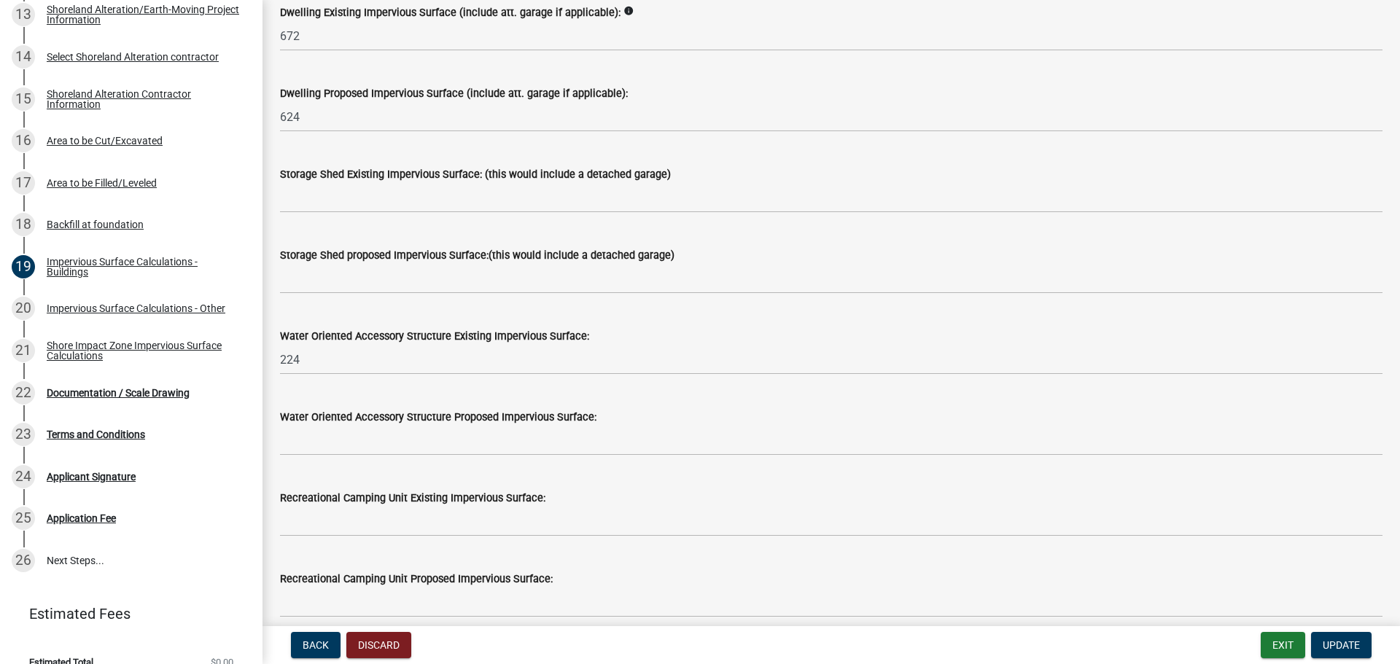
click at [307, 343] on div "Water Oriented Accessory Structure Existing Impervious Surface:" at bounding box center [831, 335] width 1102 height 17
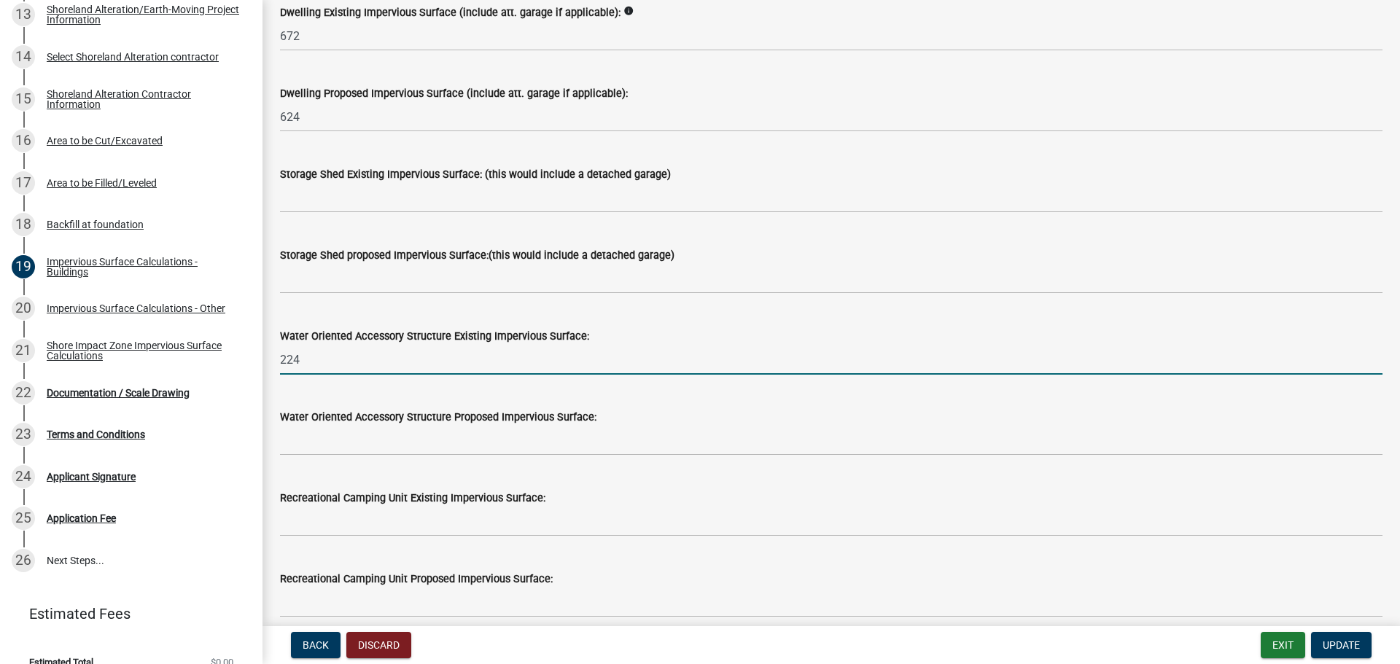
drag, startPoint x: 301, startPoint y: 361, endPoint x: 273, endPoint y: 357, distance: 27.9
click at [273, 357] on div "Water Oriented Accessory Structure Existing Impervious Surface: 224" at bounding box center [831, 341] width 1124 height 68
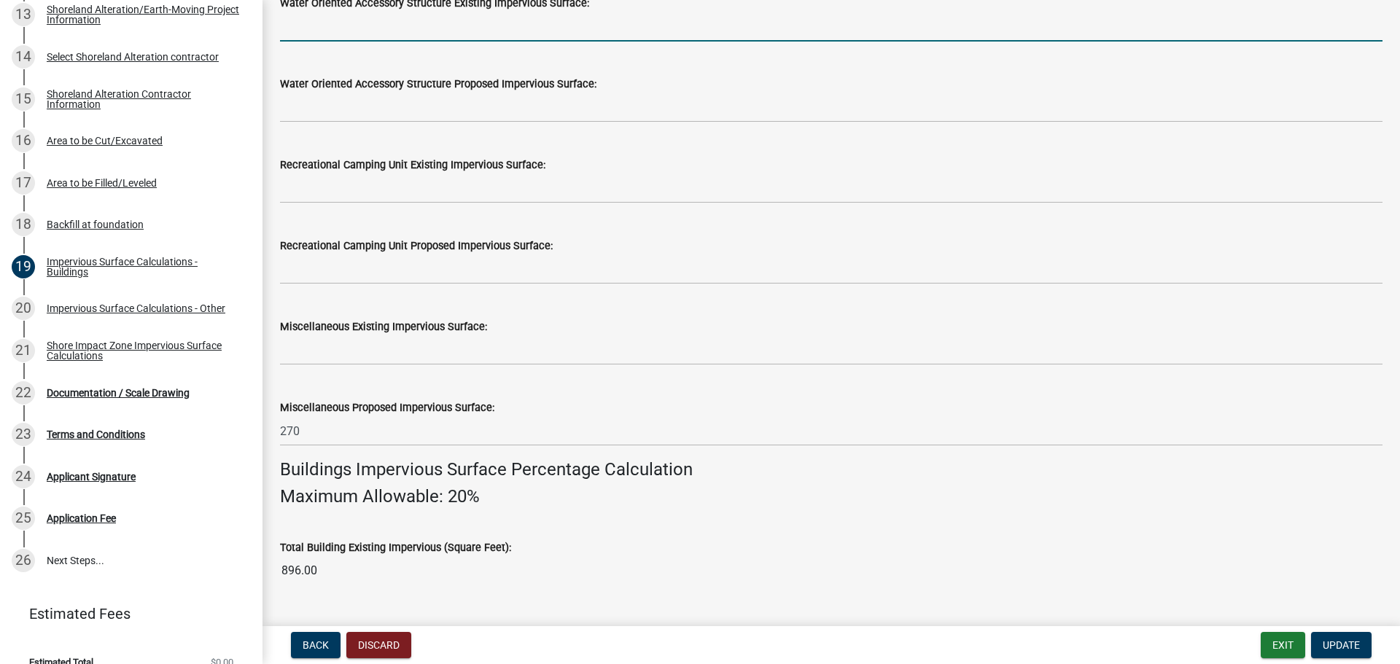
scroll to position [583, 0]
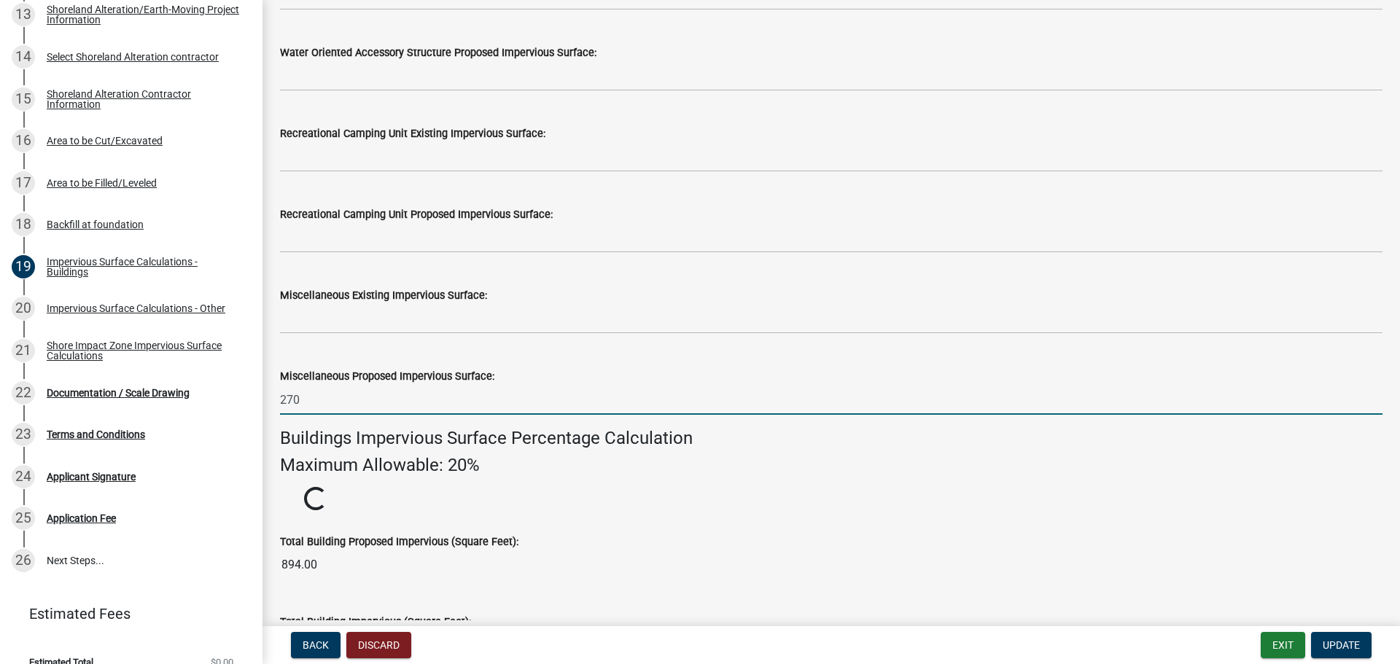
click at [300, 399] on input "270" at bounding box center [831, 400] width 1102 height 30
drag, startPoint x: 300, startPoint y: 399, endPoint x: 268, endPoint y: 397, distance: 32.2
click at [268, 397] on div "Impervious Surface Calculations - Buildings share Share Impervious Surface Buil…" at bounding box center [830, 180] width 1137 height 1493
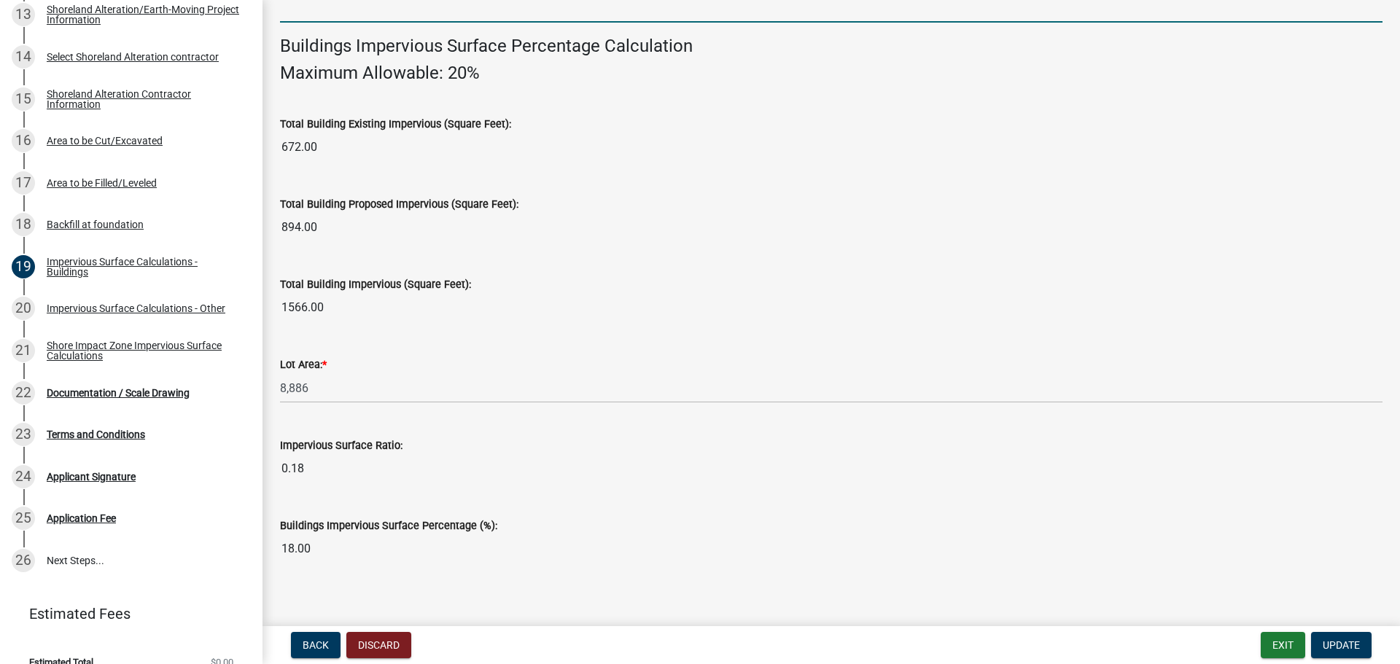
scroll to position [989, 0]
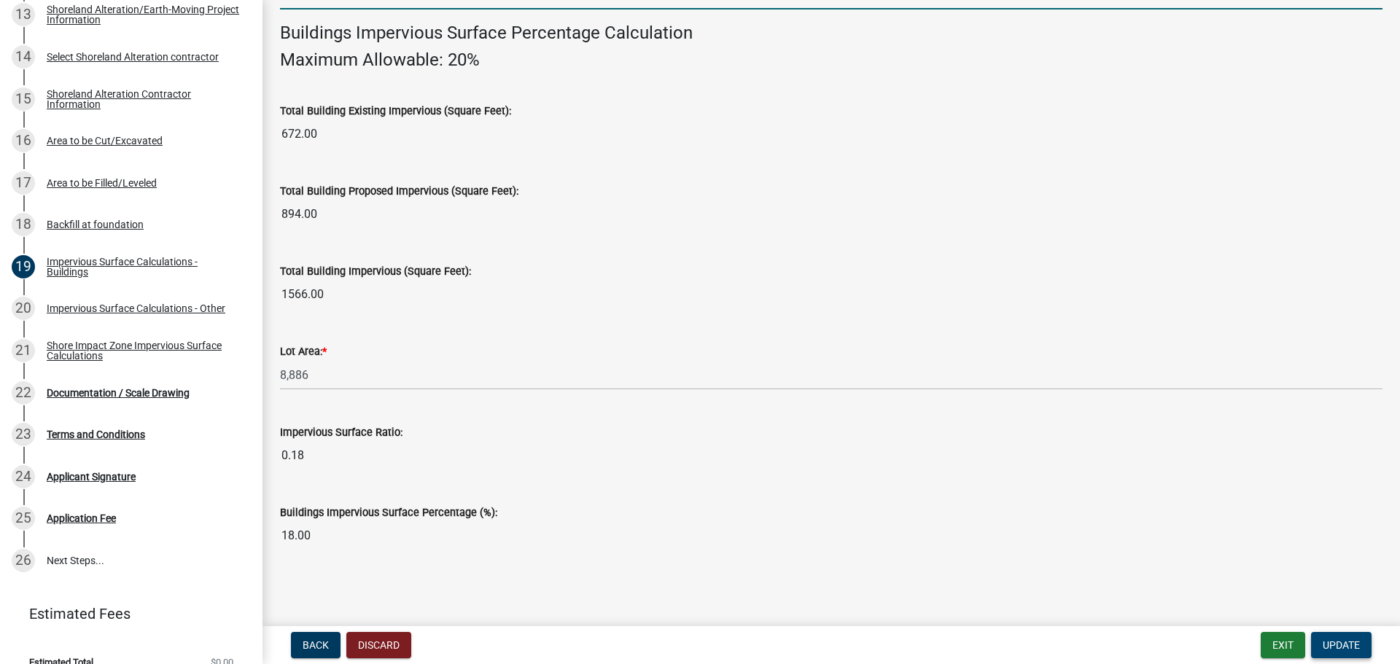
click at [1357, 645] on span "Update" at bounding box center [1341, 645] width 37 height 12
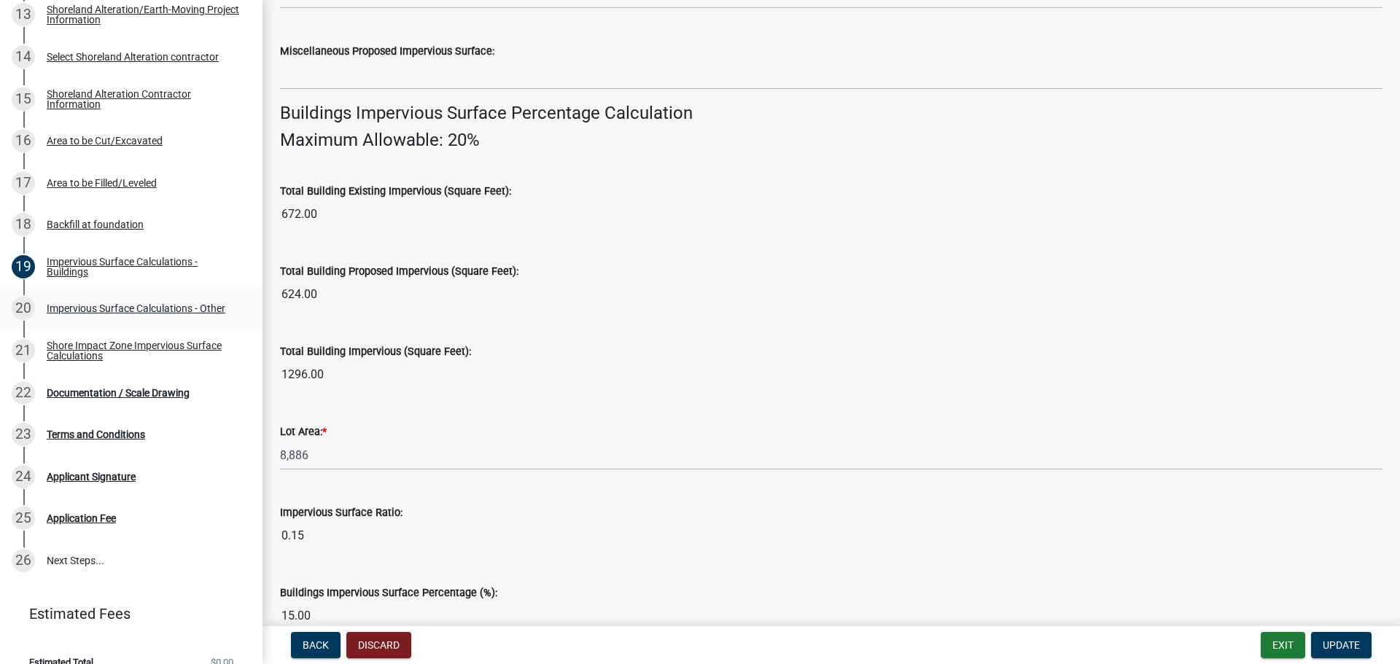
click at [77, 306] on div "Impervious Surface Calculations - Other" at bounding box center [136, 308] width 179 height 10
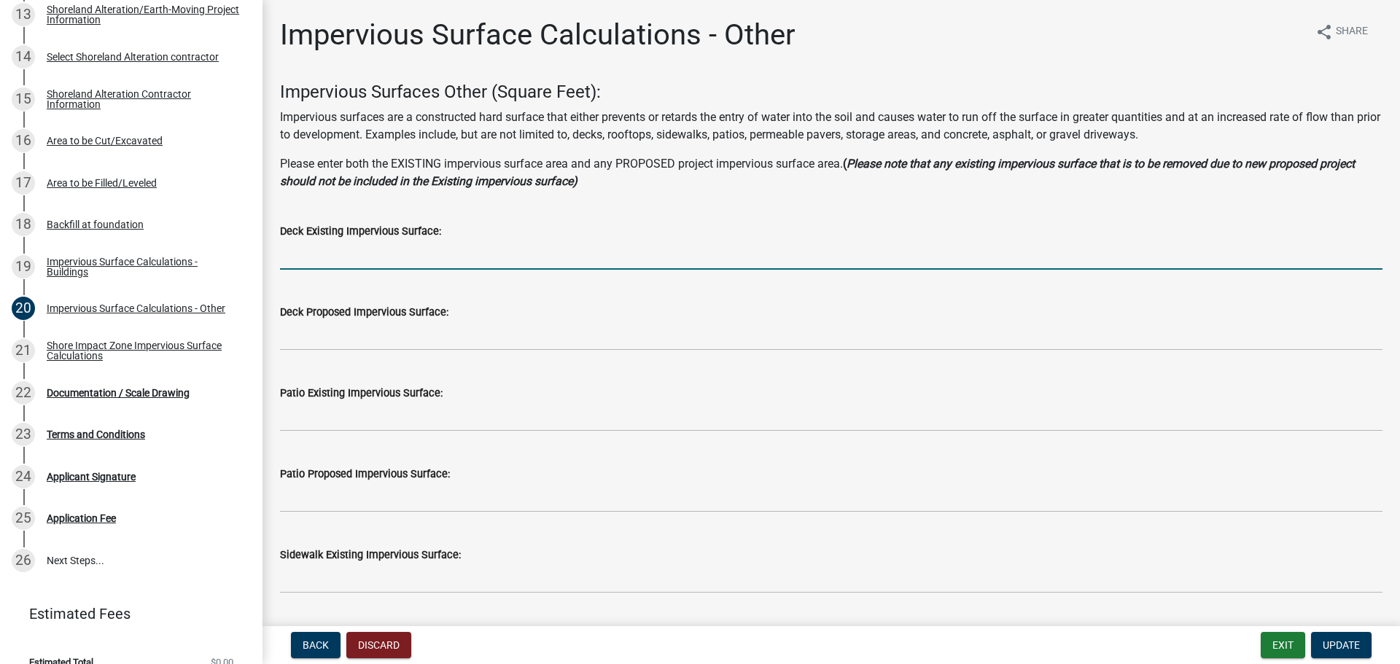
click at [308, 262] on input "text" at bounding box center [831, 255] width 1102 height 30
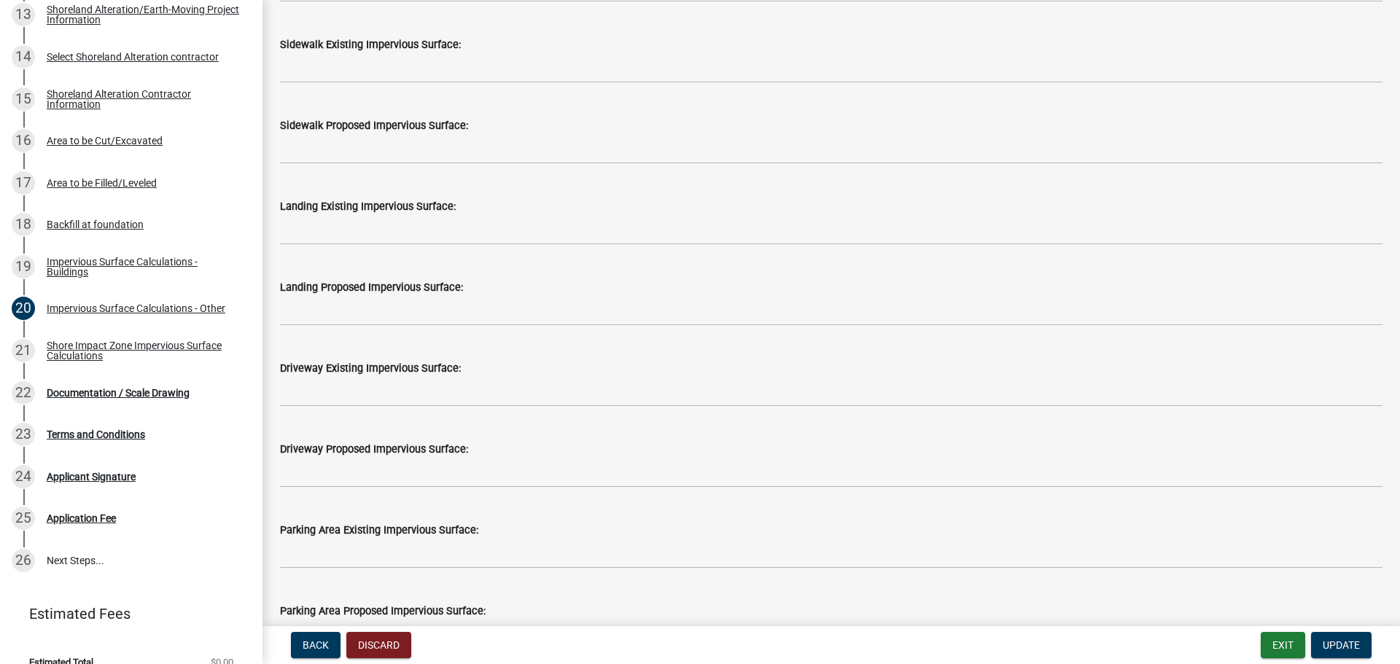
scroll to position [583, 0]
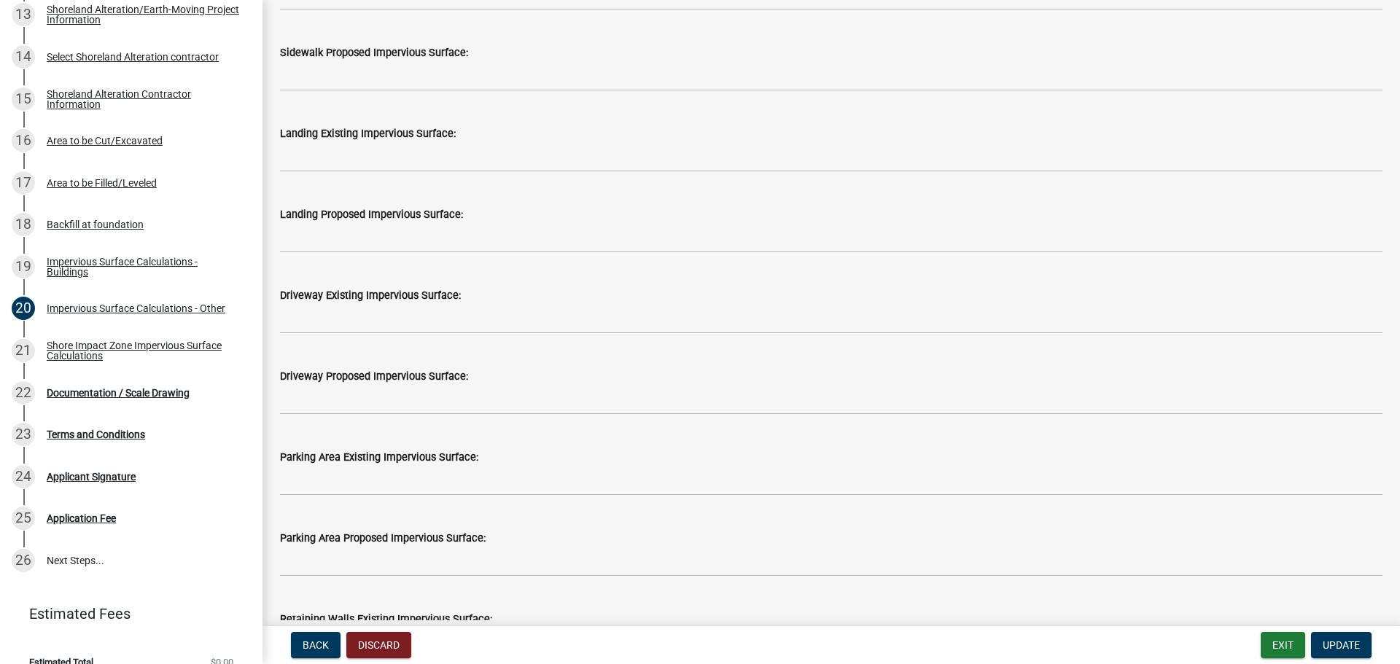
type input "280"
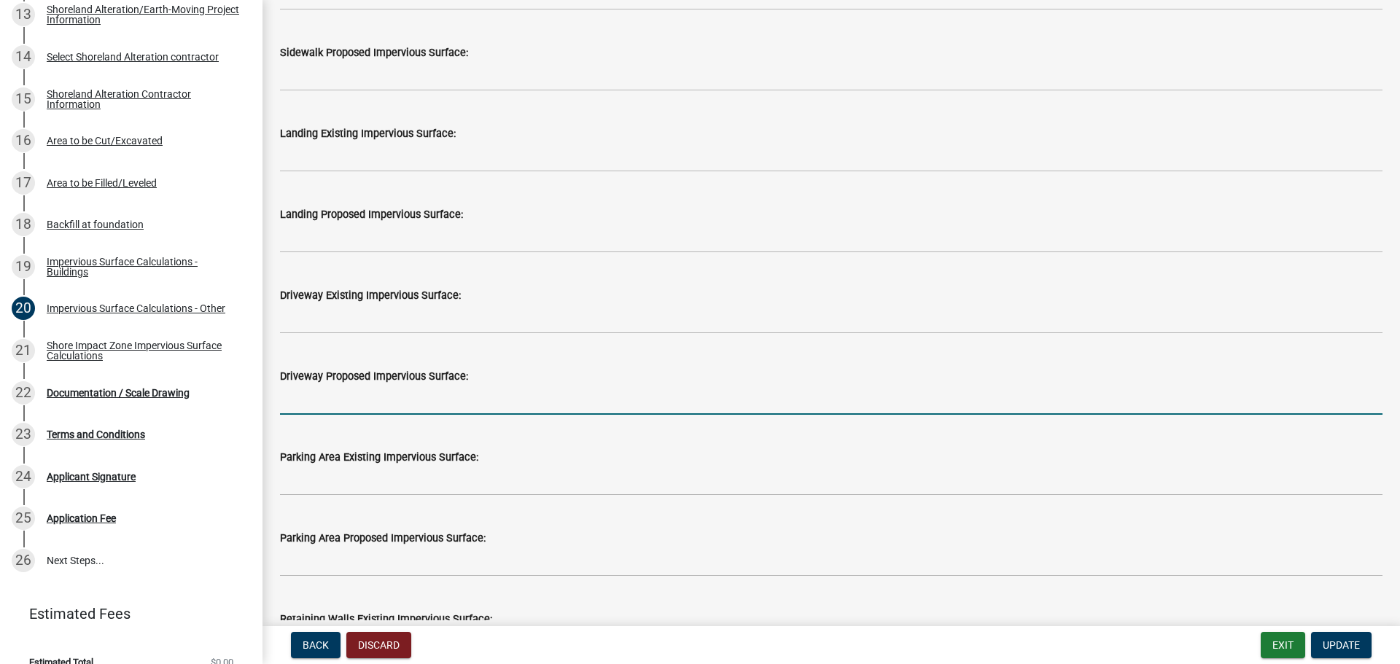
click at [331, 404] on input "text" at bounding box center [831, 400] width 1102 height 30
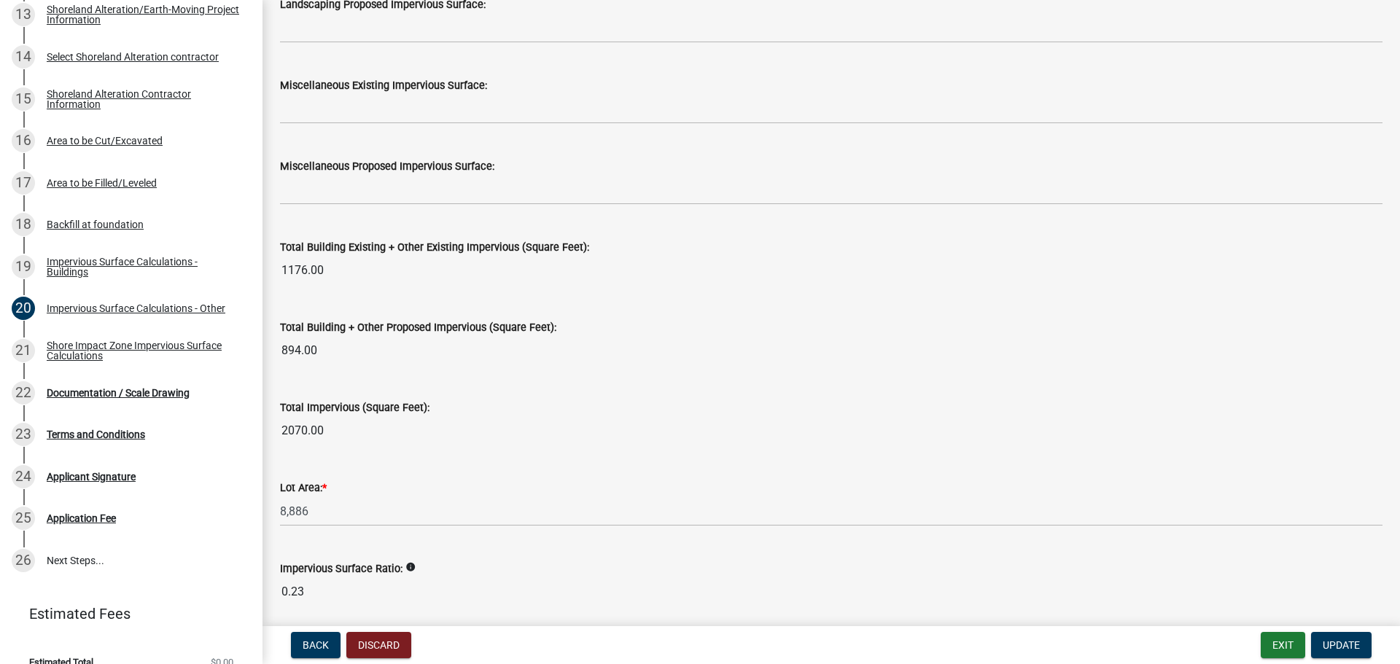
scroll to position [1458, 0]
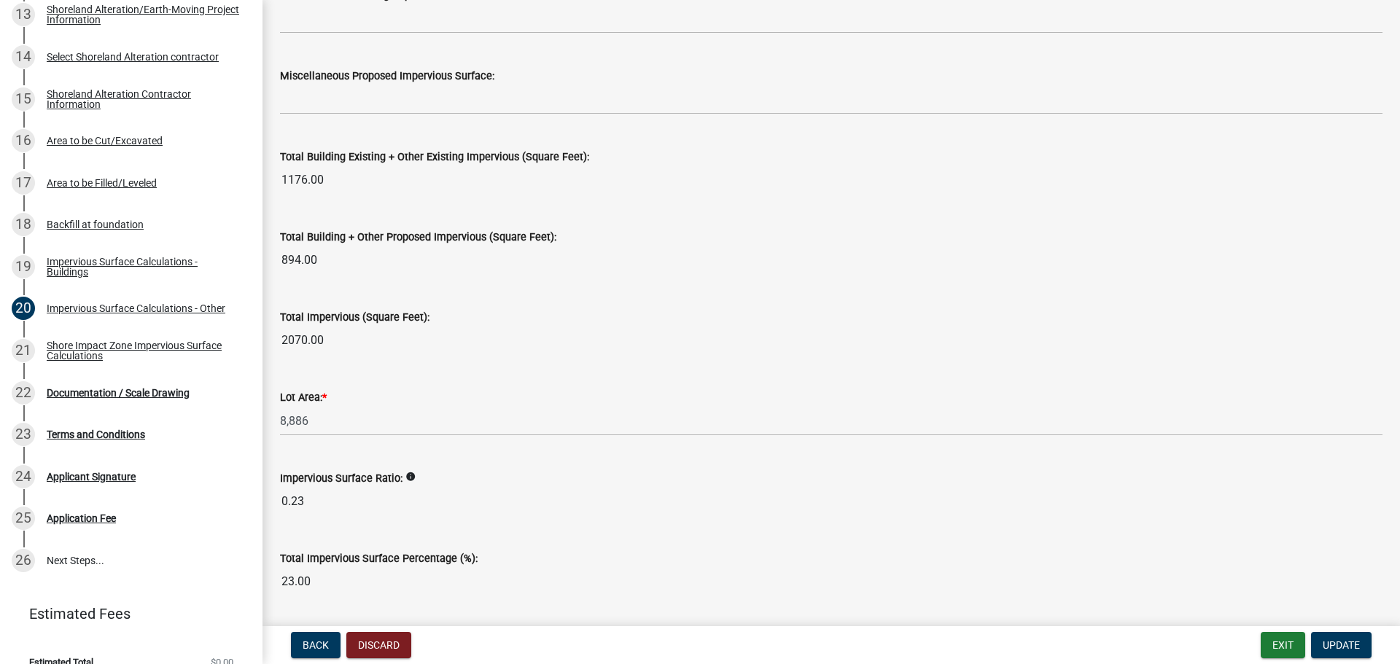
type input "385"
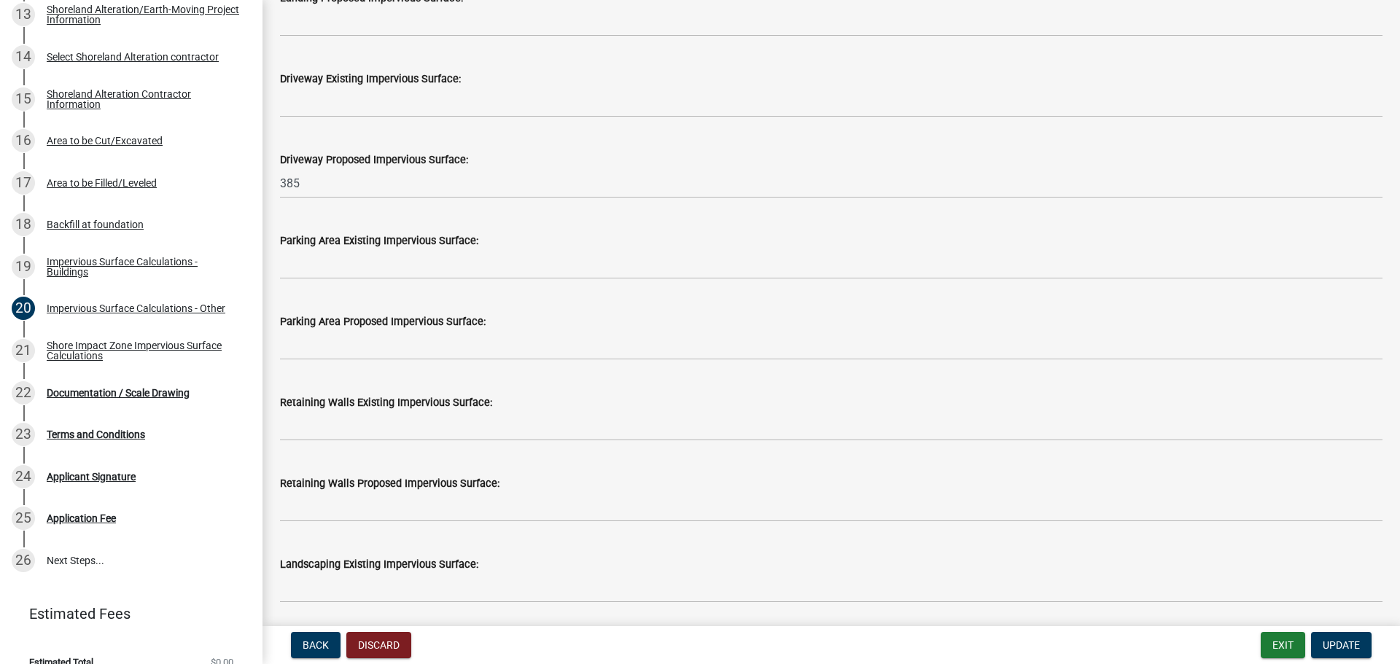
scroll to position [802, 0]
click at [100, 268] on div "Impervious Surface Calculations - Buildings" at bounding box center [143, 267] width 192 height 20
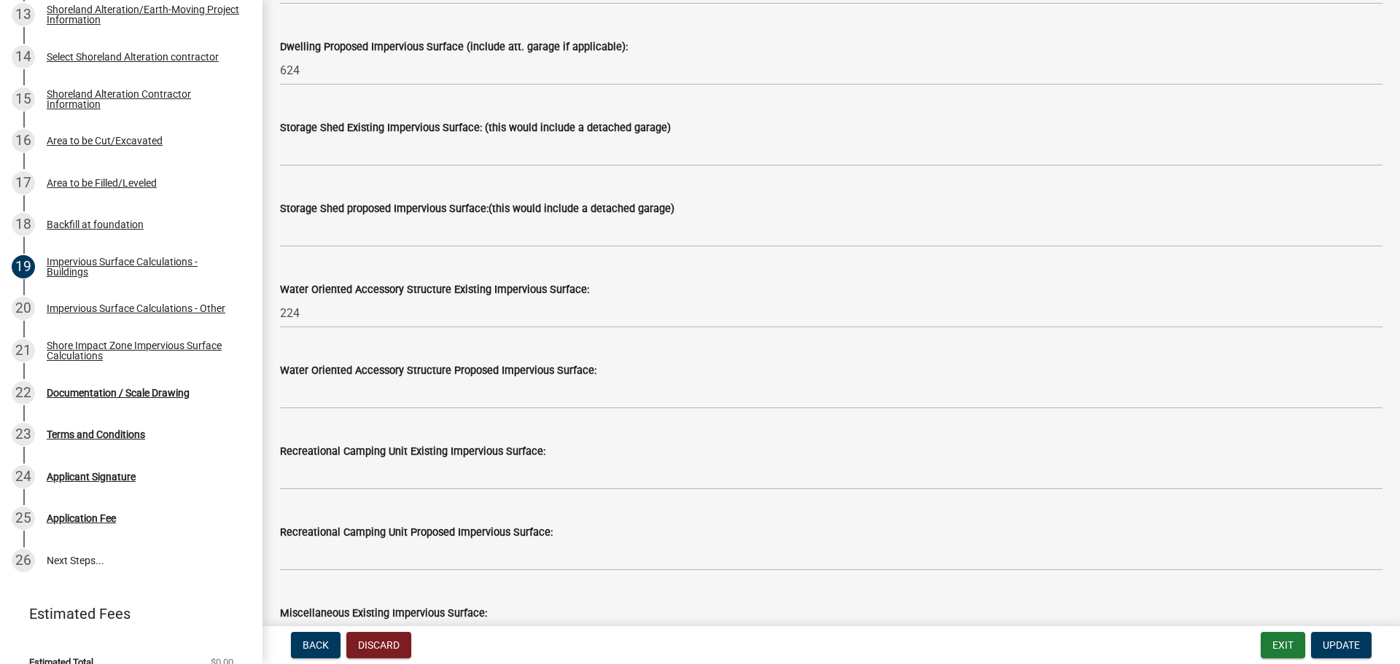
scroll to position [292, 0]
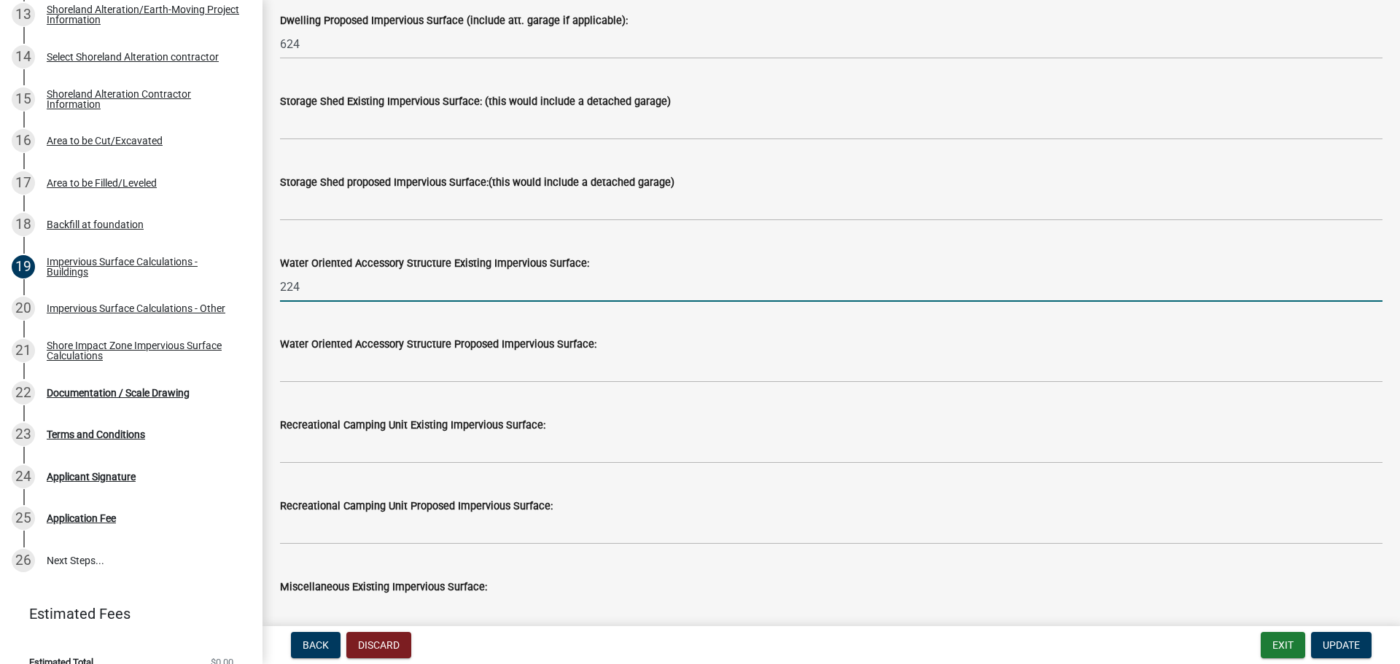
click at [307, 286] on input "224" at bounding box center [831, 287] width 1102 height 30
drag, startPoint x: 305, startPoint y: 286, endPoint x: 263, endPoint y: 279, distance: 42.1
click at [265, 279] on div "Impervious Surface Calculations - Buildings share Share Impervious Surface Buil…" at bounding box center [830, 500] width 1137 height 1548
type input "0"
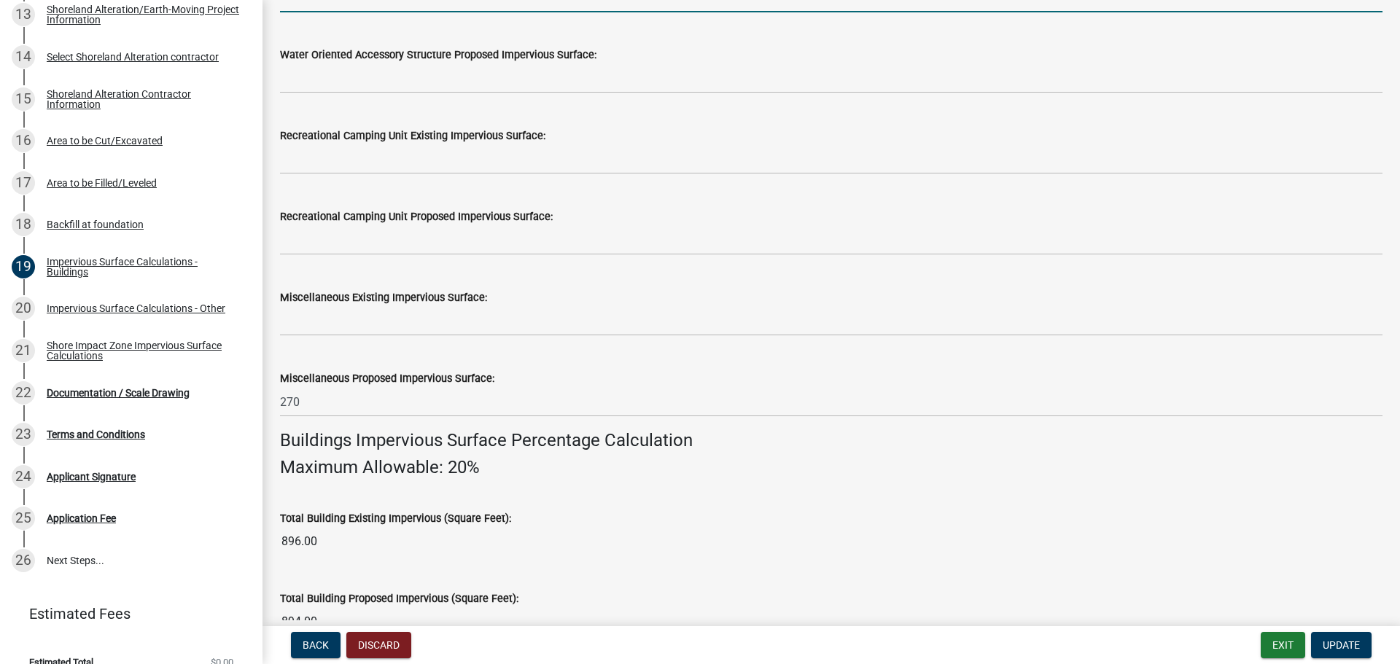
scroll to position [583, 0]
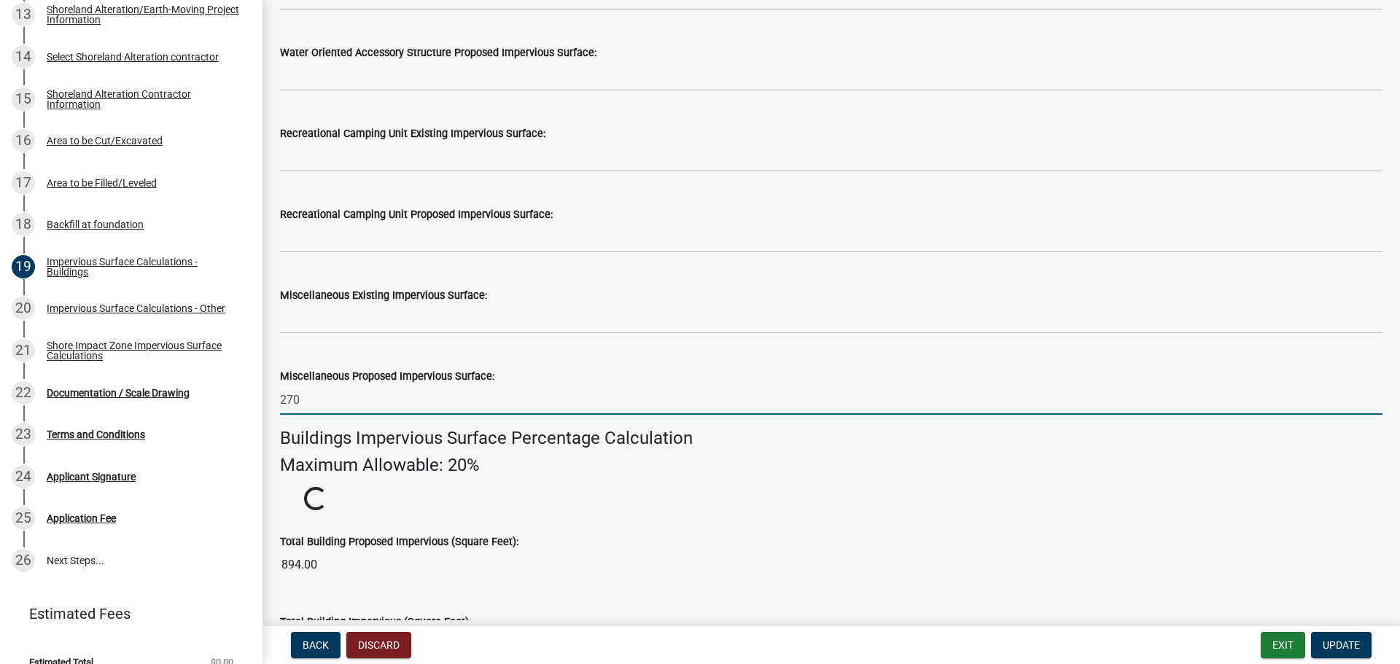
drag, startPoint x: 300, startPoint y: 396, endPoint x: 276, endPoint y: 394, distance: 24.2
click at [276, 394] on div "Miscellaneous Proposed Impervious Surface: 270" at bounding box center [831, 381] width 1124 height 68
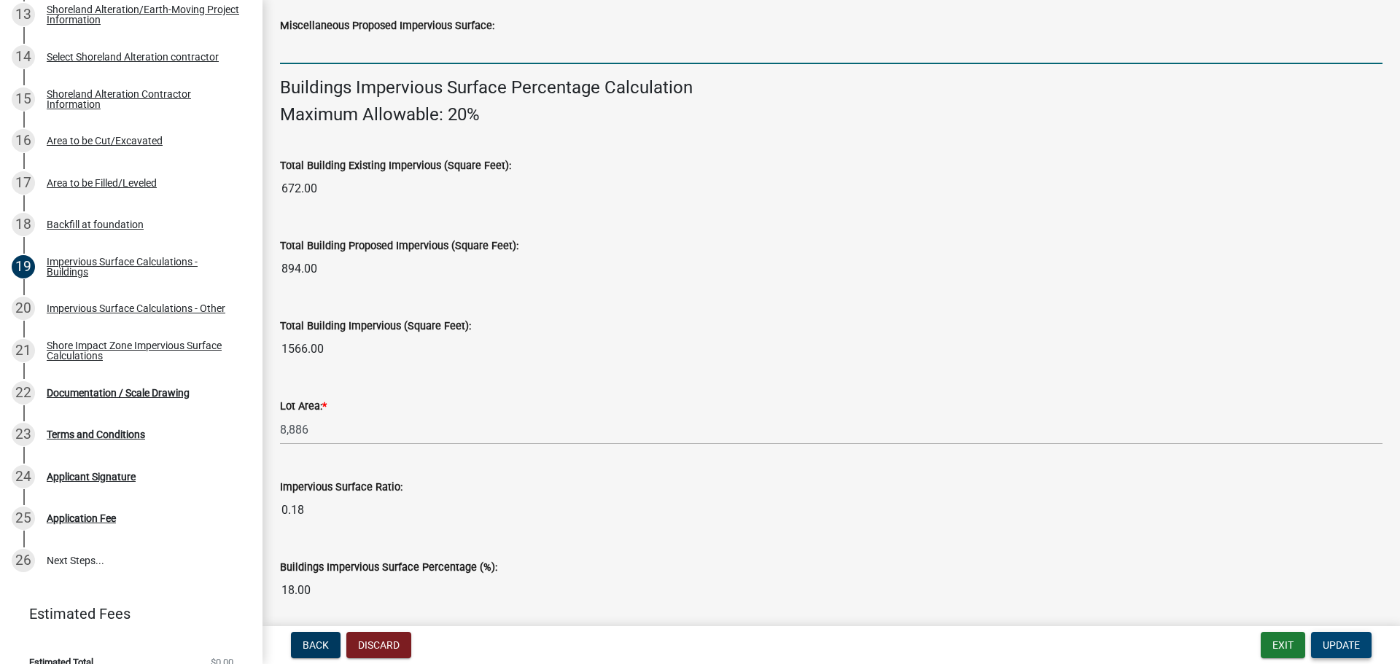
scroll to position [909, 0]
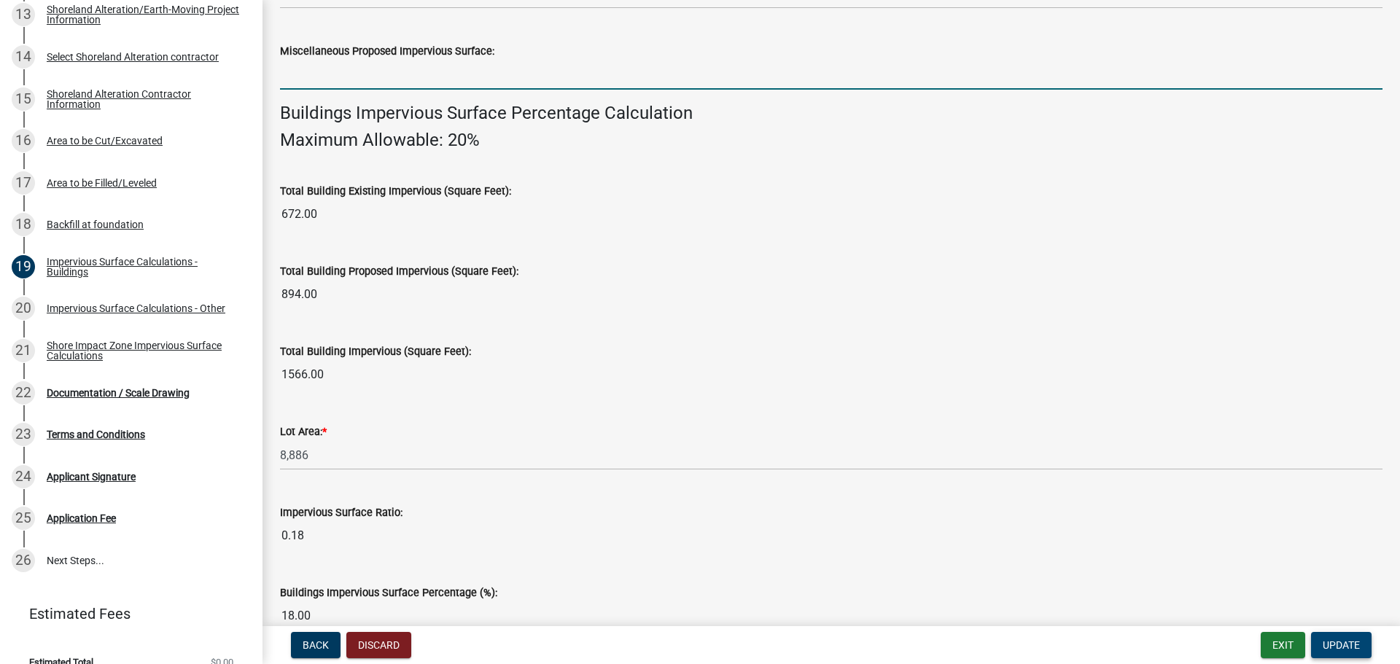
click at [1340, 644] on span "Update" at bounding box center [1341, 645] width 37 height 12
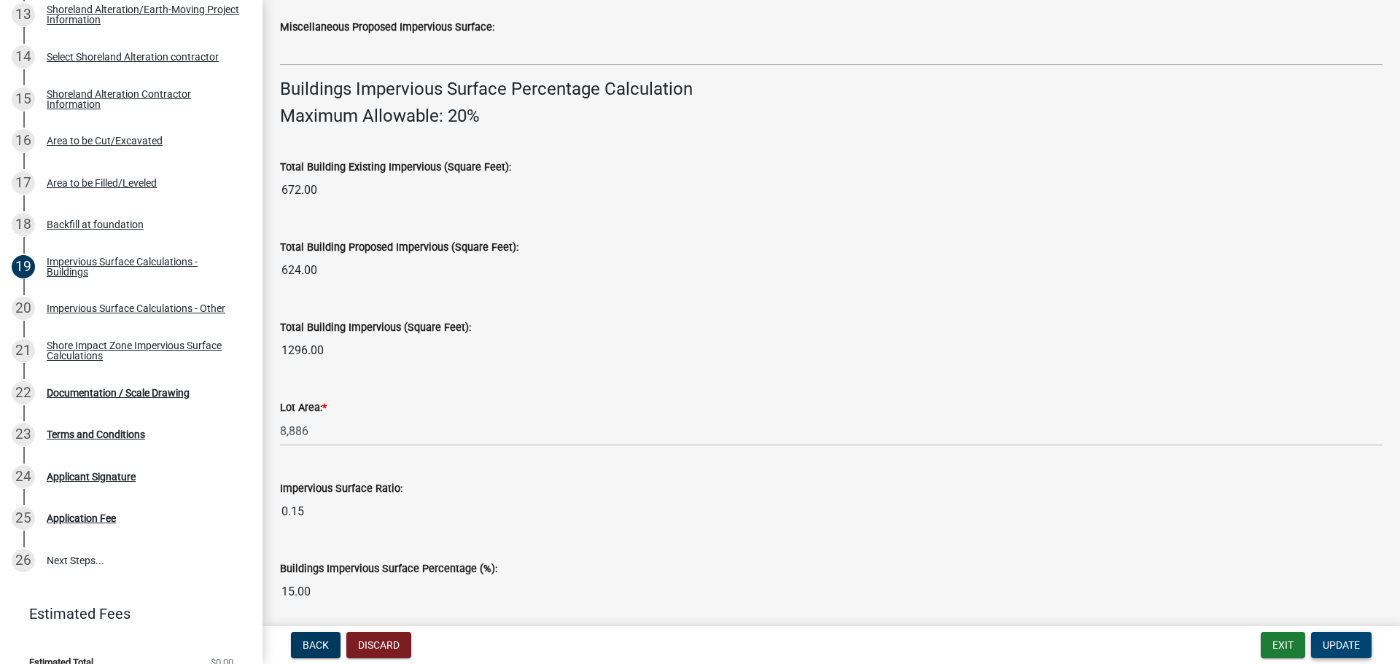
scroll to position [989, 0]
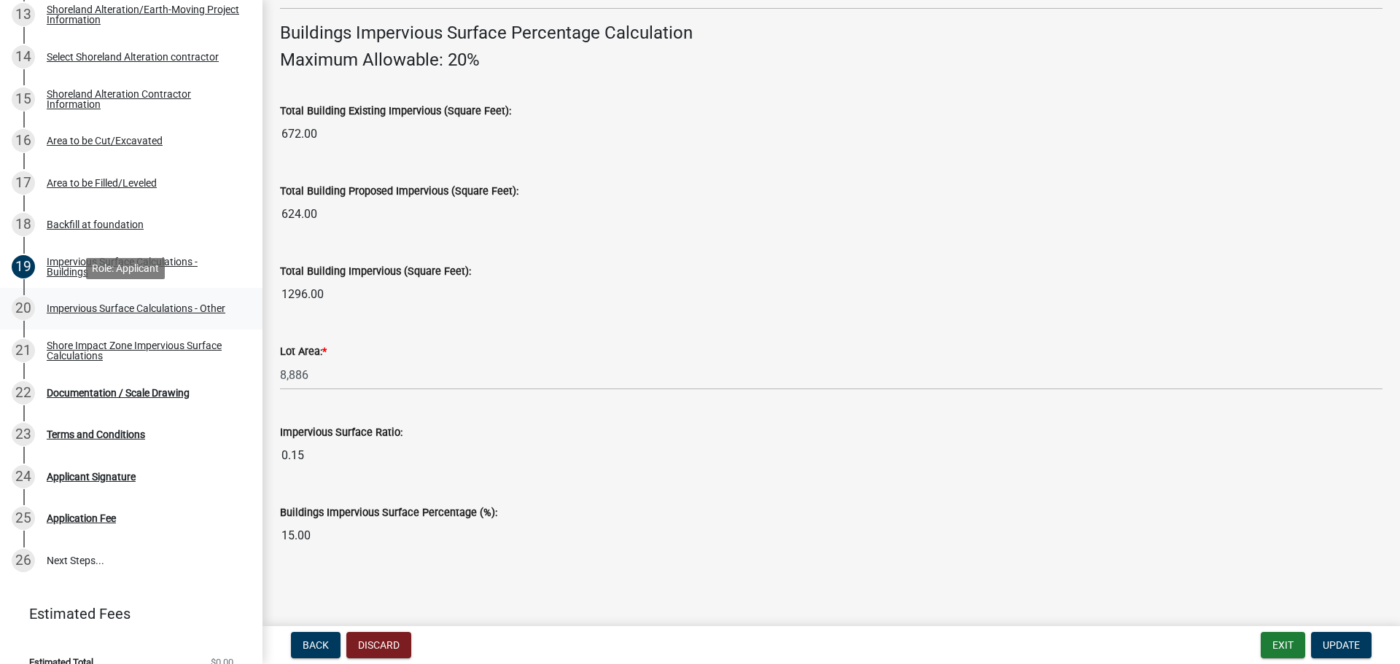
click at [63, 311] on div "Impervious Surface Calculations - Other" at bounding box center [136, 308] width 179 height 10
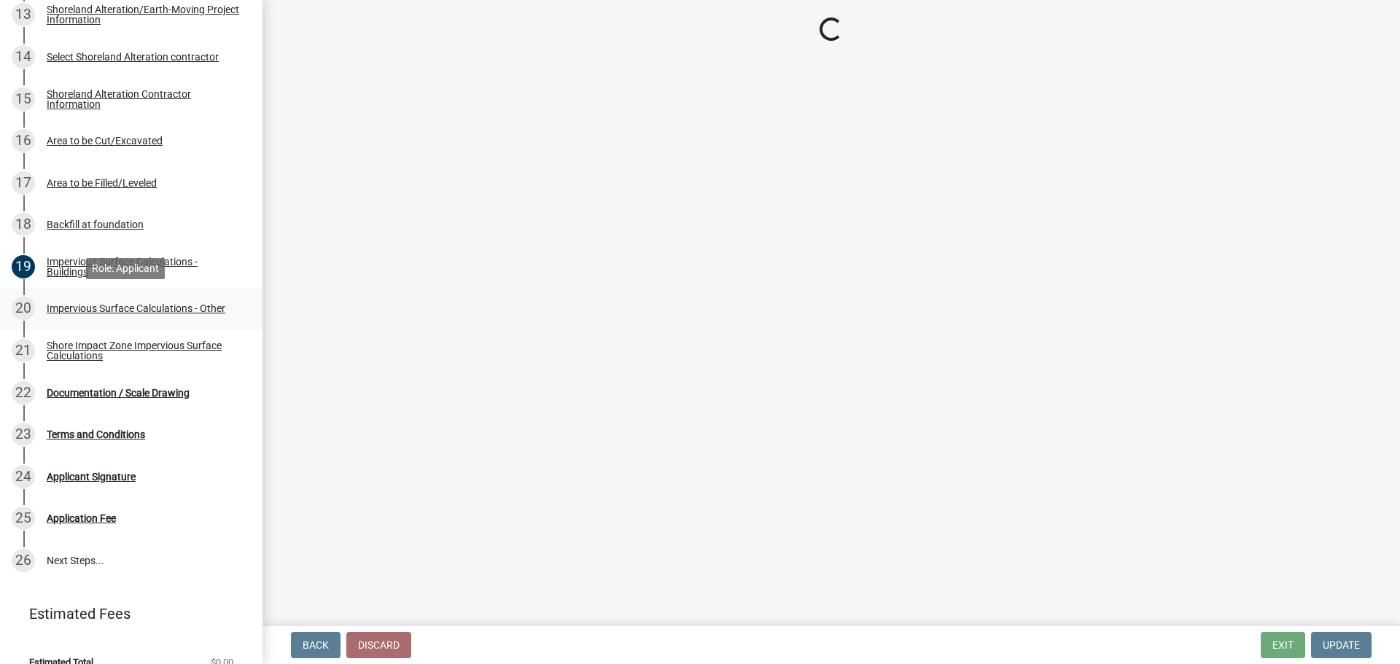
scroll to position [0, 0]
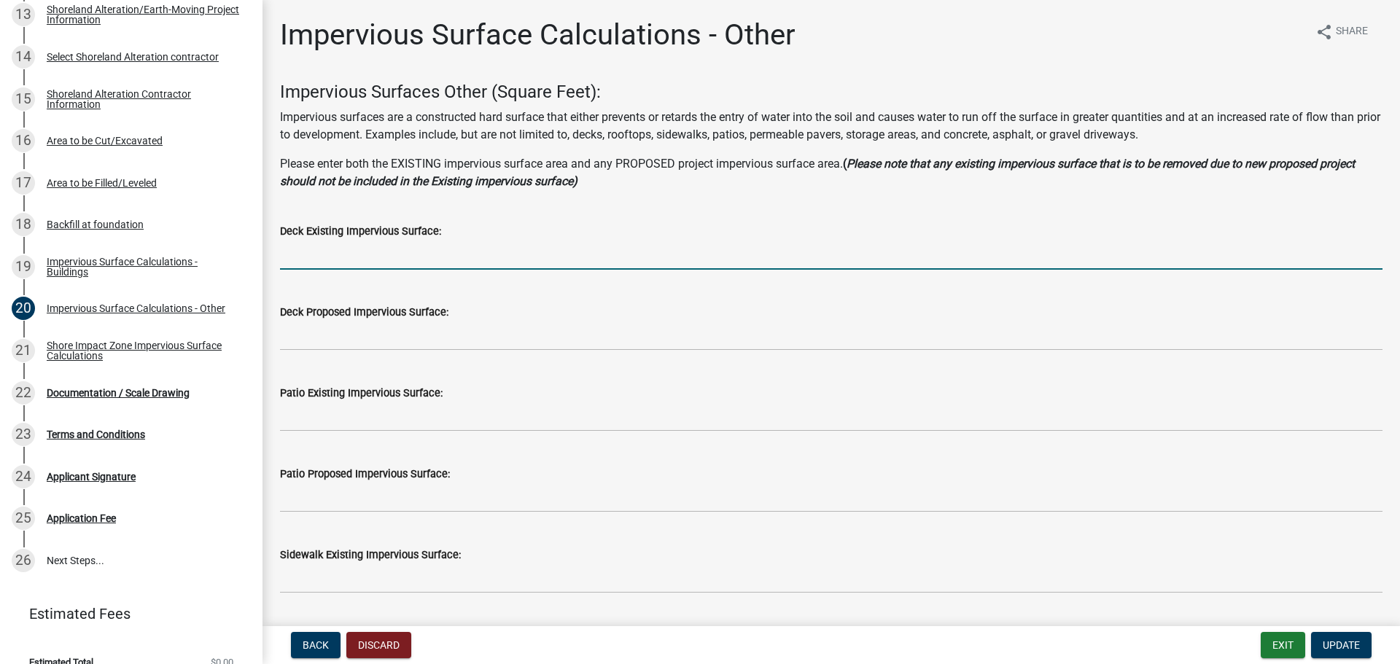
click at [356, 262] on input "text" at bounding box center [831, 255] width 1102 height 30
type input "280"
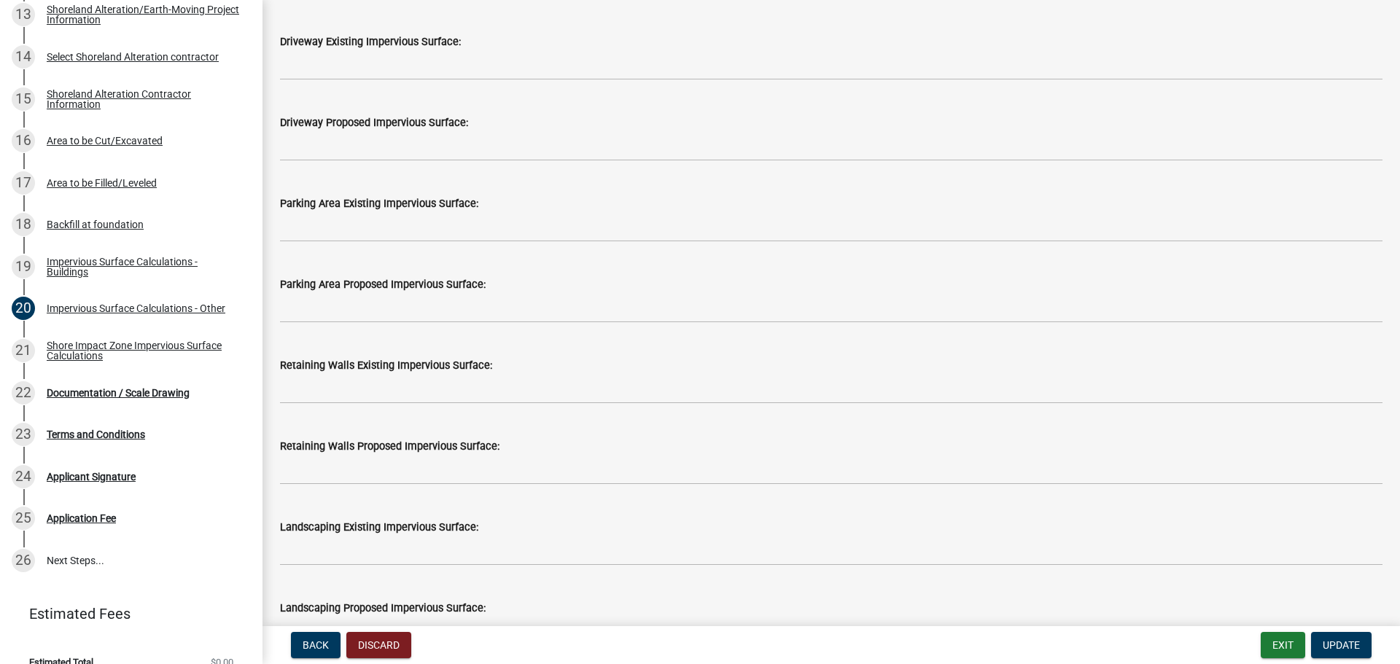
scroll to position [802, 0]
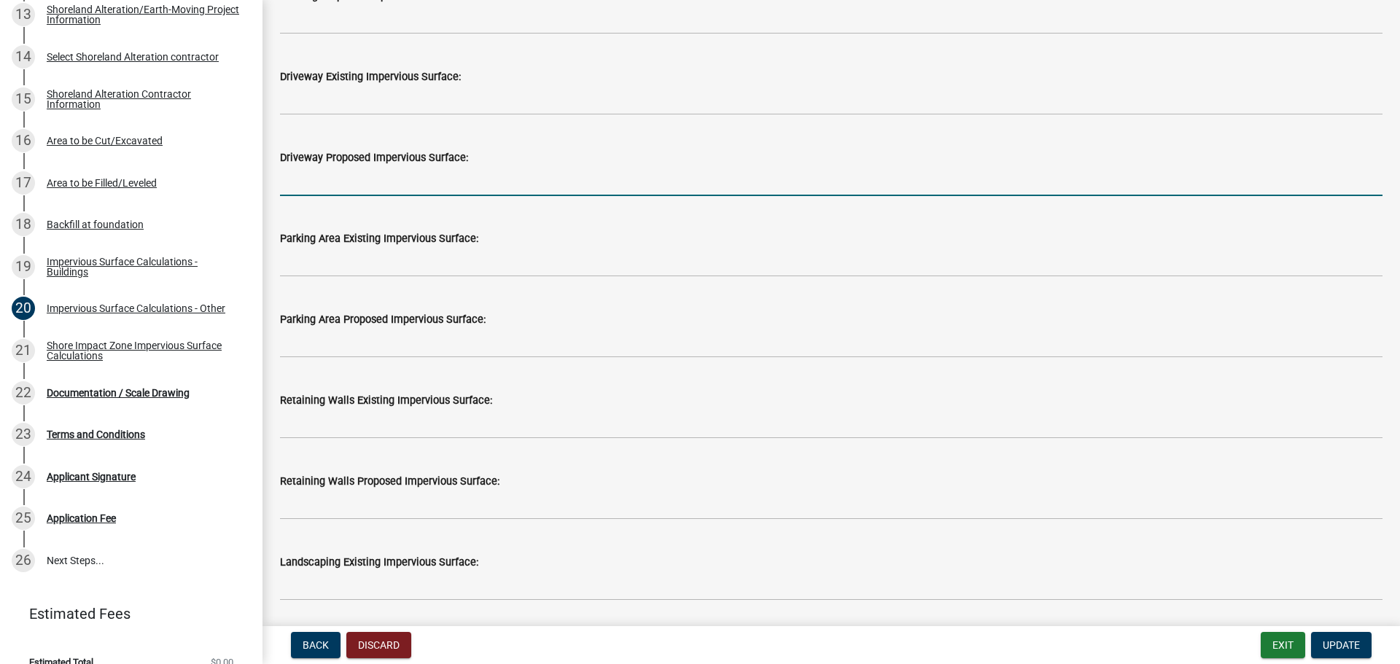
click at [357, 190] on input "text" at bounding box center [831, 181] width 1102 height 30
type input "385"
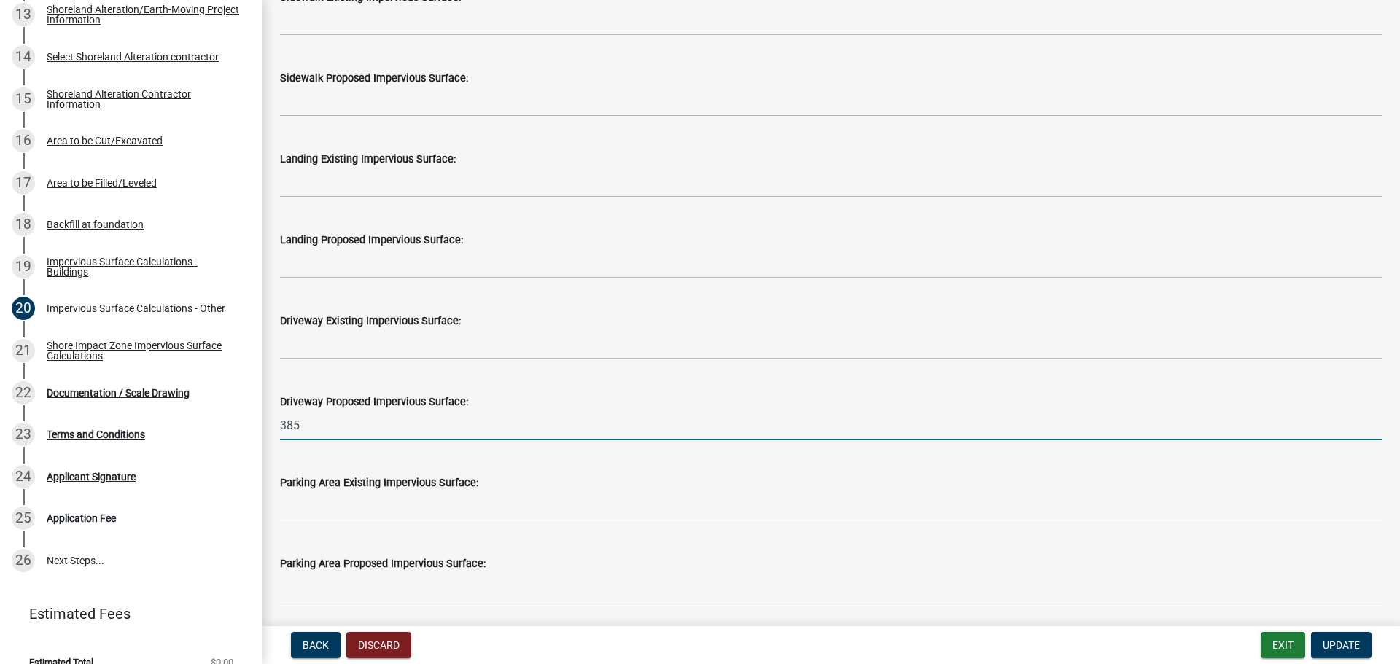
scroll to position [875, 0]
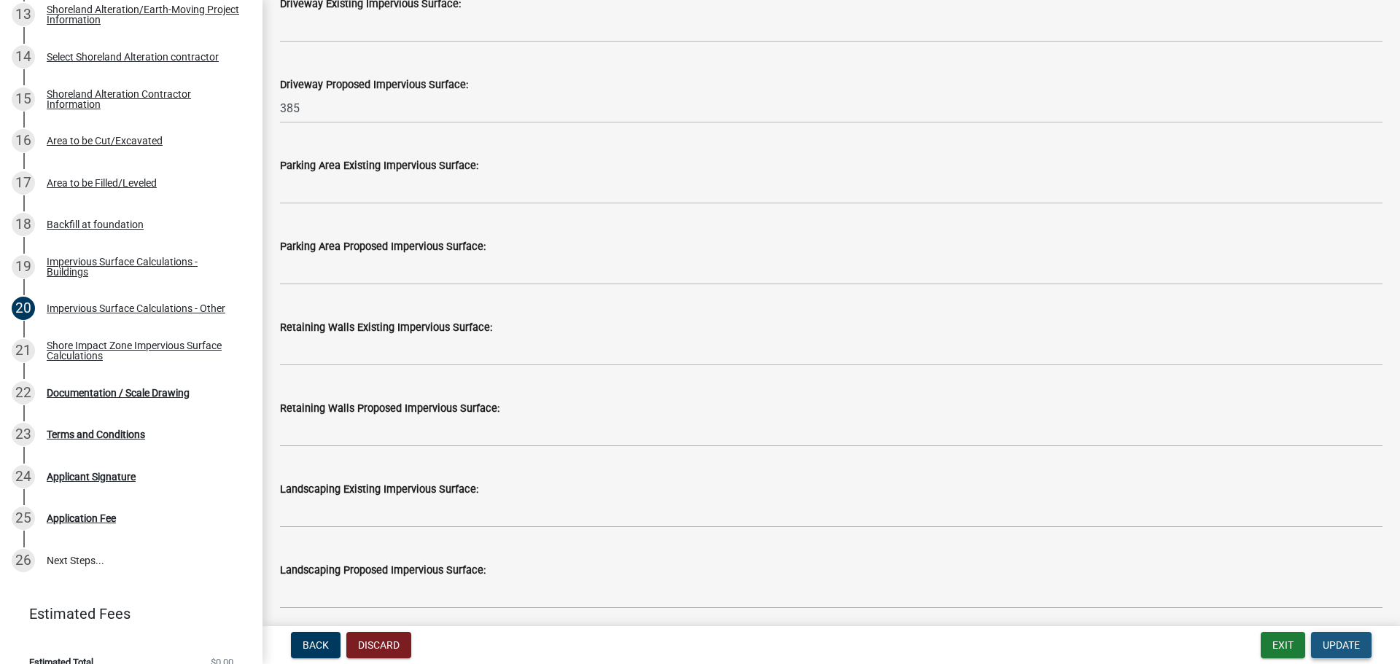
click at [1334, 642] on span "Update" at bounding box center [1341, 645] width 37 height 12
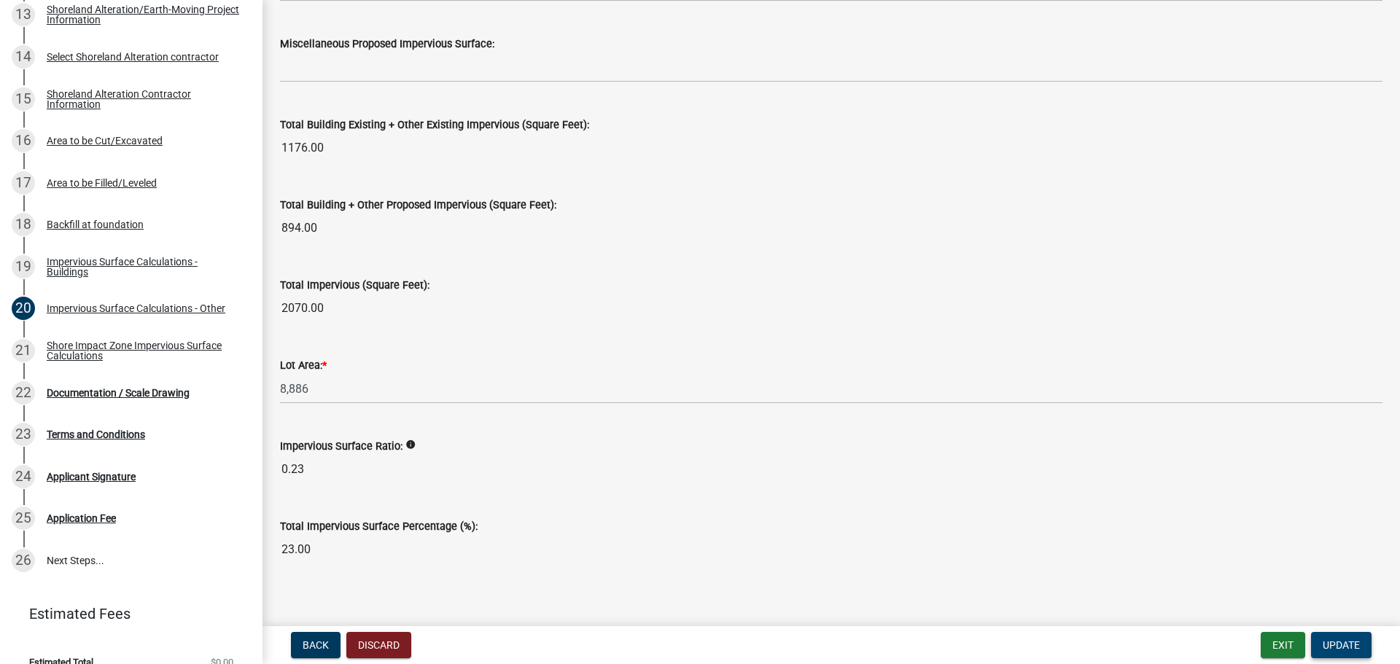
scroll to position [1577, 0]
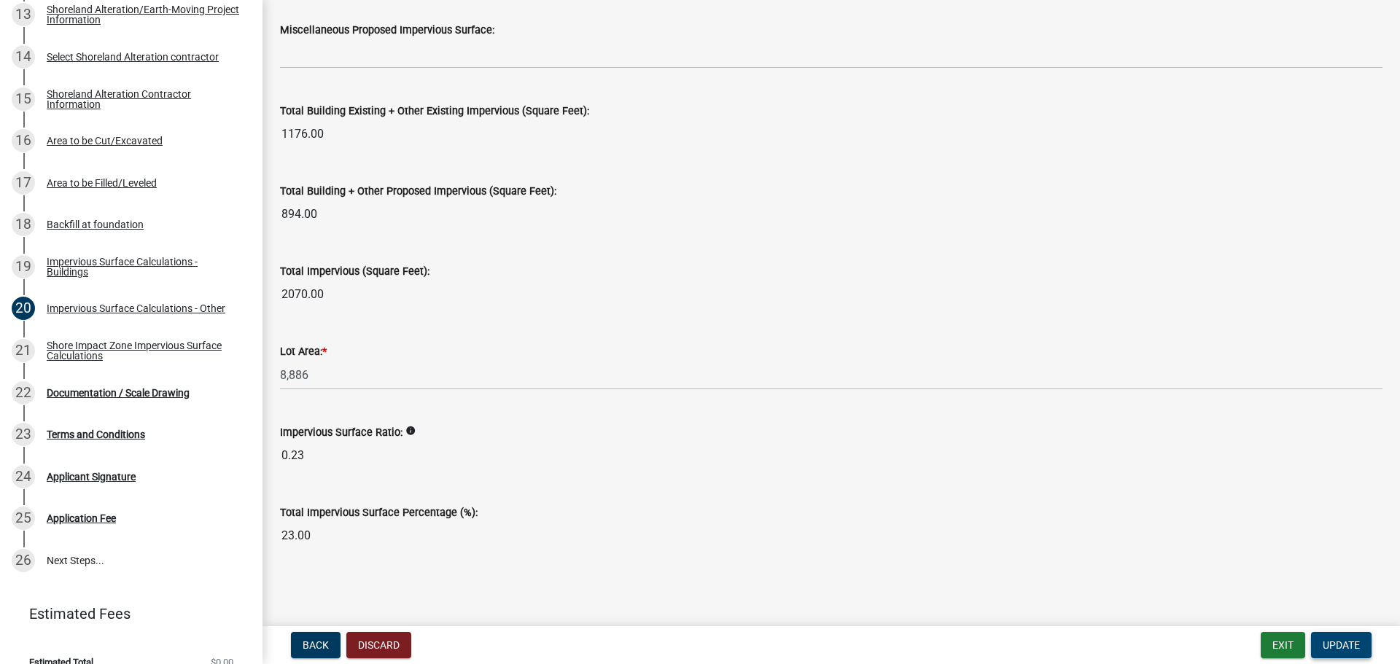
click at [1339, 649] on span "Update" at bounding box center [1341, 645] width 37 height 12
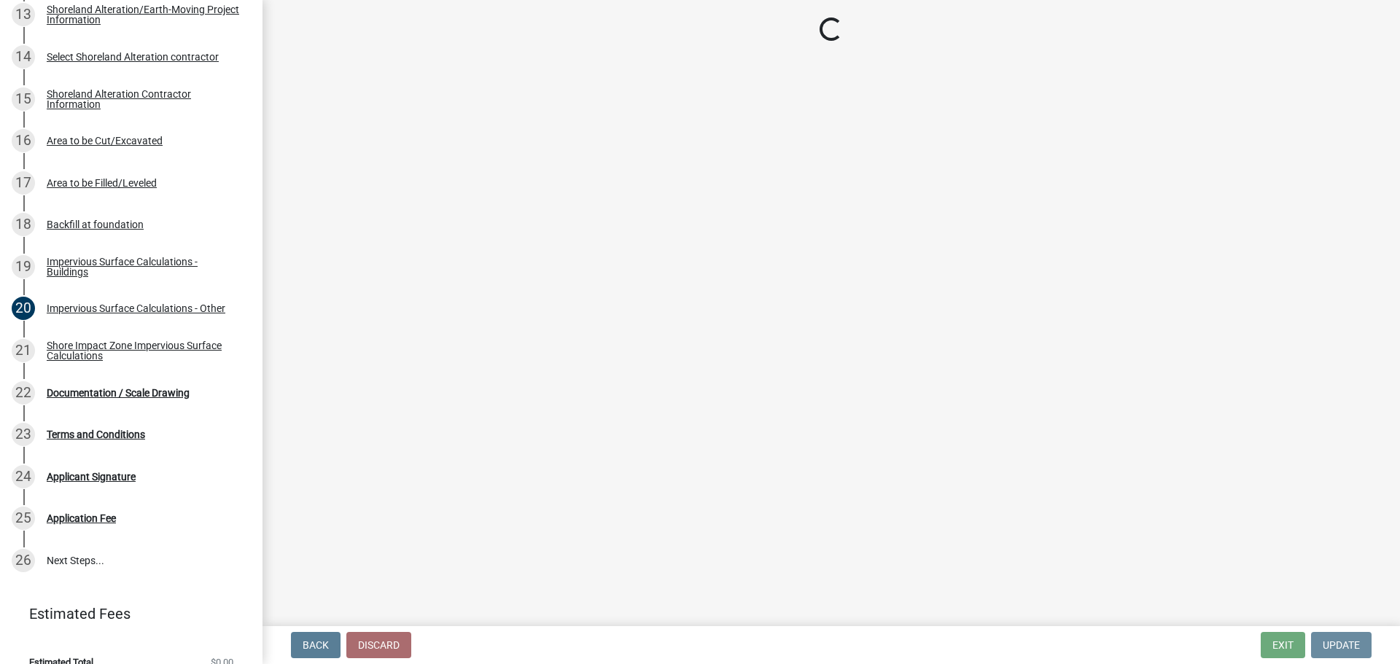
scroll to position [0, 0]
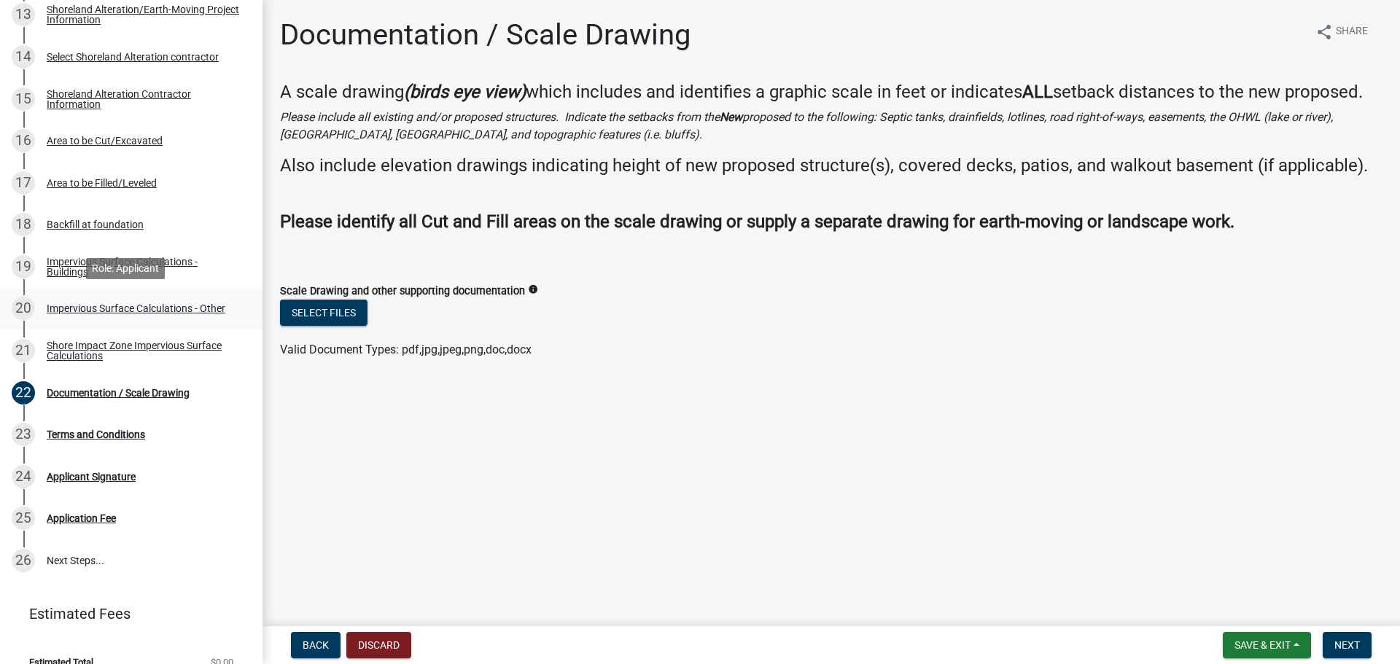
click at [69, 303] on div "Impervious Surface Calculations - Other" at bounding box center [136, 308] width 179 height 10
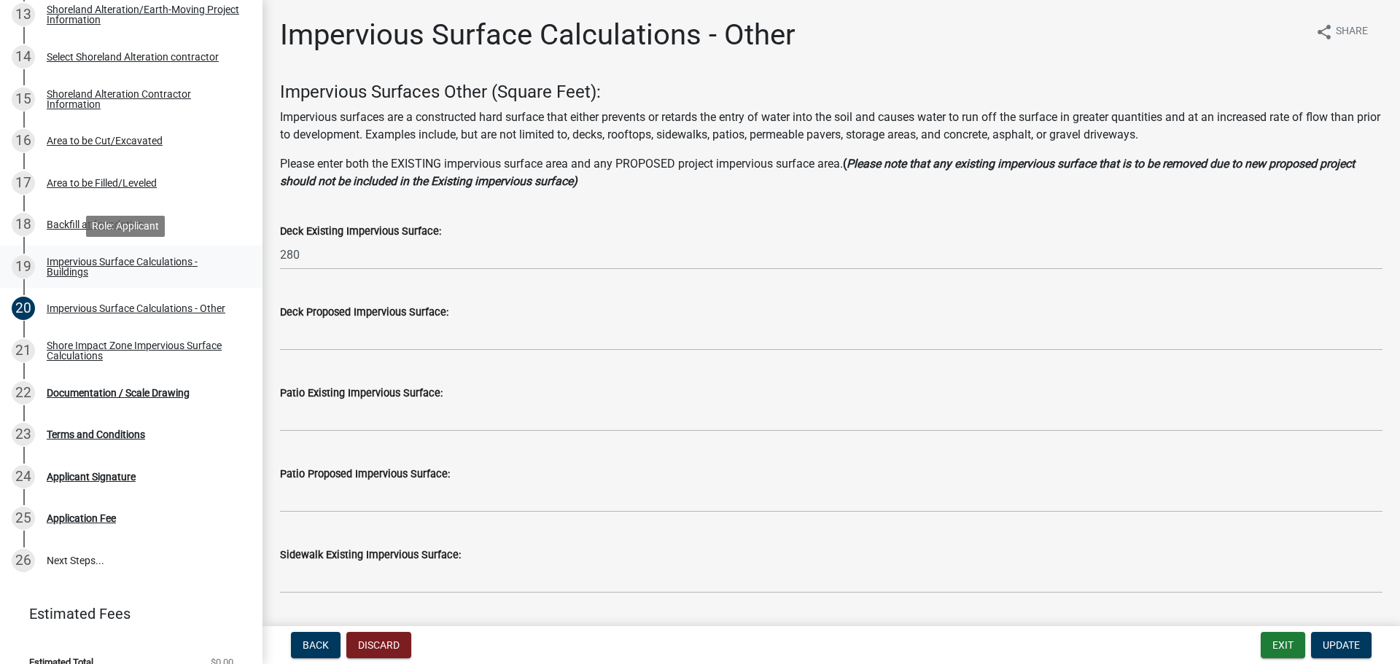
click at [60, 261] on div "Impervious Surface Calculations - Buildings" at bounding box center [143, 267] width 192 height 20
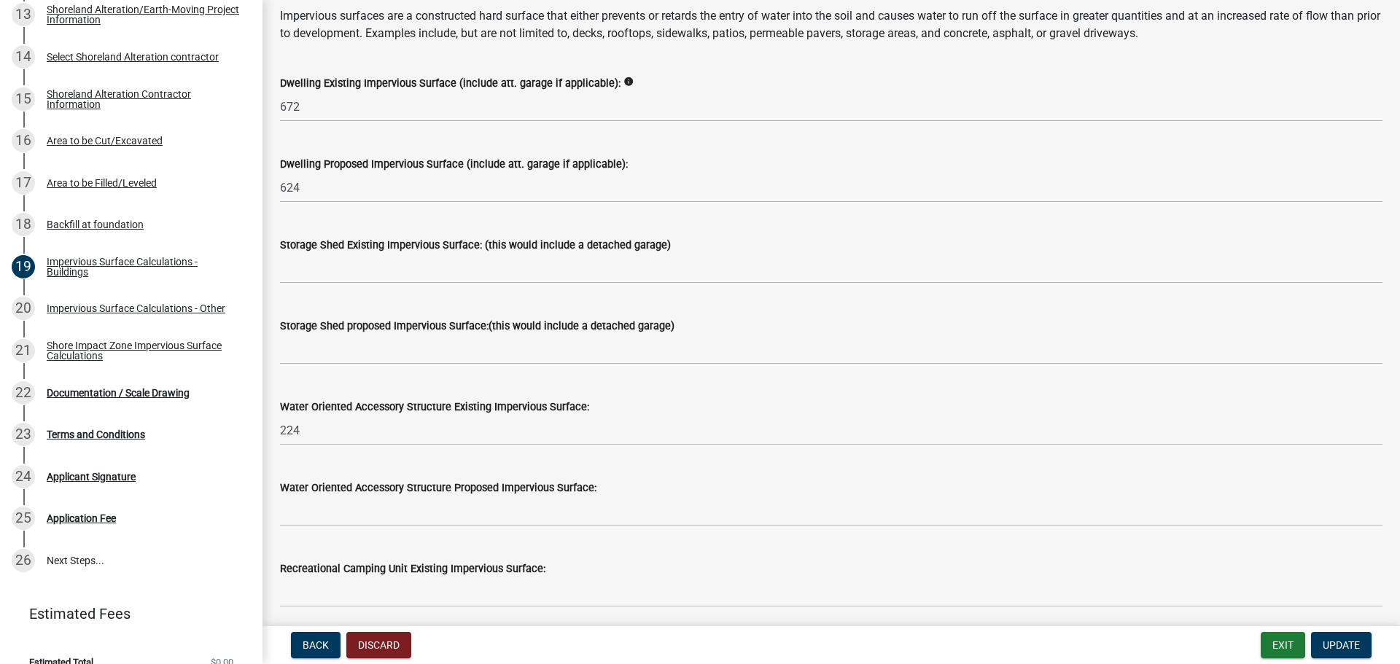
scroll to position [146, 0]
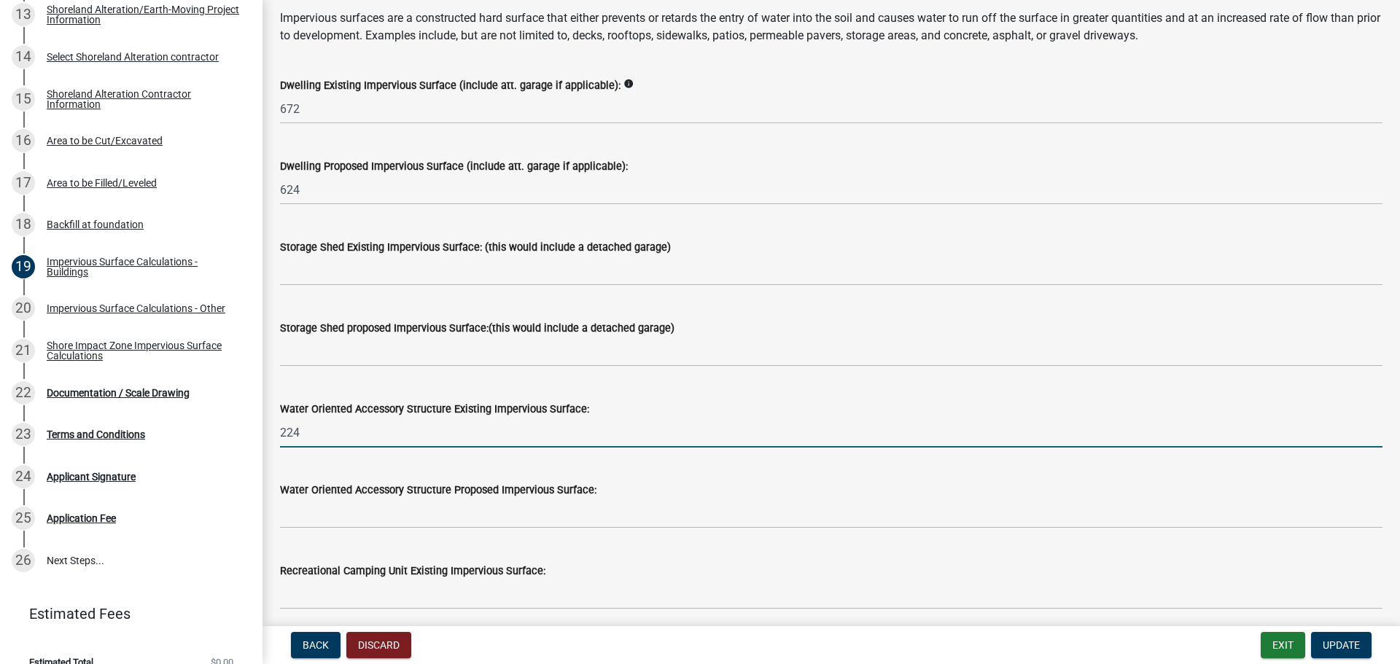
click at [304, 429] on input "224" at bounding box center [831, 433] width 1102 height 30
drag, startPoint x: 305, startPoint y: 429, endPoint x: 267, endPoint y: 426, distance: 38.1
click at [267, 426] on div "Impervious Surface Calculations - Buildings share Share Impervious Surface Buil…" at bounding box center [830, 646] width 1137 height 1548
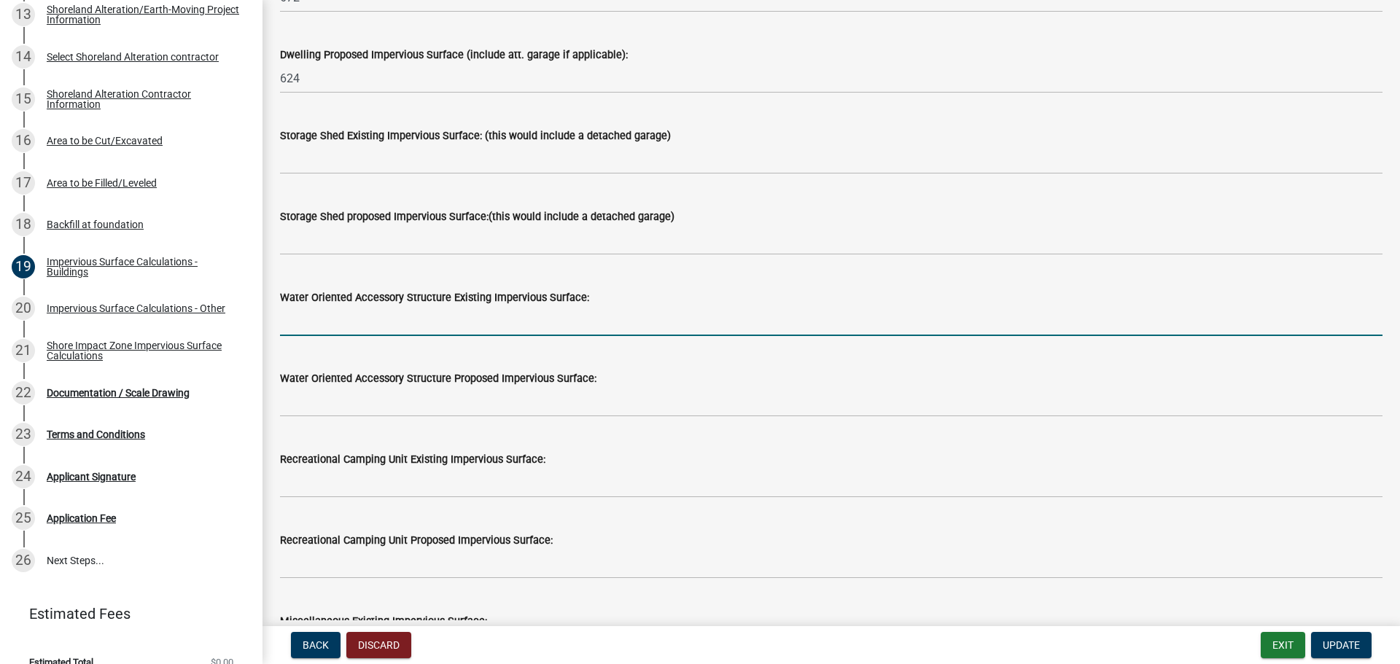
scroll to position [510, 0]
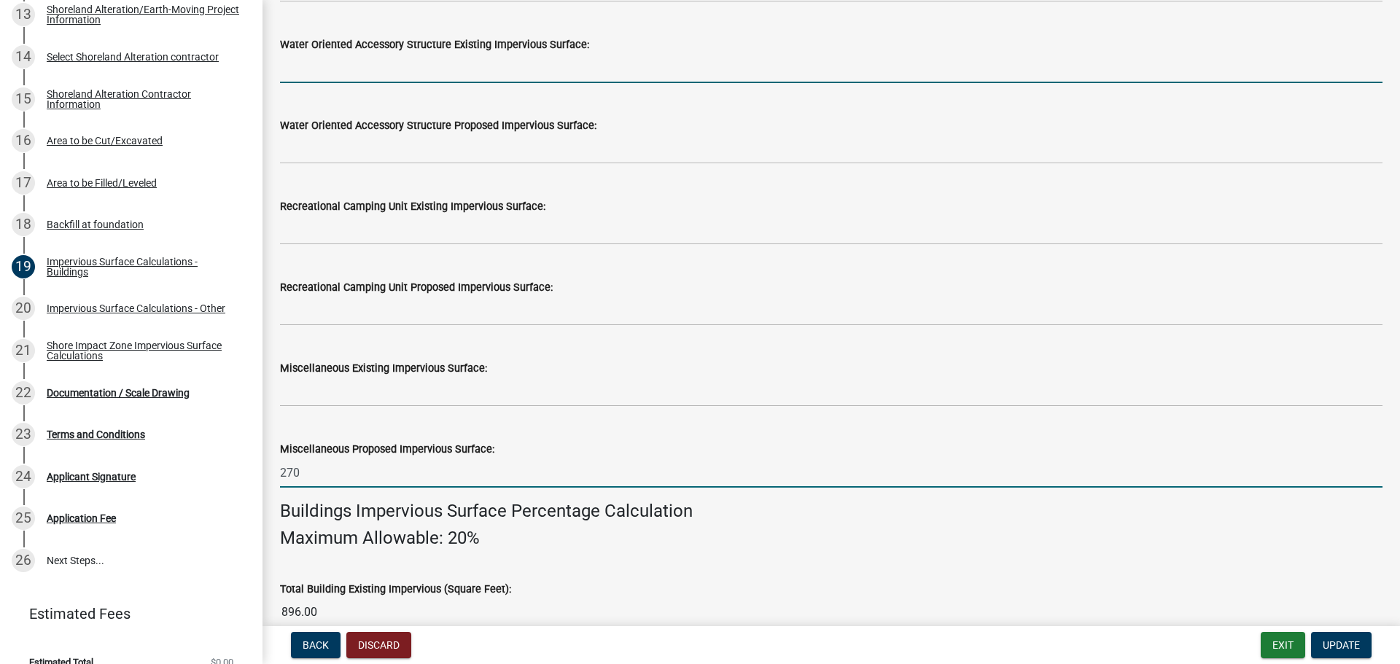
click at [307, 467] on input "270" at bounding box center [831, 473] width 1102 height 30
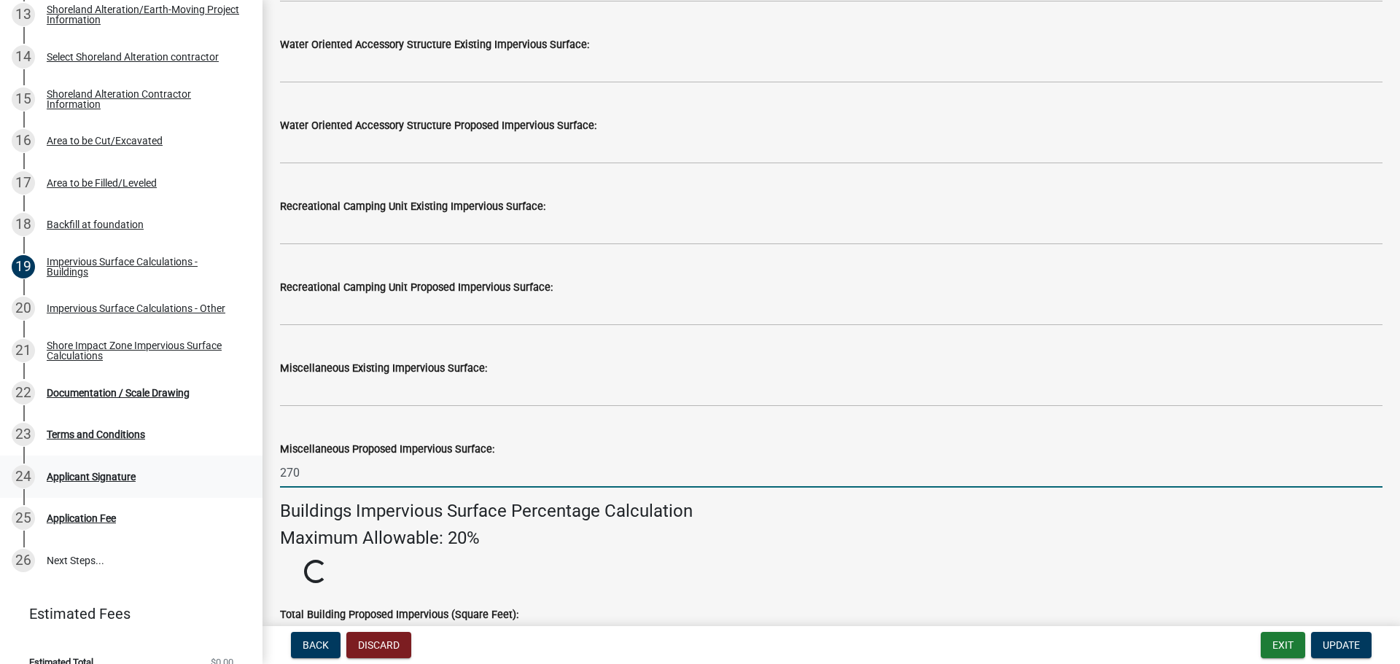
drag, startPoint x: 303, startPoint y: 467, endPoint x: 251, endPoint y: 462, distance: 52.8
click at [252, 462] on div "Structure and Shoreland Alteration Permit Application STR/SAP - 453199 View Sum…" at bounding box center [700, 332] width 1400 height 664
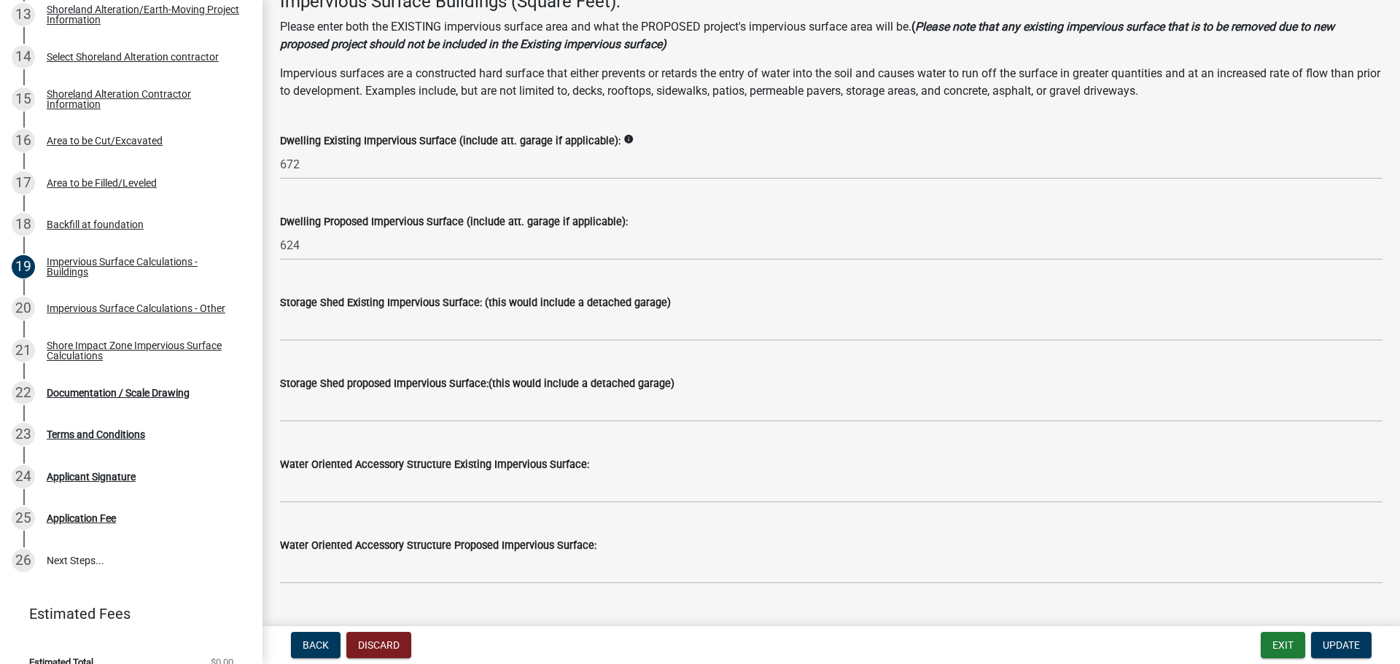
scroll to position [59, 0]
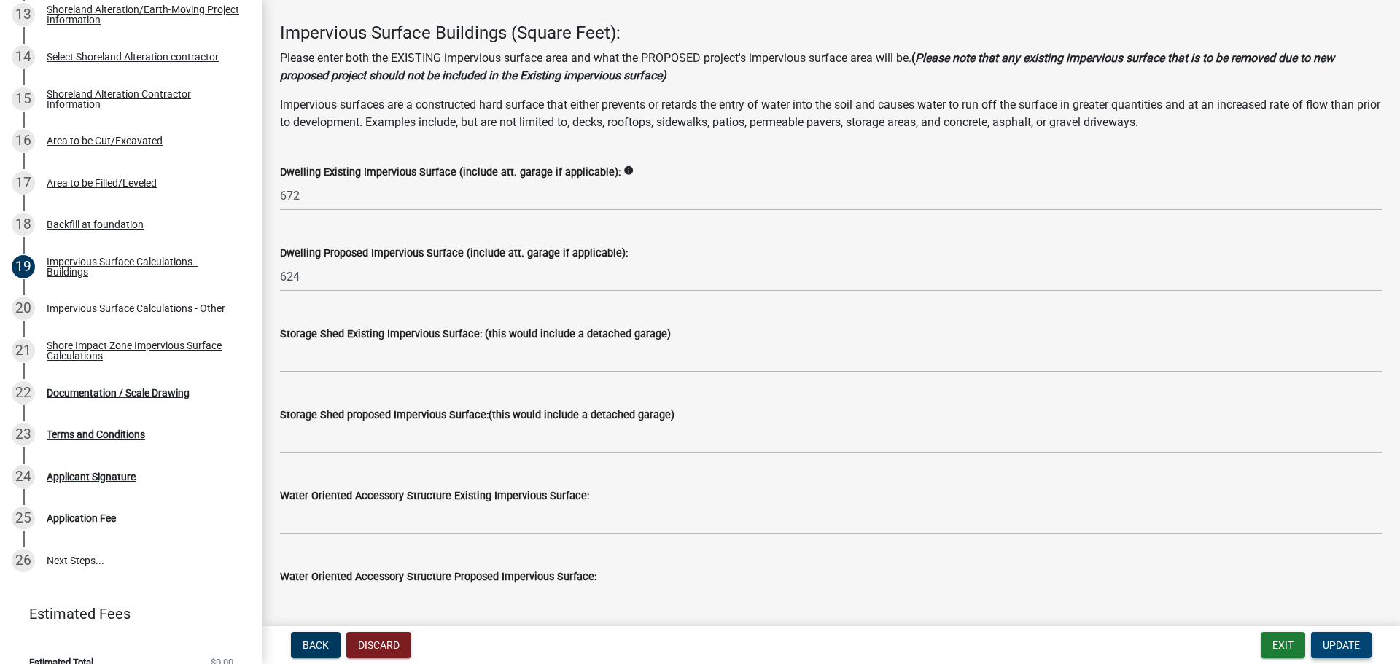
click at [1335, 645] on span "Update" at bounding box center [1341, 645] width 37 height 12
click at [1335, 644] on span "Update" at bounding box center [1341, 645] width 37 height 12
click at [1352, 641] on span "Update" at bounding box center [1341, 645] width 37 height 12
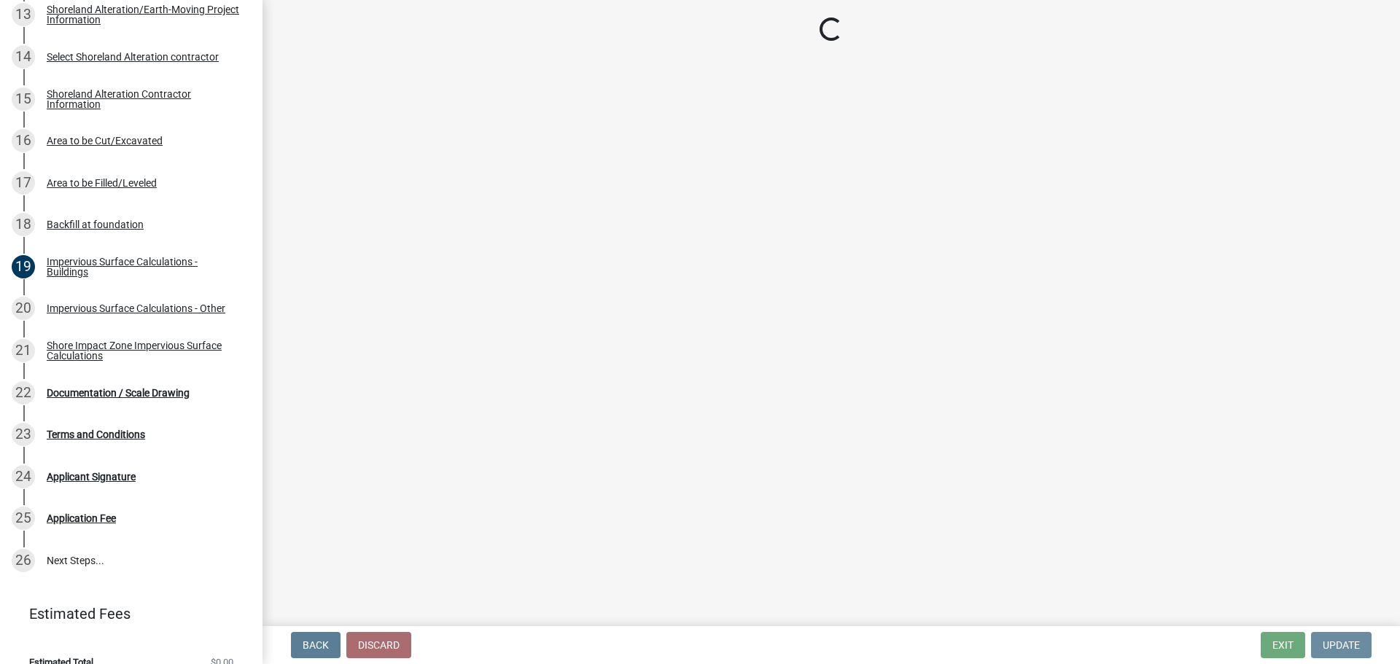
scroll to position [0, 0]
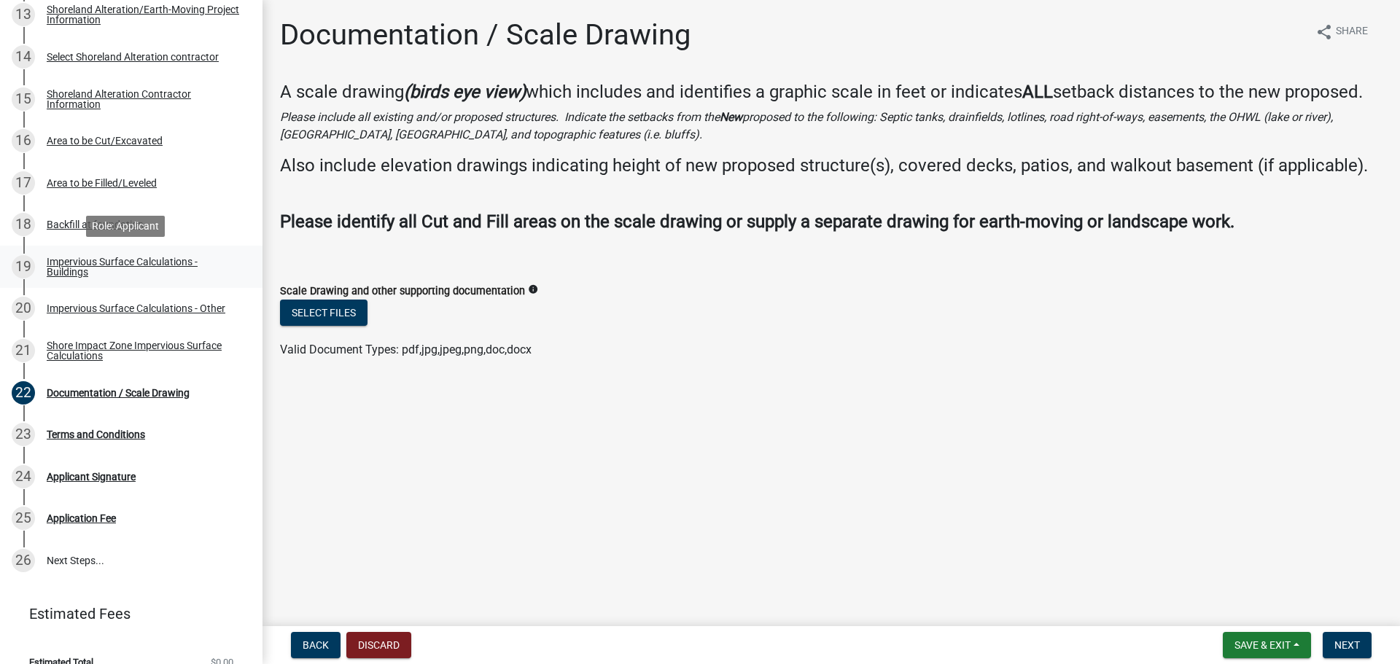
click at [66, 265] on div "Impervious Surface Calculations - Buildings" at bounding box center [143, 267] width 192 height 20
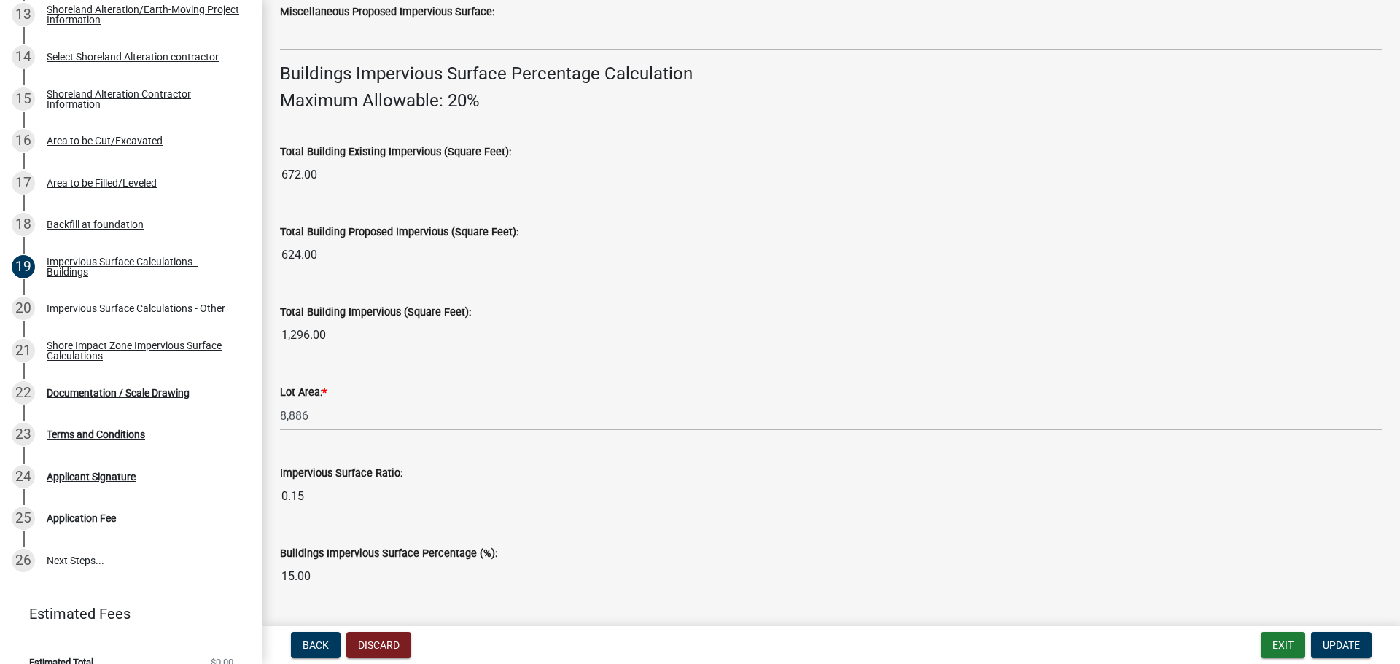
scroll to position [989, 0]
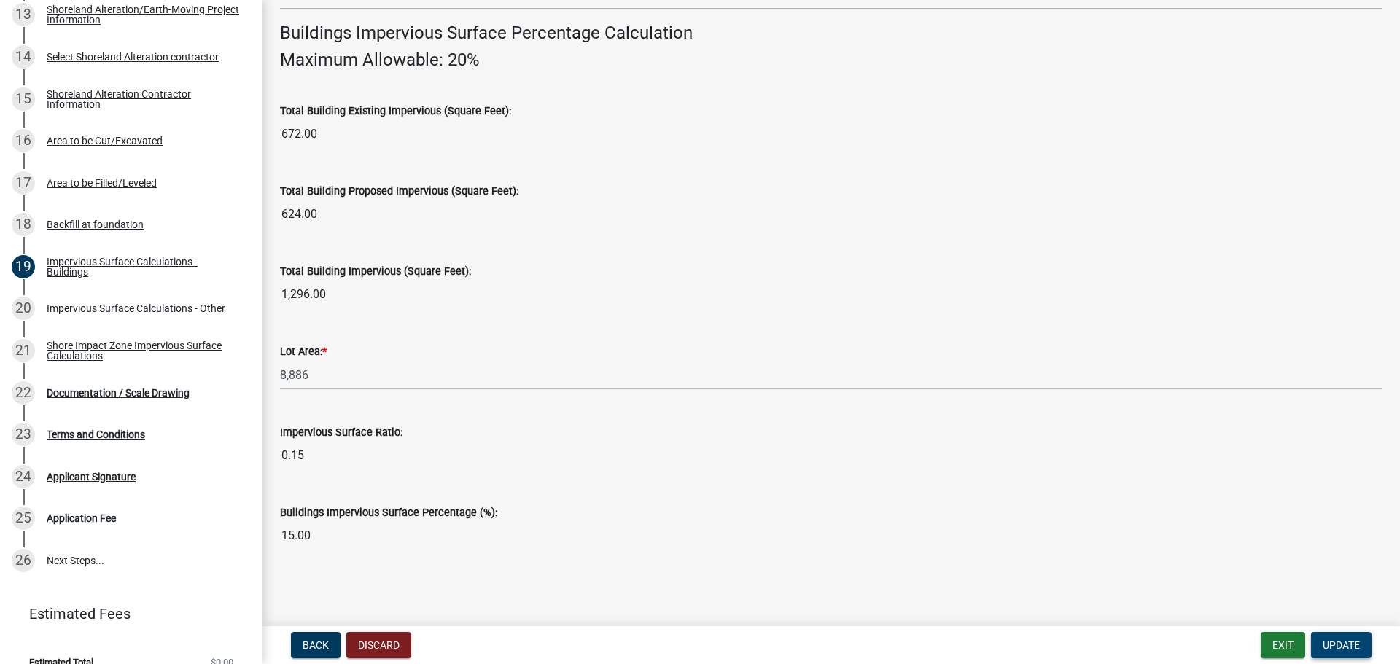
click at [1336, 641] on span "Update" at bounding box center [1341, 645] width 37 height 12
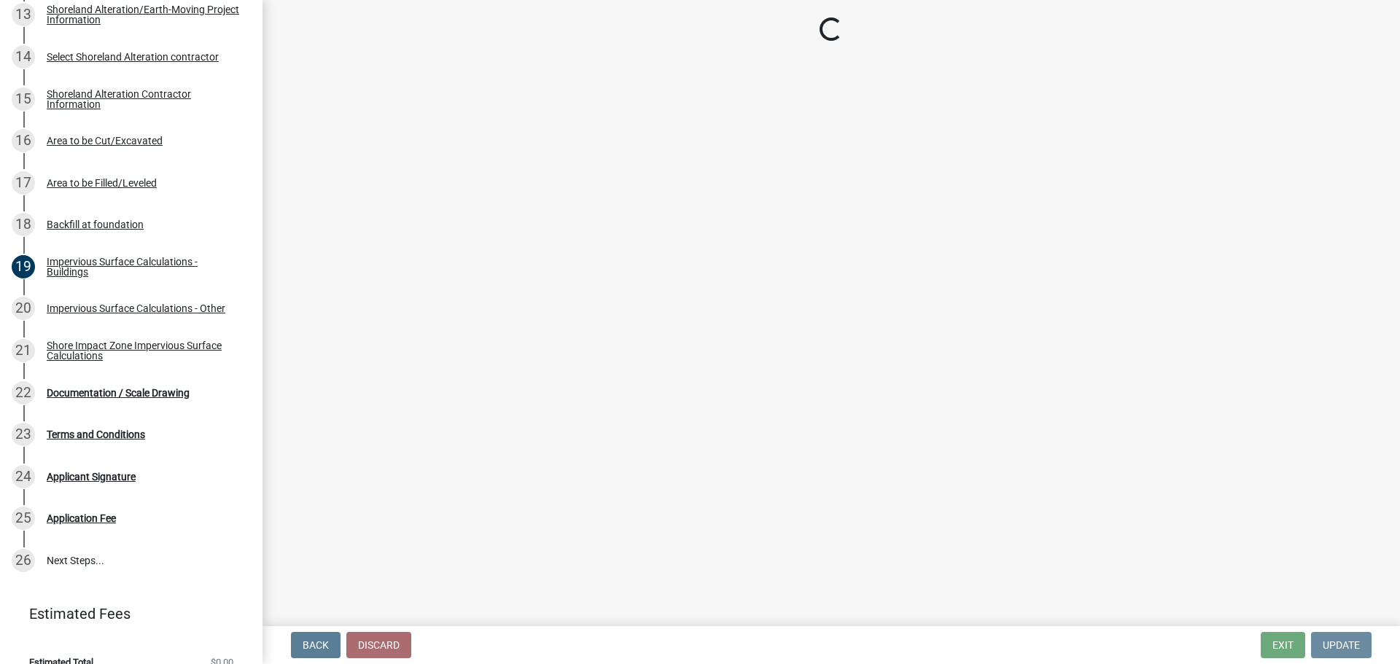
scroll to position [0, 0]
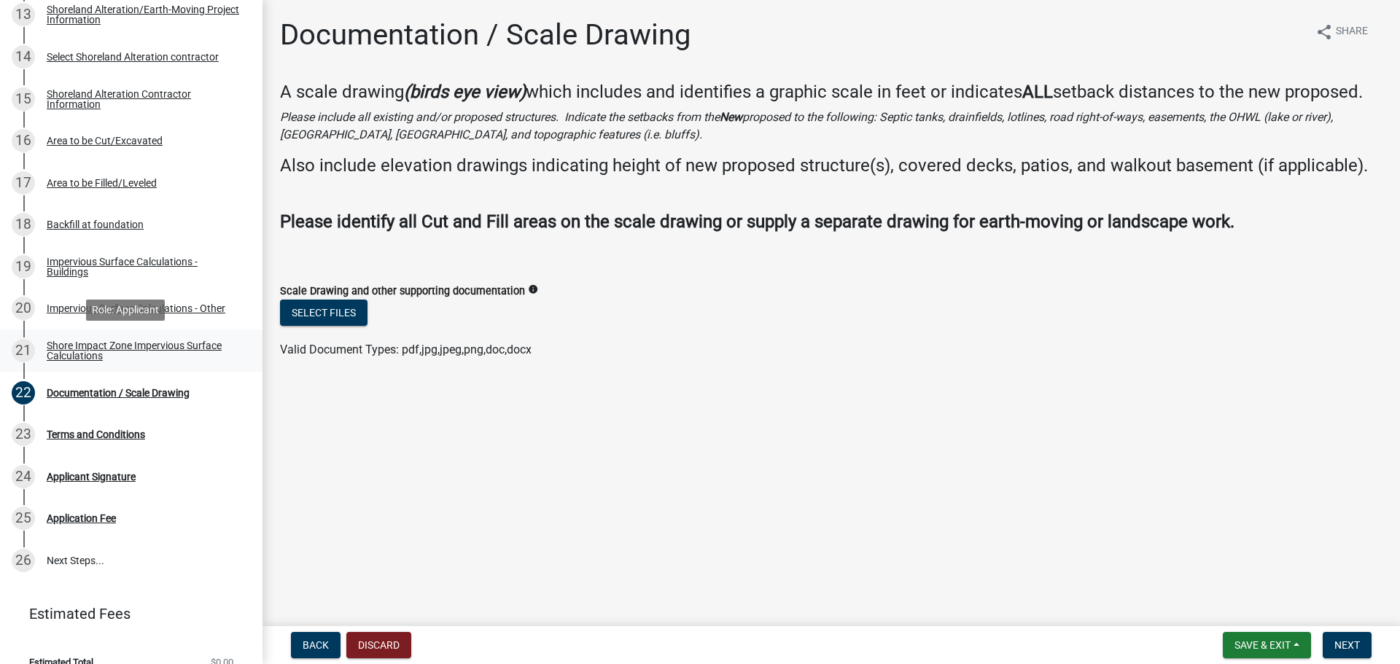
click at [57, 347] on div "Shore Impact Zone Impervious Surface Calculations" at bounding box center [143, 351] width 192 height 20
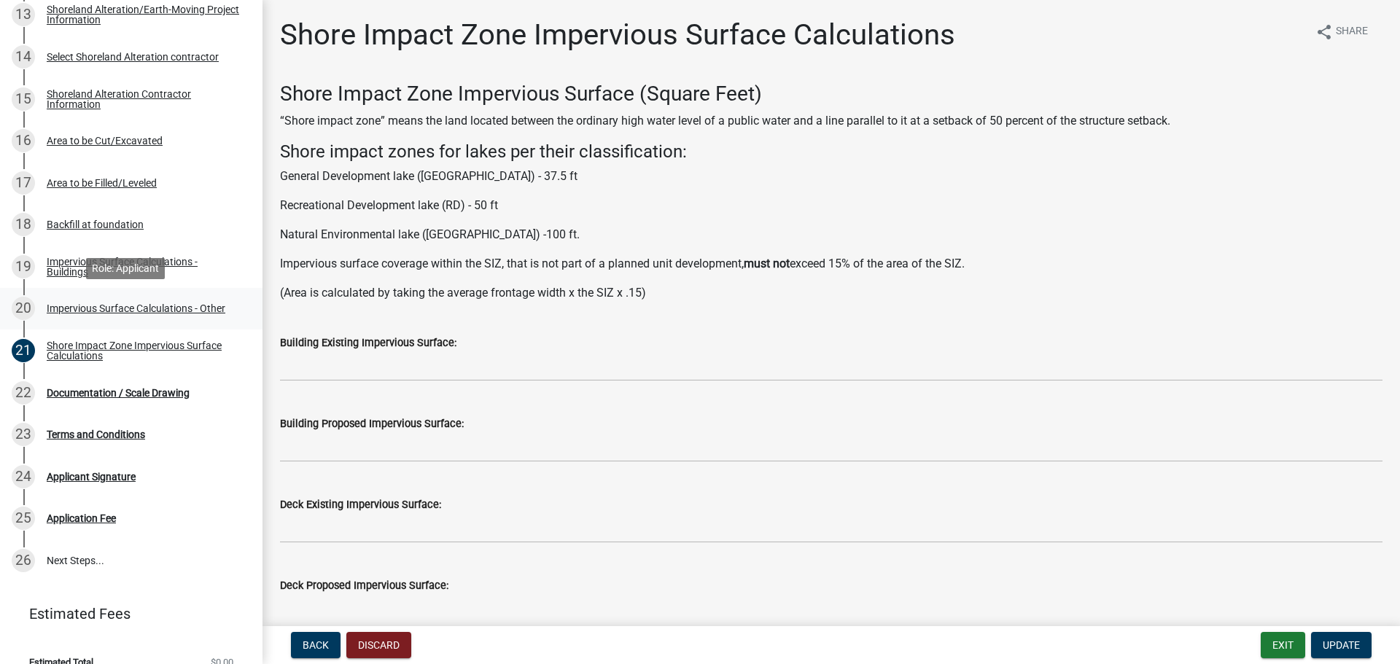
click at [64, 305] on div "Impervious Surface Calculations - Other" at bounding box center [136, 308] width 179 height 10
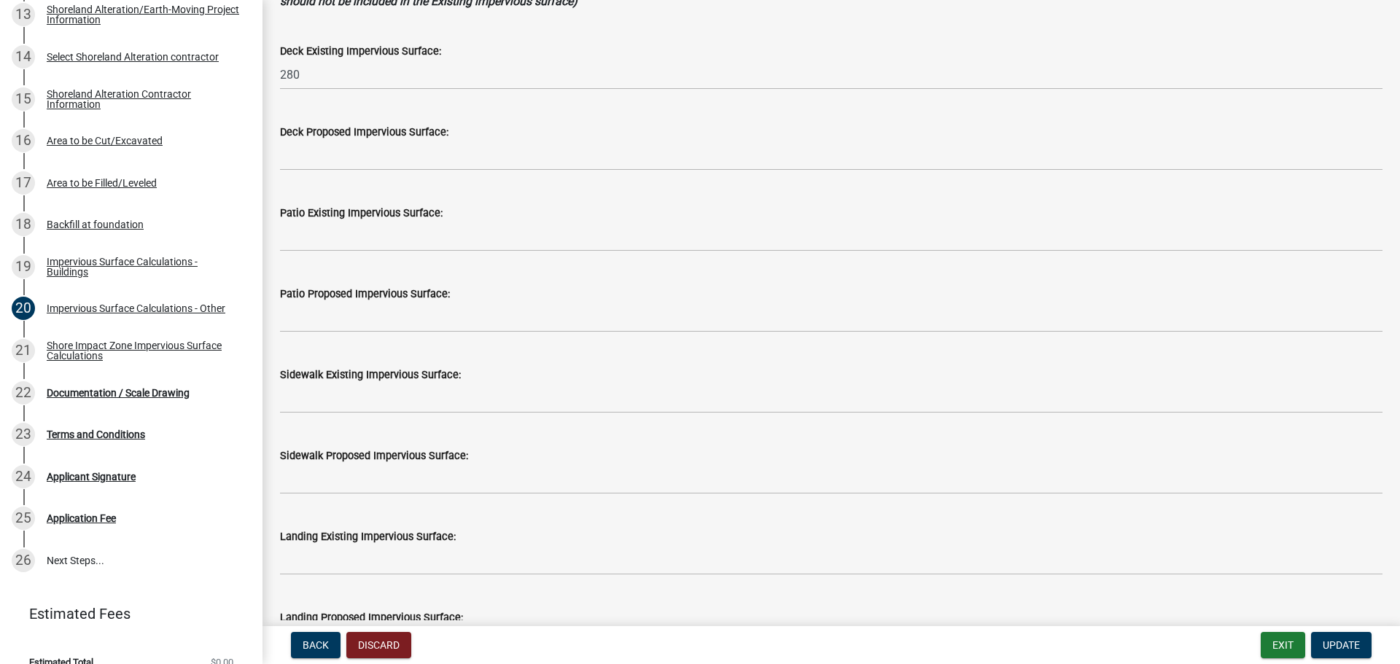
scroll to position [146, 0]
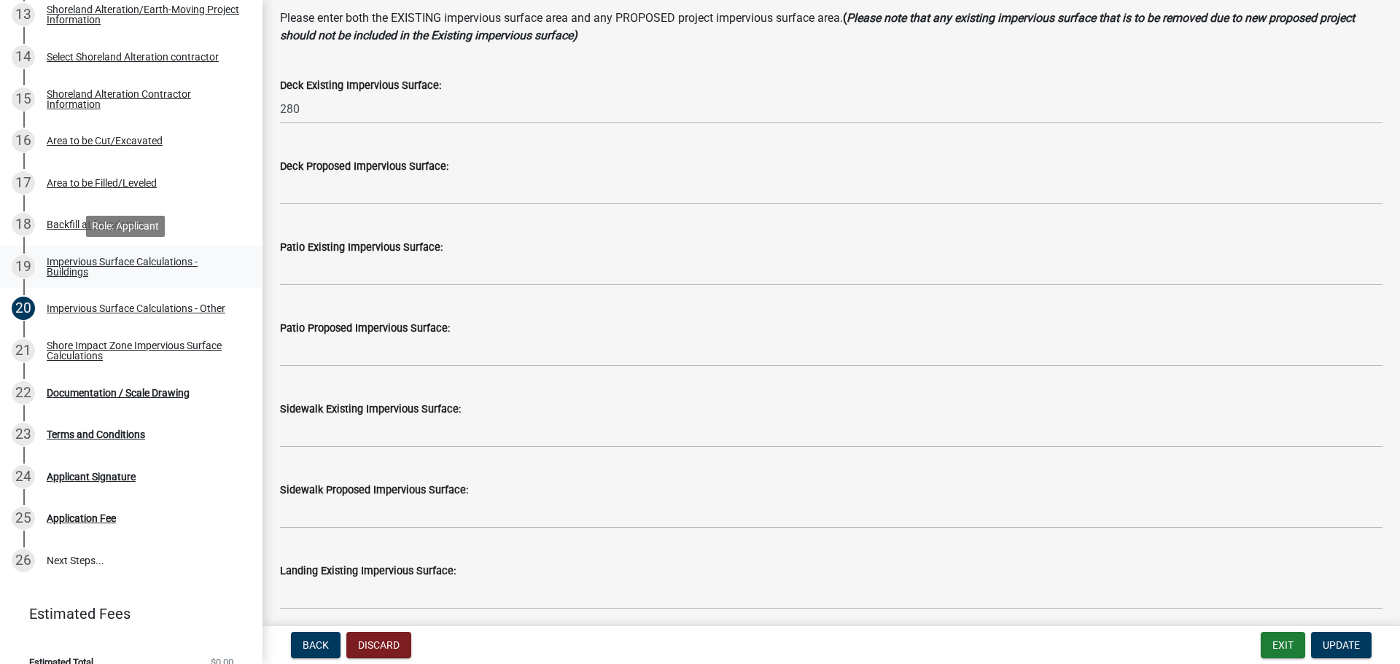
click at [65, 263] on div "Impervious Surface Calculations - Buildings" at bounding box center [143, 267] width 192 height 20
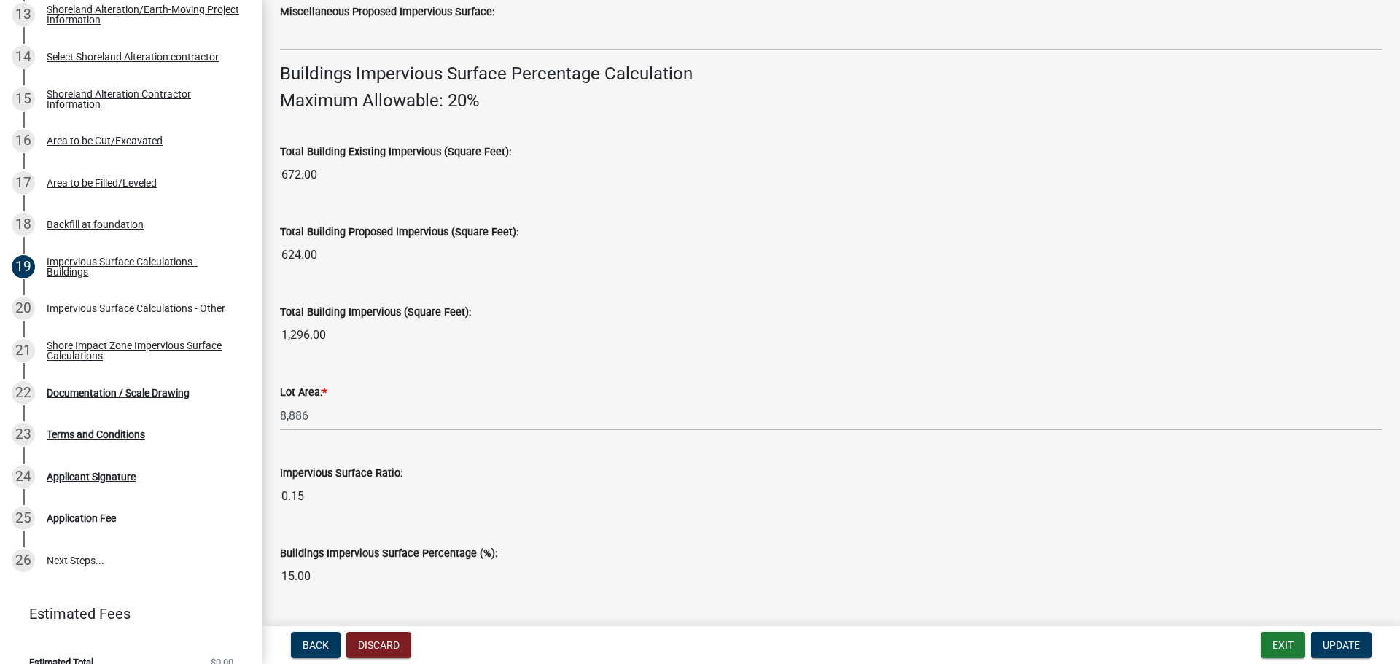
scroll to position [989, 0]
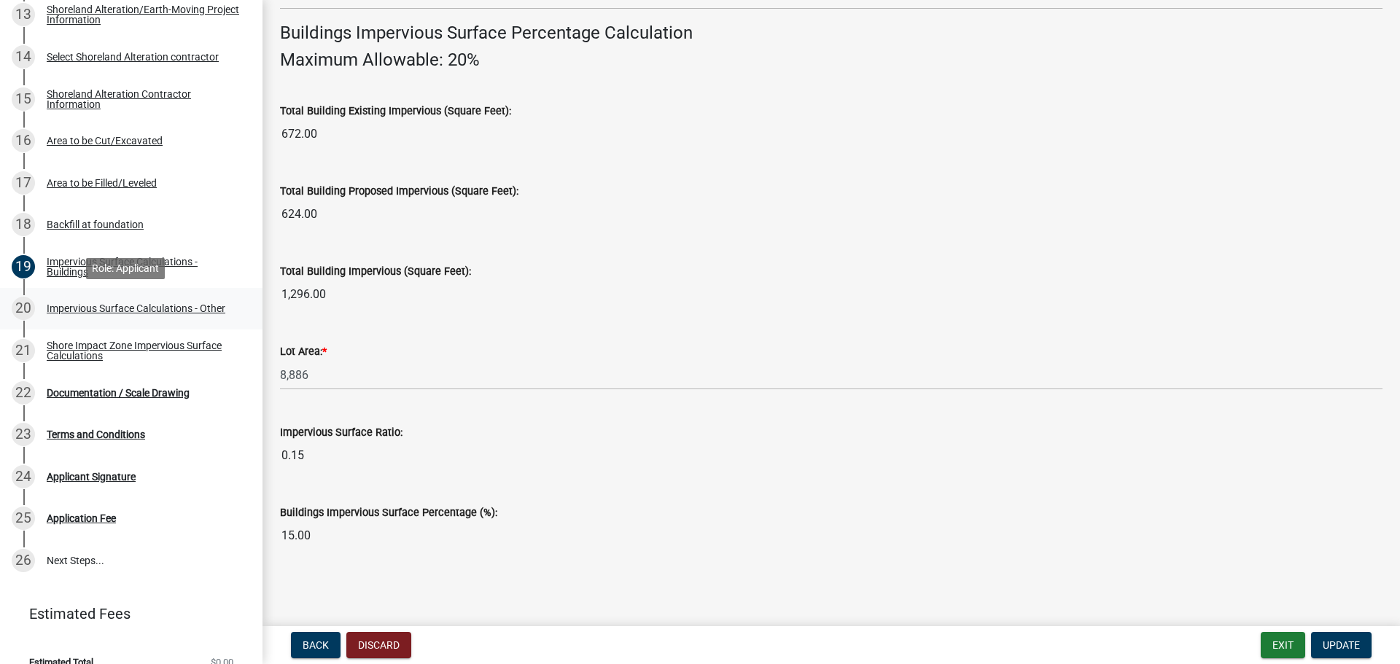
click at [66, 306] on div "Impervious Surface Calculations - Other" at bounding box center [136, 308] width 179 height 10
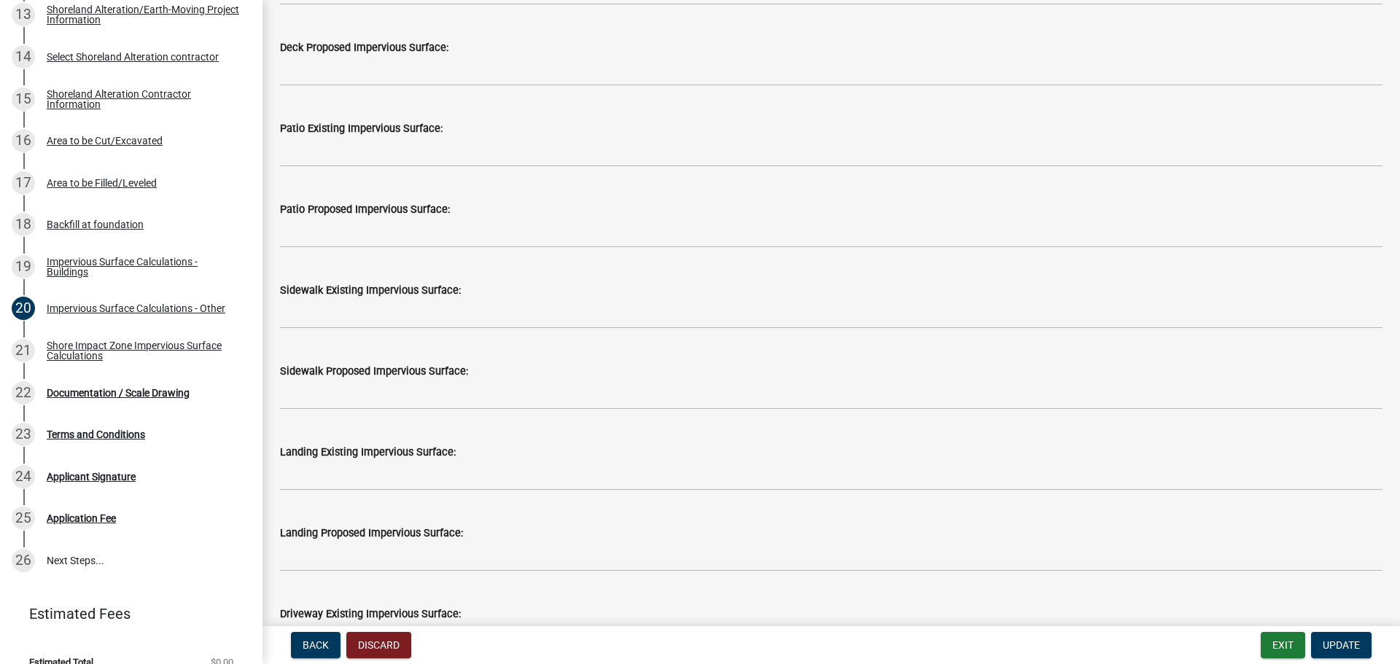
scroll to position [0, 0]
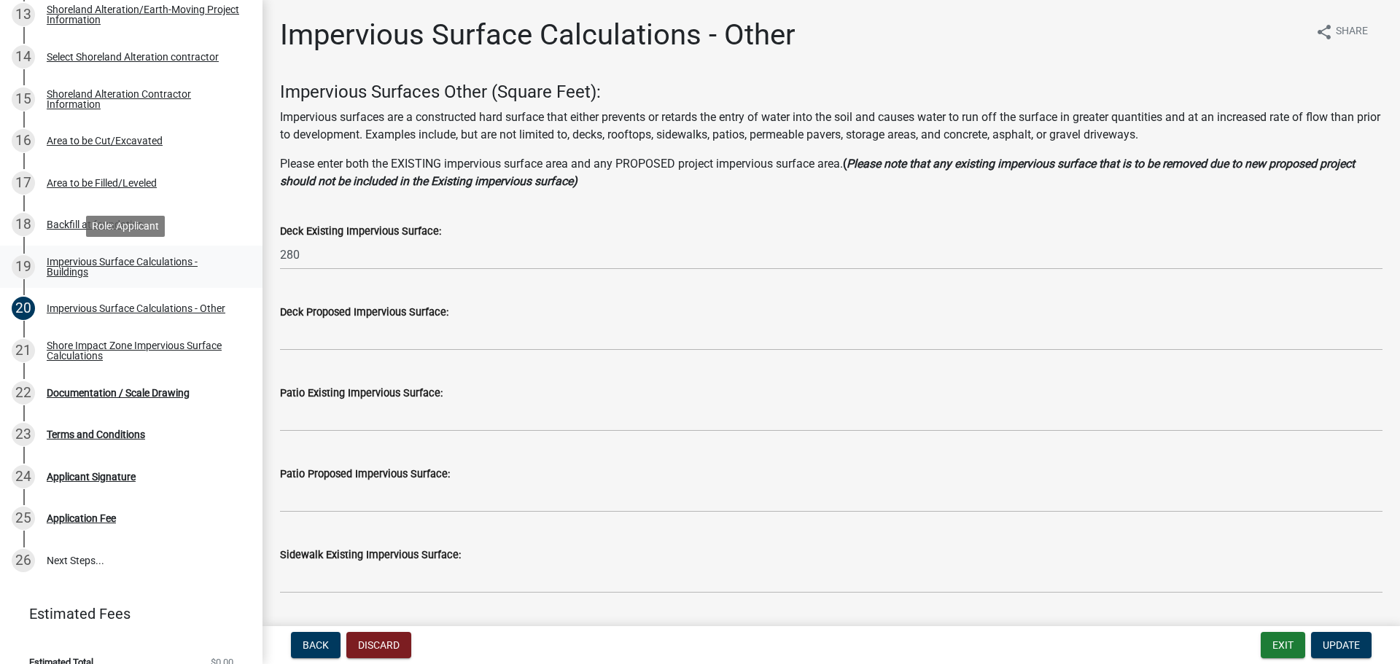
click at [67, 267] on div "Impervious Surface Calculations - Buildings" at bounding box center [143, 267] width 192 height 20
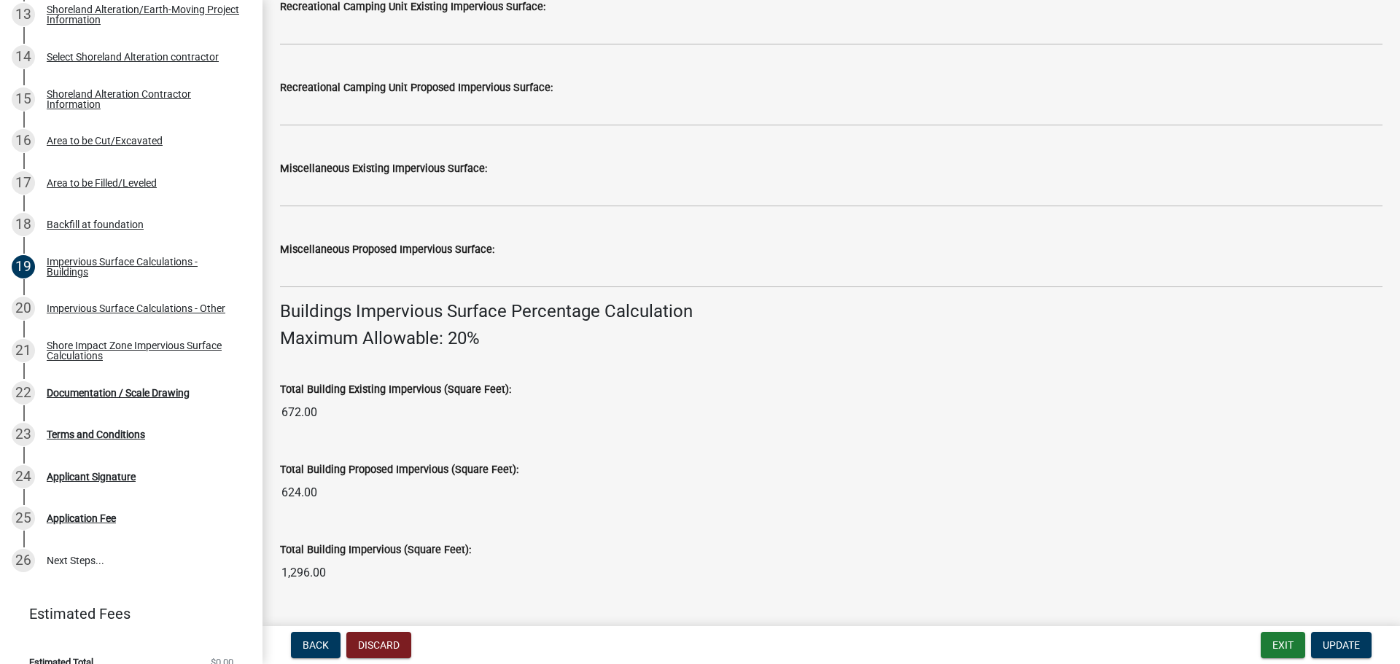
scroll to position [843, 0]
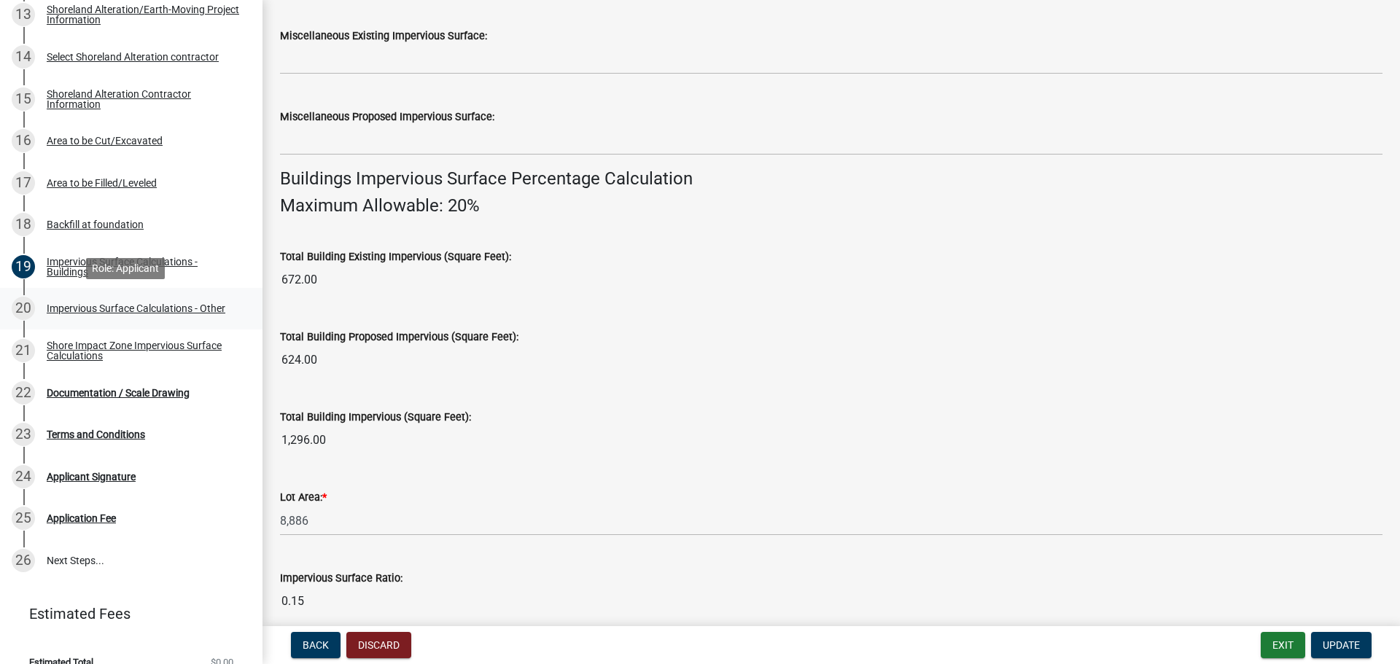
click at [113, 308] on div "Impervious Surface Calculations - Other" at bounding box center [136, 308] width 179 height 10
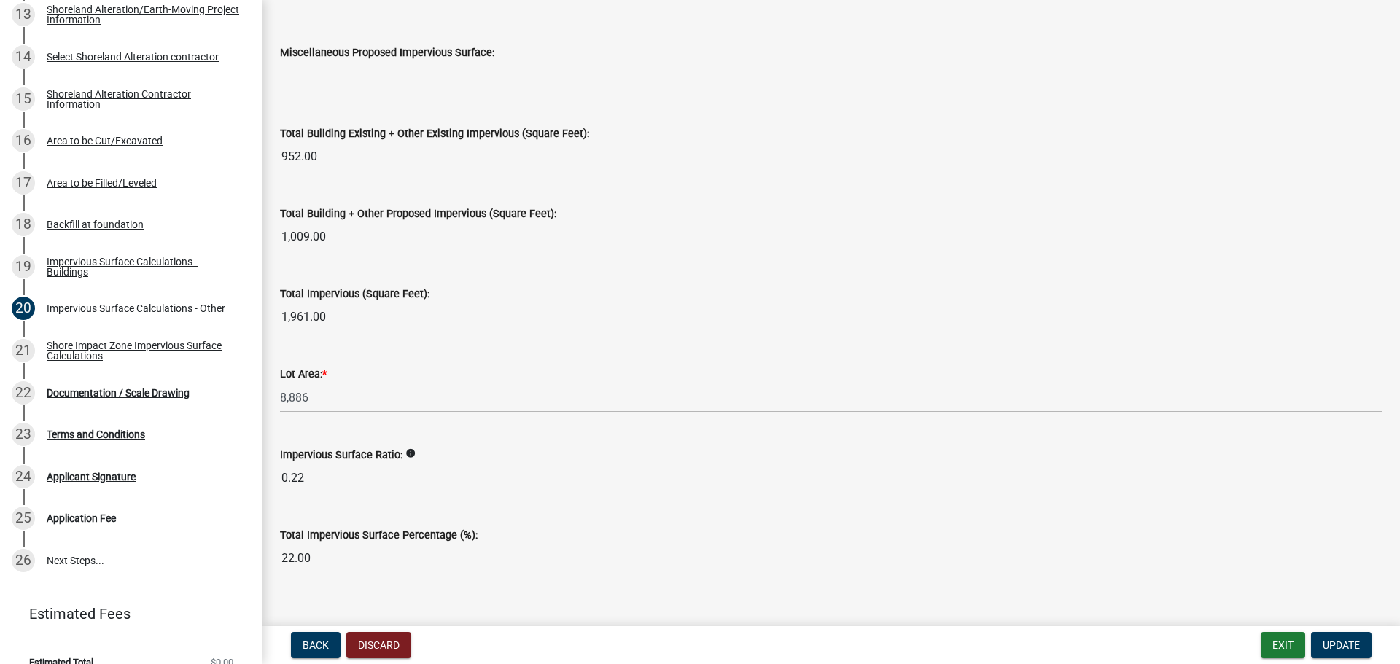
scroll to position [1577, 0]
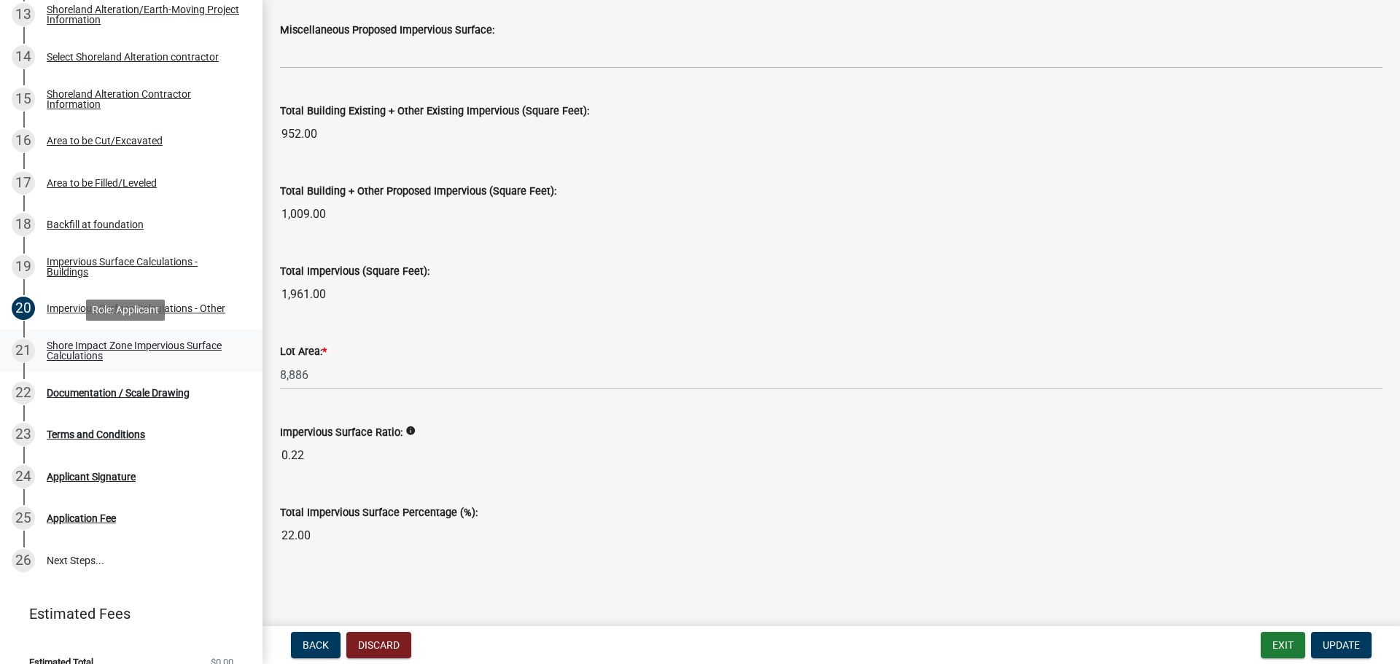
click at [80, 350] on div "Shore Impact Zone Impervious Surface Calculations" at bounding box center [143, 351] width 192 height 20
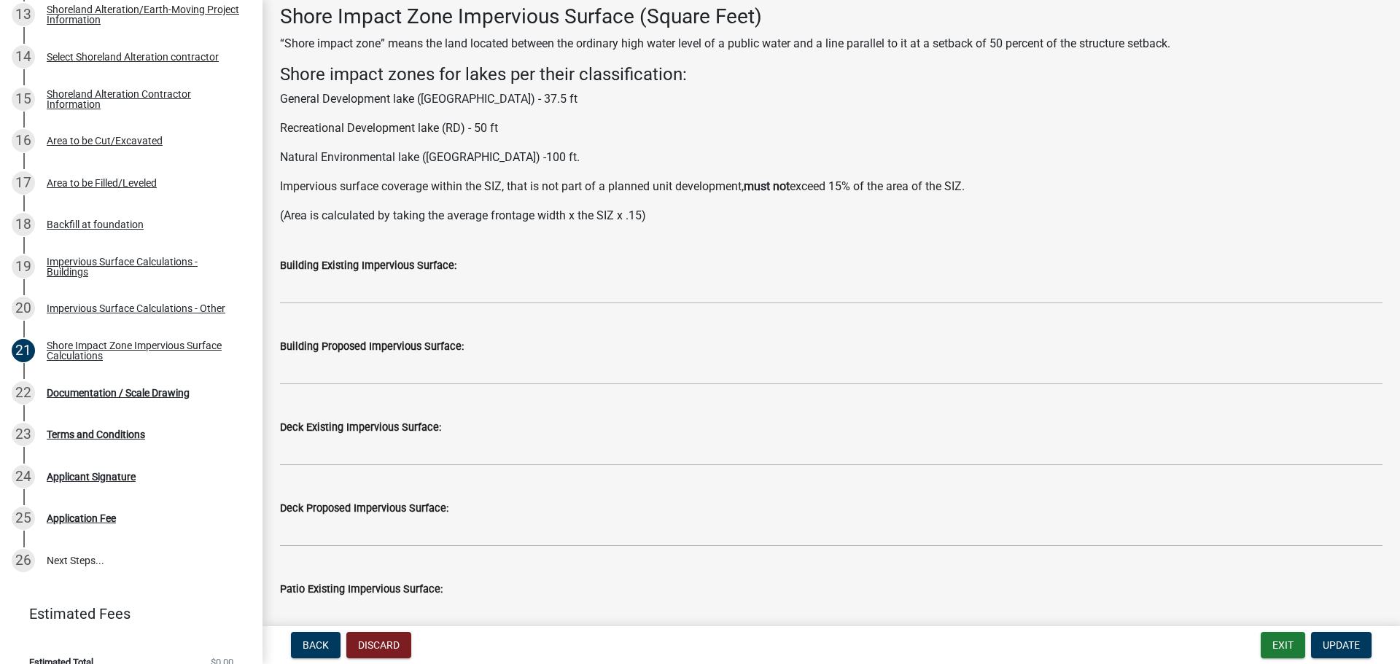
scroll to position [0, 0]
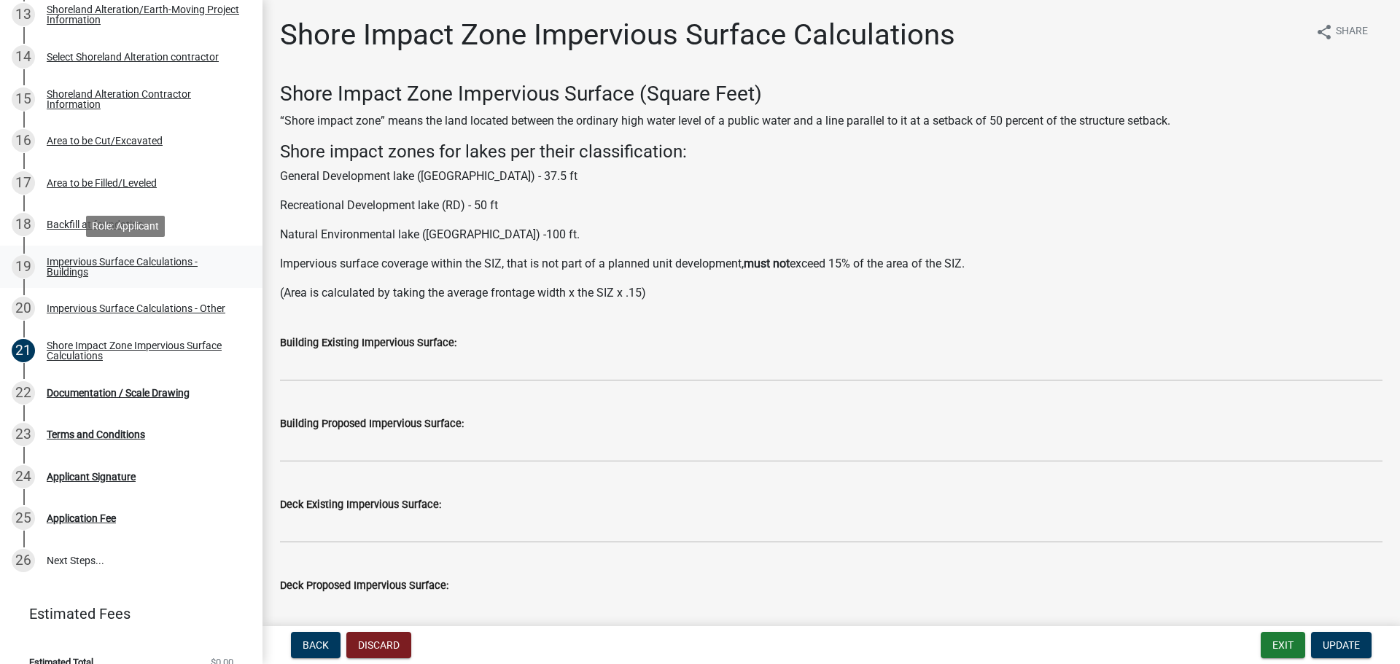
click at [68, 259] on div "Impervious Surface Calculations - Buildings" at bounding box center [143, 267] width 192 height 20
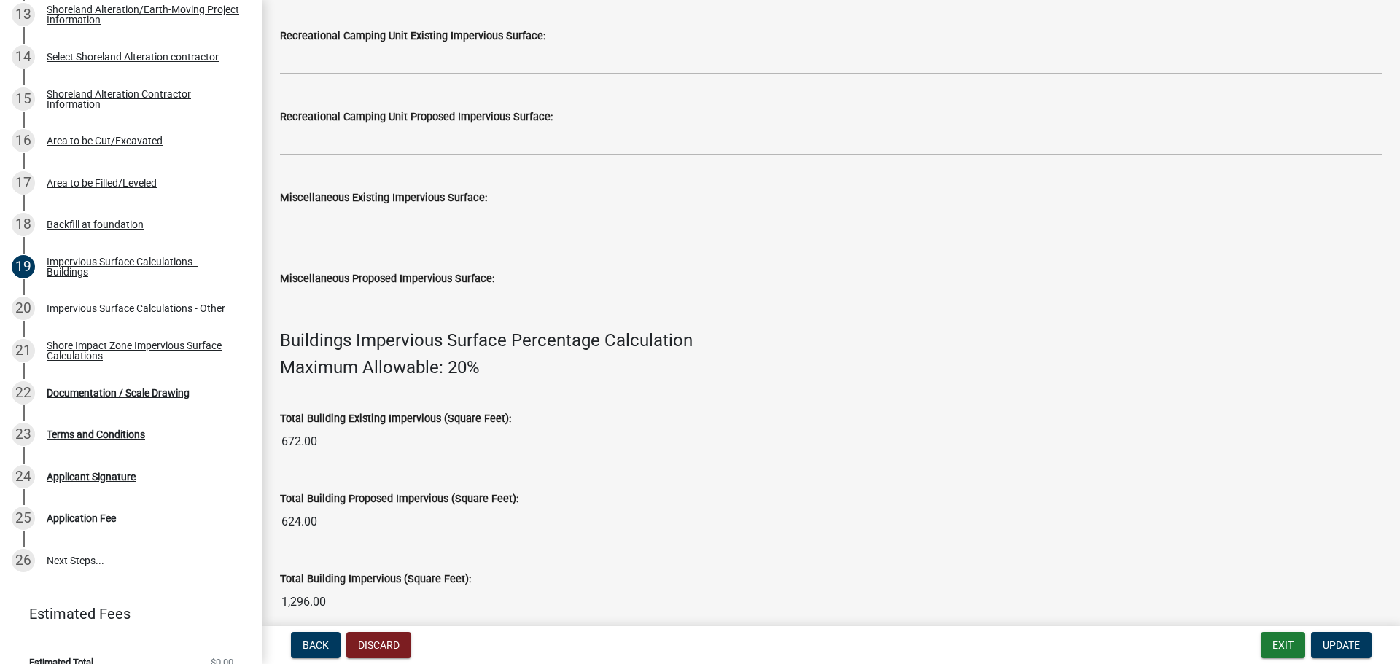
scroll to position [875, 0]
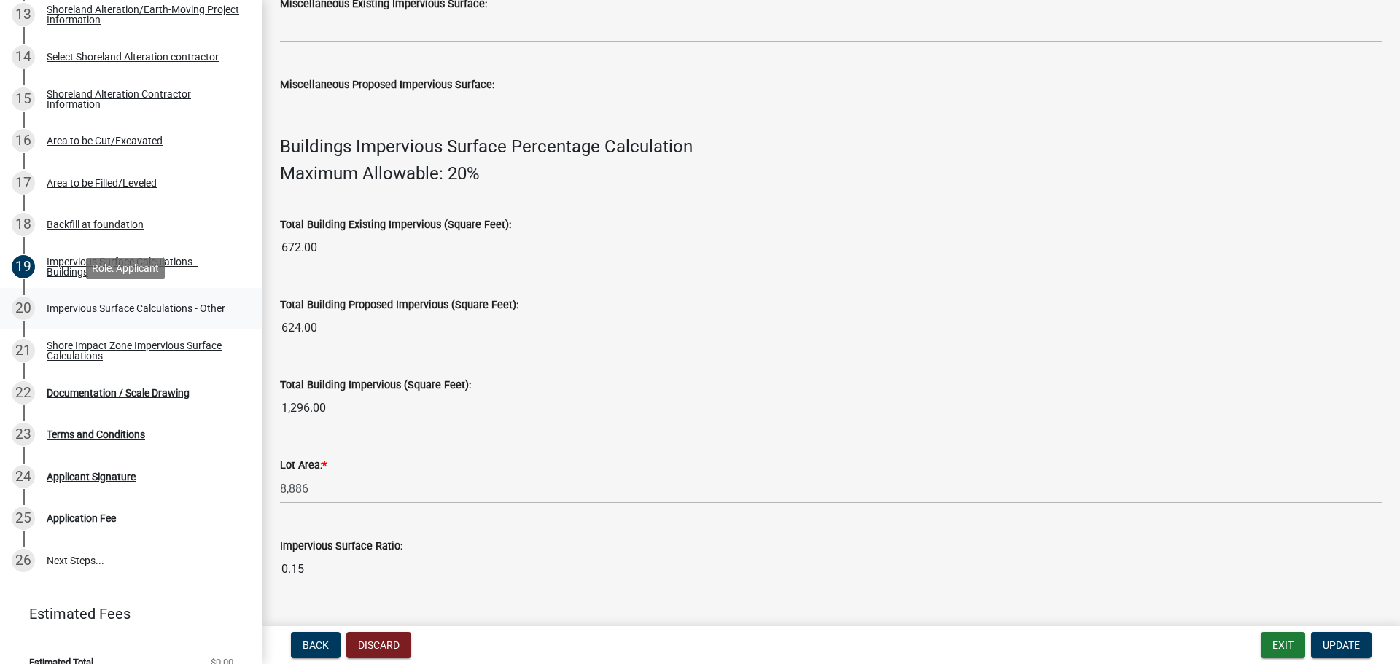
click at [108, 308] on div "Impervious Surface Calculations - Other" at bounding box center [136, 308] width 179 height 10
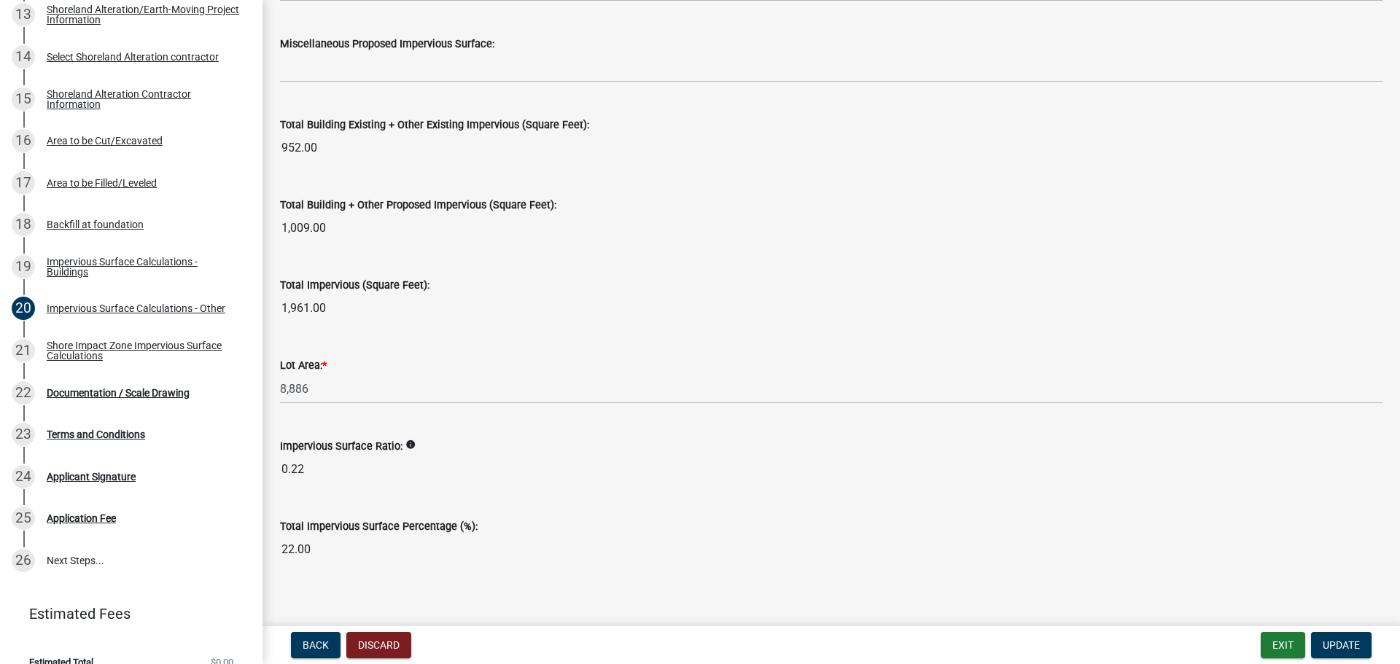
scroll to position [1577, 0]
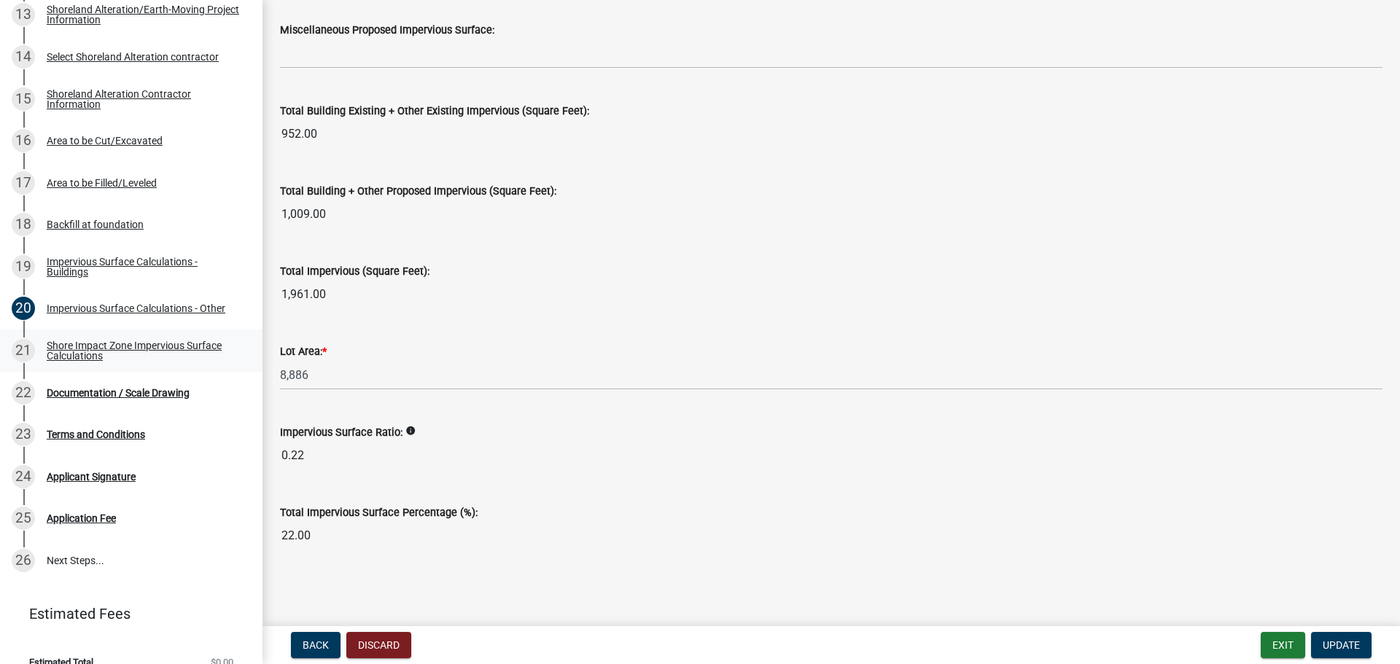
click at [79, 346] on div "Shore Impact Zone Impervious Surface Calculations" at bounding box center [143, 351] width 192 height 20
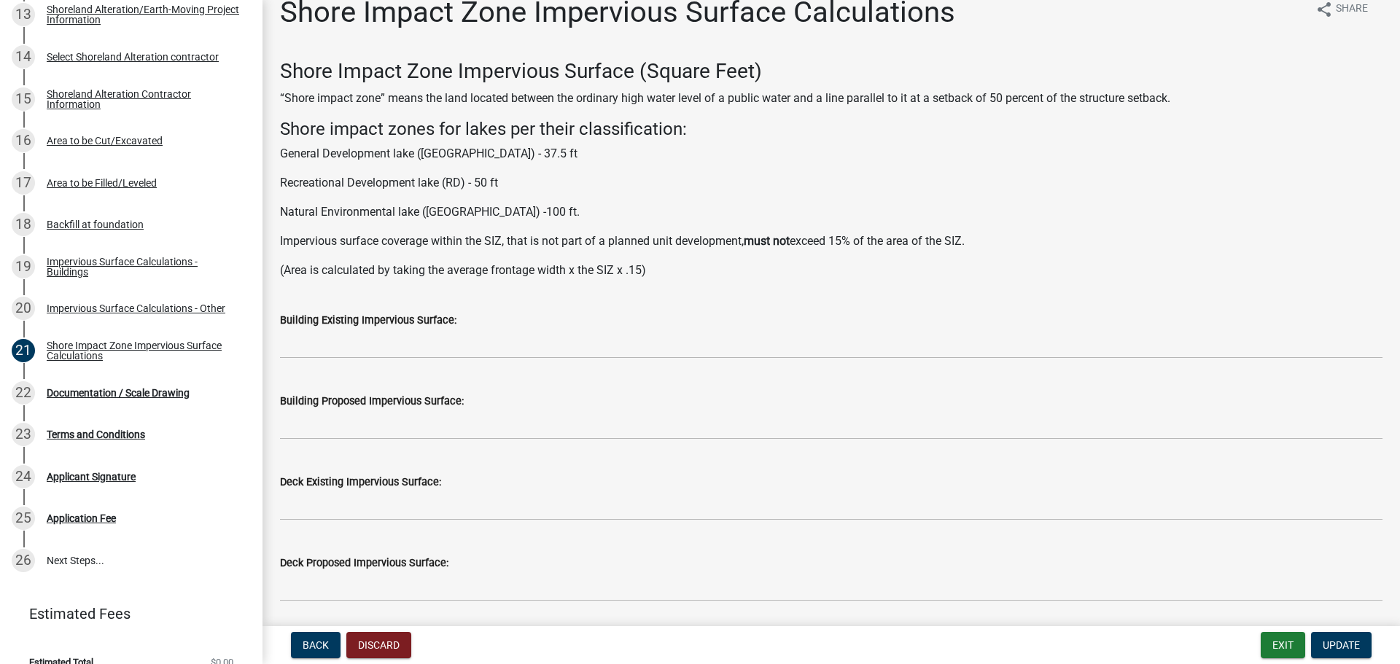
scroll to position [0, 0]
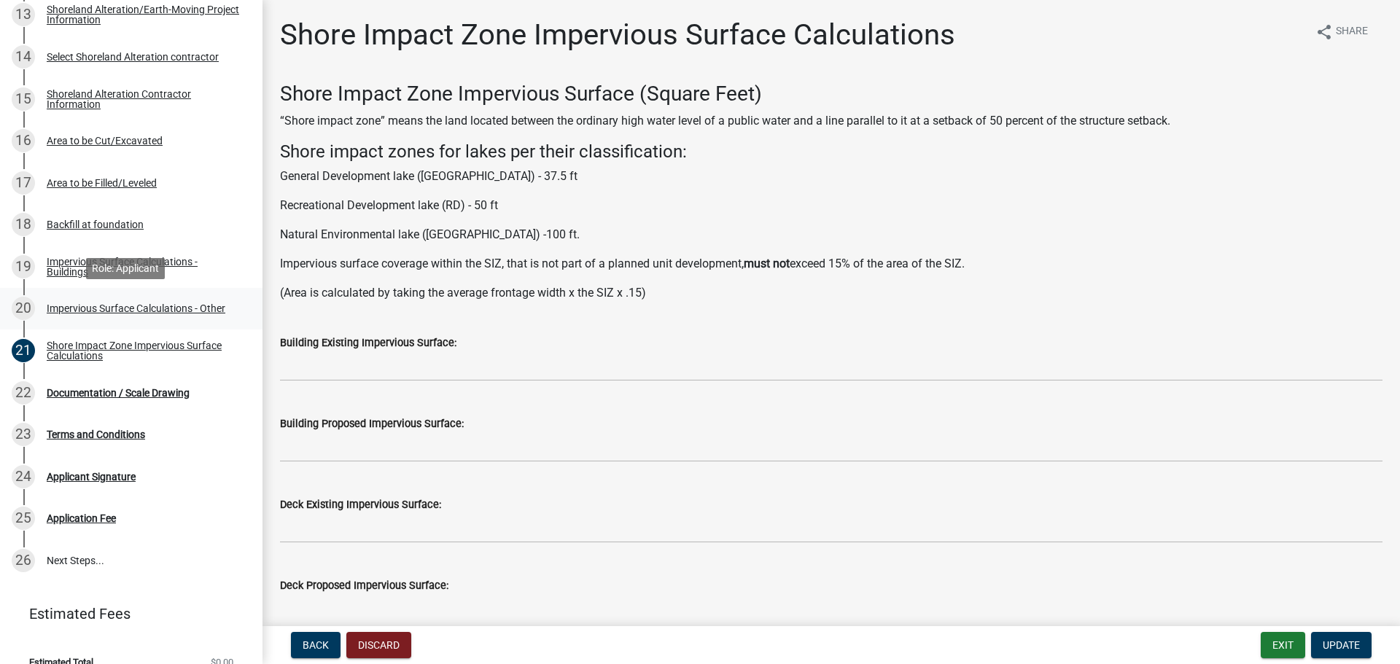
click at [78, 308] on div "Impervious Surface Calculations - Other" at bounding box center [136, 308] width 179 height 10
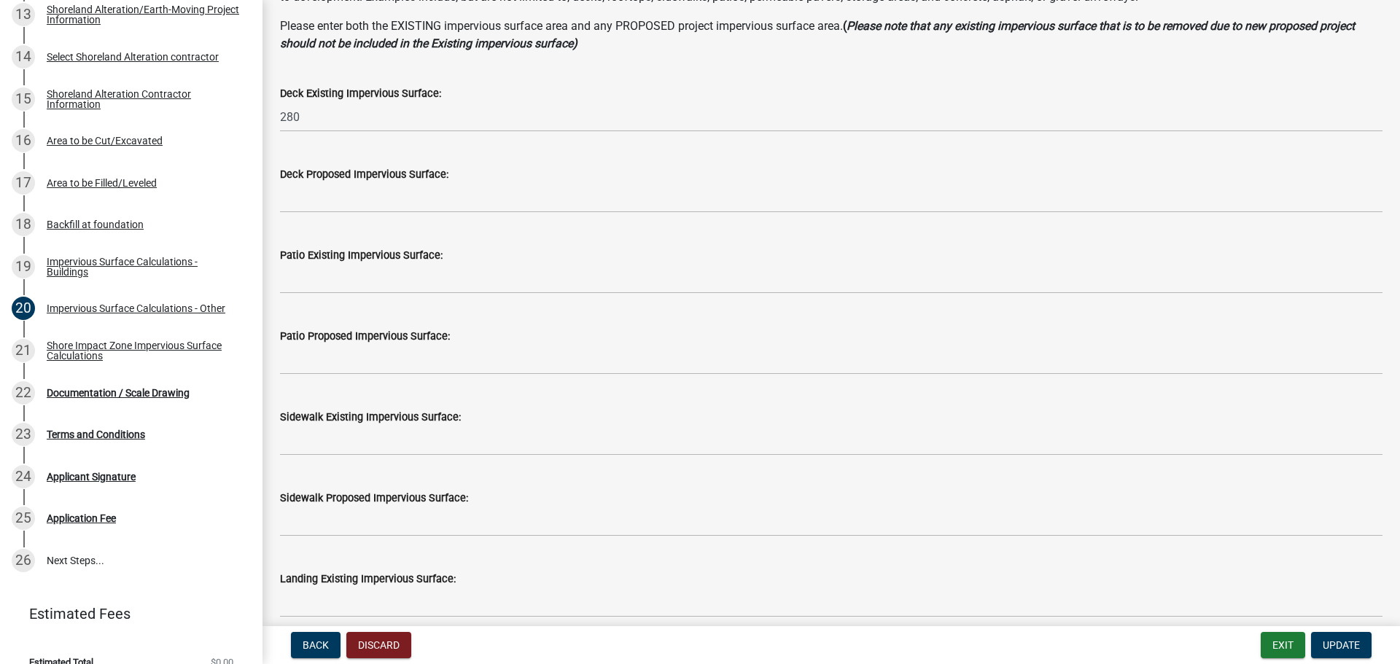
scroll to position [146, 0]
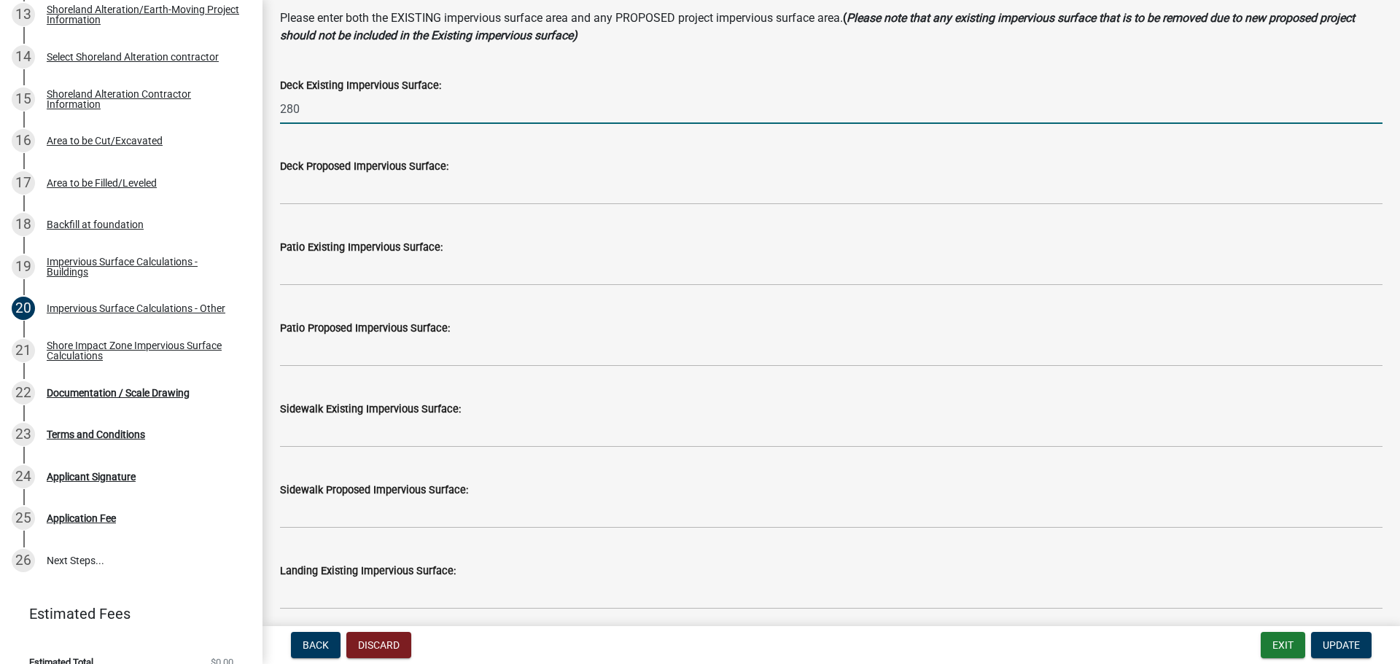
drag, startPoint x: 299, startPoint y: 108, endPoint x: 275, endPoint y: 106, distance: 24.2
click at [275, 106] on div "Deck Existing Impervious Surface: 280" at bounding box center [831, 90] width 1124 height 68
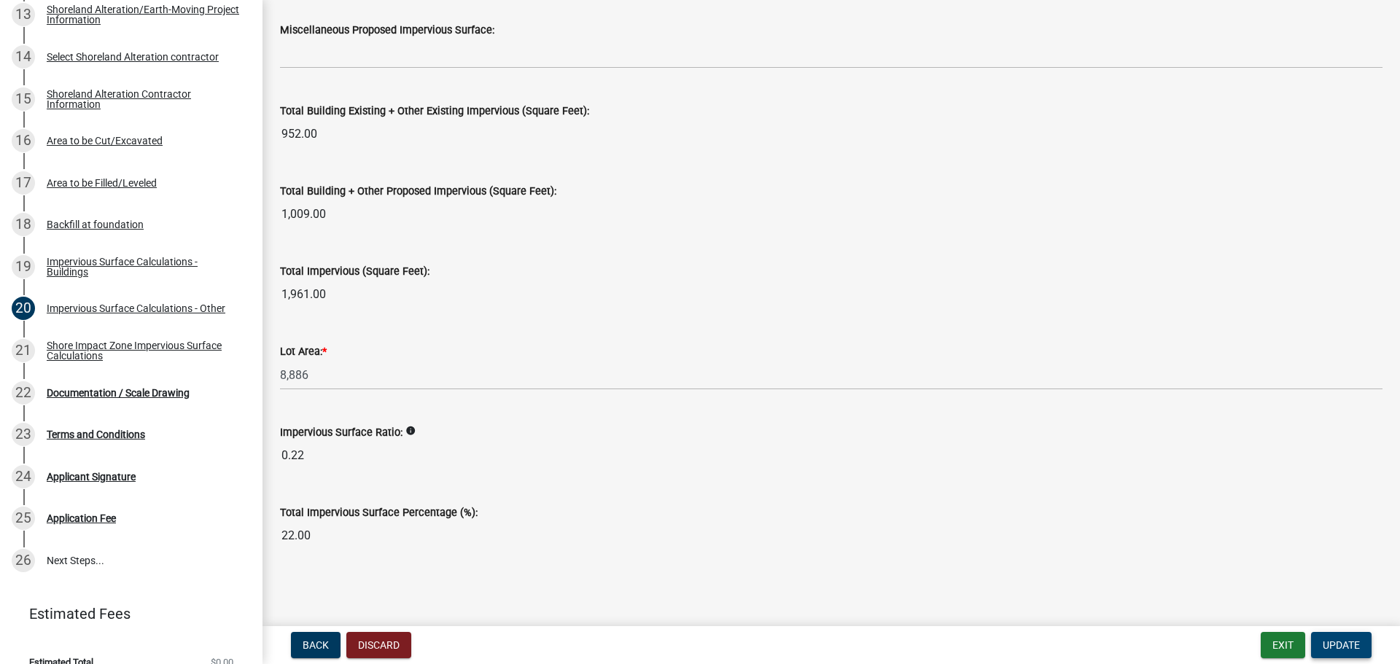
scroll to position [1497, 0]
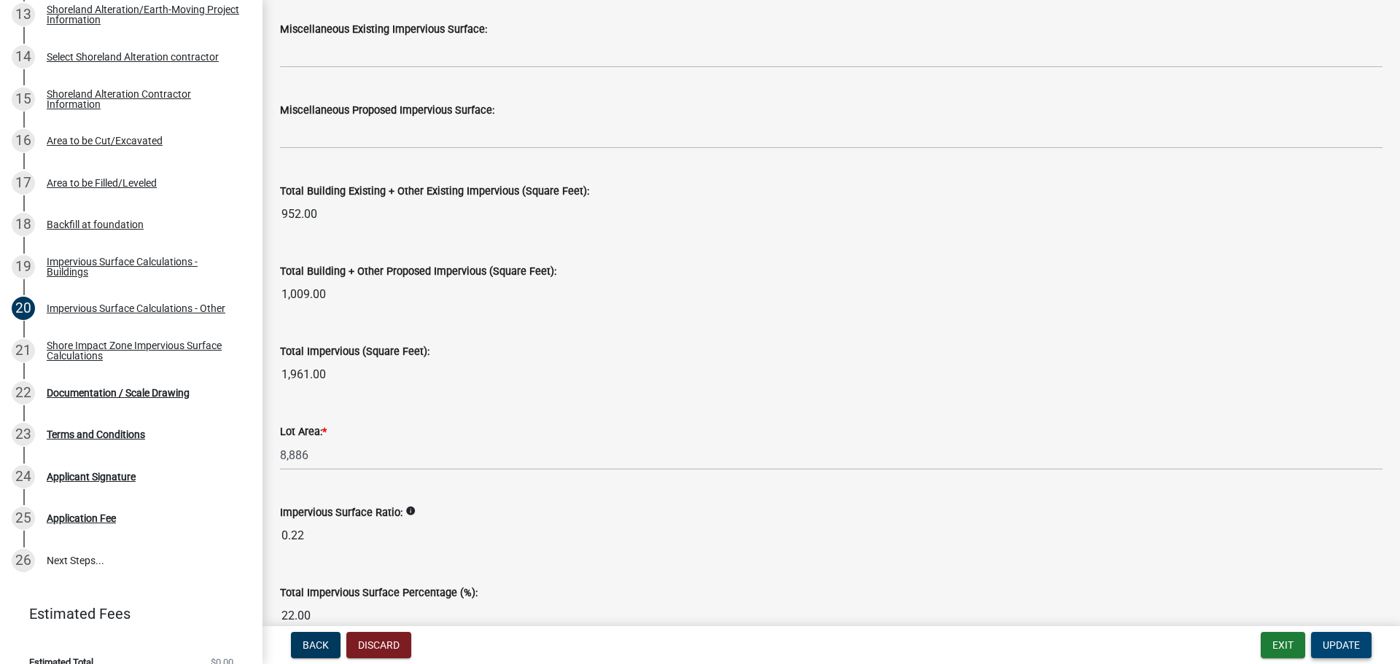
click at [1353, 646] on span "Update" at bounding box center [1341, 645] width 37 height 12
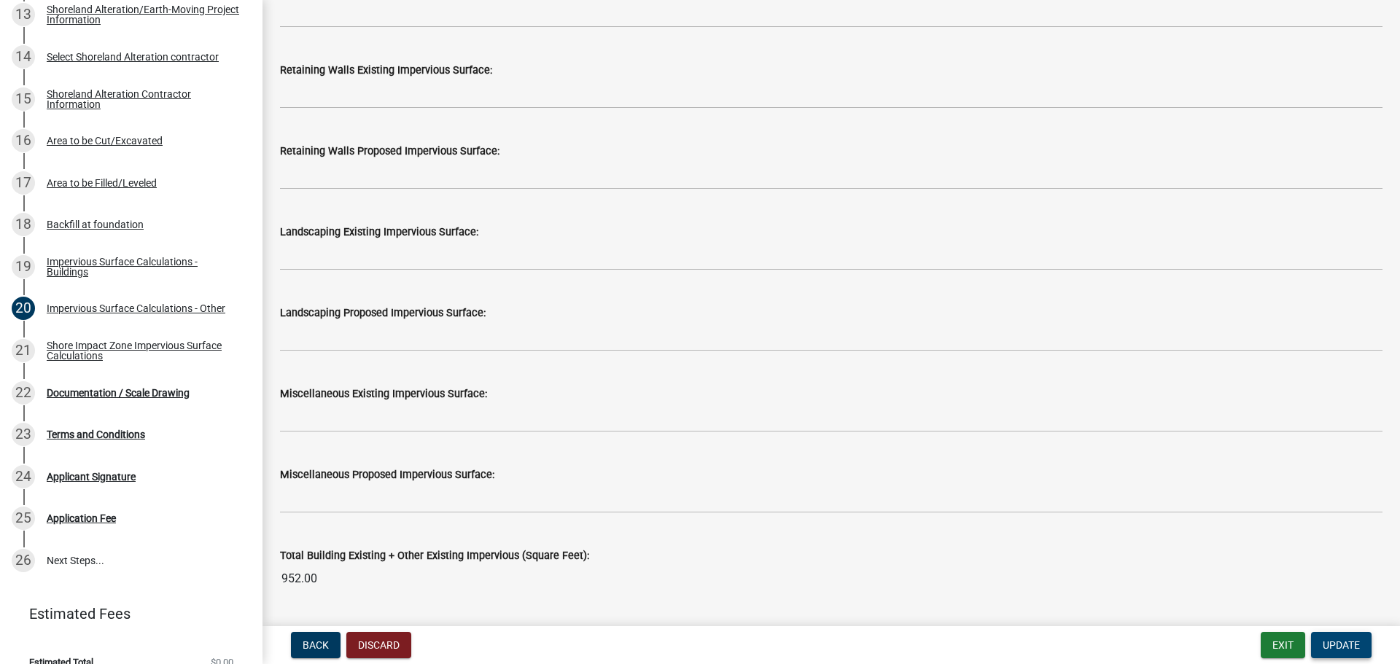
scroll to position [841, 0]
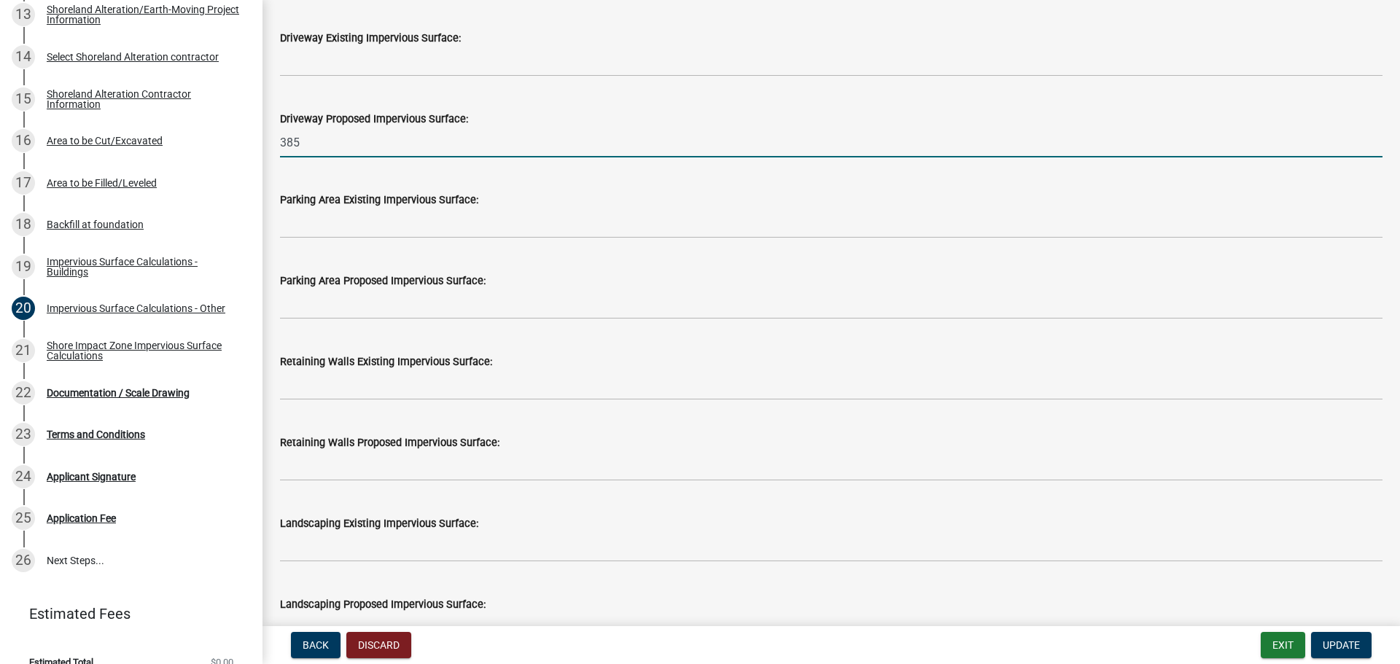
drag, startPoint x: 299, startPoint y: 134, endPoint x: 279, endPoint y: 135, distance: 20.4
click at [279, 135] on div "Driveway Proposed Impervious Surface: 385" at bounding box center [831, 124] width 1124 height 68
type input "480"
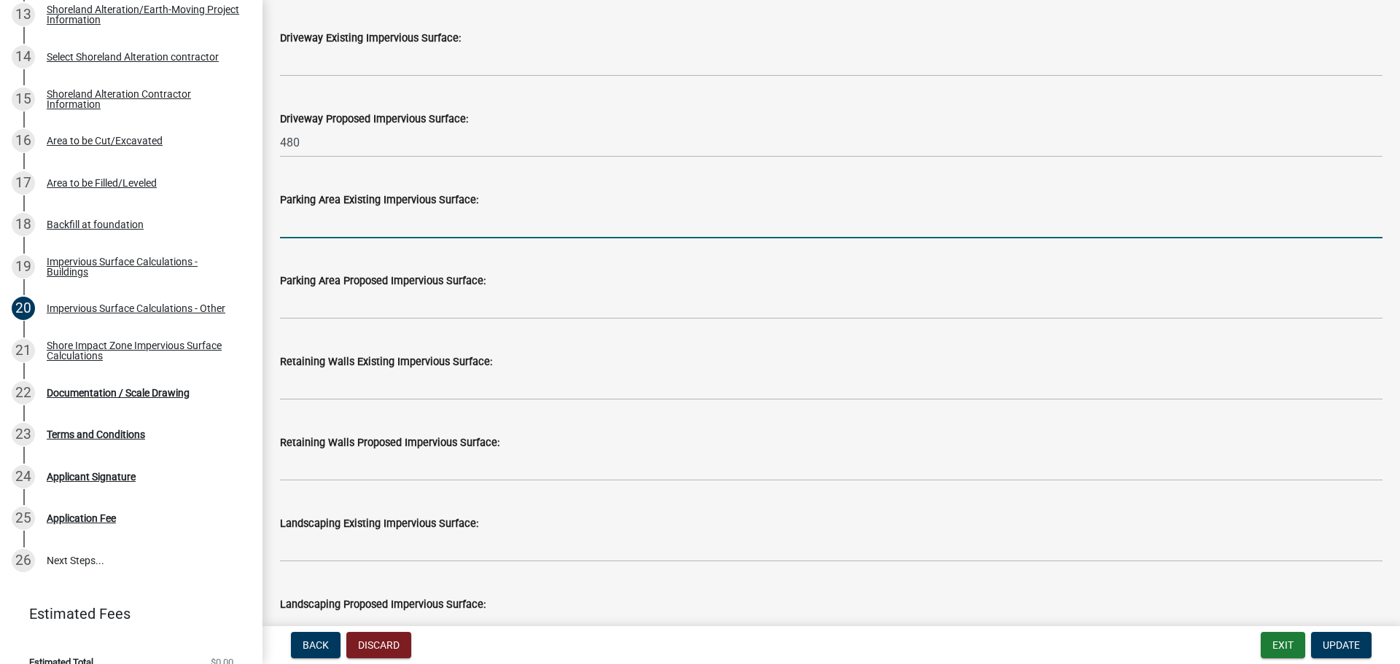
click at [412, 231] on input "text" at bounding box center [831, 224] width 1102 height 30
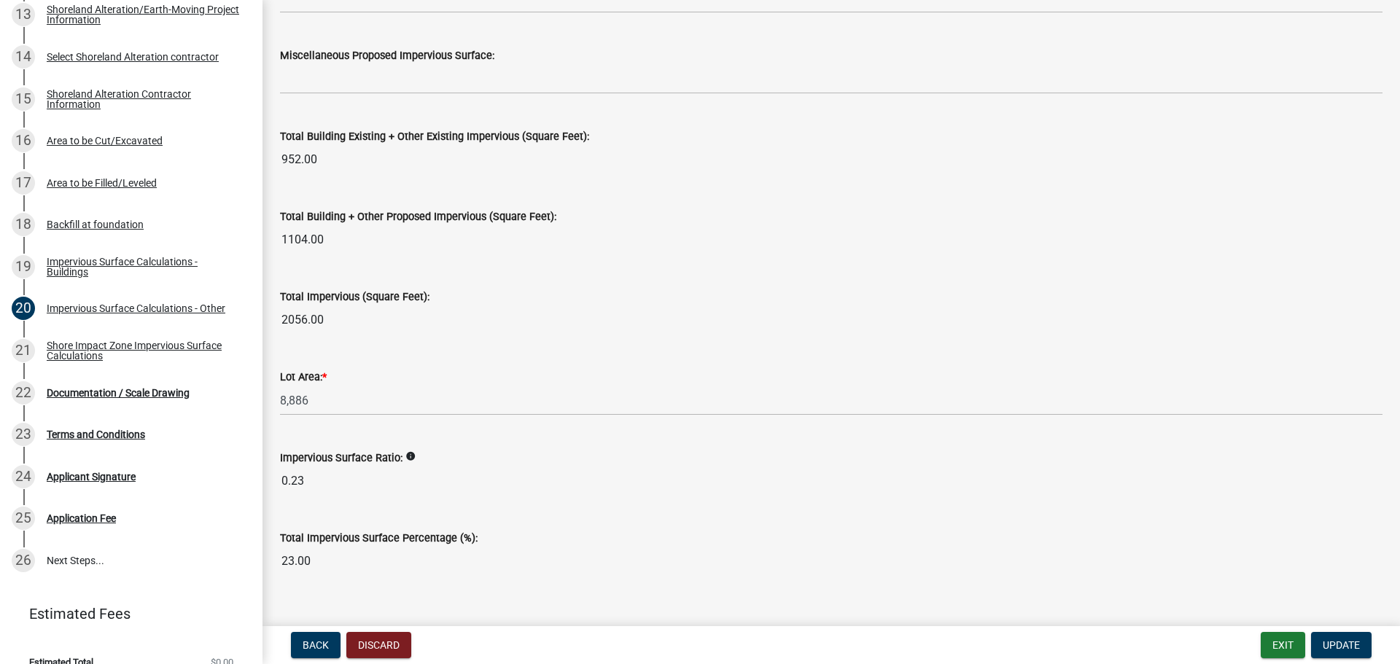
scroll to position [1577, 0]
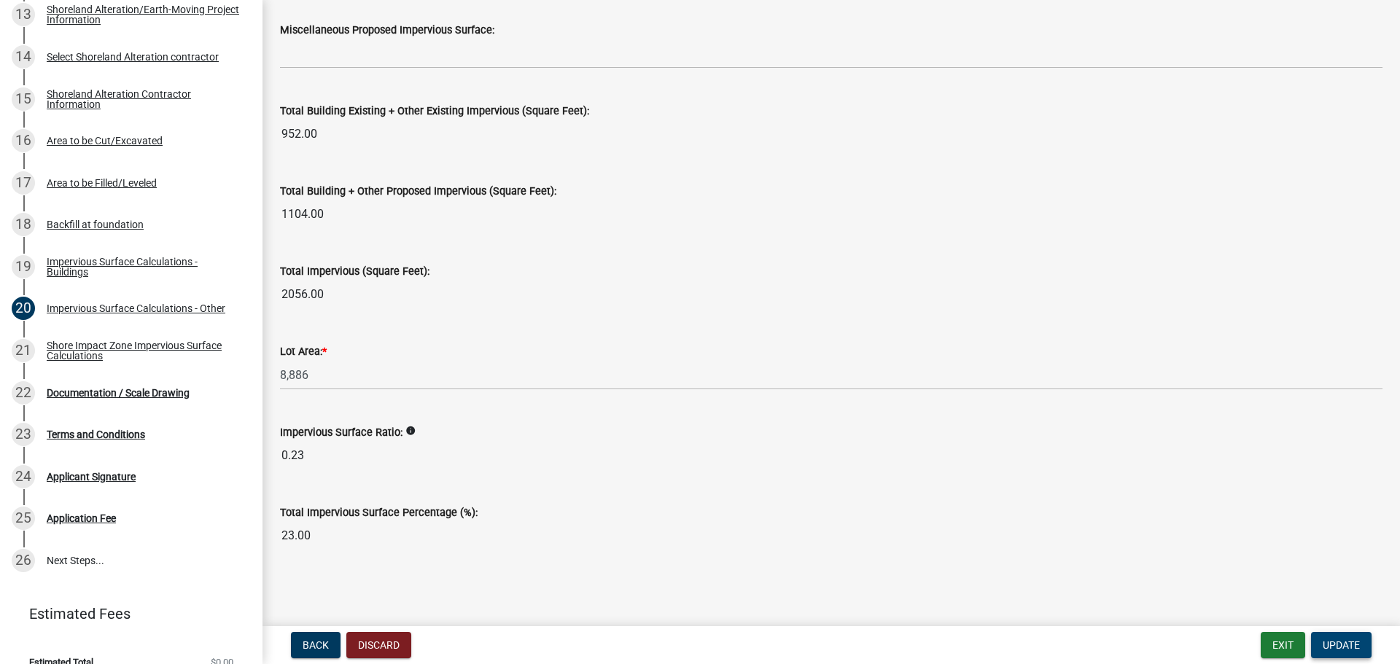
click at [1338, 645] on span "Update" at bounding box center [1341, 645] width 37 height 12
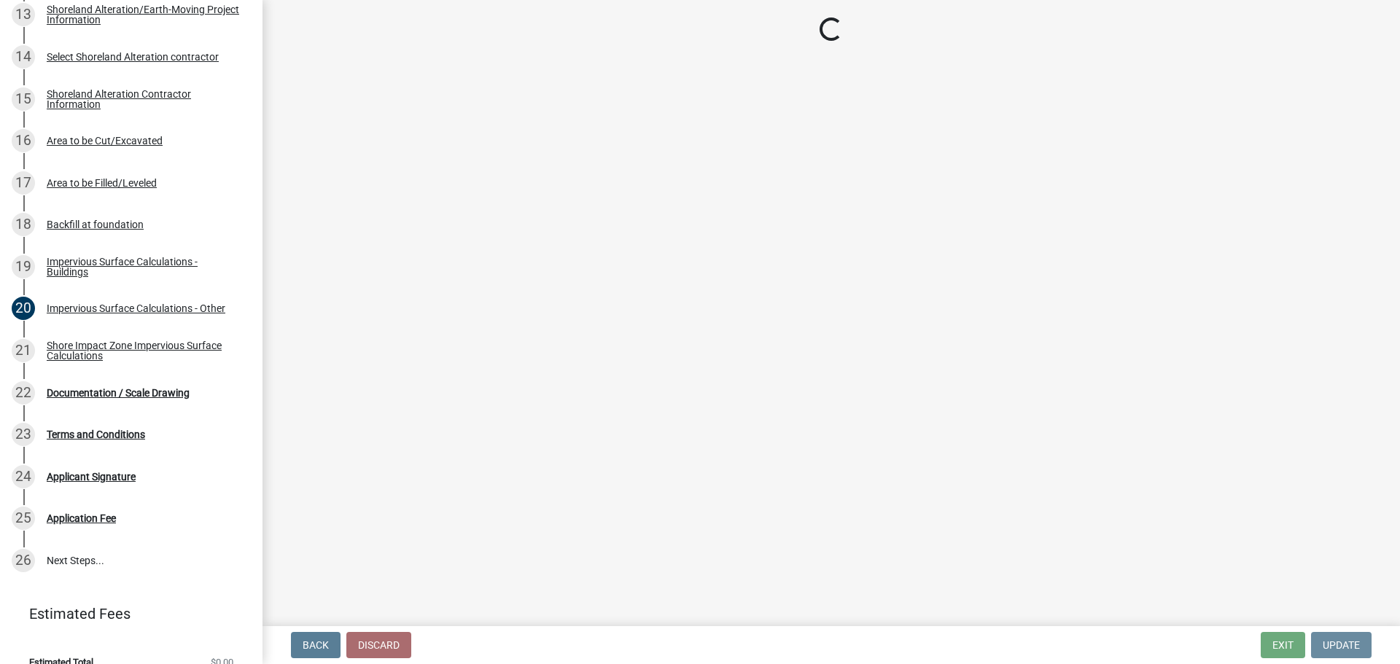
scroll to position [0, 0]
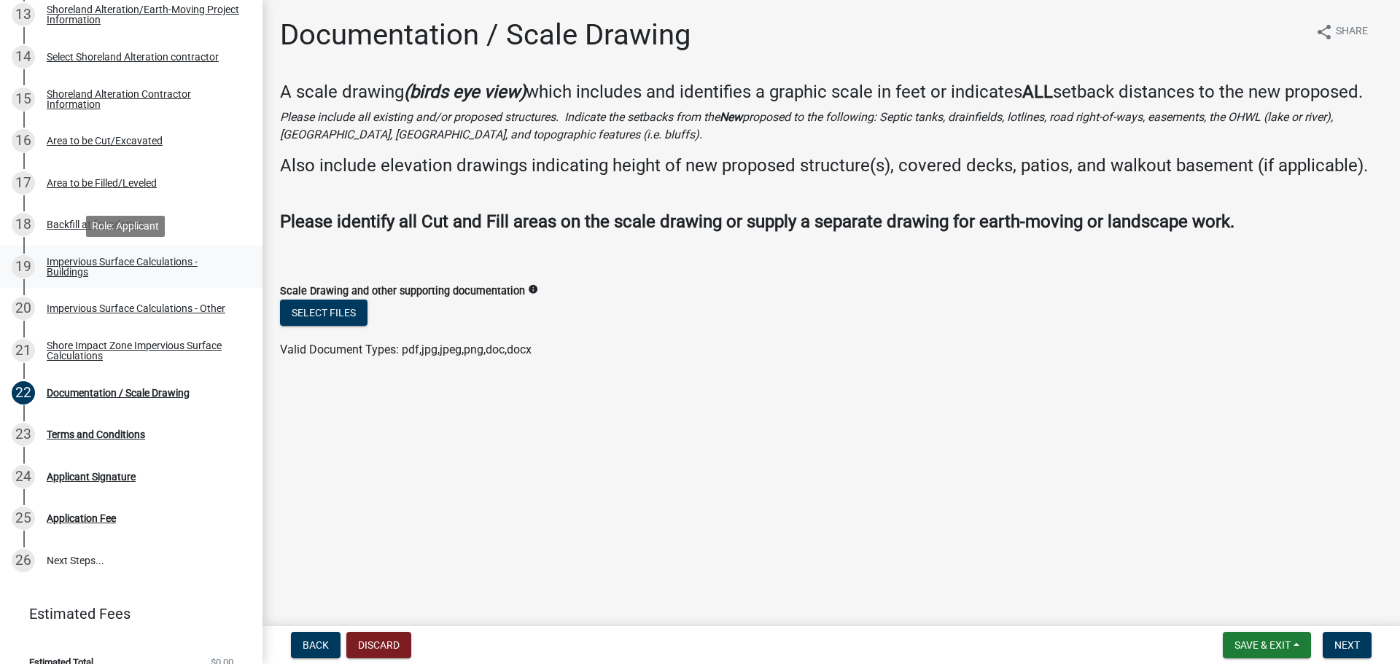
click at [77, 265] on div "Impervious Surface Calculations - Buildings" at bounding box center [143, 267] width 192 height 20
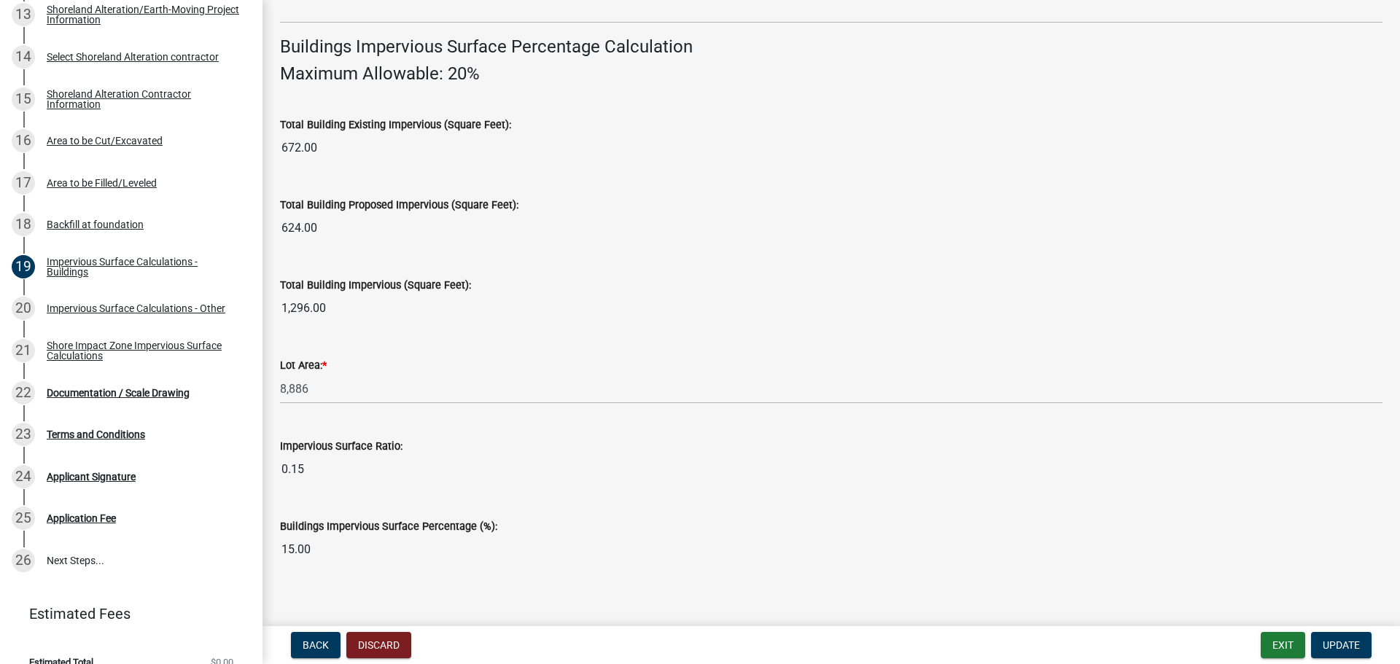
scroll to position [989, 0]
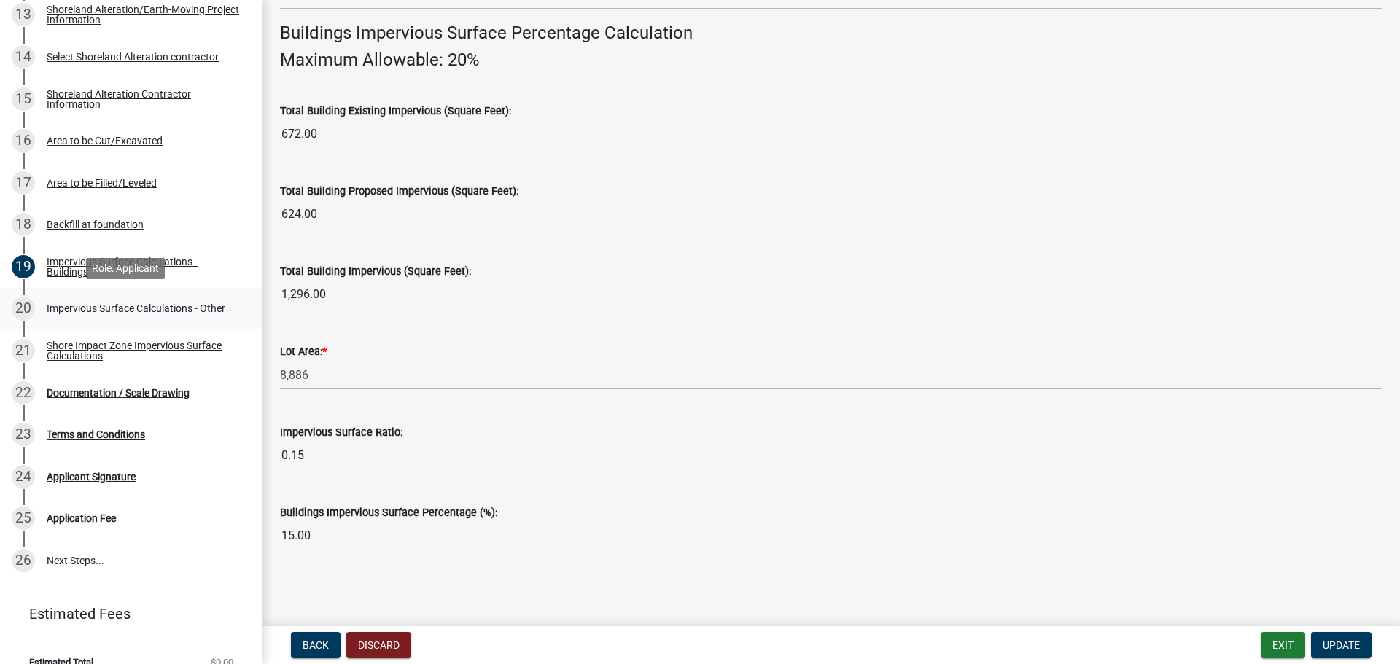
click at [110, 303] on div "Impervious Surface Calculations - Other" at bounding box center [136, 308] width 179 height 10
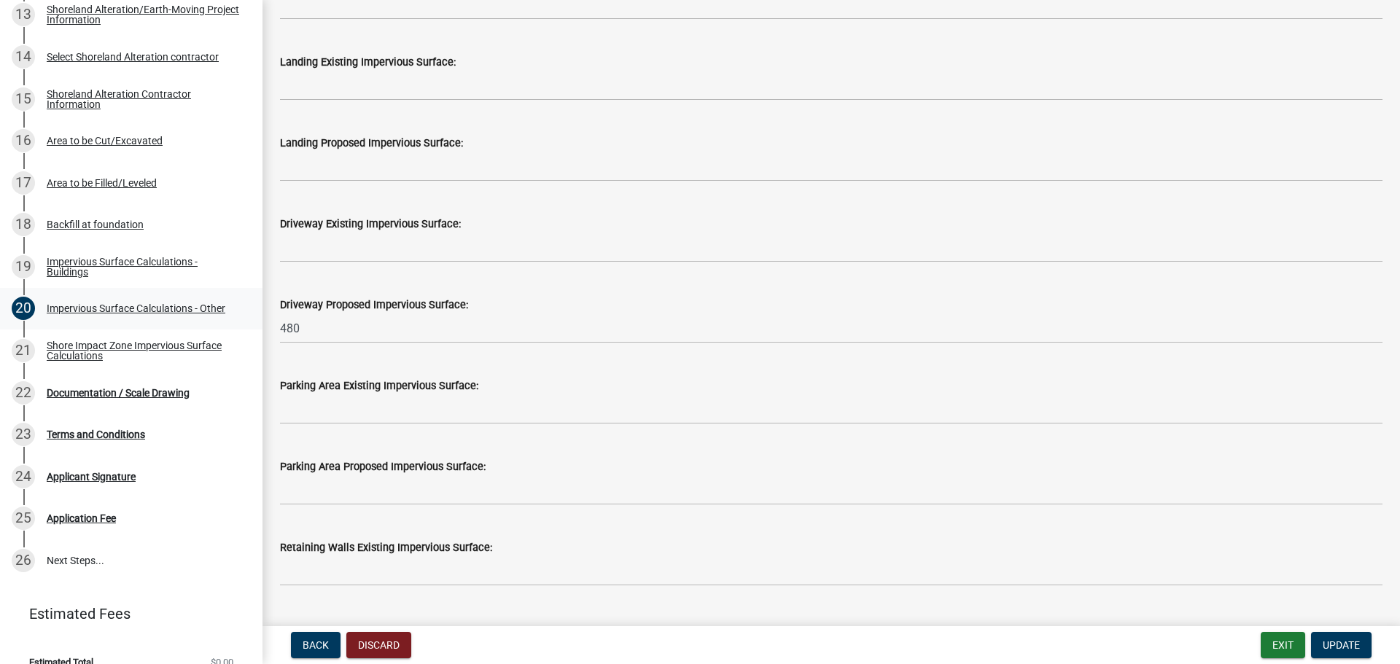
scroll to position [656, 0]
click at [69, 350] on div "Shore Impact Zone Impervious Surface Calculations" at bounding box center [143, 351] width 192 height 20
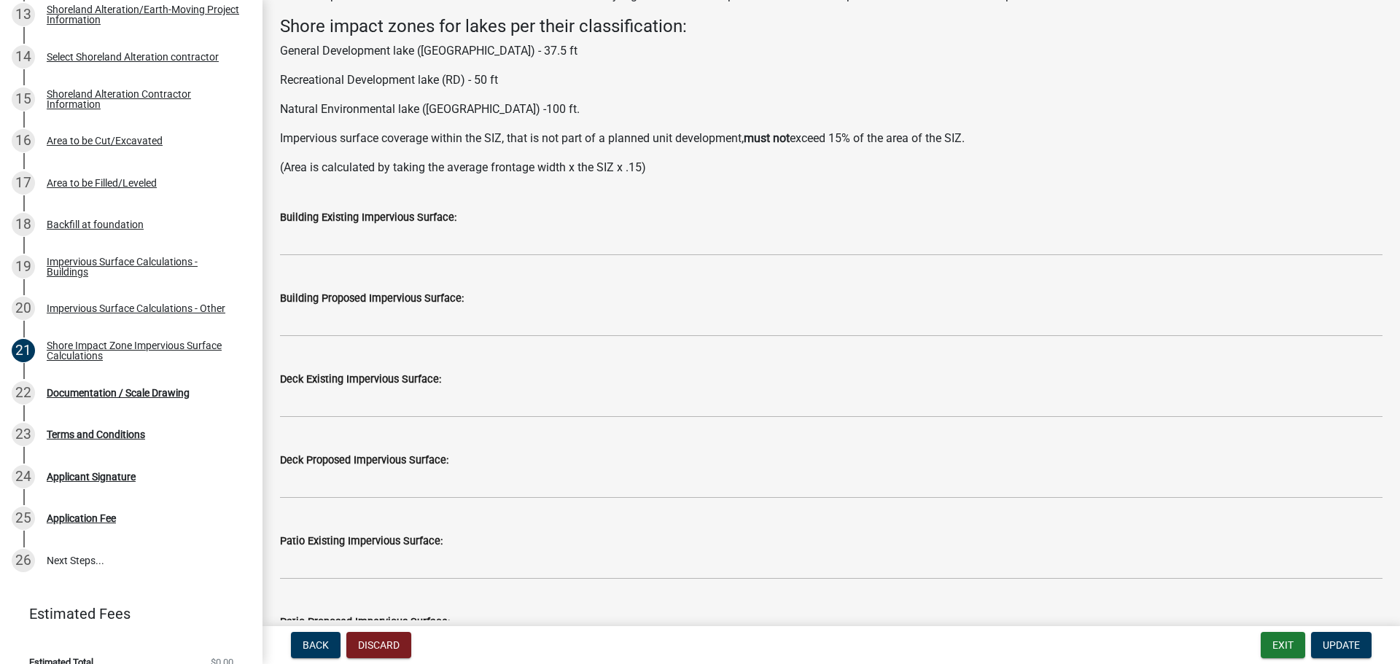
scroll to position [146, 0]
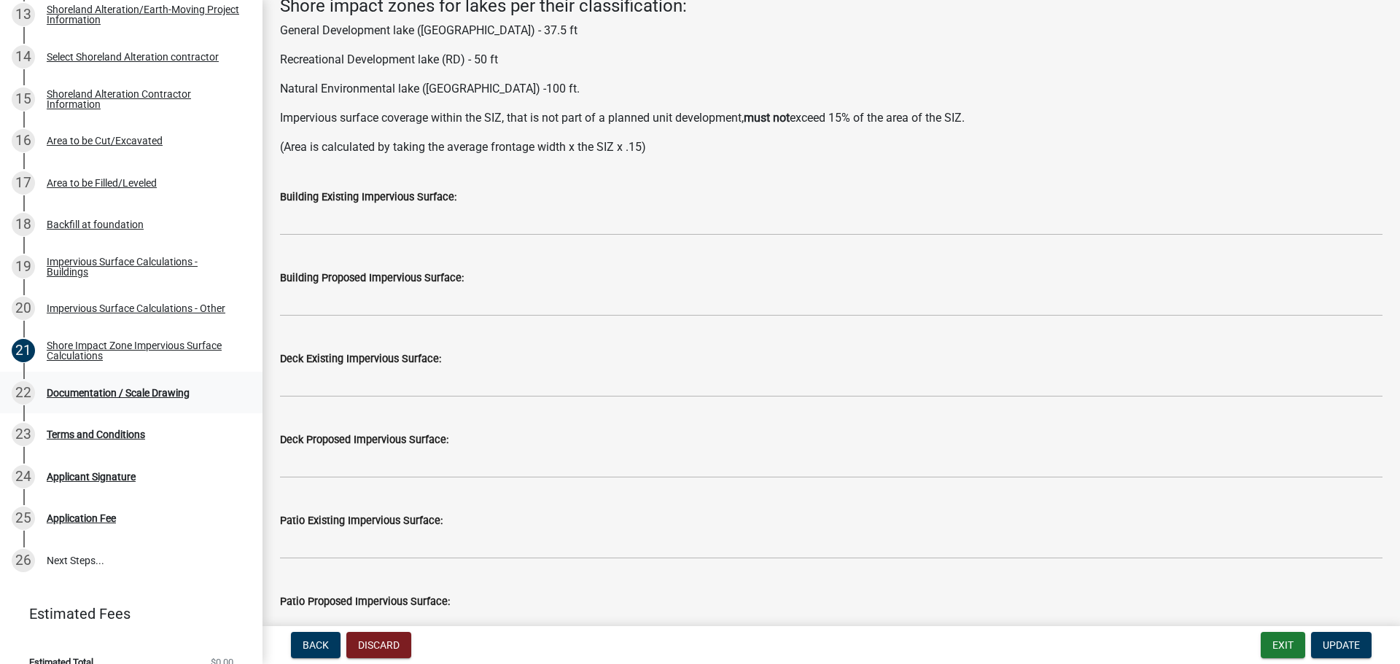
click at [63, 393] on div "Documentation / Scale Drawing" at bounding box center [118, 393] width 143 height 10
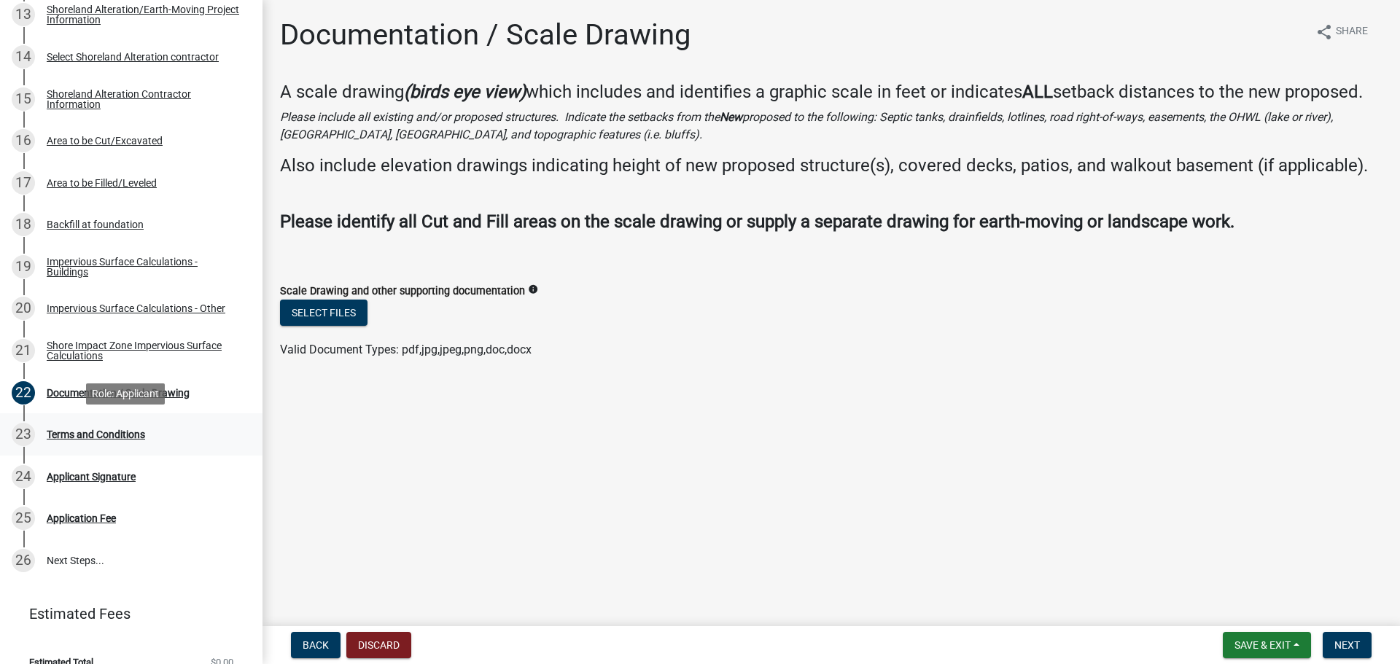
click at [82, 432] on div "Terms and Conditions" at bounding box center [96, 434] width 98 height 10
click at [65, 430] on div "Terms and Conditions" at bounding box center [96, 434] width 98 height 10
click at [73, 265] on div "Impervious Surface Calculations - Buildings" at bounding box center [143, 267] width 192 height 20
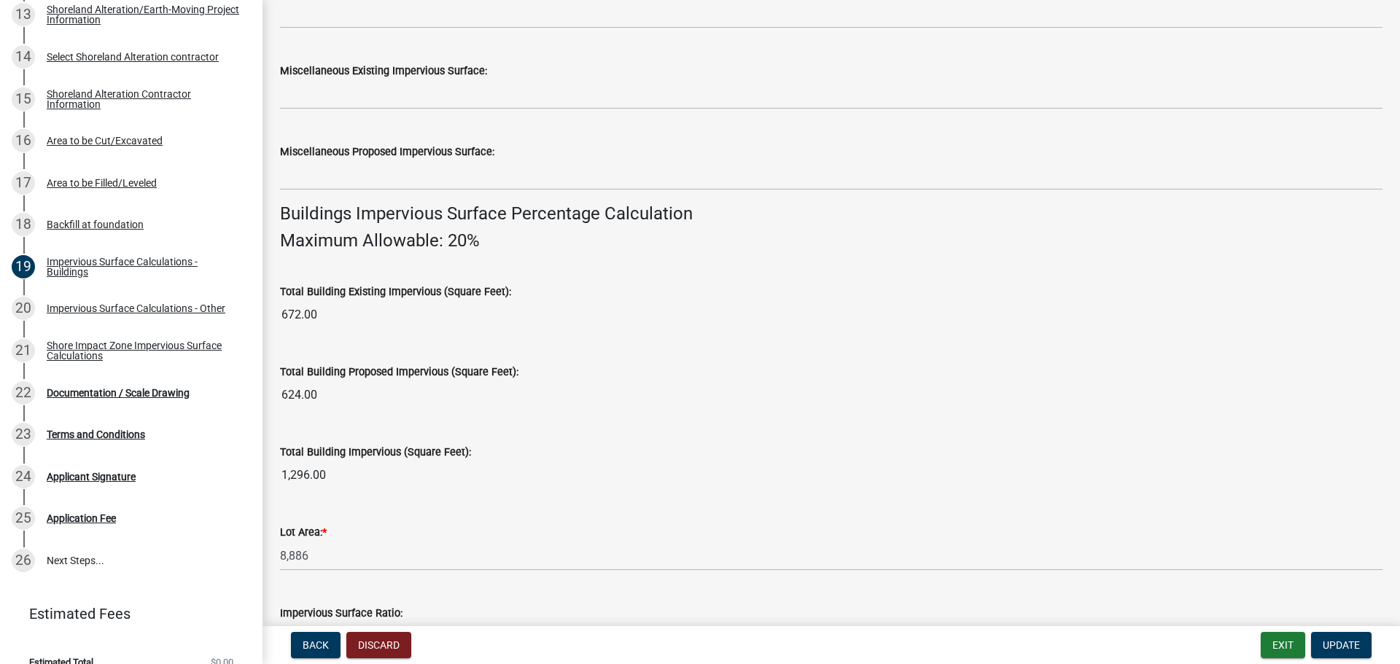
scroll to position [770, 0]
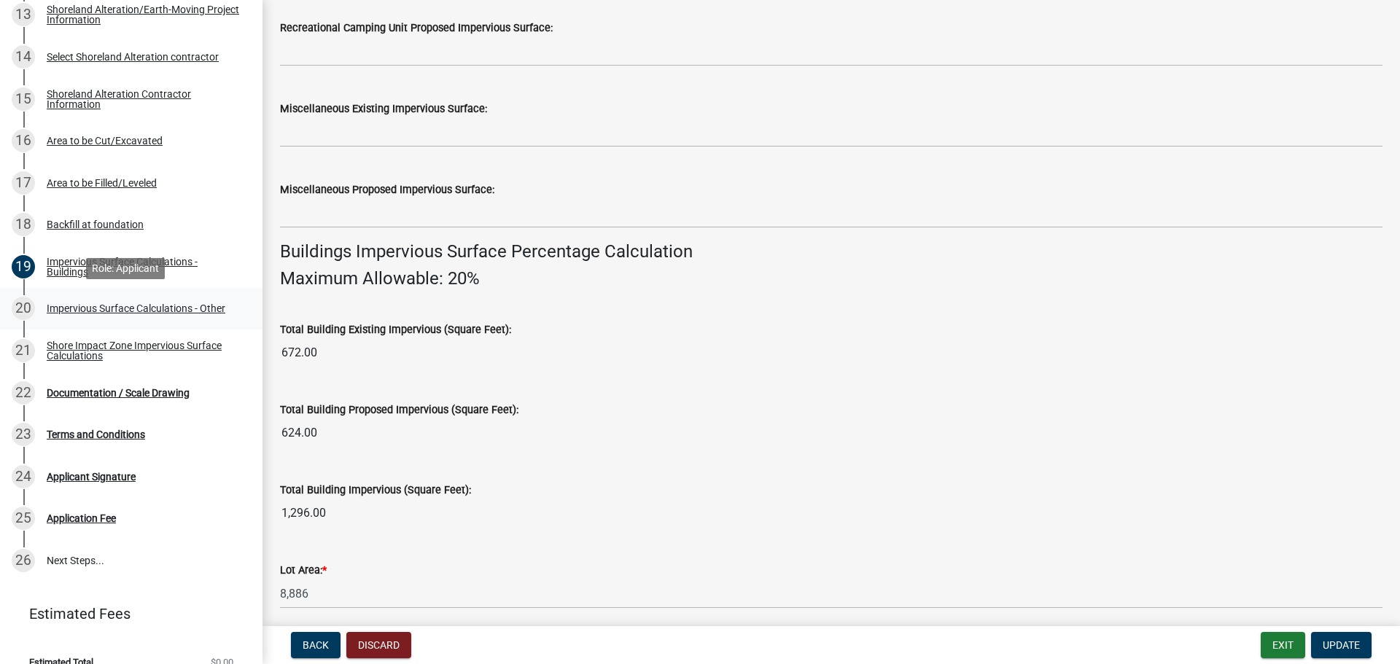
click at [67, 306] on div "Impervious Surface Calculations - Other" at bounding box center [136, 308] width 179 height 10
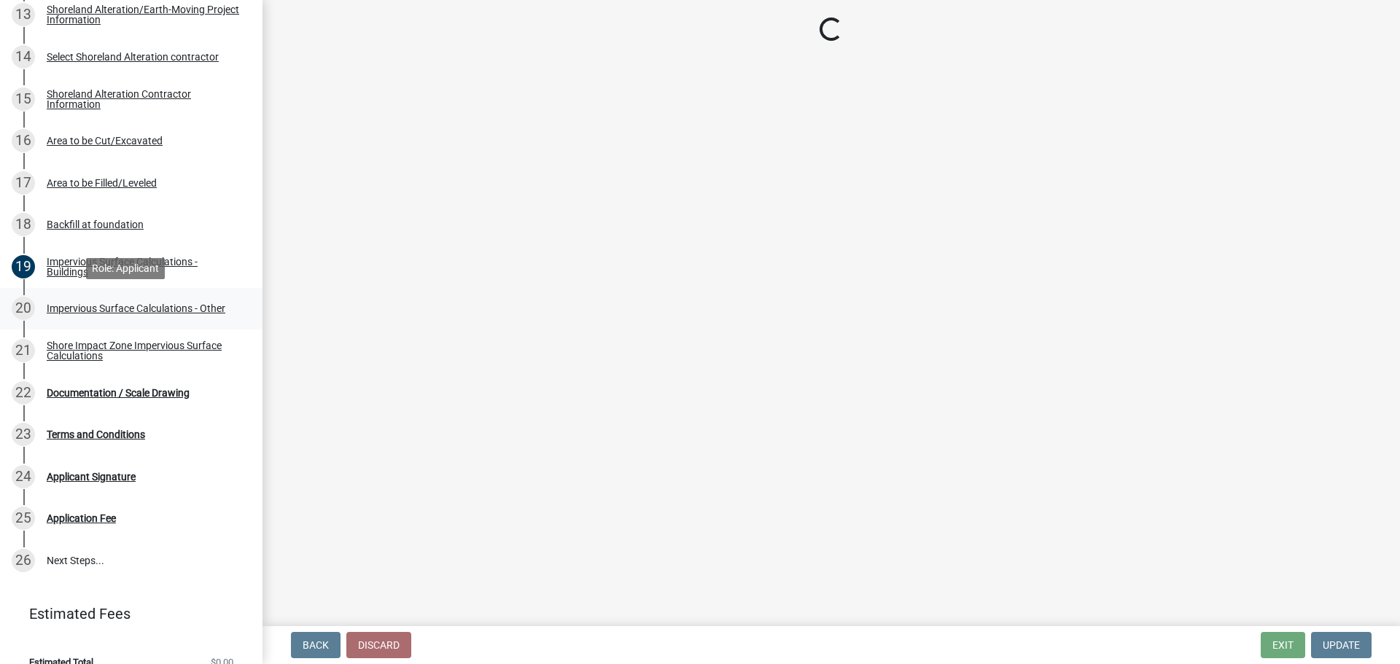
scroll to position [0, 0]
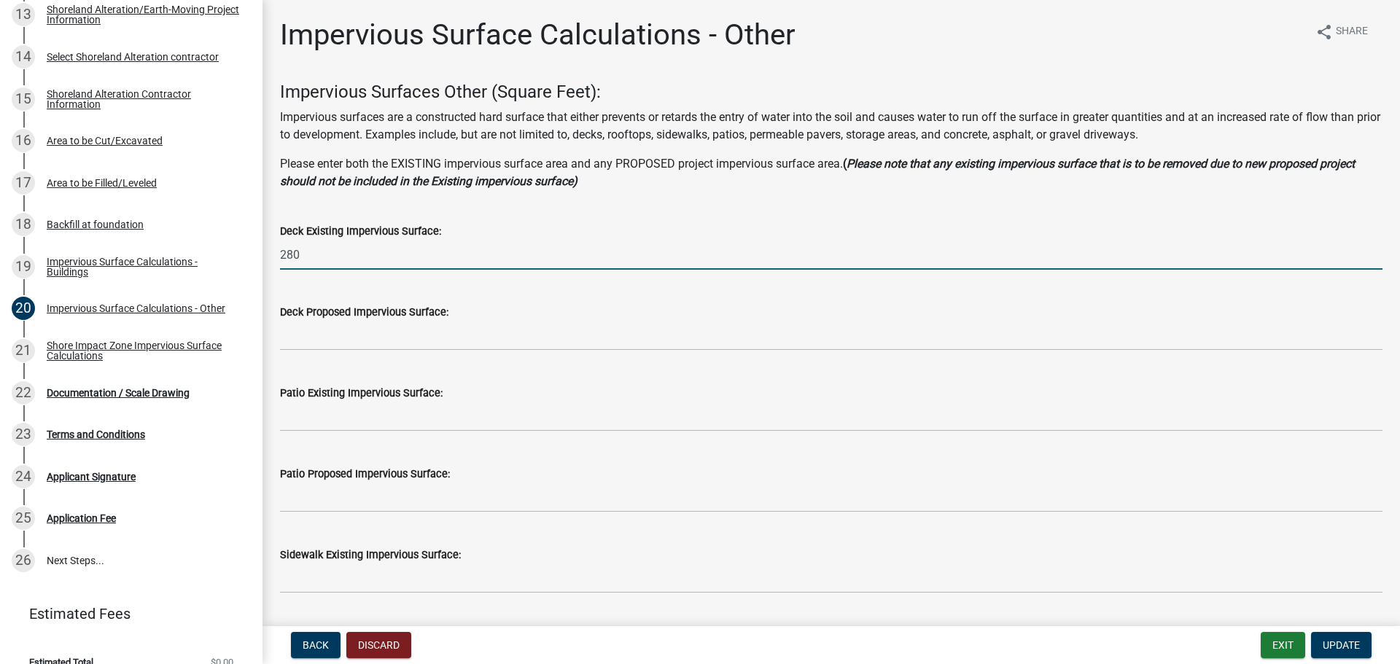
click at [305, 253] on input "280" at bounding box center [831, 255] width 1102 height 30
drag, startPoint x: 299, startPoint y: 254, endPoint x: 262, endPoint y: 249, distance: 36.7
type input "352"
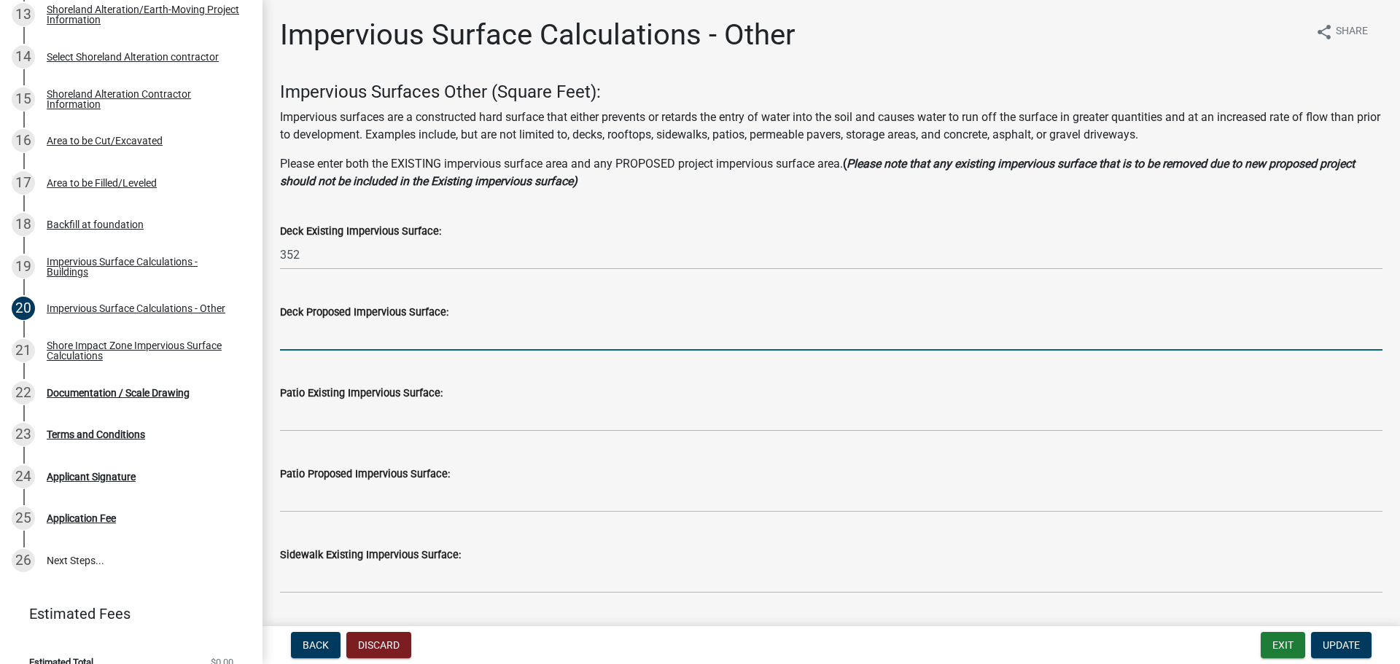
click at [341, 337] on input "text" at bounding box center [831, 336] width 1102 height 30
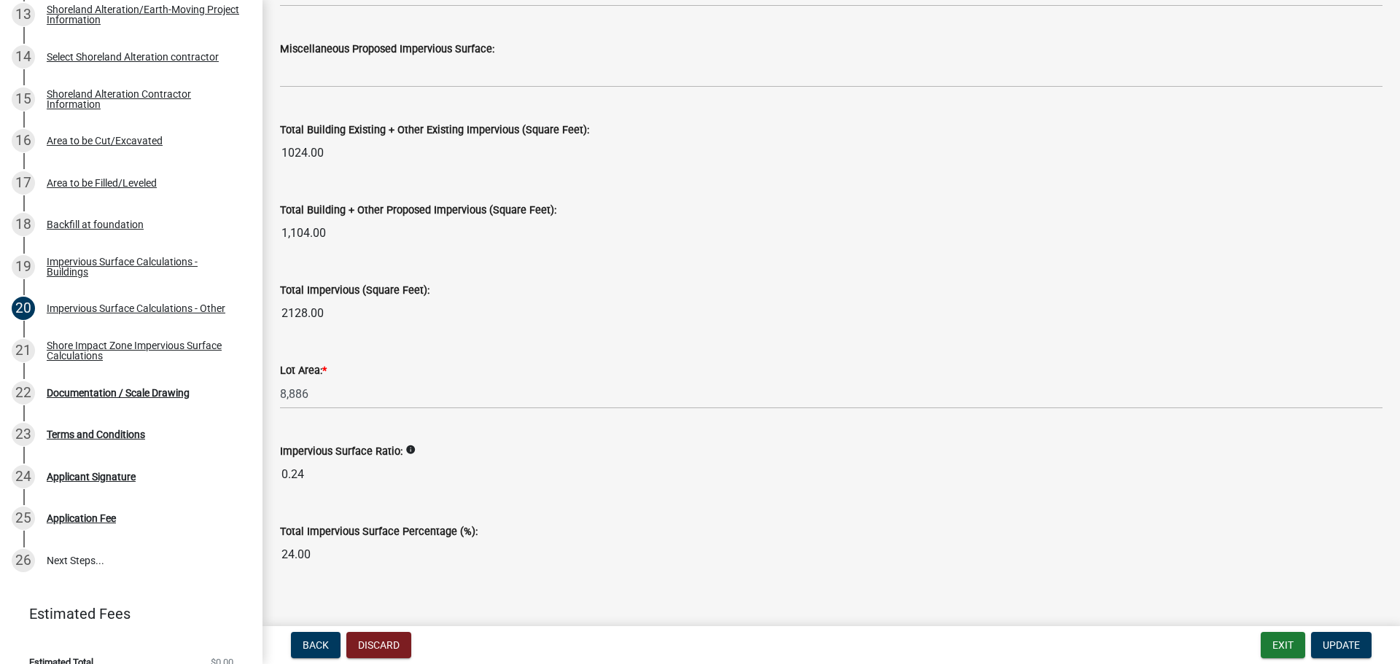
scroll to position [1577, 0]
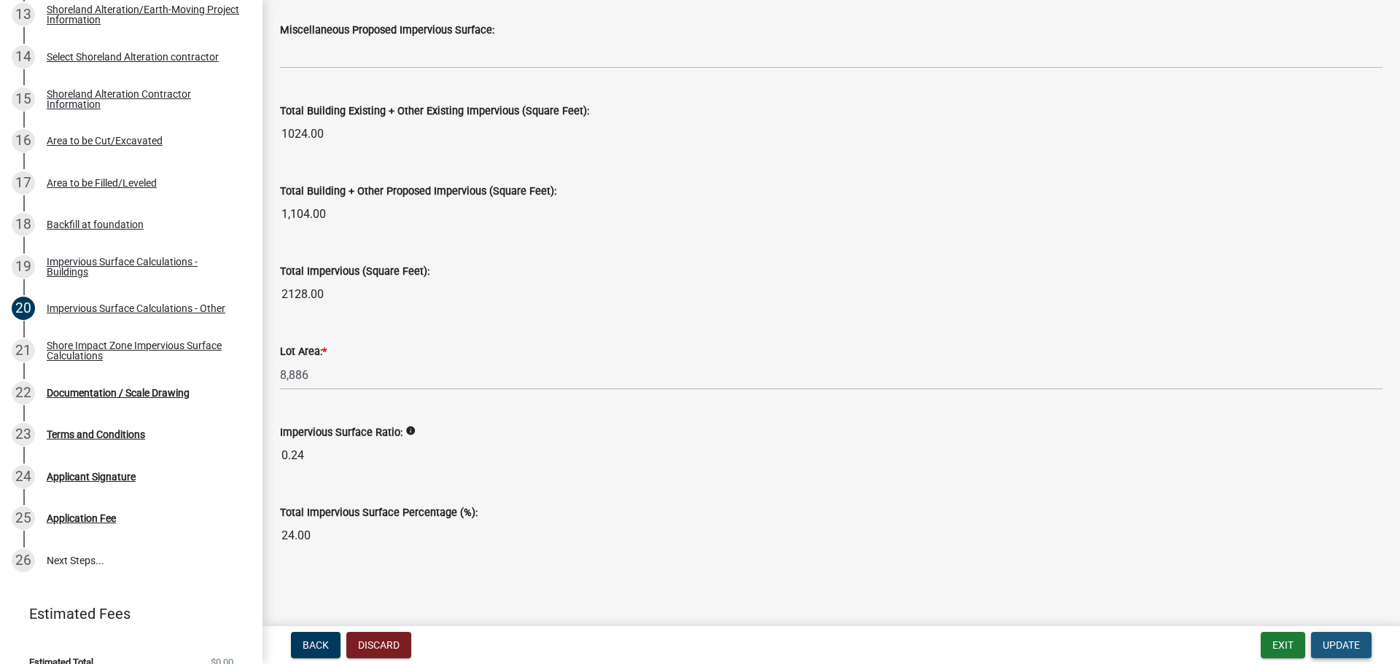
click at [1347, 638] on button "Update" at bounding box center [1341, 645] width 61 height 26
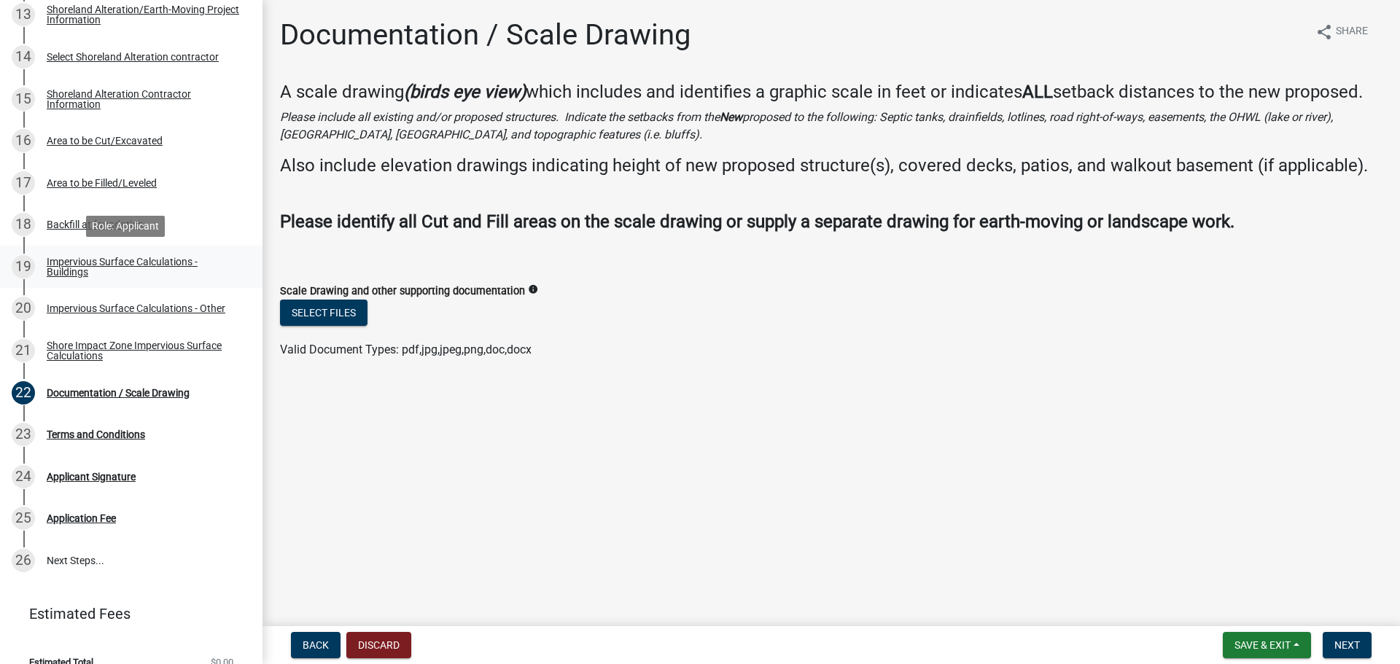
click at [82, 263] on div "Impervious Surface Calculations - Buildings" at bounding box center [143, 267] width 192 height 20
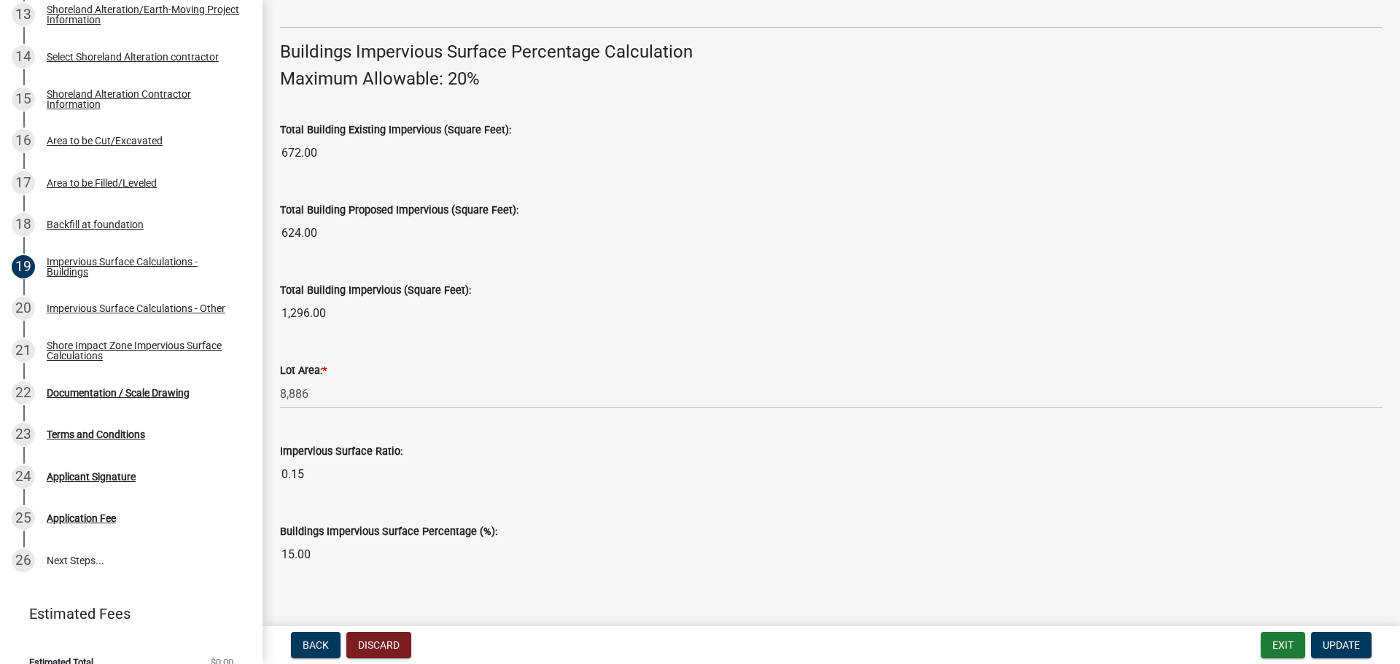
scroll to position [989, 0]
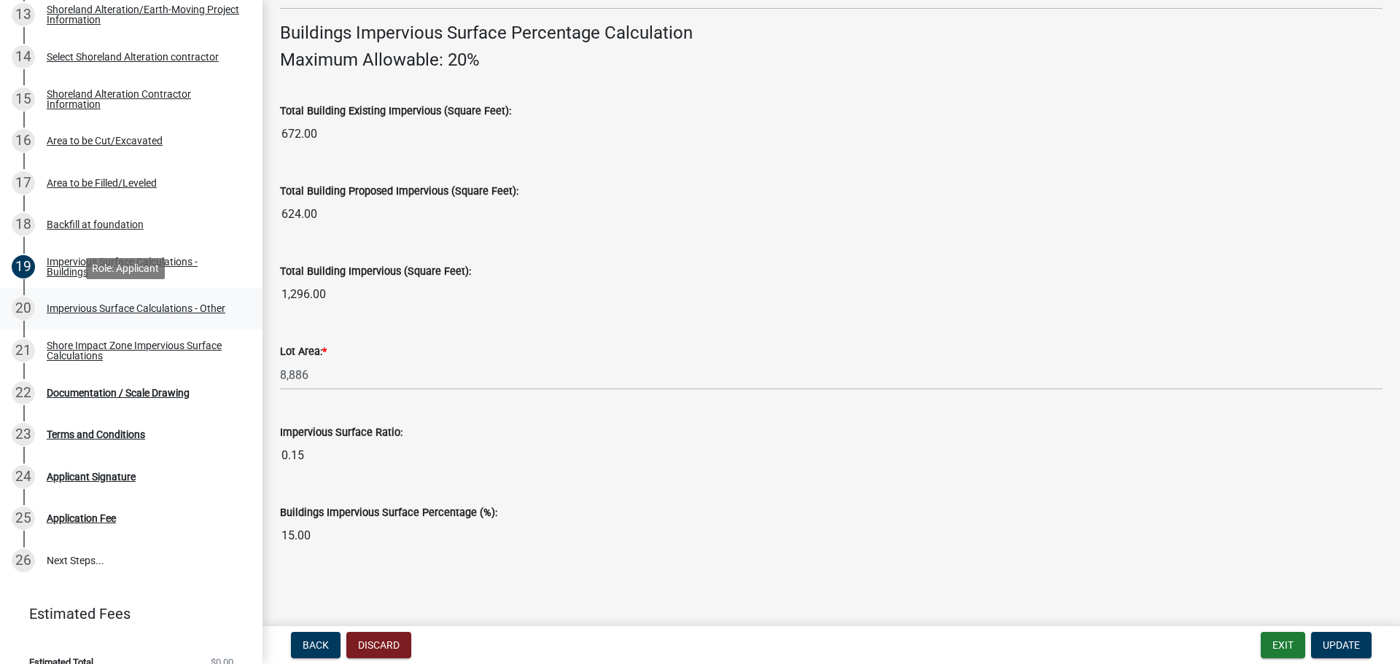
click at [106, 306] on div "Impervious Surface Calculations - Other" at bounding box center [136, 308] width 179 height 10
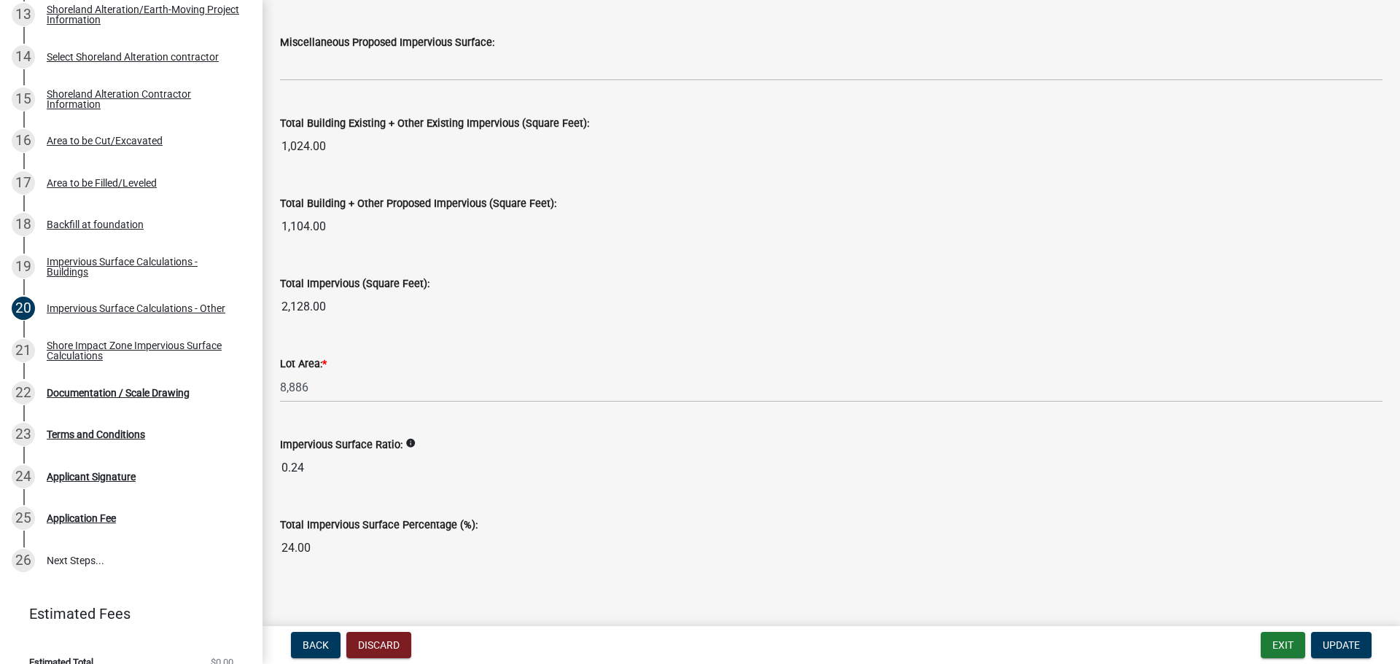
scroll to position [1577, 0]
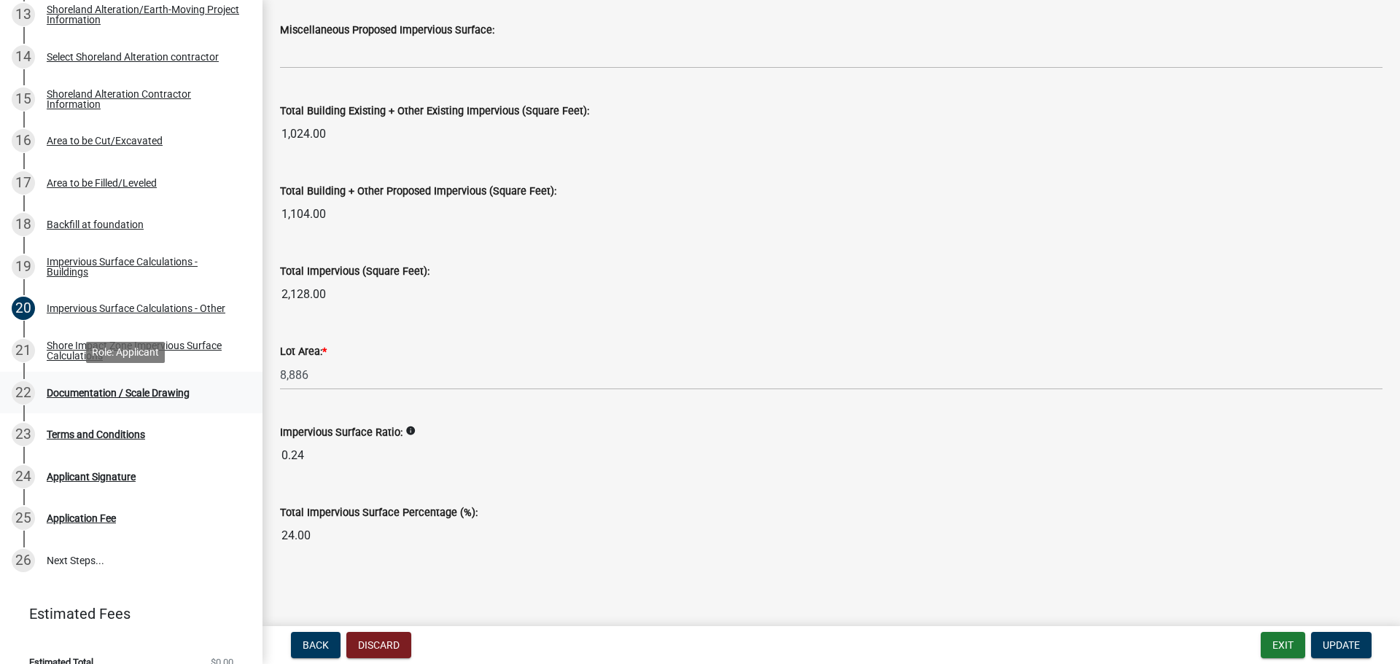
click at [81, 389] on div "Documentation / Scale Drawing" at bounding box center [118, 393] width 143 height 10
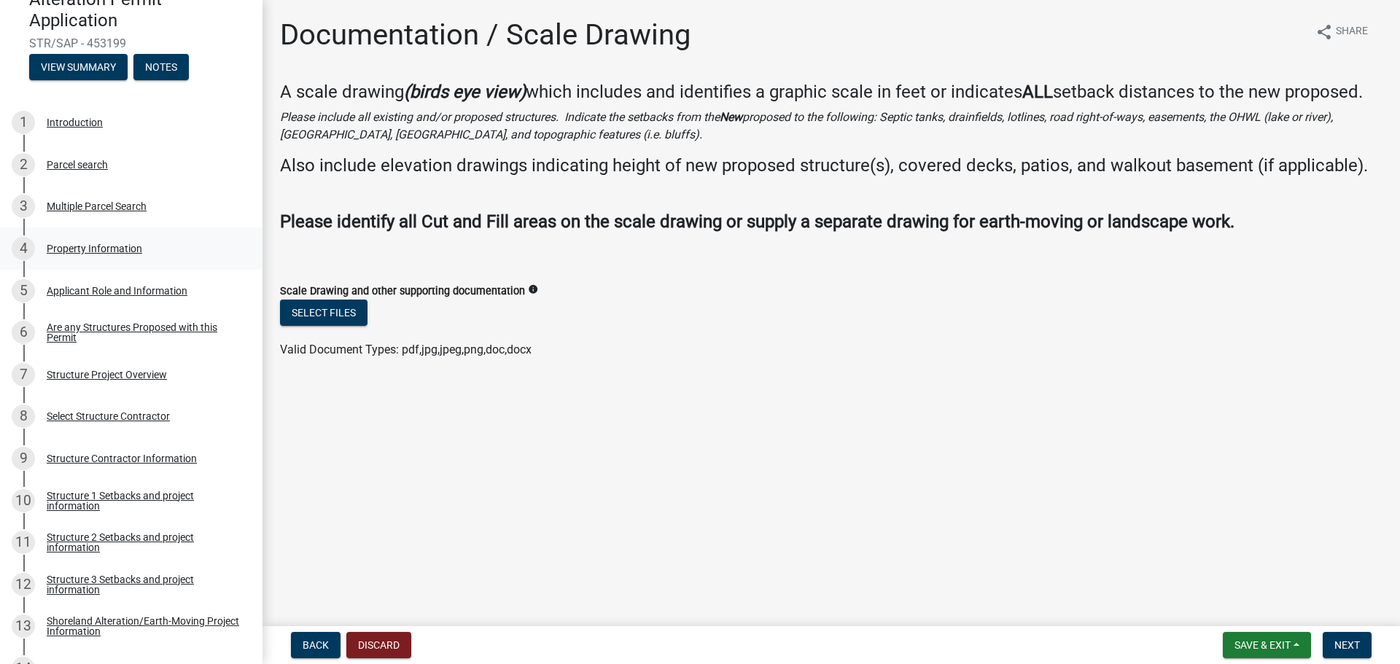
scroll to position [128, 0]
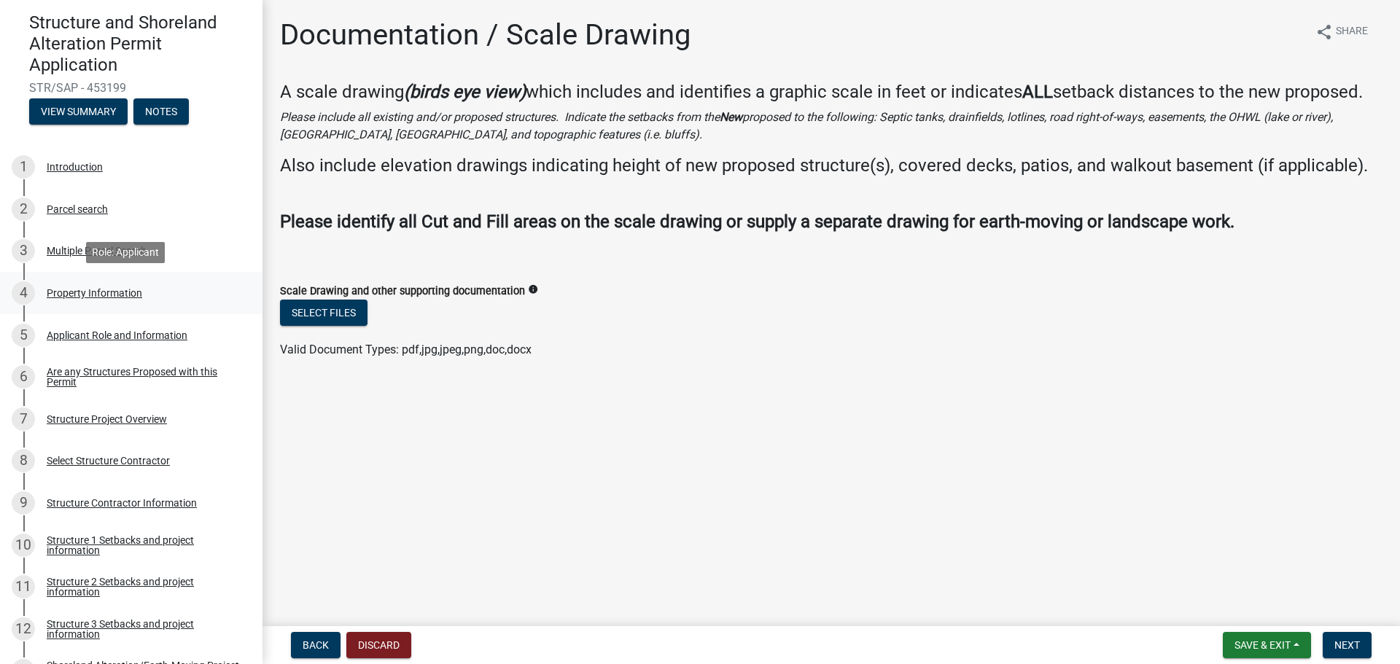
click at [80, 291] on div "Property Information" at bounding box center [95, 293] width 96 height 10
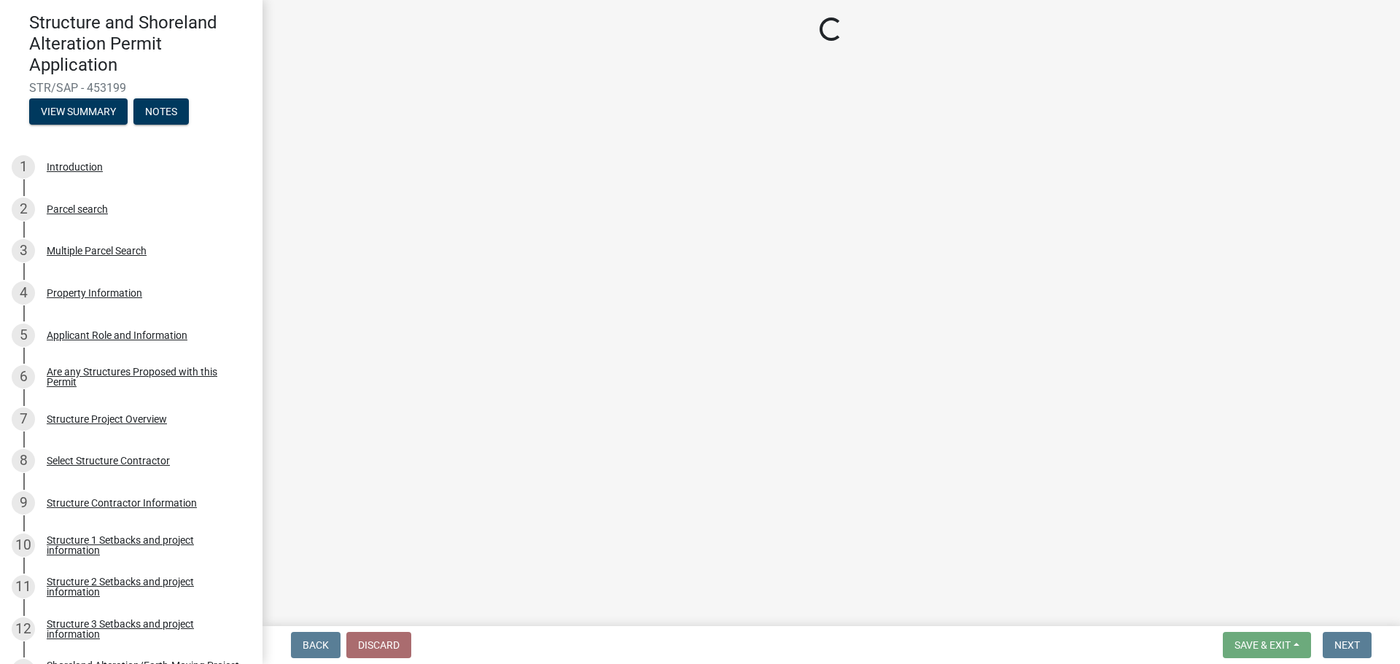
select select "21cdef33-1681-41da-b7a6-3f3c66787771"
select select "bc365043-463f-4dd2-a146-228392936da3"
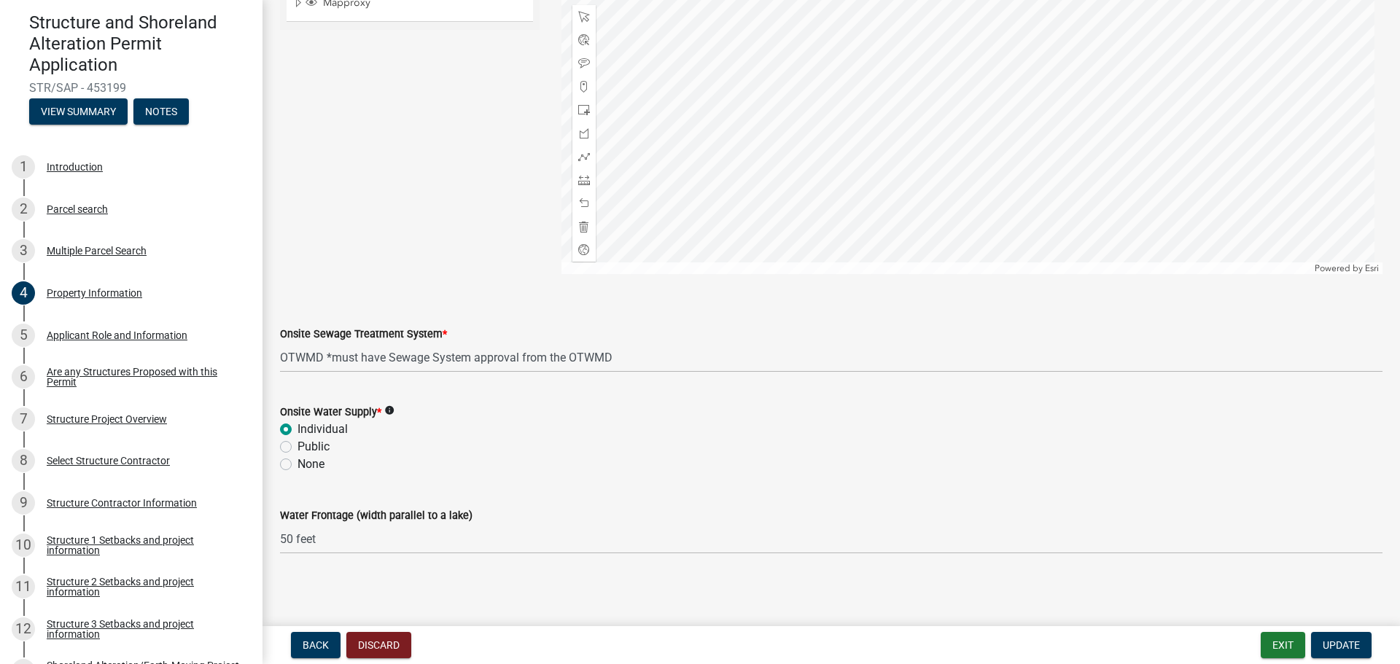
scroll to position [860, 0]
click at [85, 418] on div "Structure Project Overview" at bounding box center [107, 419] width 120 height 10
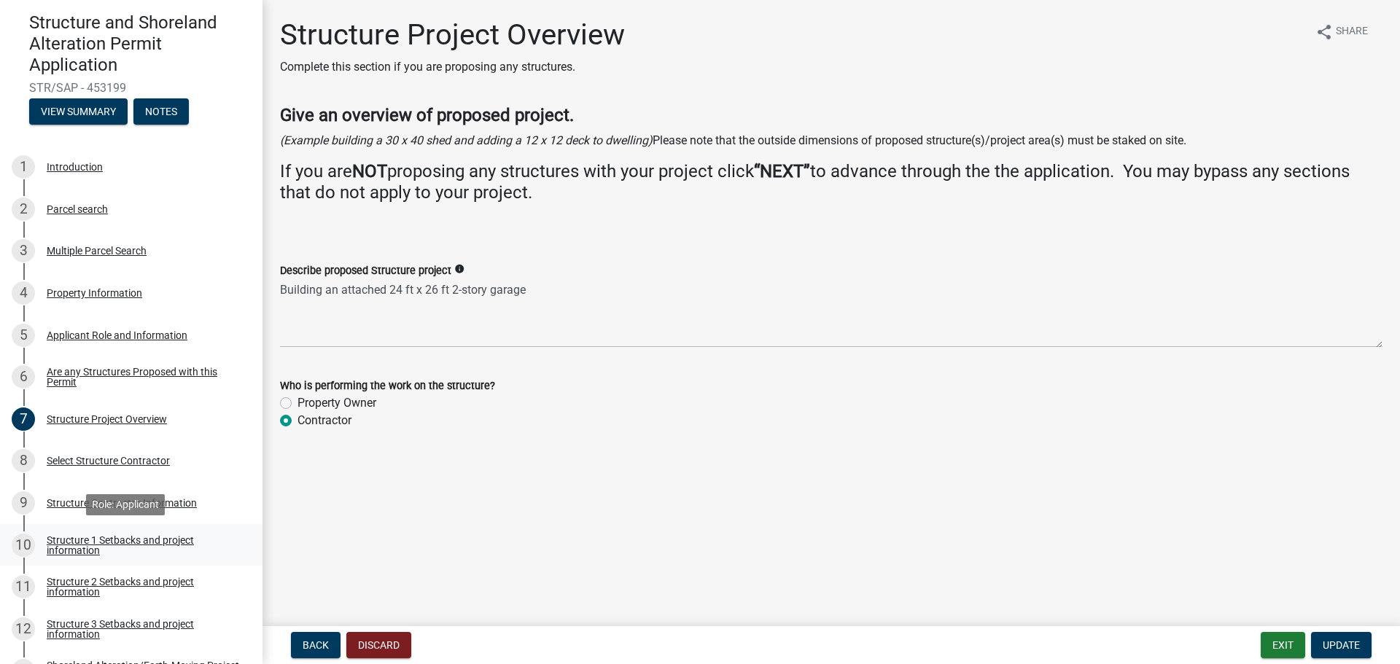
click at [71, 538] on div "Structure 1 Setbacks and project information" at bounding box center [143, 545] width 192 height 20
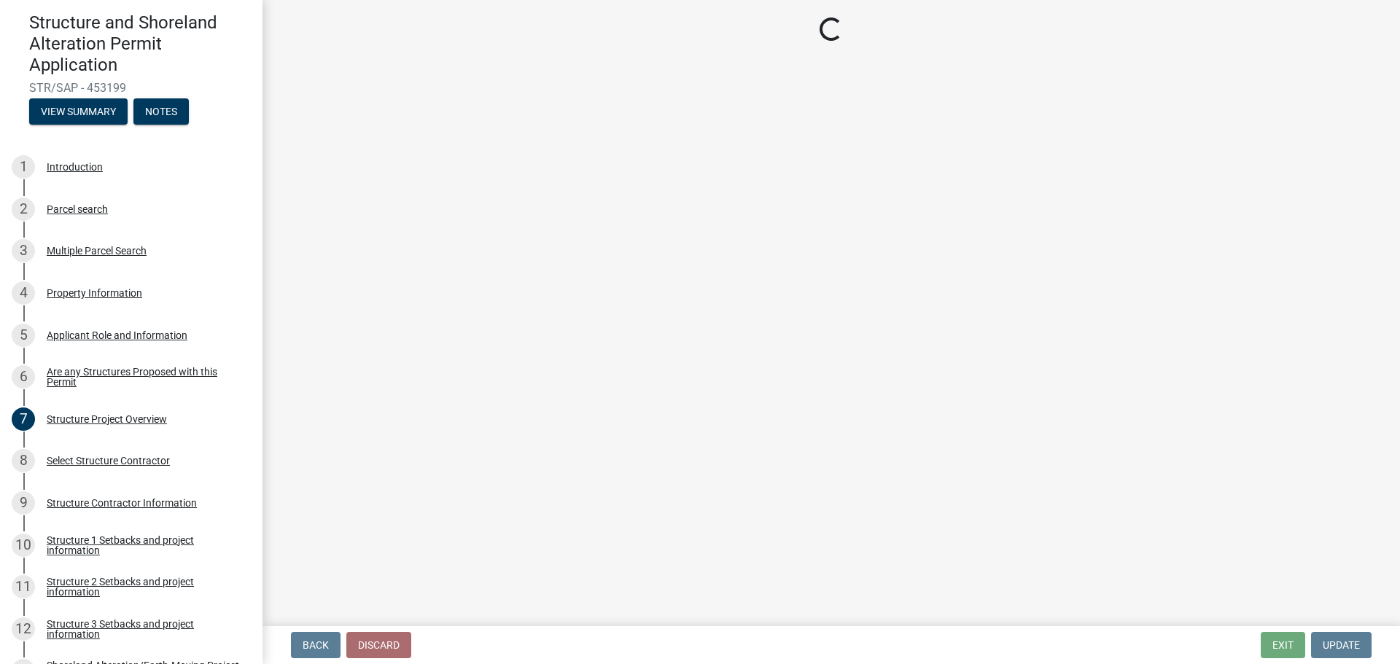
select select "c185e313-3403-4239-bd61-bb563c58a77a"
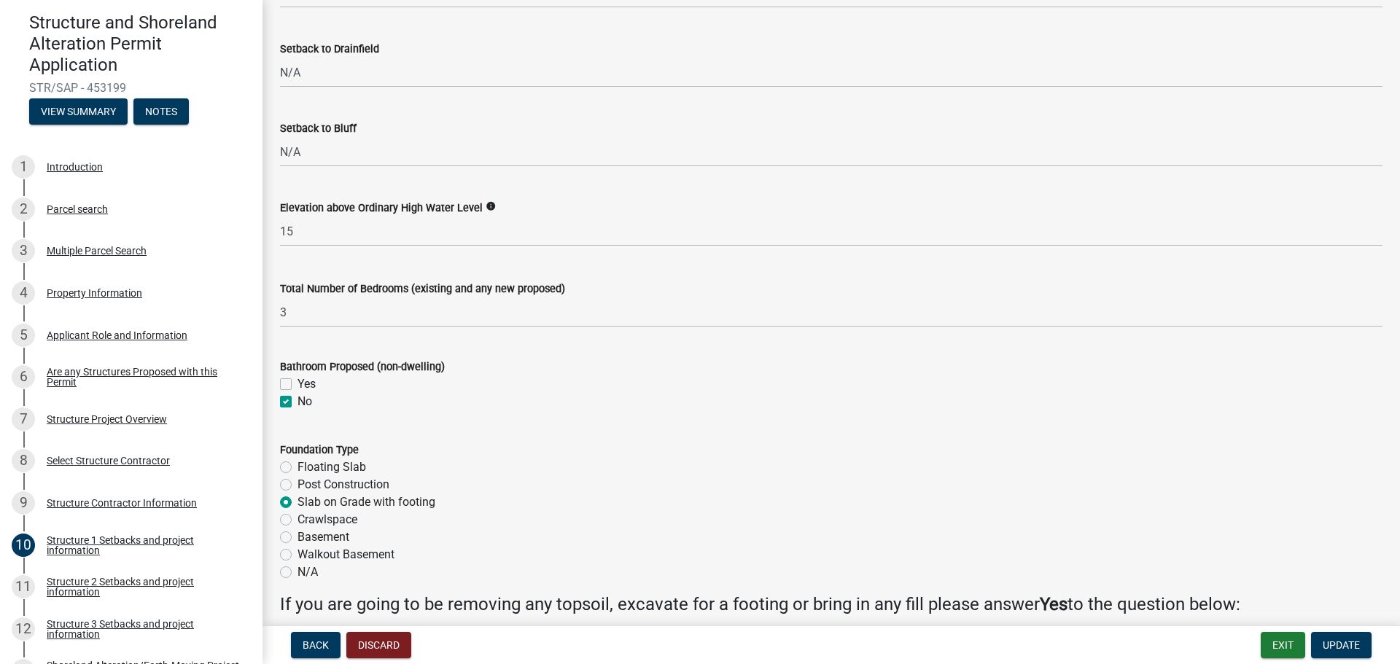
scroll to position [1531, 0]
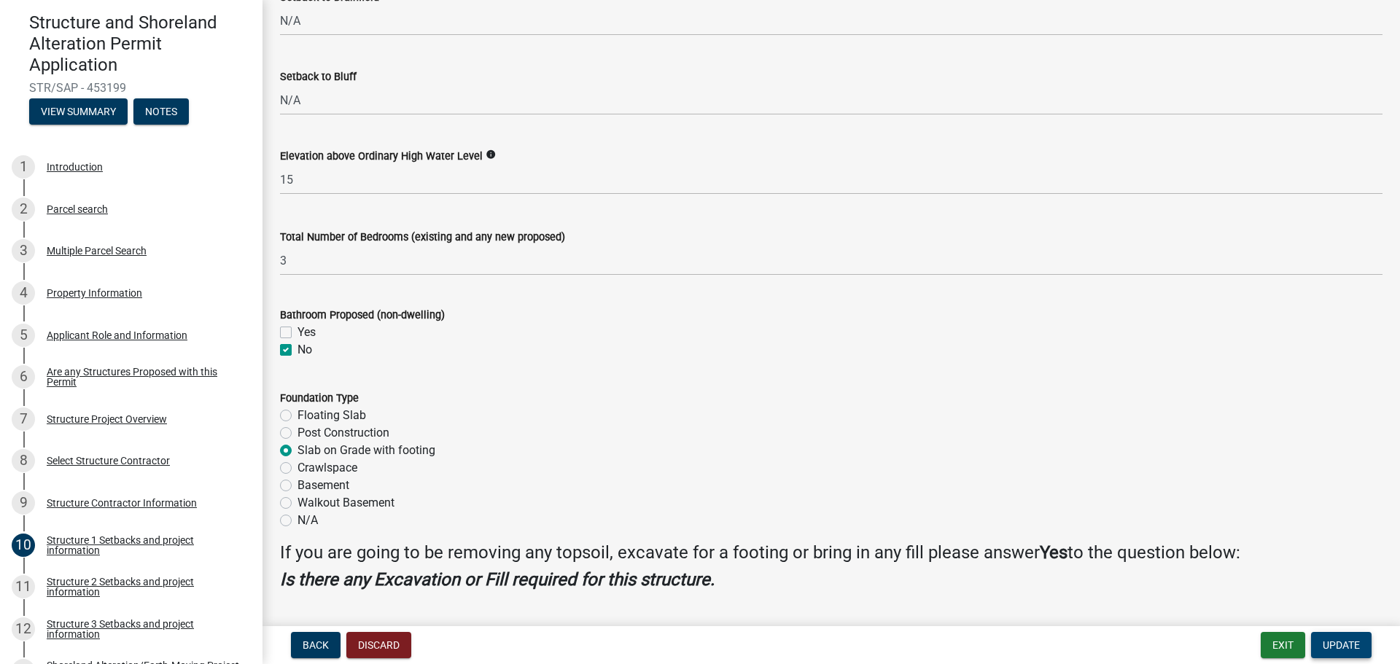
click at [1332, 642] on span "Update" at bounding box center [1341, 645] width 37 height 12
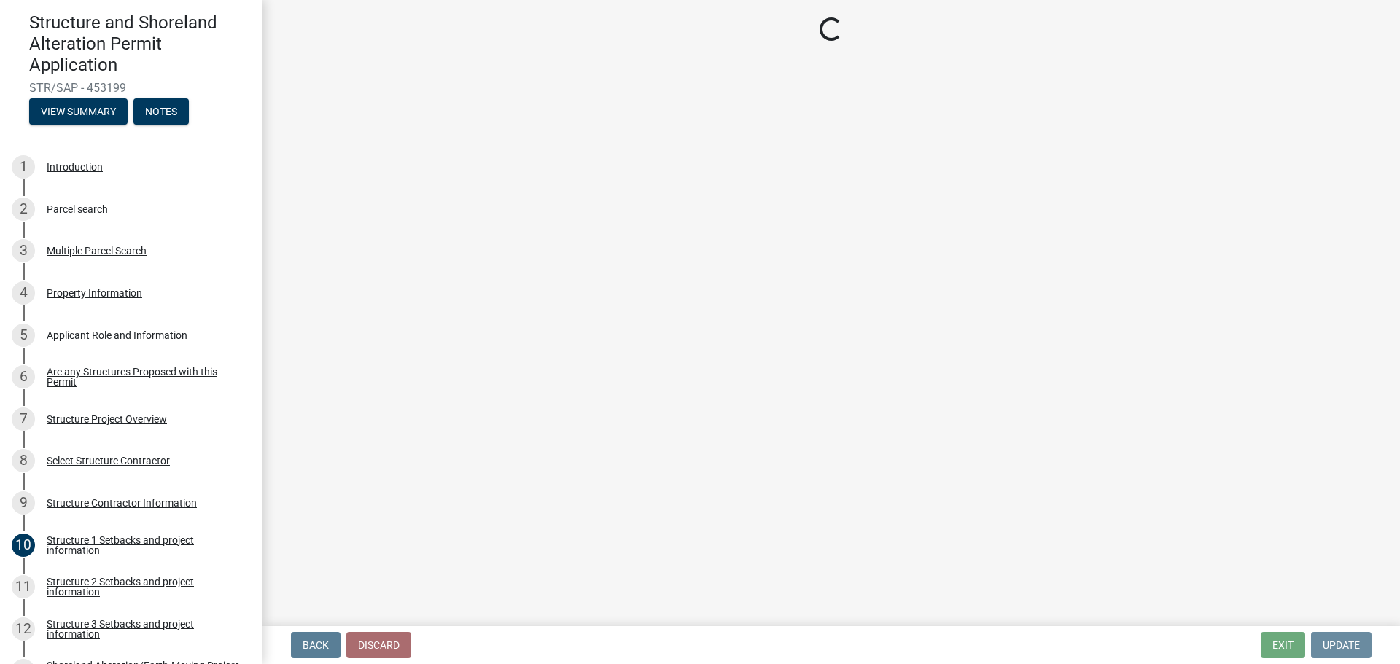
scroll to position [0, 0]
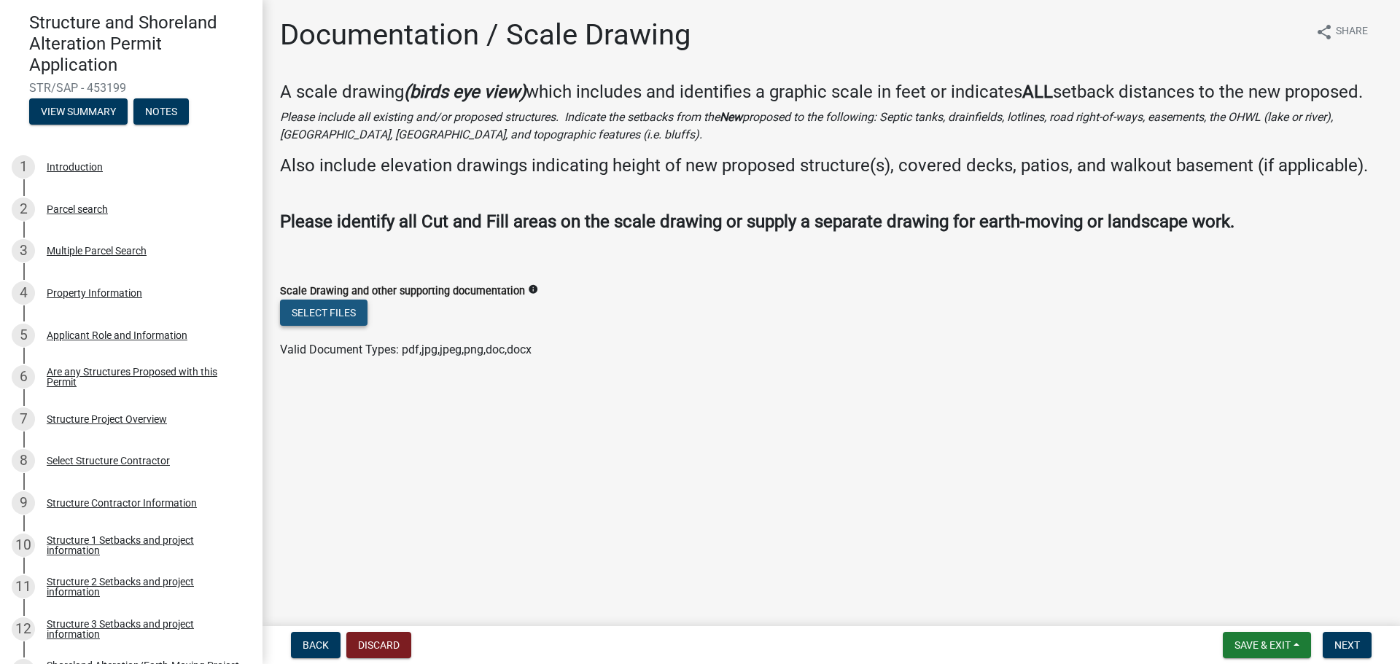
click at [307, 308] on button "Select files" at bounding box center [323, 313] width 87 height 26
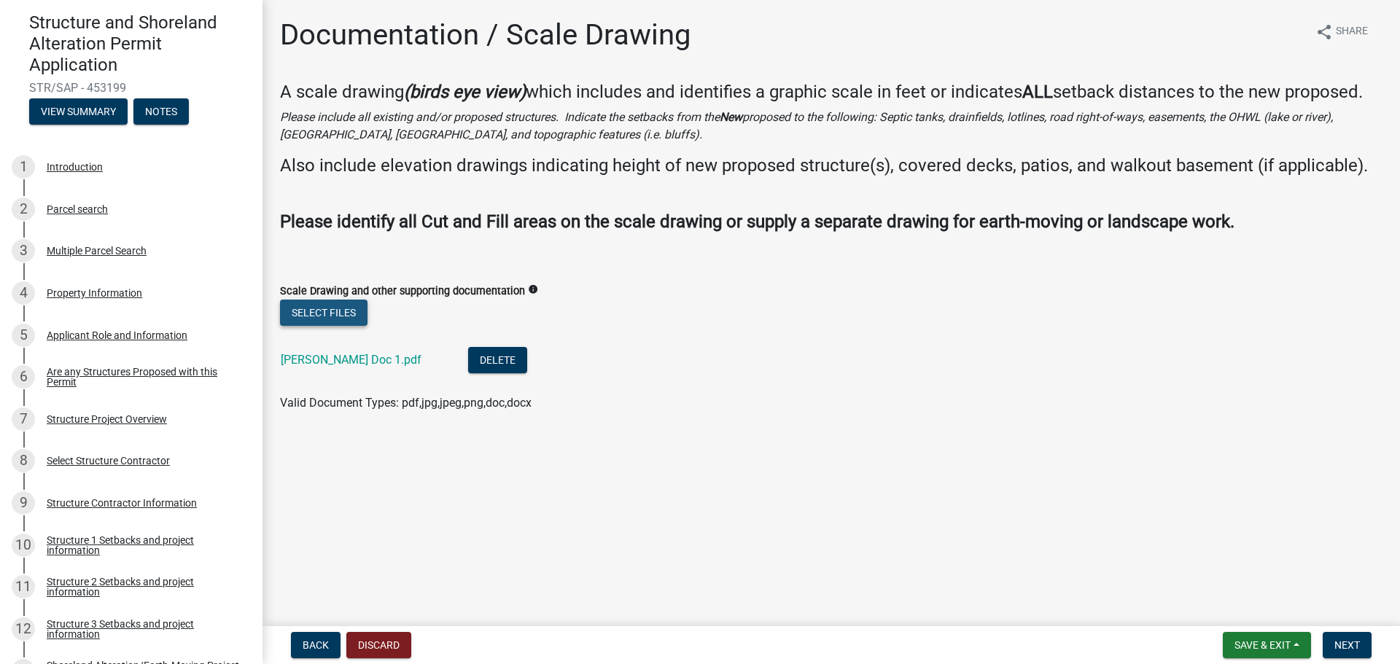
click at [299, 311] on button "Select files" at bounding box center [323, 313] width 87 height 26
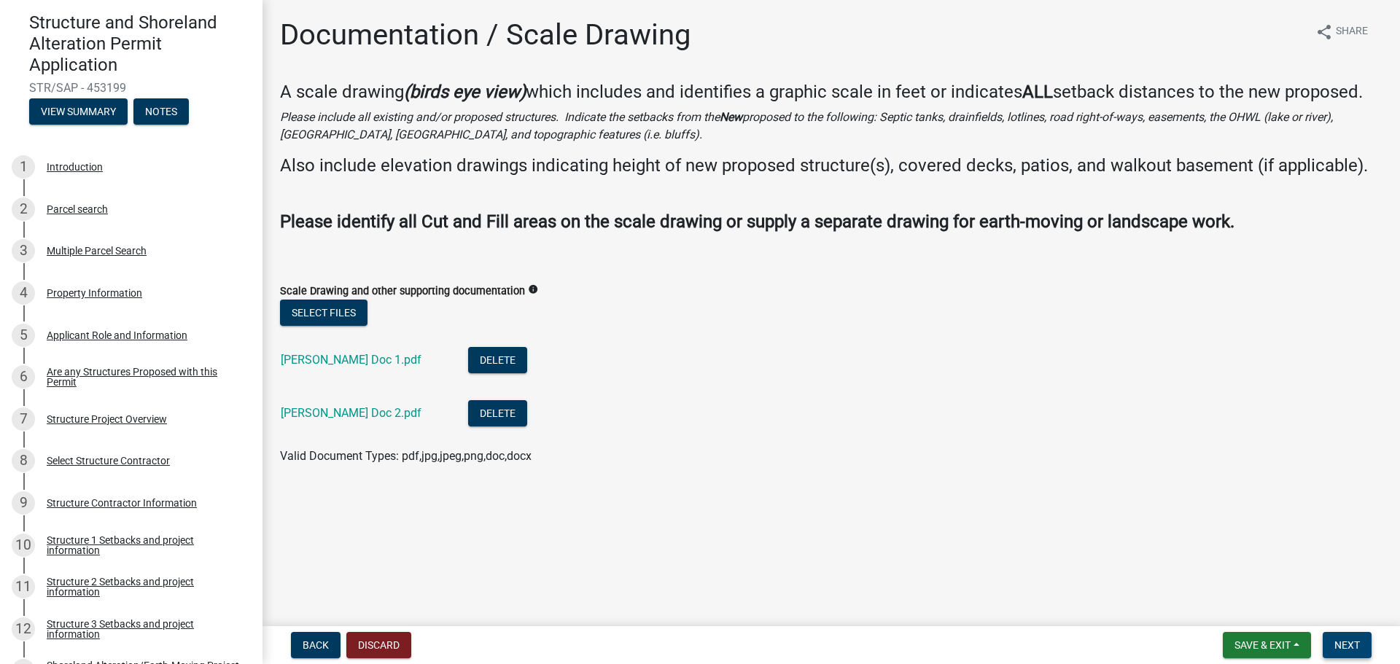
click at [1354, 644] on span "Next" at bounding box center [1347, 645] width 26 height 12
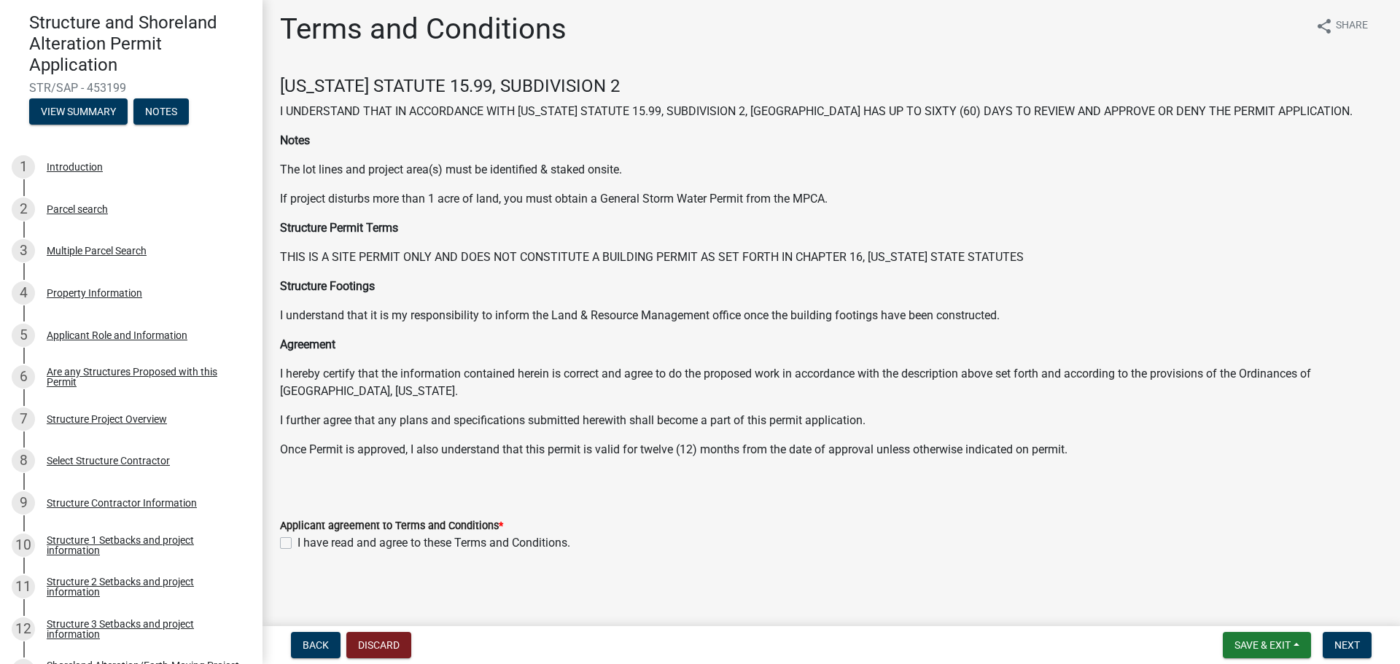
scroll to position [7, 0]
click at [297, 541] on label "I have read and agree to these Terms and Conditions." at bounding box center [433, 541] width 273 height 17
click at [297, 541] on input "I have read and agree to these Terms and Conditions." at bounding box center [301, 537] width 9 height 9
checkbox input "true"
click at [1356, 647] on span "Next" at bounding box center [1347, 645] width 26 height 12
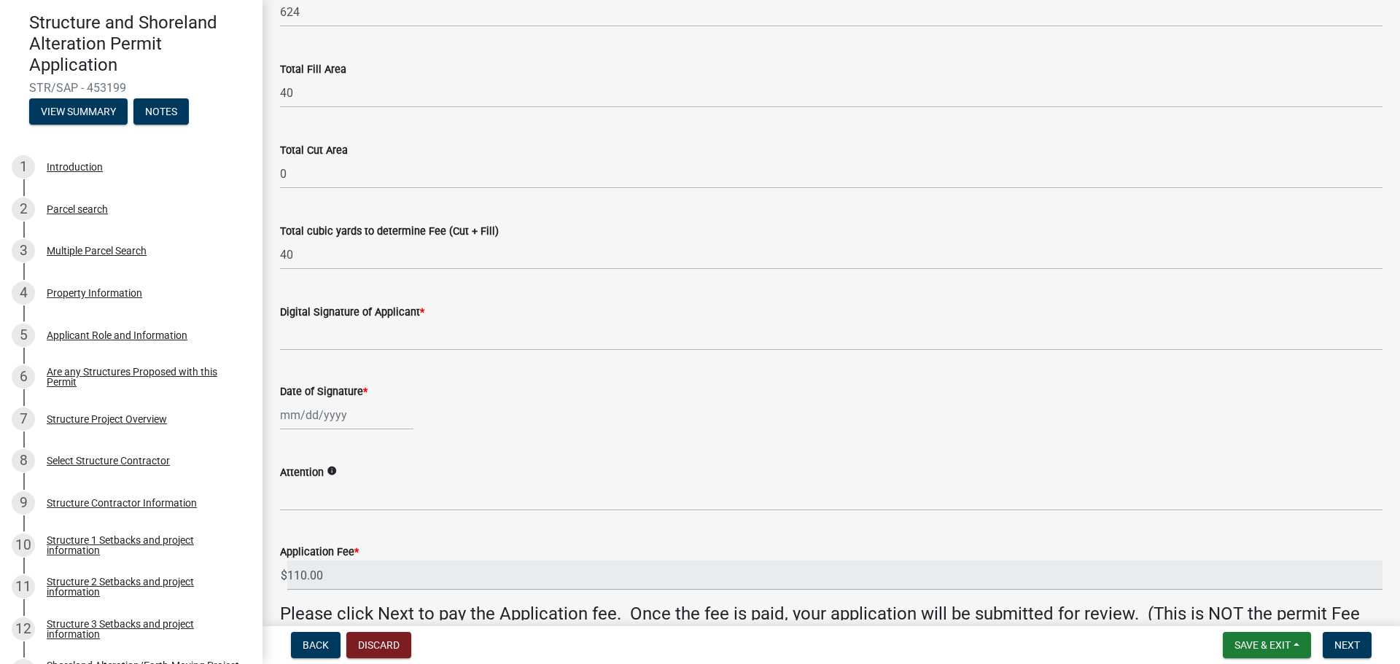
scroll to position [219, 0]
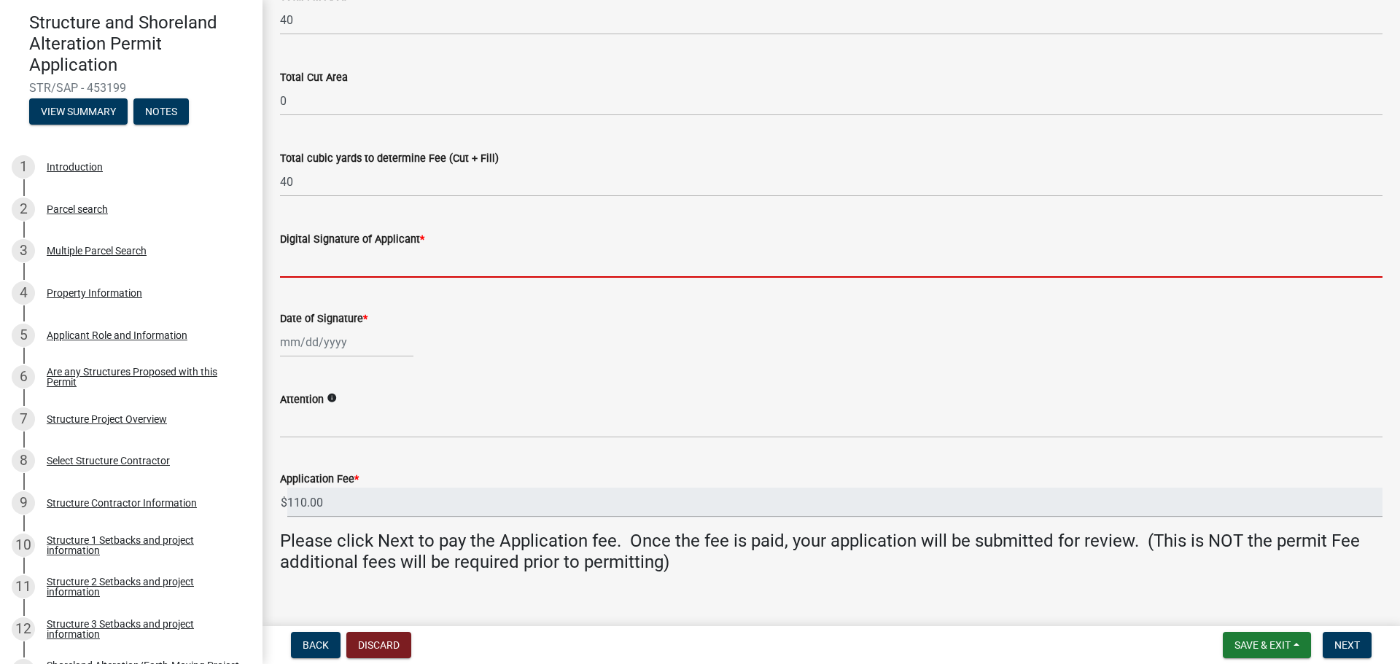
click at [352, 271] on input "Digital Signature of Applicant *" at bounding box center [831, 263] width 1102 height 30
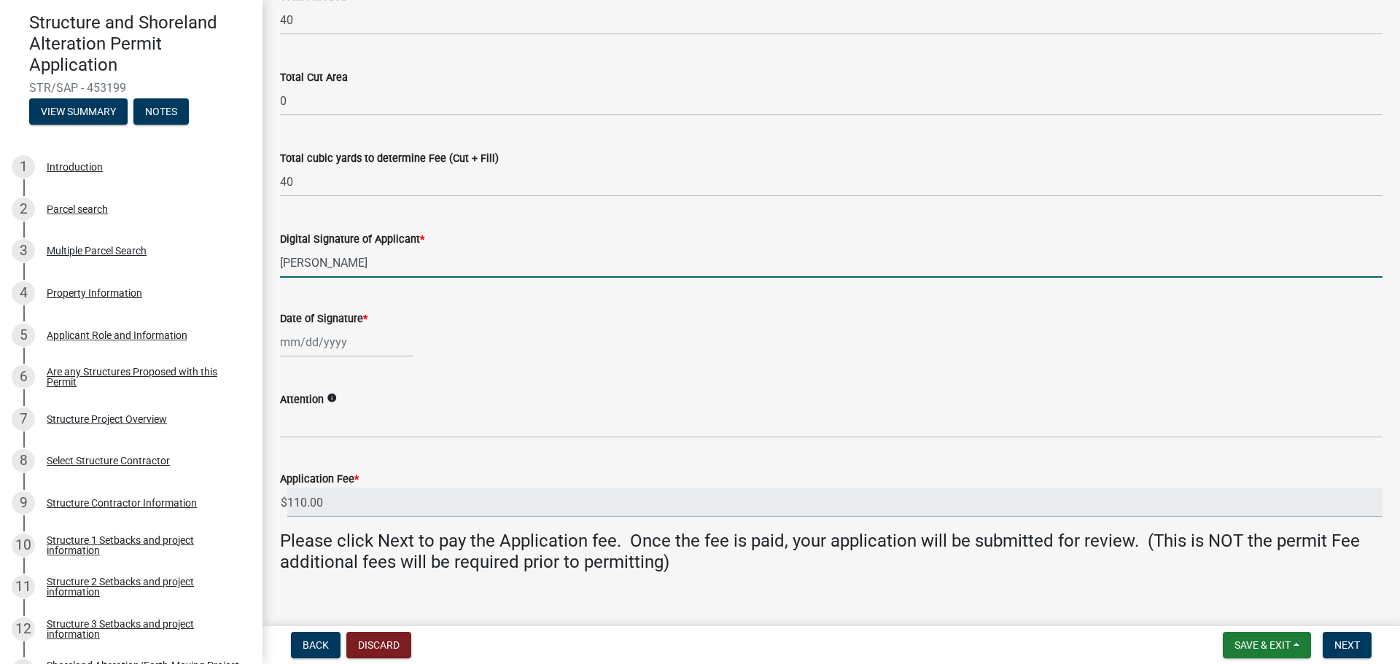
type input "[PERSON_NAME]"
select select "8"
select select "2025"
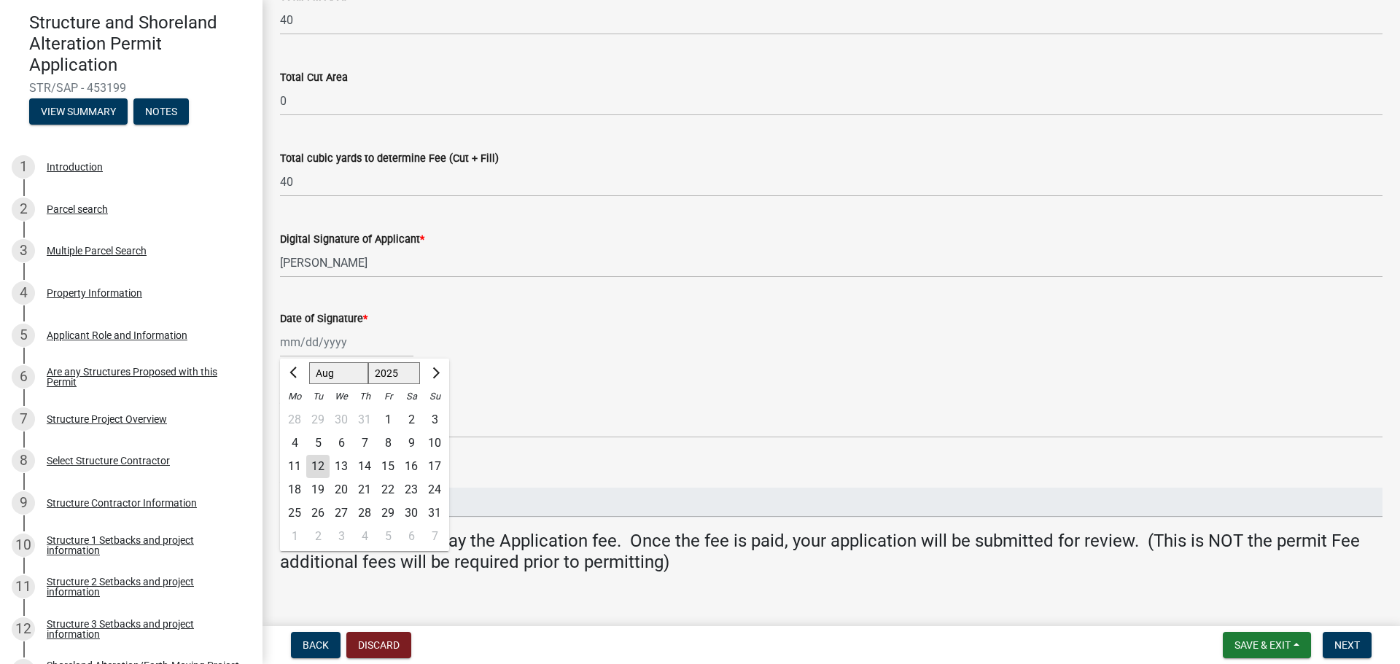
click at [339, 343] on div "[PERSON_NAME] Feb Mar Apr [PERSON_NAME][DATE] Oct Nov [DATE] 1526 1527 1528 152…" at bounding box center [346, 342] width 133 height 30
click at [318, 462] on div "12" at bounding box center [317, 466] width 23 height 23
type input "[DATE]"
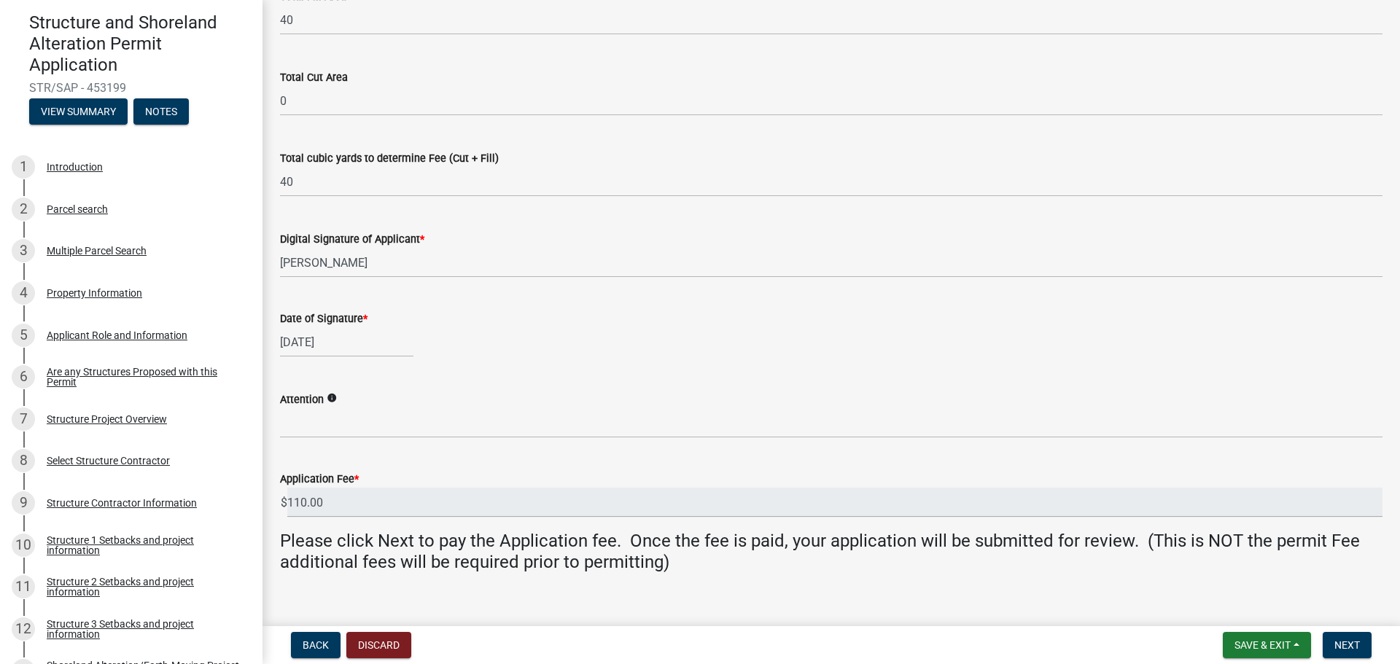
click at [332, 400] on icon "info" at bounding box center [332, 398] width 10 height 10
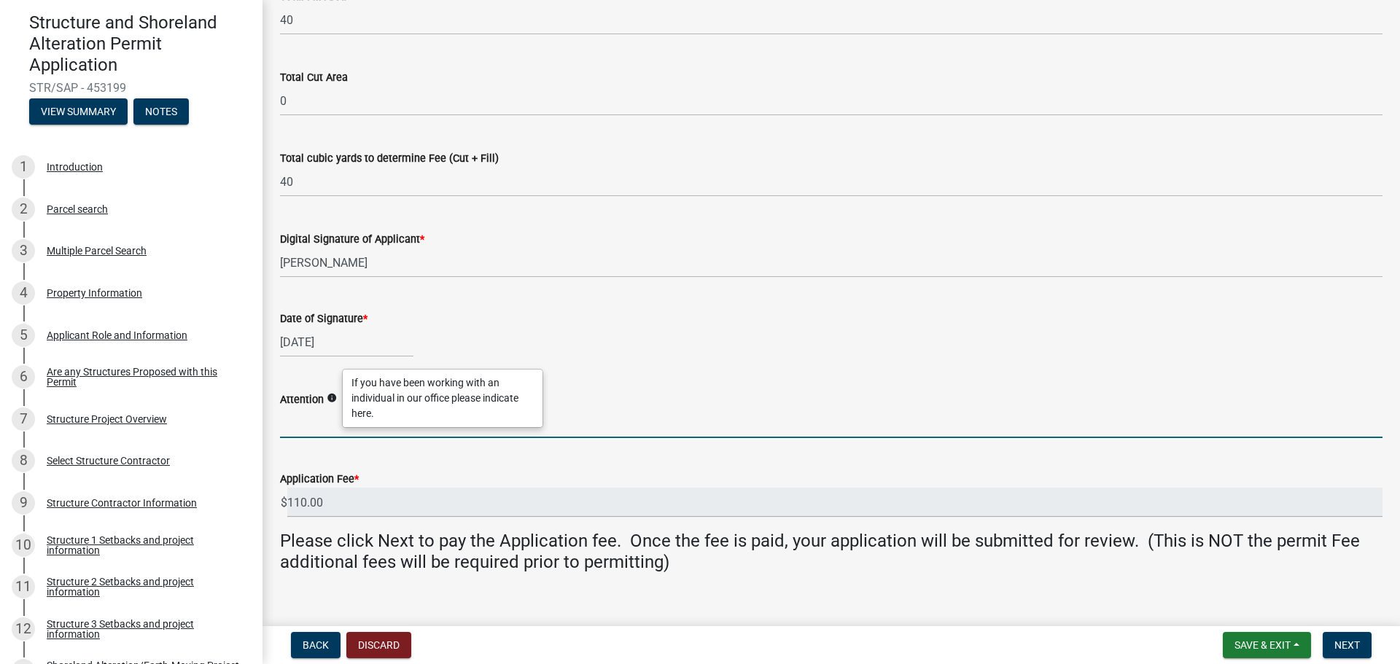
click at [321, 426] on input "Attention" at bounding box center [831, 423] width 1102 height 30
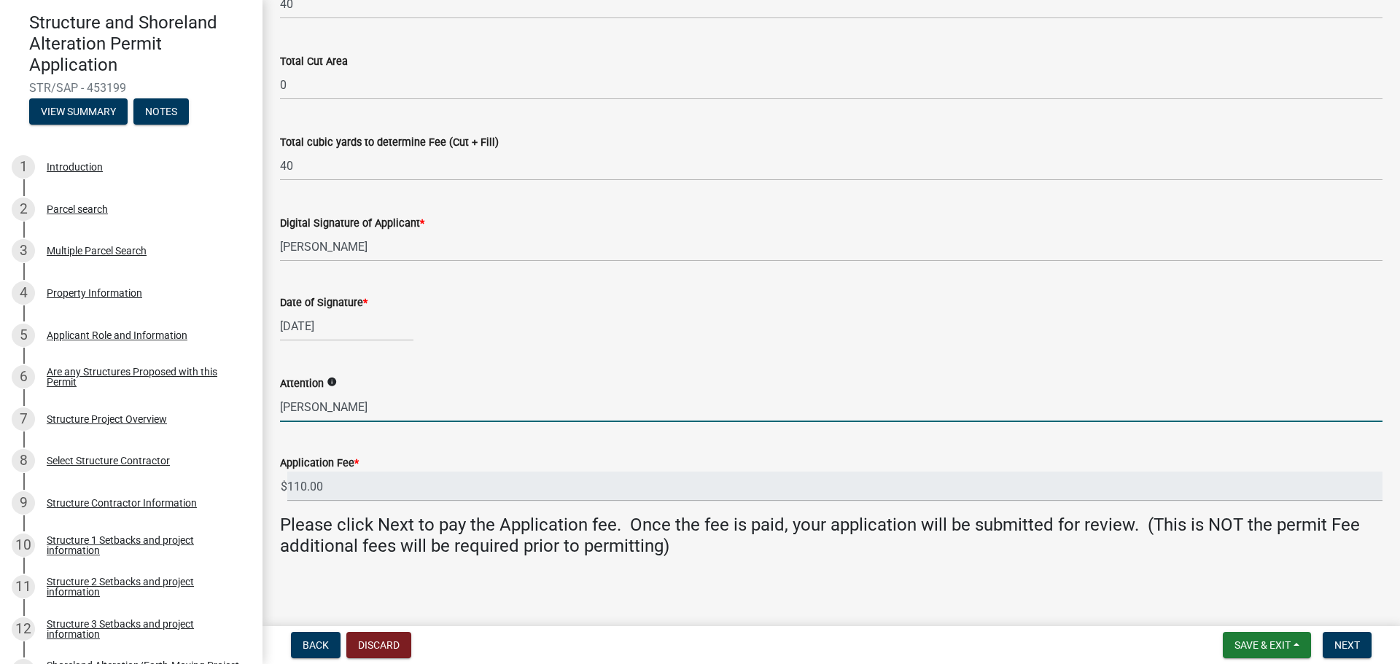
scroll to position [240, 0]
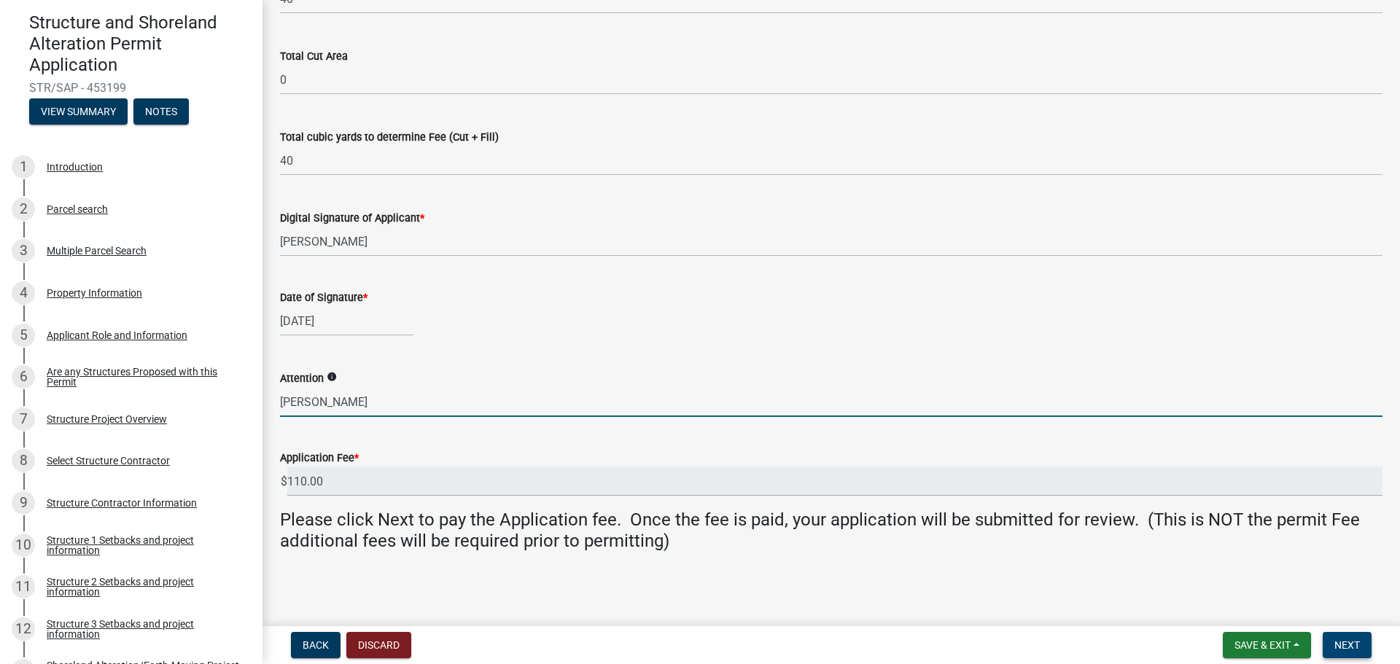
type input "[PERSON_NAME]"
click at [1351, 647] on span "Next" at bounding box center [1347, 645] width 26 height 12
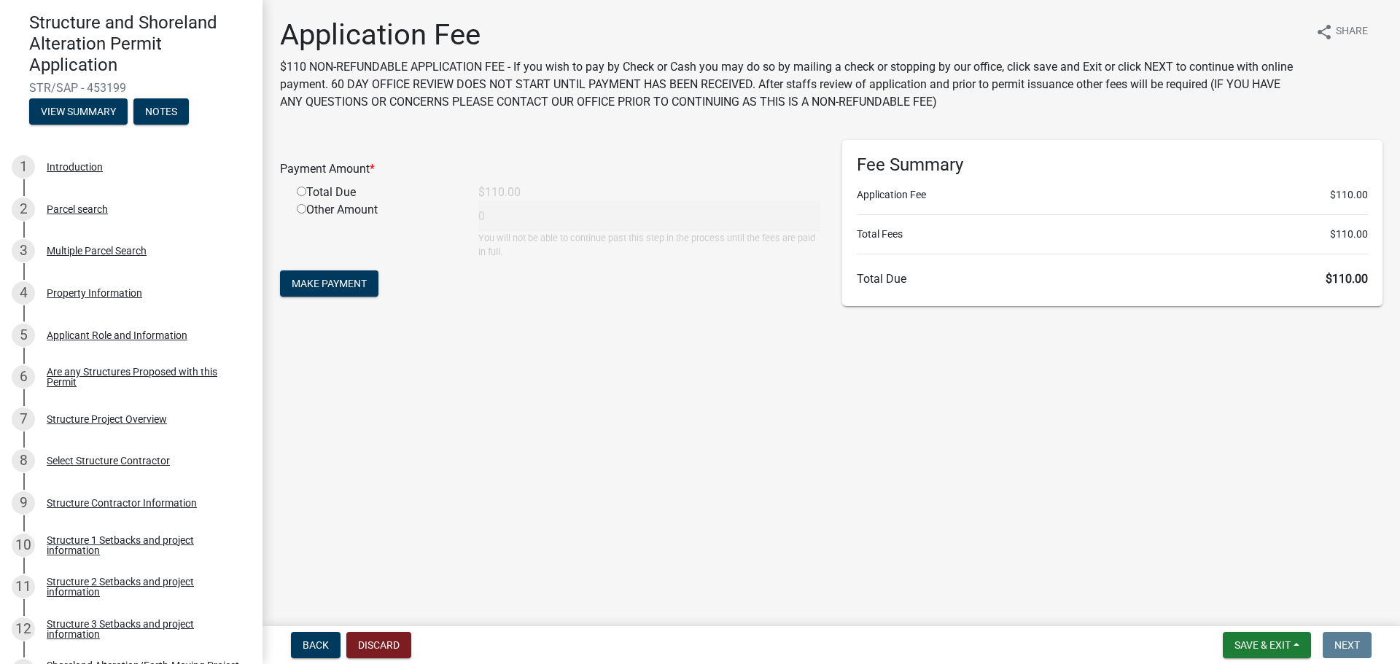
click at [301, 187] on input "radio" at bounding box center [301, 191] width 9 height 9
radio input "true"
type input "110"
click at [324, 280] on span "Make Payment" at bounding box center [329, 284] width 75 height 12
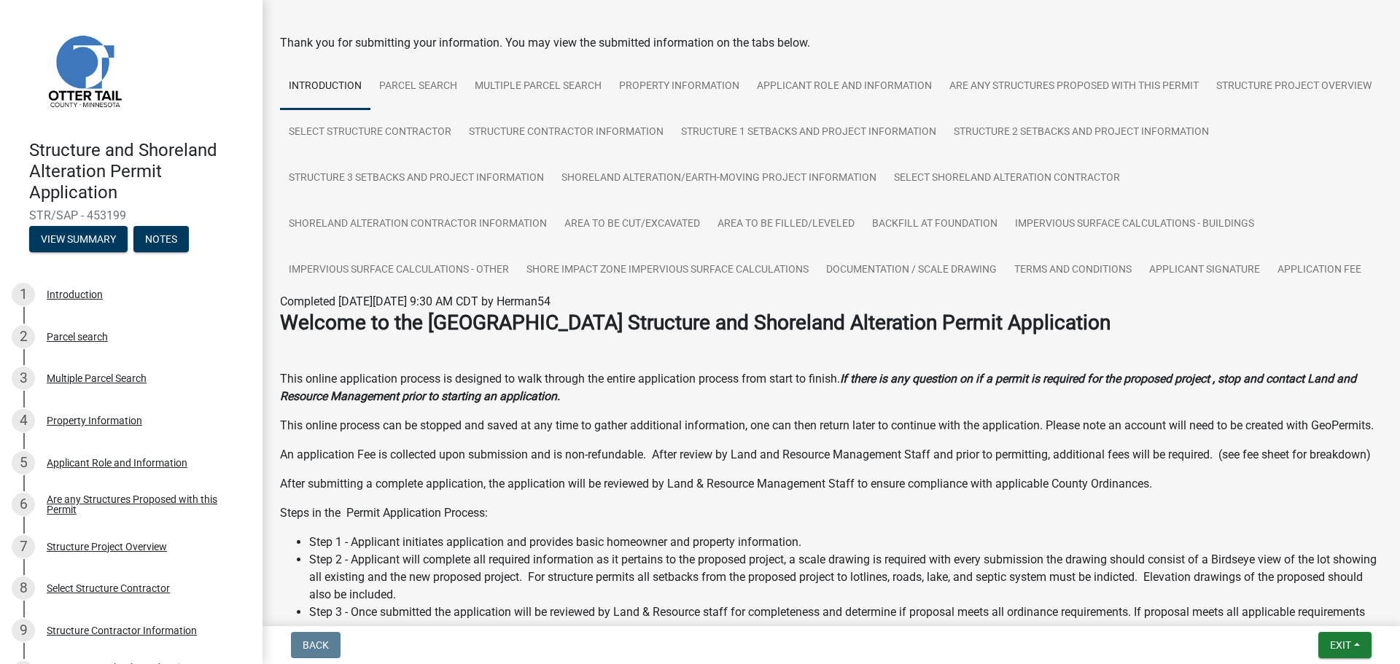
scroll to position [73, 0]
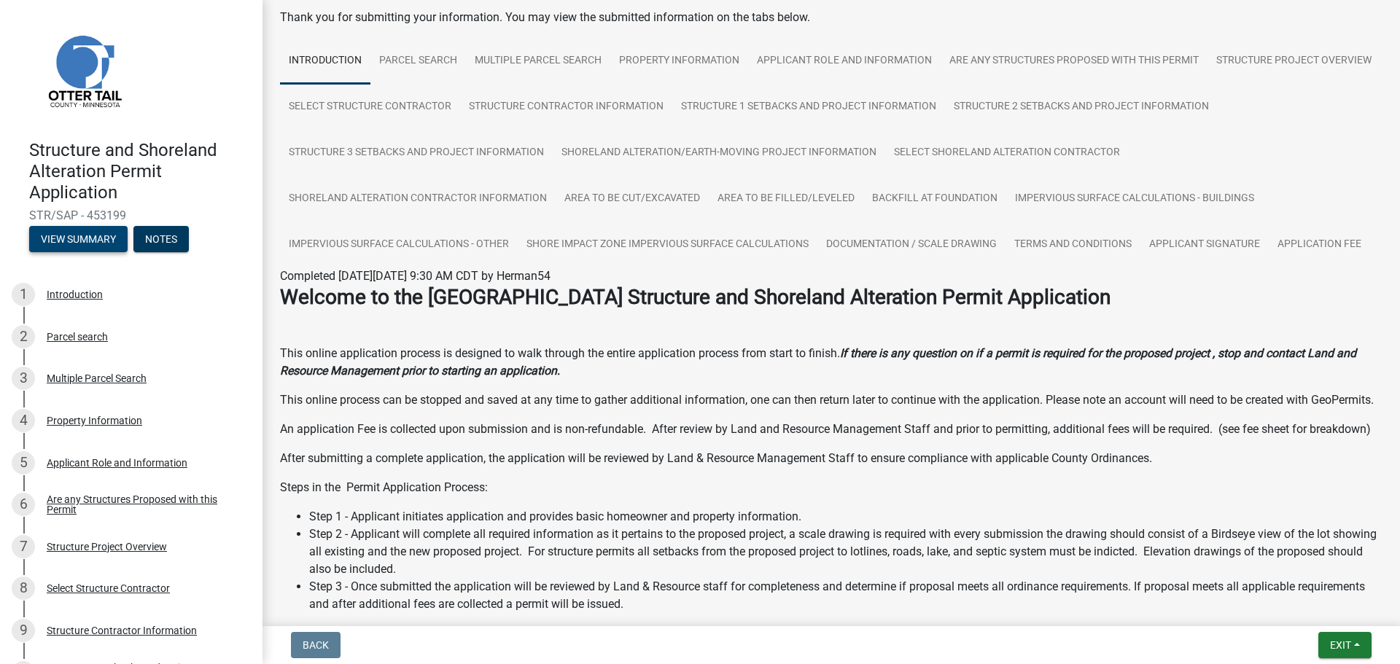
click at [100, 238] on button "View Summary" at bounding box center [78, 239] width 98 height 26
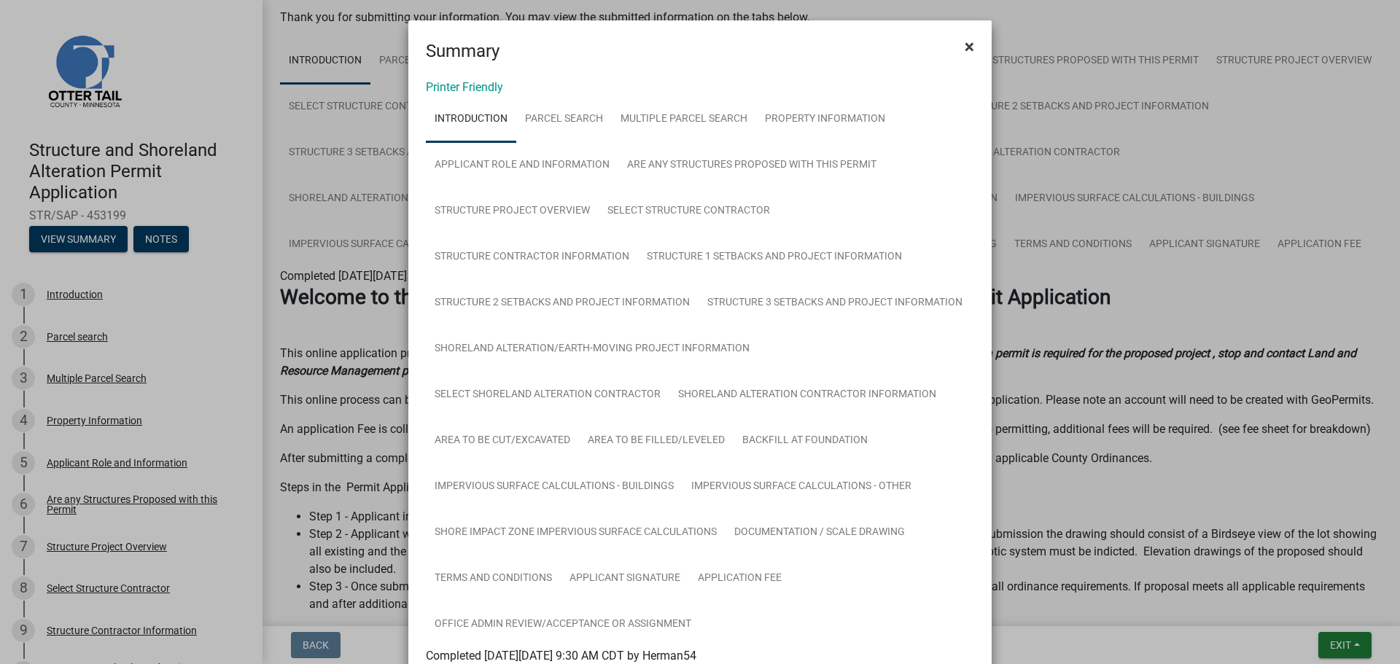
click at [965, 46] on span "×" at bounding box center [969, 46] width 9 height 20
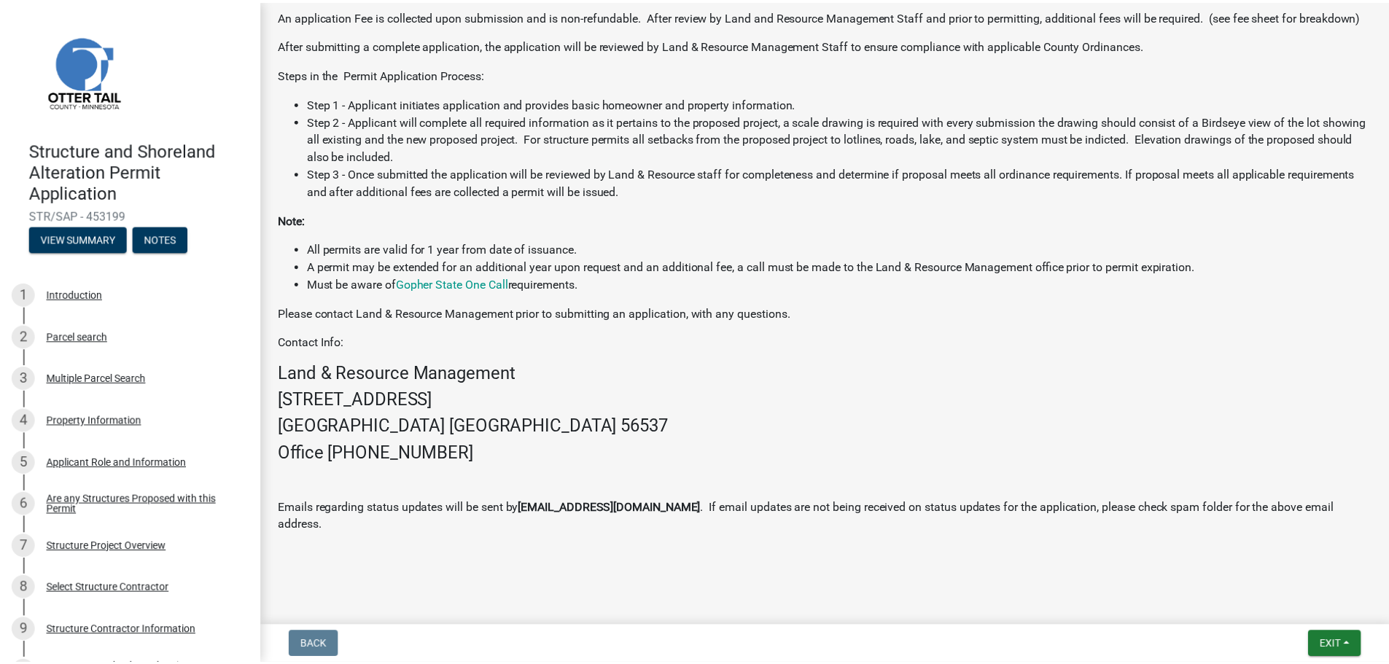
scroll to position [550, 0]
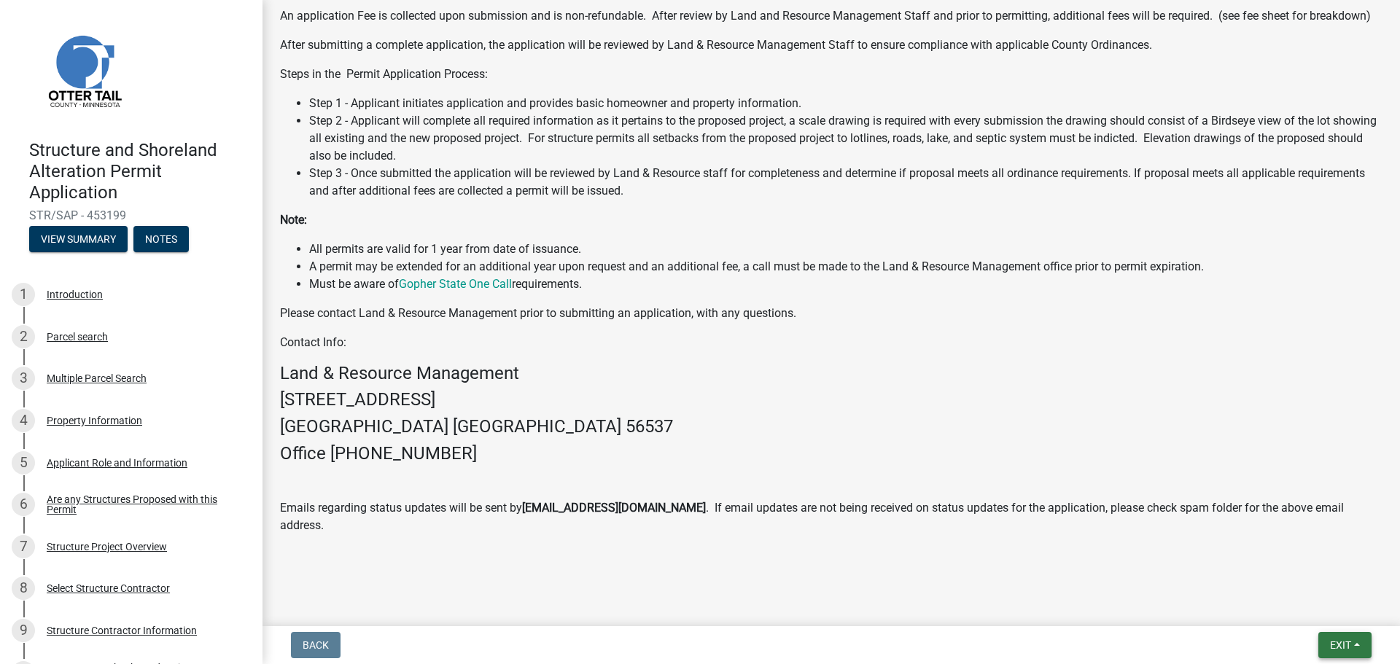
click at [1345, 645] on span "Exit" at bounding box center [1340, 645] width 21 height 12
click at [1296, 607] on button "Save & Exit" at bounding box center [1313, 607] width 117 height 35
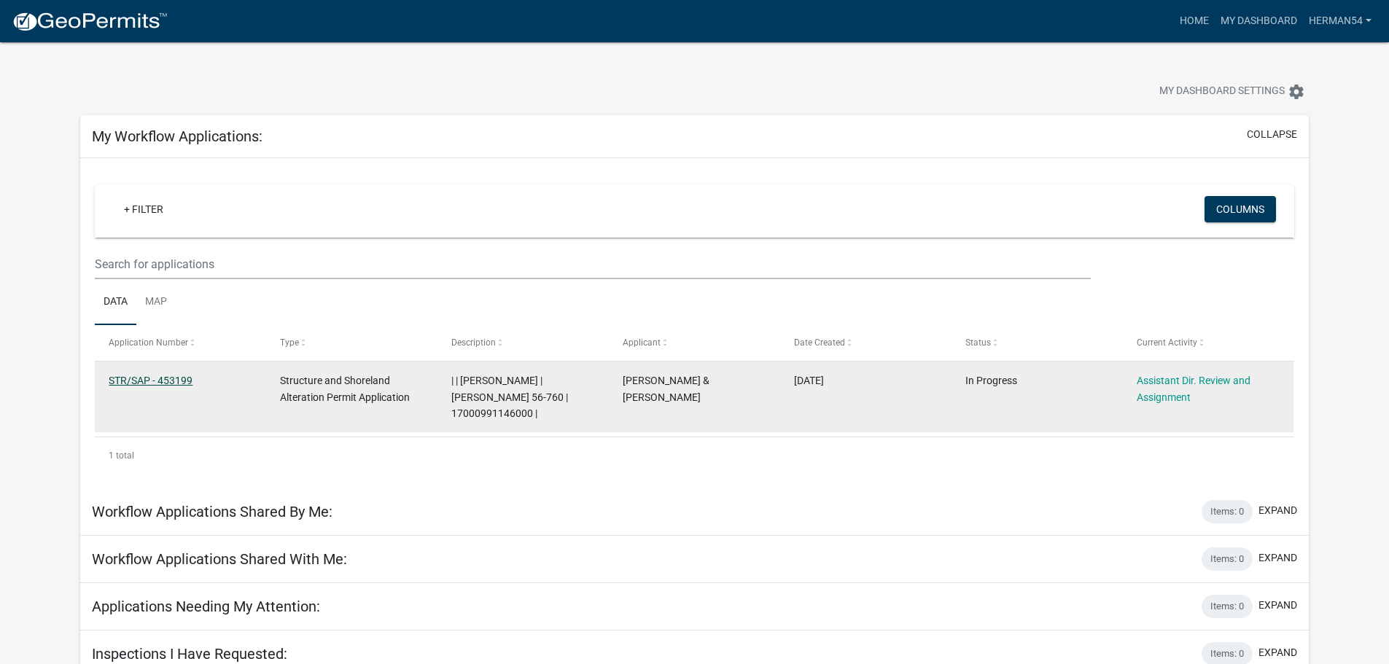
click at [133, 379] on link "STR/SAP - 453199" at bounding box center [151, 381] width 84 height 12
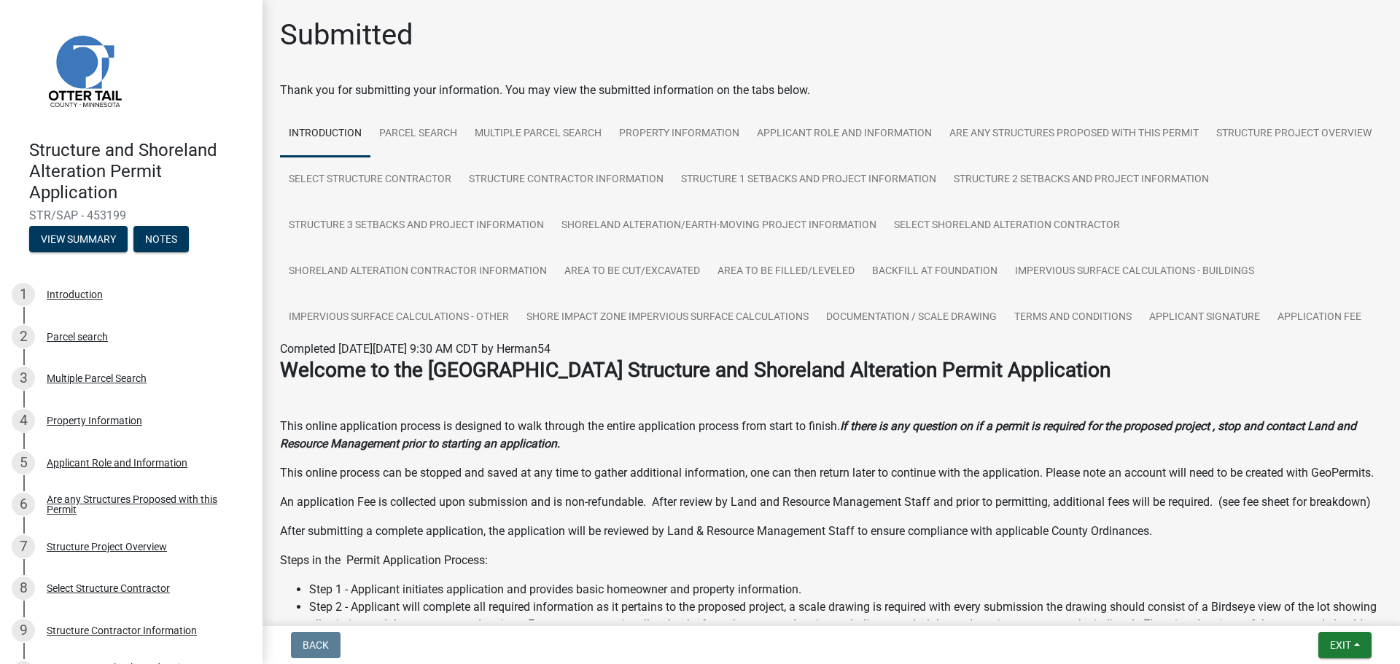
drag, startPoint x: 1388, startPoint y: 189, endPoint x: 882, endPoint y: 100, distance: 513.8
click at [1385, 187] on div "Submitted Thank you for submitting your information. You may view the submitted…" at bounding box center [830, 540] width 1137 height 1046
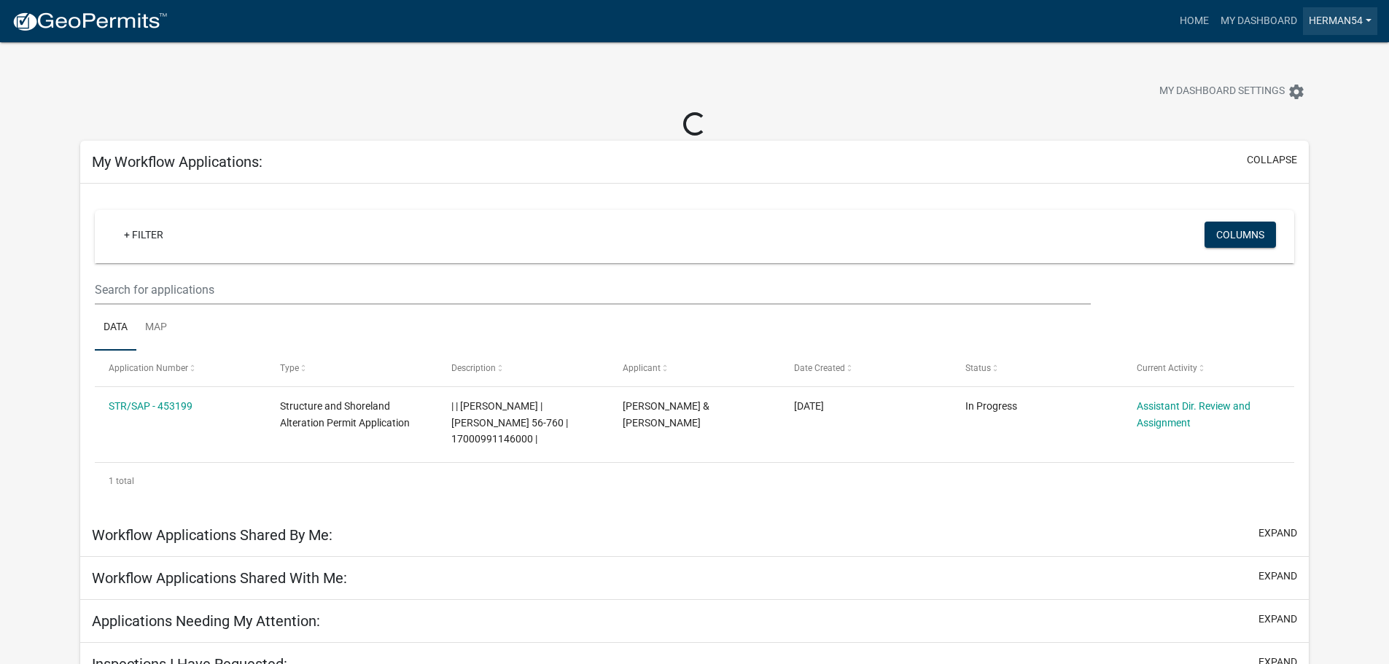
click at [1352, 15] on link "Herman54" at bounding box center [1340, 21] width 74 height 28
click at [1285, 109] on link "Logout" at bounding box center [1319, 107] width 117 height 35
